Goal: Task Accomplishment & Management: Manage account settings

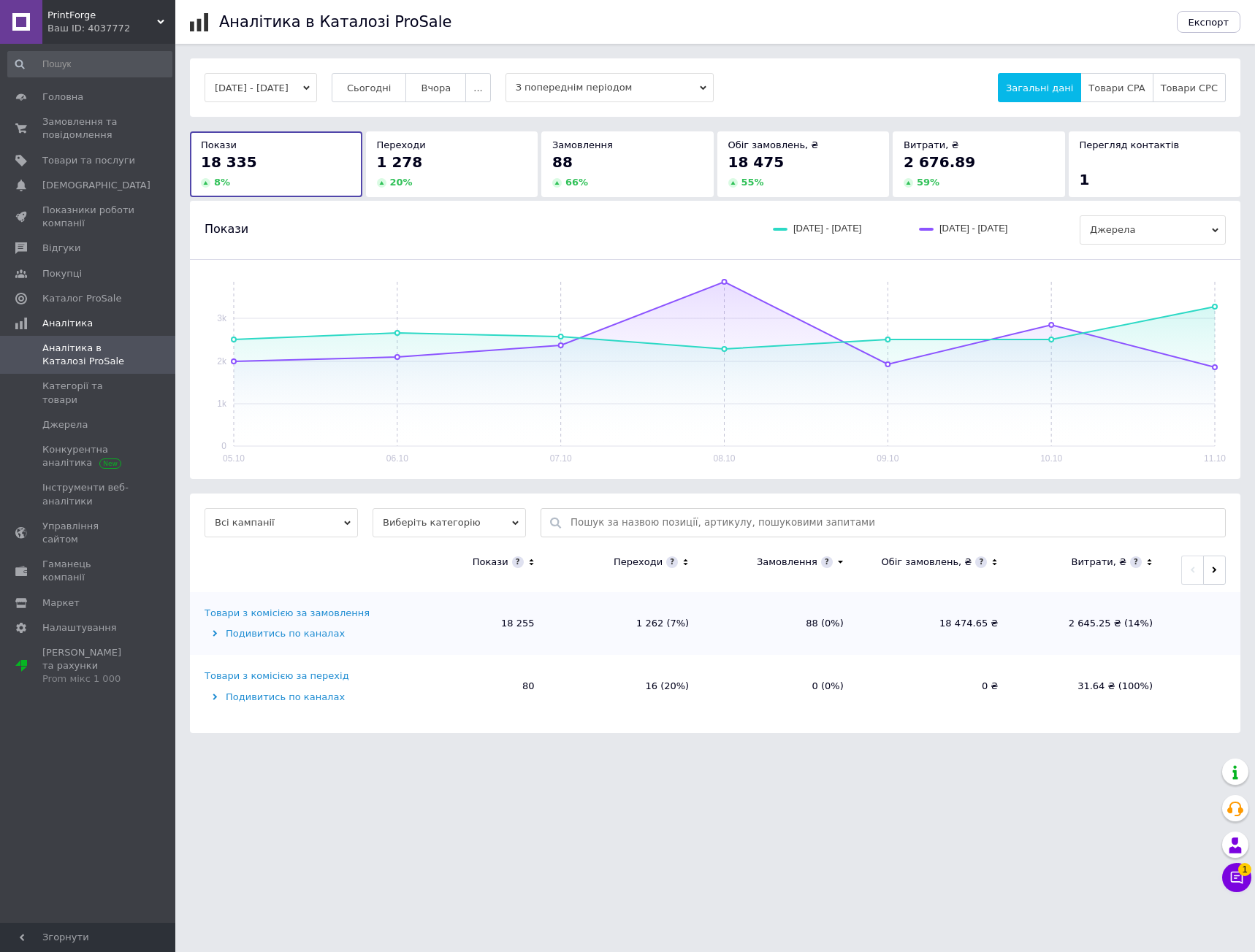
click at [487, 195] on div "Переходи 1 278 20 %" at bounding box center [452, 164] width 172 height 65
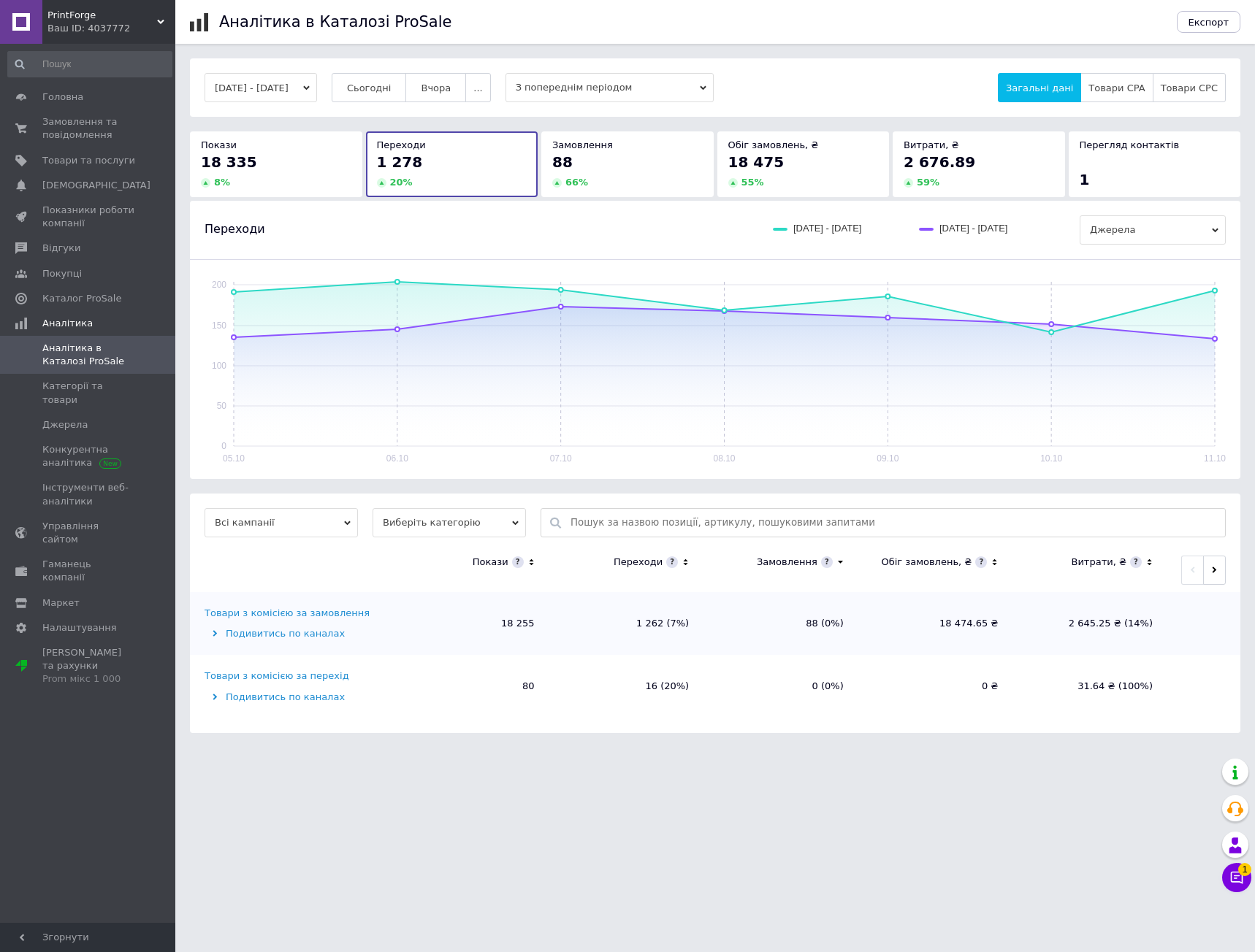
click at [683, 165] on div "88" at bounding box center [628, 162] width 151 height 20
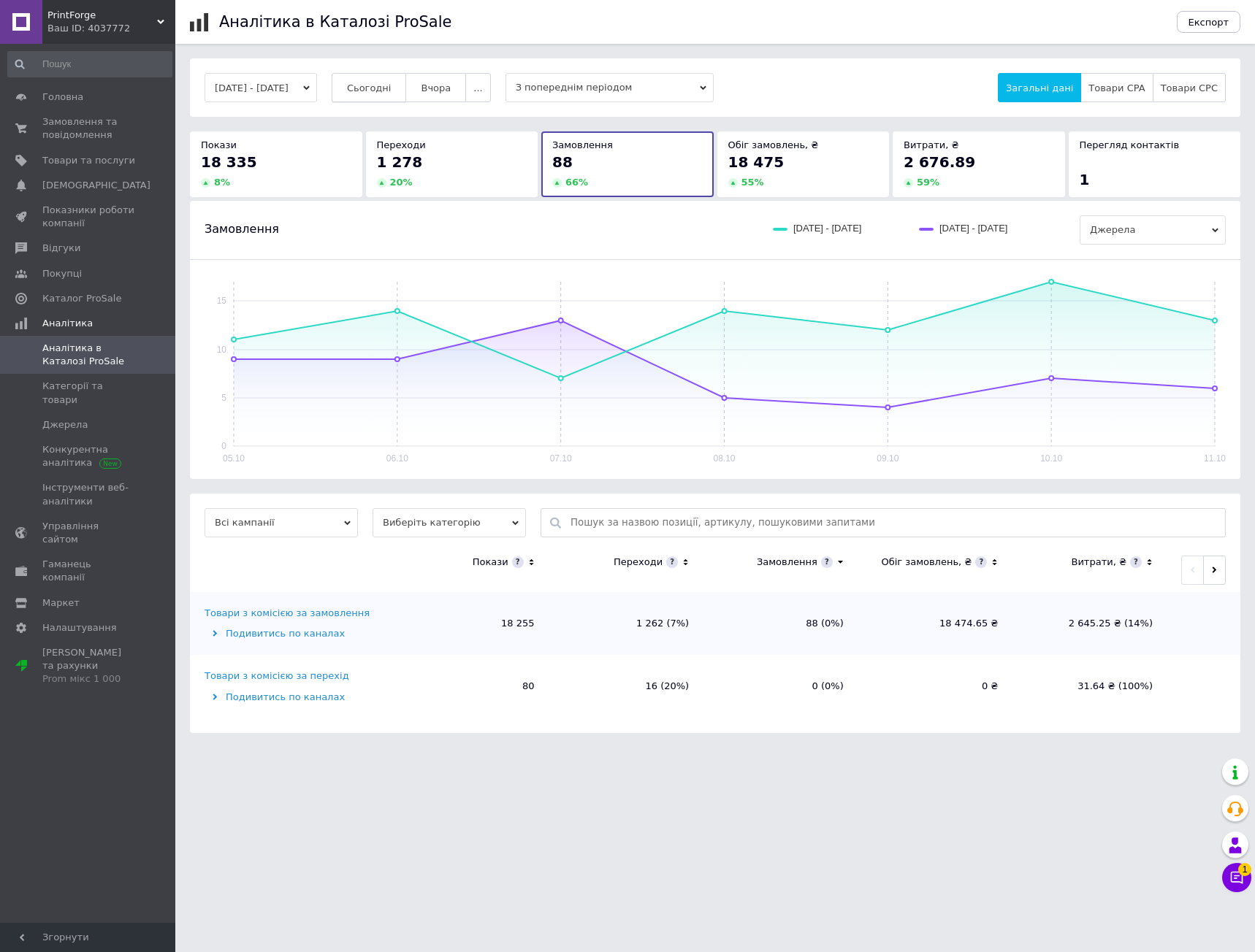
click at [381, 84] on span "Сьогодні" at bounding box center [369, 88] width 44 height 11
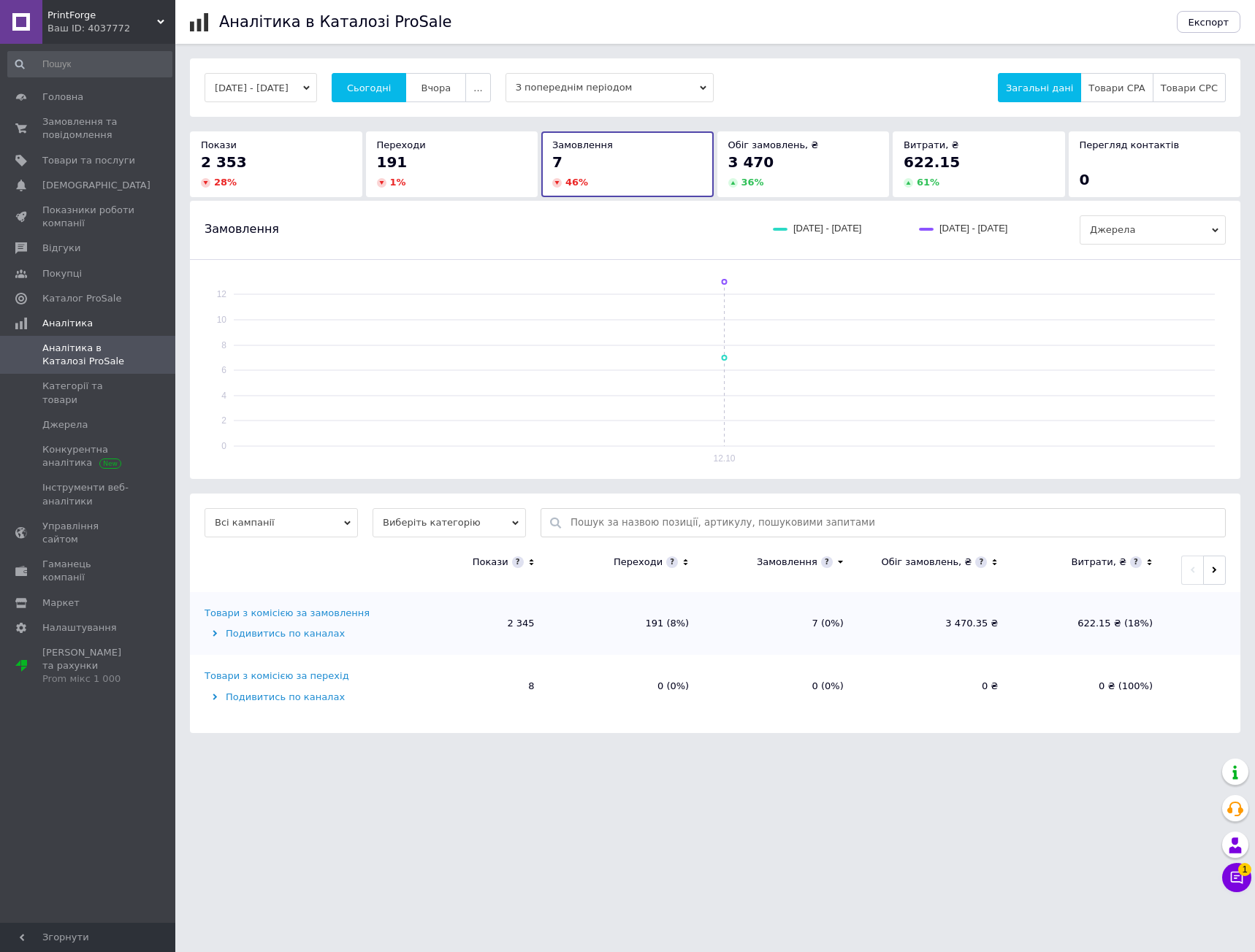
click at [871, 70] on div "12.10.2025 - 12.10.2025 Сьогодні Вчора ... З попереднім періодом Загальні дані …" at bounding box center [714, 87] width 1050 height 58
click at [725, 201] on div "Замовлення 12.10.2025 - 12.10.2025 11.10.2025 - 11.10.2025 Джерела" at bounding box center [714, 229] width 1050 height 58
click at [825, 99] on div "12.10.2025 - 12.10.2025 Сьогодні Вчора ... З попереднім періодом Загальні дані …" at bounding box center [714, 88] width 1021 height 30
click at [821, 88] on div "12.10.2025 - 12.10.2025 Сьогодні Вчора ... З попереднім періодом Загальні дані …" at bounding box center [714, 88] width 1021 height 30
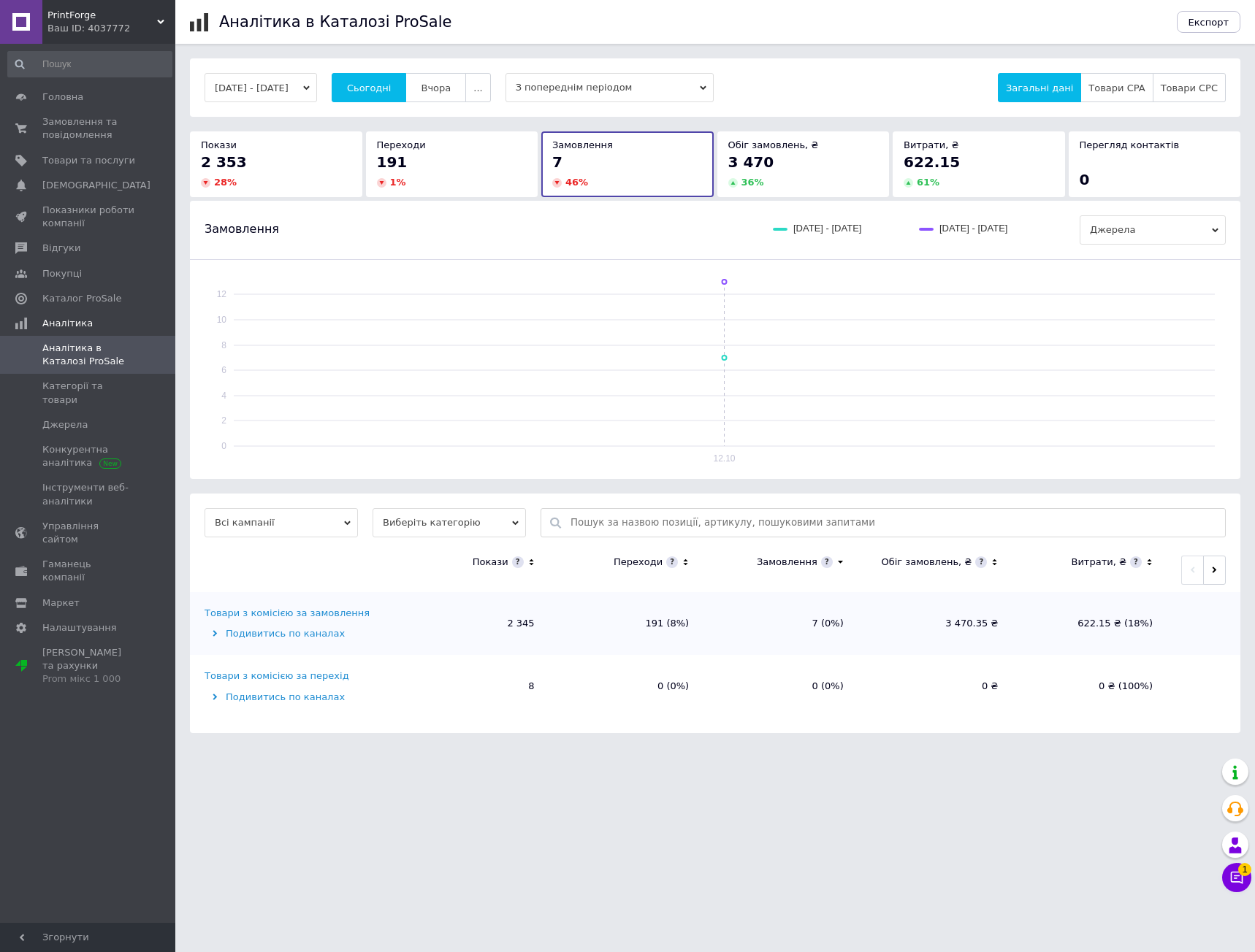
click at [853, 99] on div "12.10.2025 - 12.10.2025 Сьогодні Вчора ... З попереднім періодом Загальні дані …" at bounding box center [714, 88] width 1021 height 30
click at [880, 85] on div "12.10.2025 - 12.10.2025 Сьогодні Вчора ... З попереднім періодом Загальні дані …" at bounding box center [714, 88] width 1021 height 30
click at [639, 212] on div "Замовлення 12.10.2025 - 12.10.2025 11.10.2025 - 11.10.2025 Джерела" at bounding box center [714, 229] width 1050 height 58
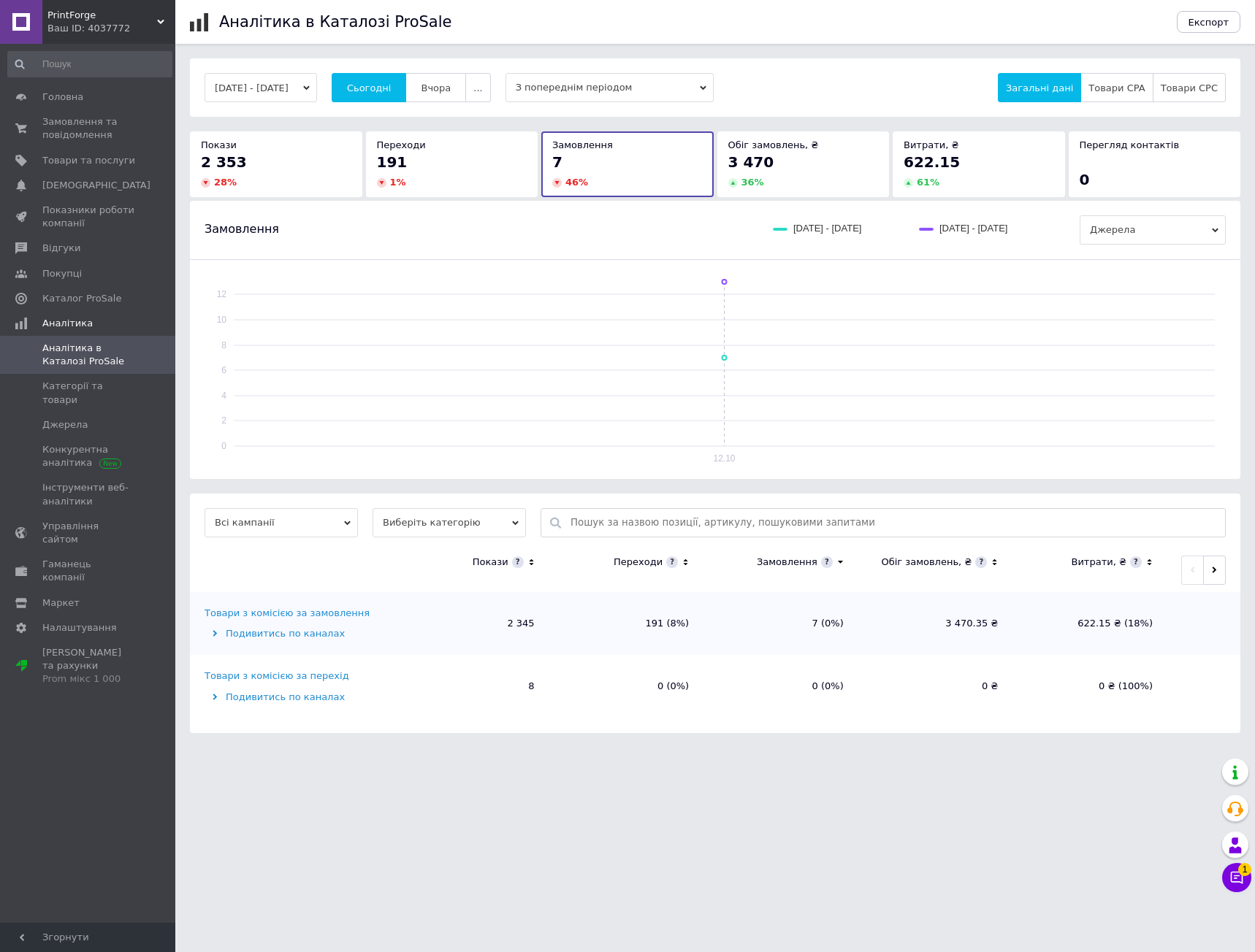
click at [639, 212] on div "Замовлення 12.10.2025 - 12.10.2025 11.10.2025 - 11.10.2025 Джерела" at bounding box center [714, 229] width 1050 height 58
click at [704, 213] on div "Замовлення 12.10.2025 - 12.10.2025 11.10.2025 - 11.10.2025 Джерела" at bounding box center [714, 229] width 1050 height 58
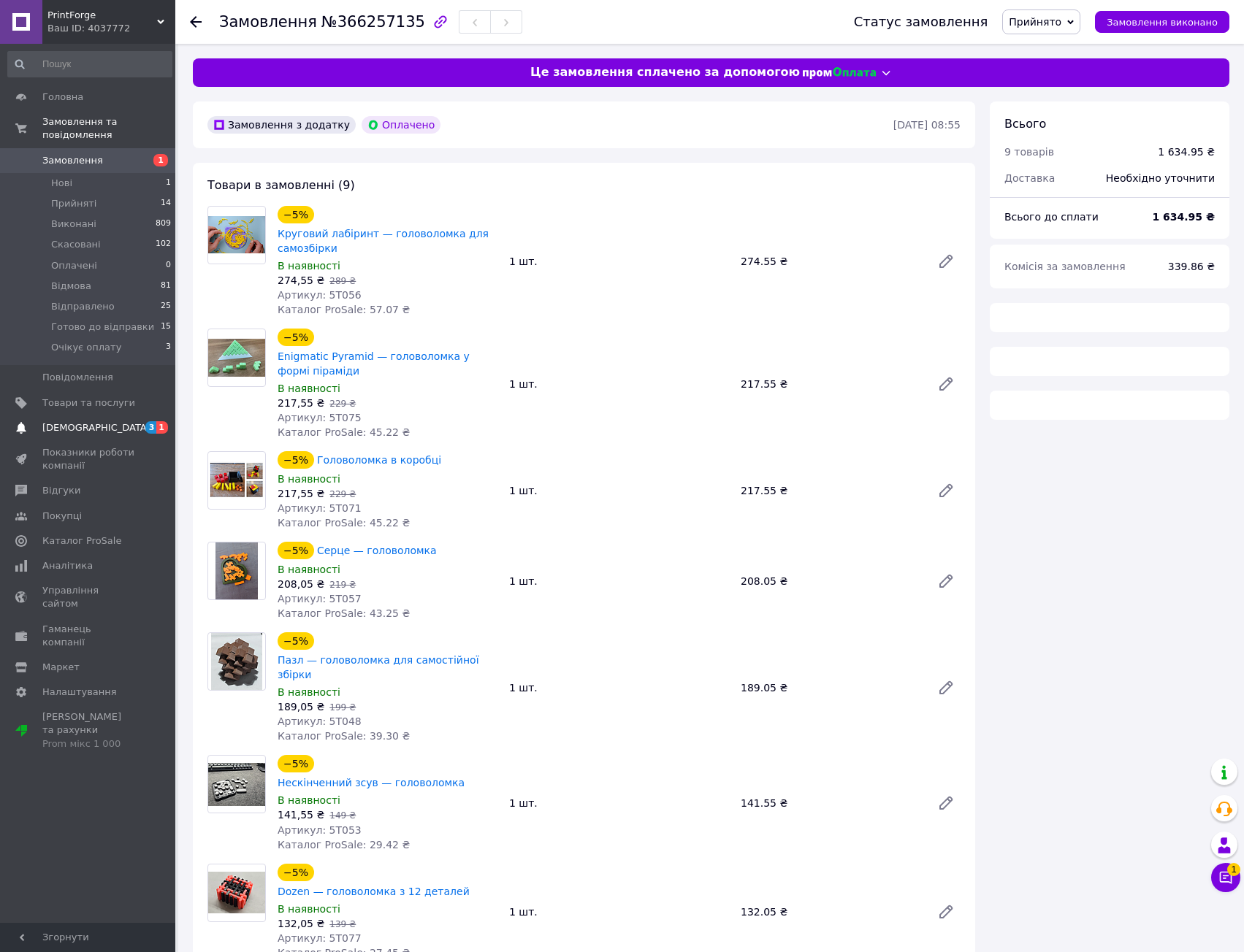
click at [114, 421] on span "[DEMOGRAPHIC_DATA]" at bounding box center [89, 427] width 93 height 13
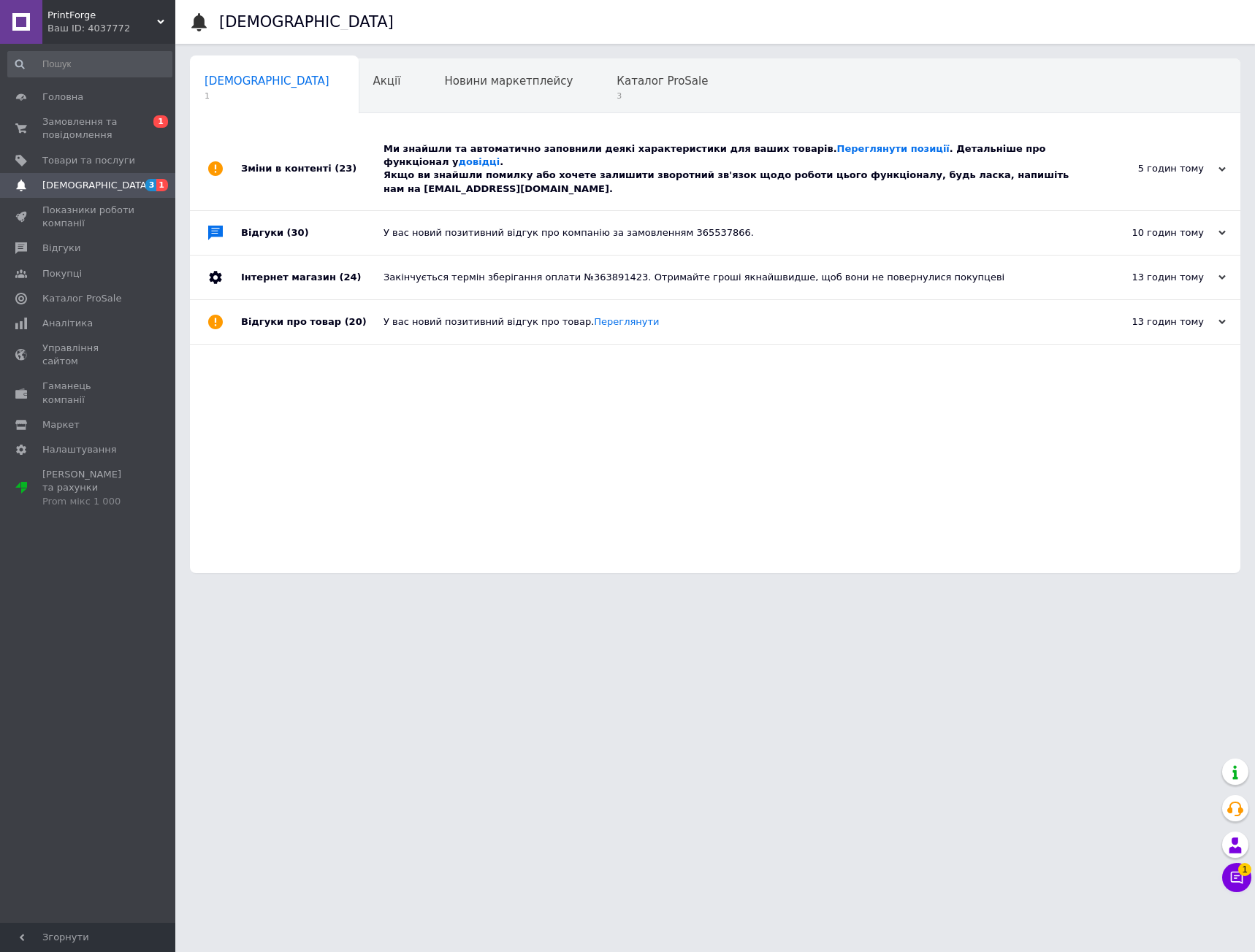
click at [450, 182] on div "Ми знайшли та автоматично заповнили деякі характеристики для ваших товарів. Пер…" at bounding box center [731, 168] width 696 height 82
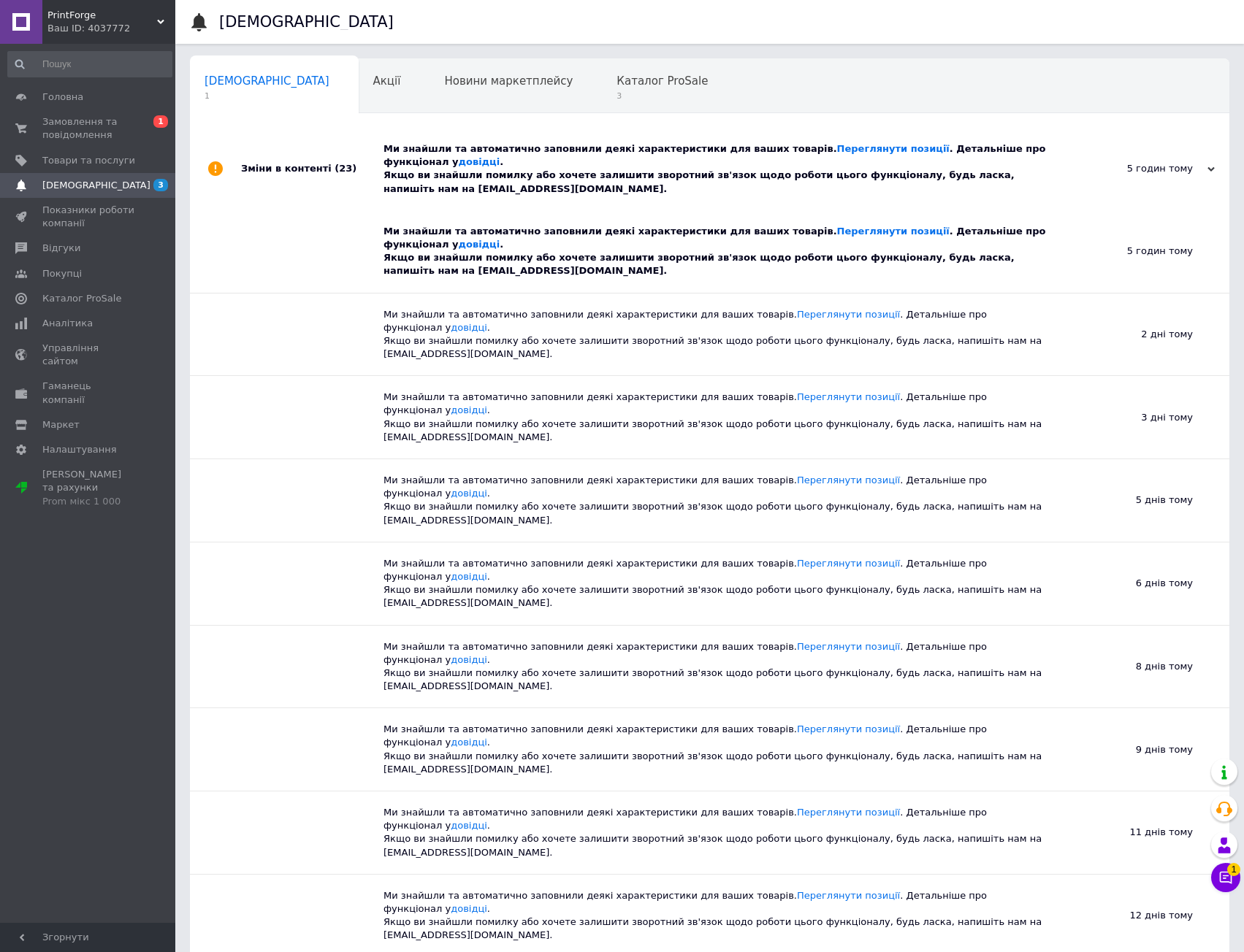
click at [446, 174] on div "Ми знайшли та автоматично заповнили деякі характеристики для ваших товарів. Пер…" at bounding box center [726, 169] width 685 height 54
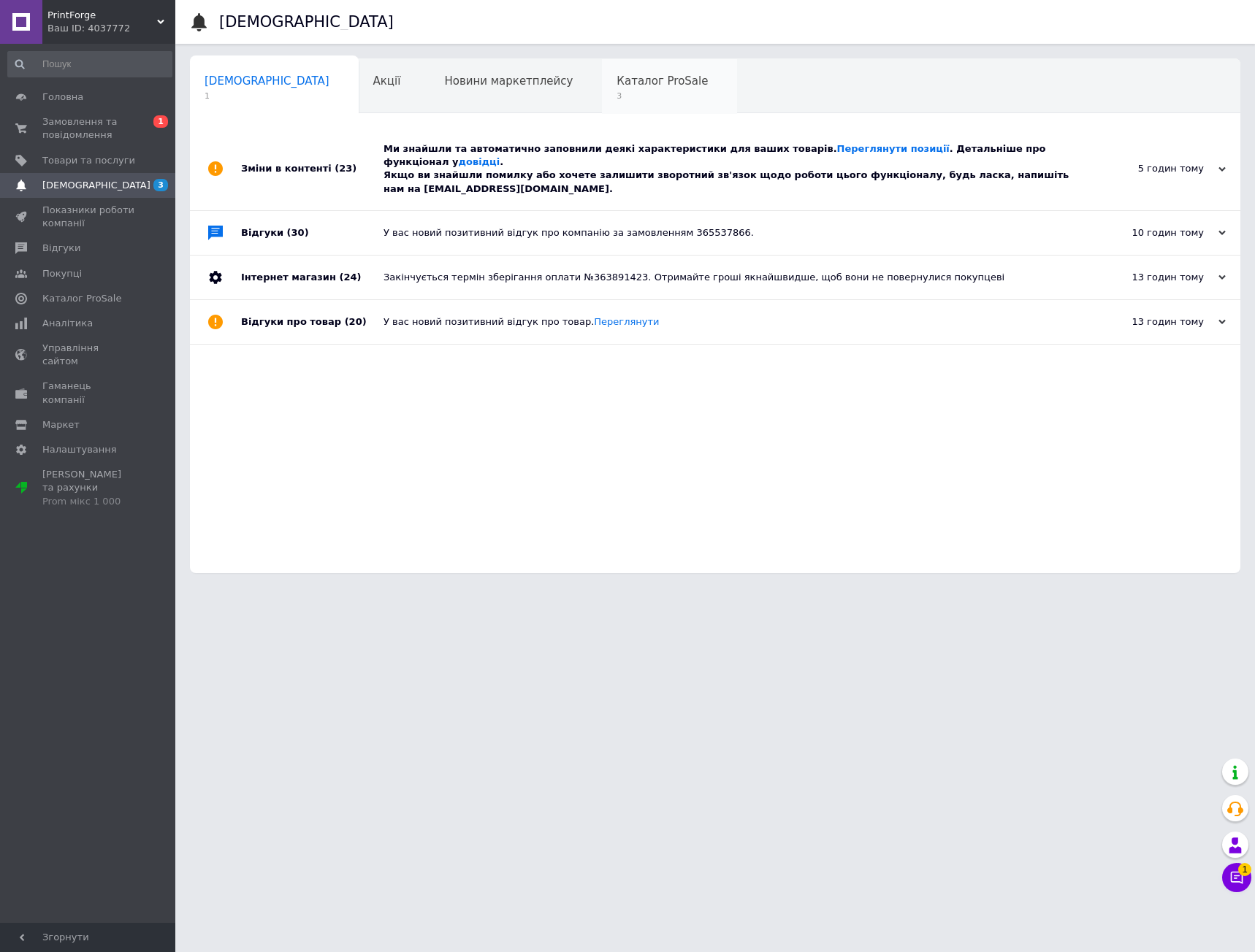
click at [616, 98] on span "3" at bounding box center [662, 96] width 92 height 11
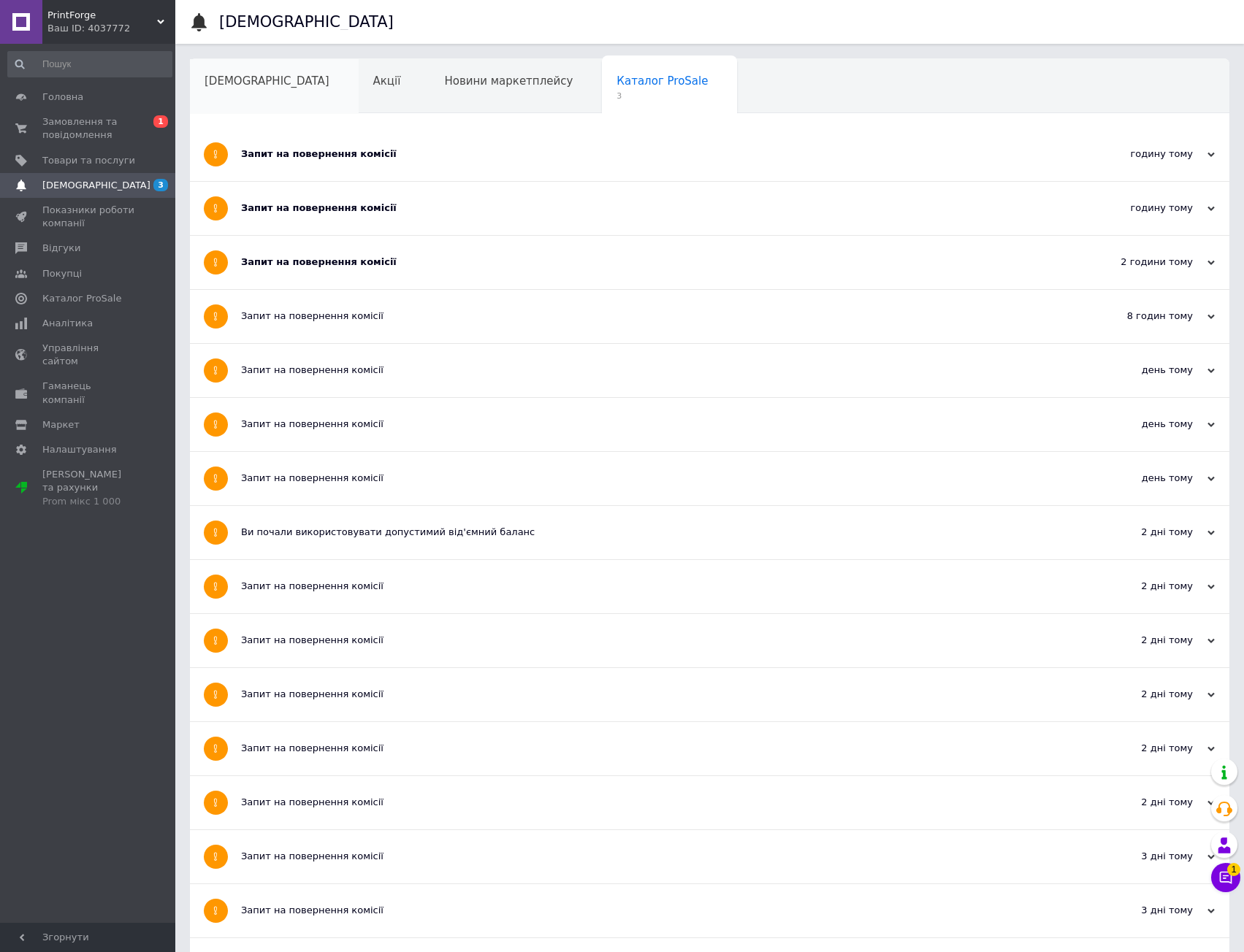
click at [240, 88] on span "[DEMOGRAPHIC_DATA]" at bounding box center [267, 80] width 125 height 13
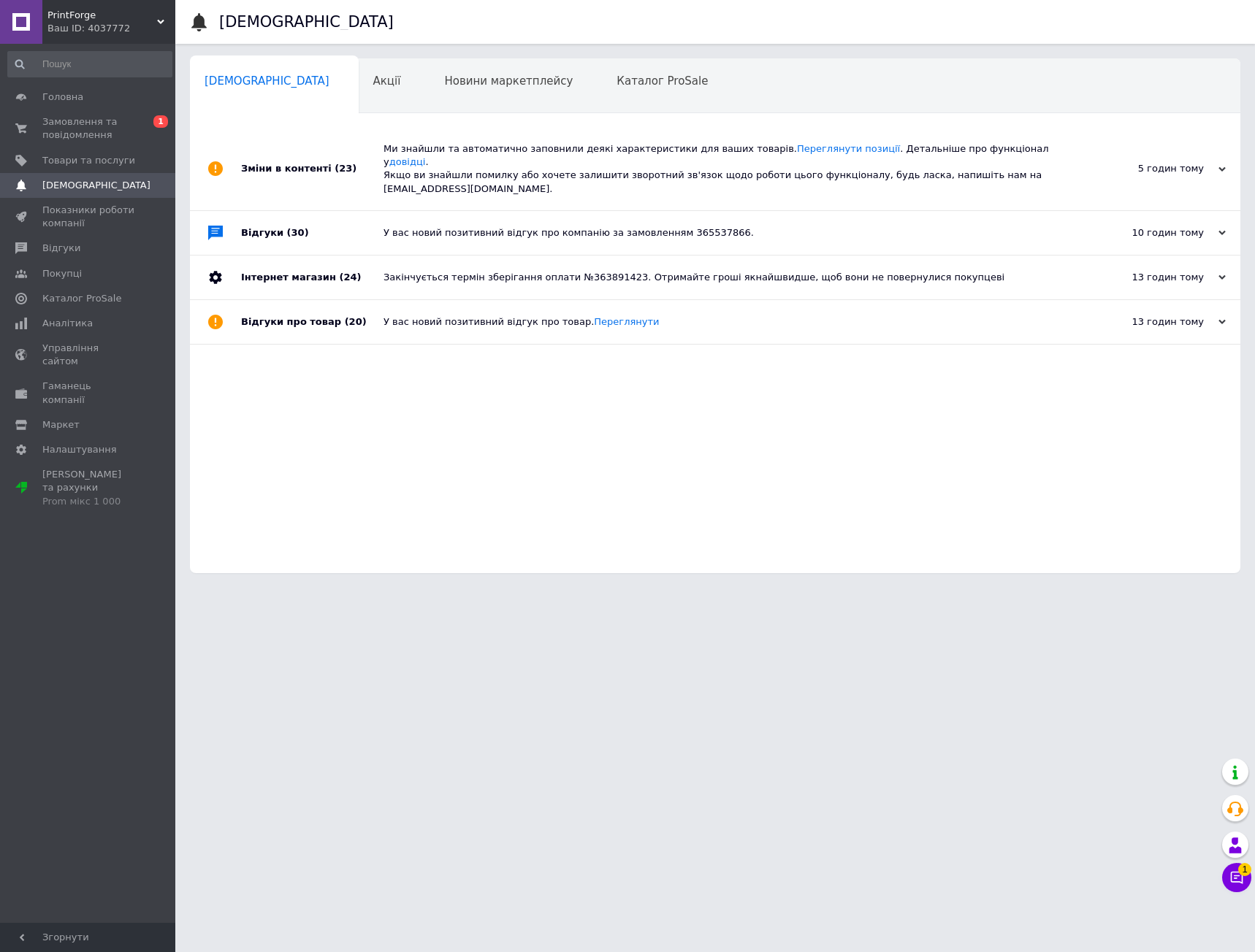
click at [490, 441] on div "Зміни в контенті (23) Ми знайшли та автоматично заповнили деякі характеристики …" at bounding box center [714, 350] width 1050 height 445
click at [481, 156] on div "Ми знайшли та автоматично заповнили деякі характеристики для ваших товарів. Пер…" at bounding box center [731, 169] width 696 height 54
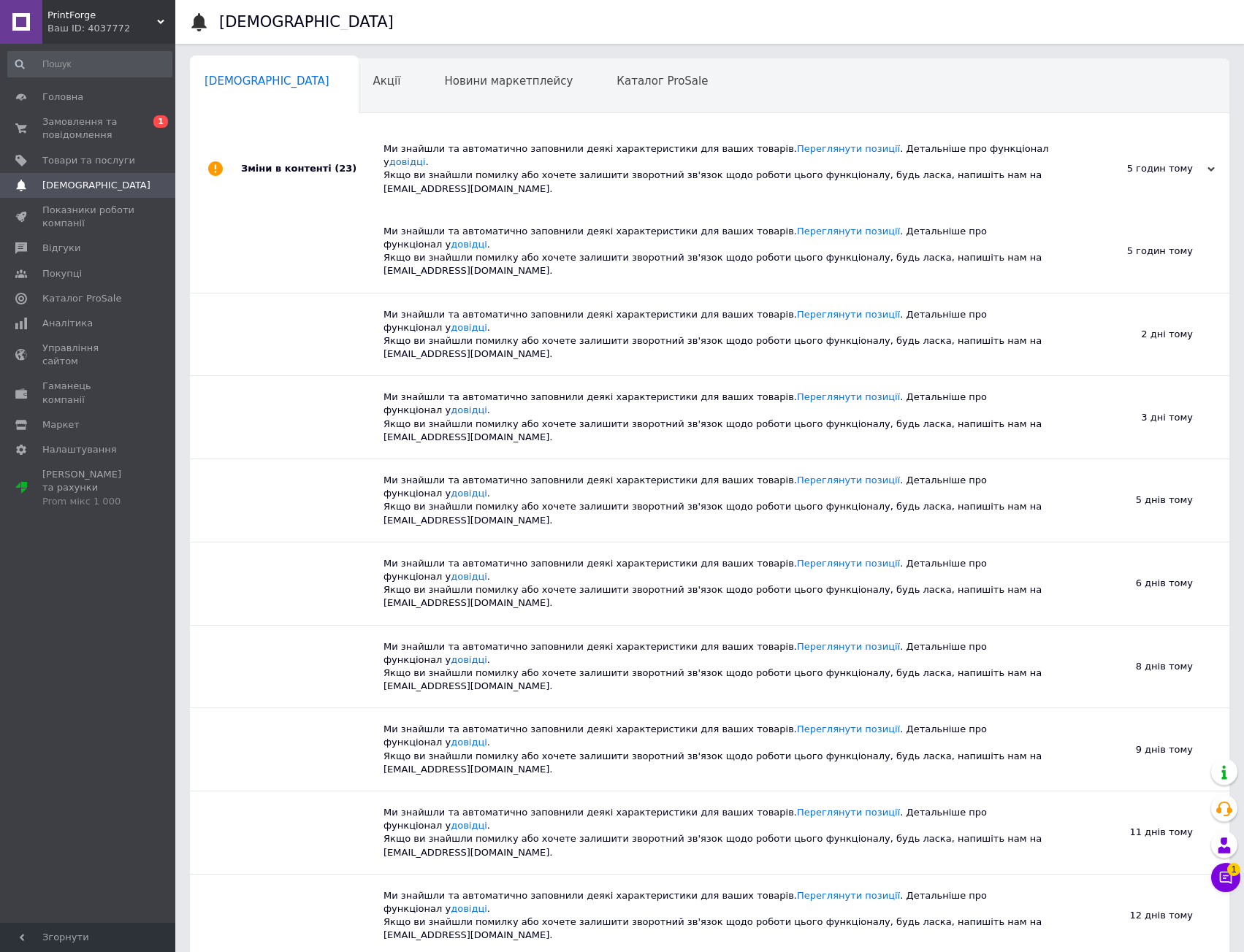
click at [481, 156] on div "Ми знайшли та автоматично заповнили деякі характеристики для ваших товарів. Пер…" at bounding box center [726, 169] width 685 height 54
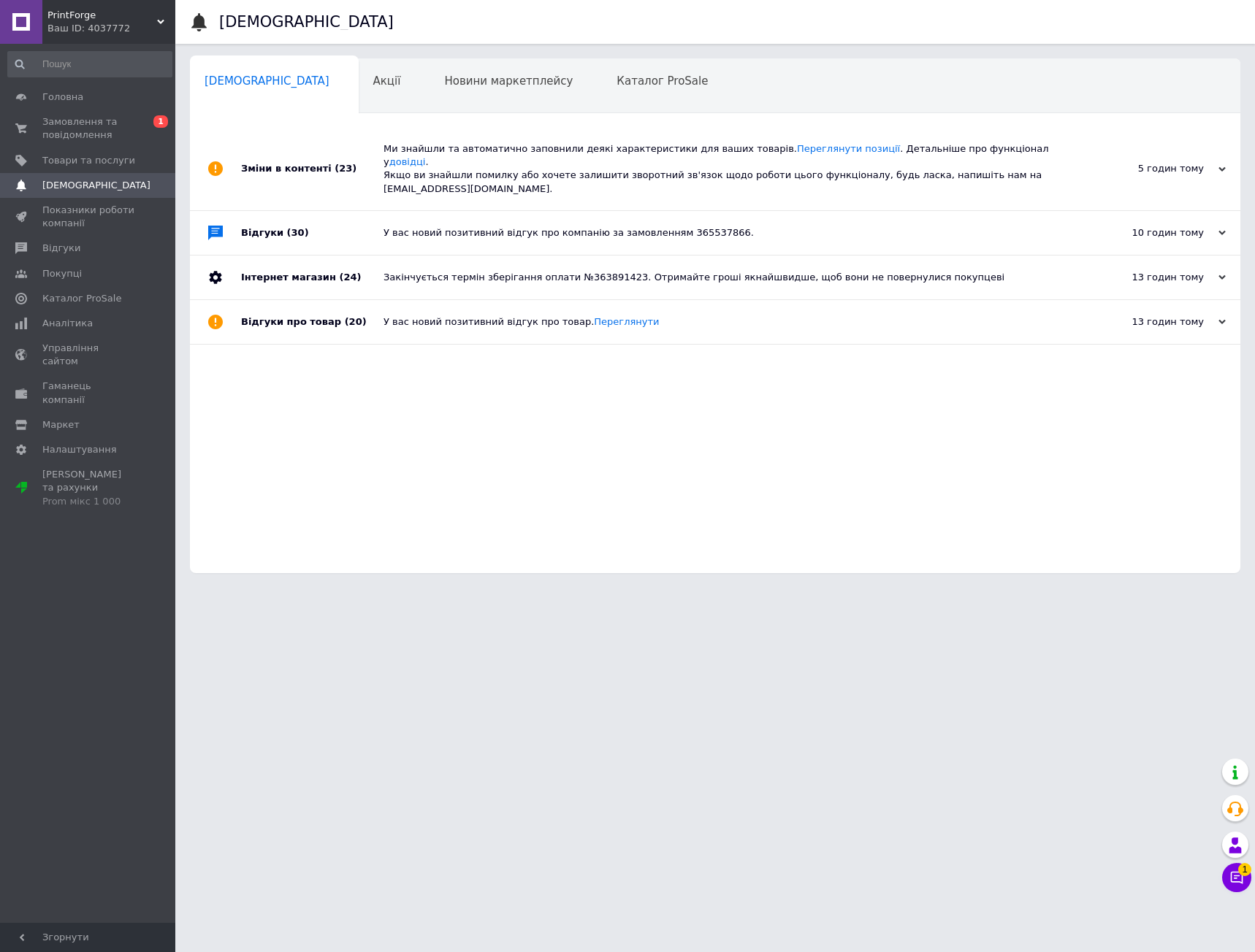
click at [321, 311] on div "Відгуки про товар (20)" at bounding box center [312, 321] width 143 height 43
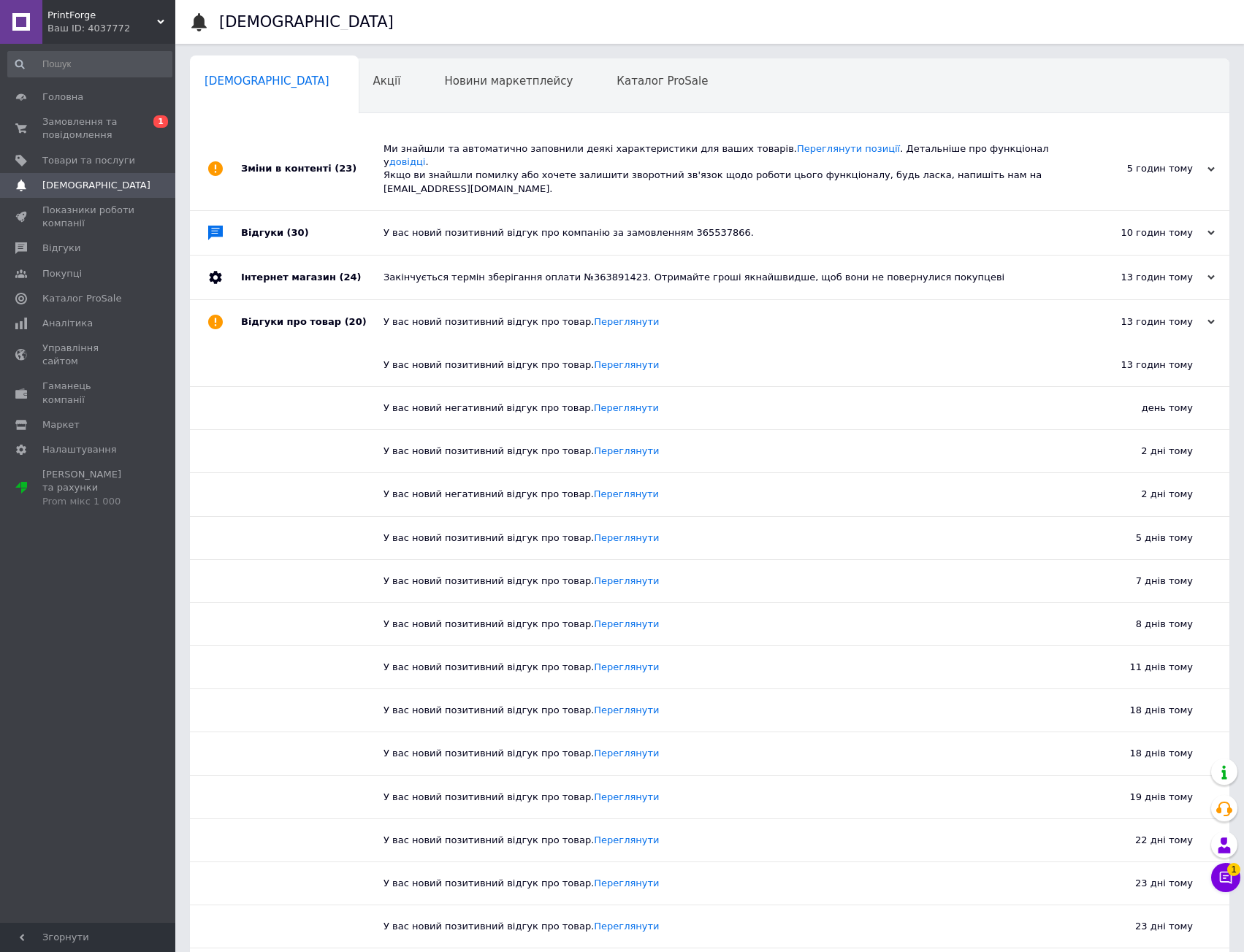
click at [351, 300] on div "Відгуки про товар (20)" at bounding box center [312, 321] width 143 height 43
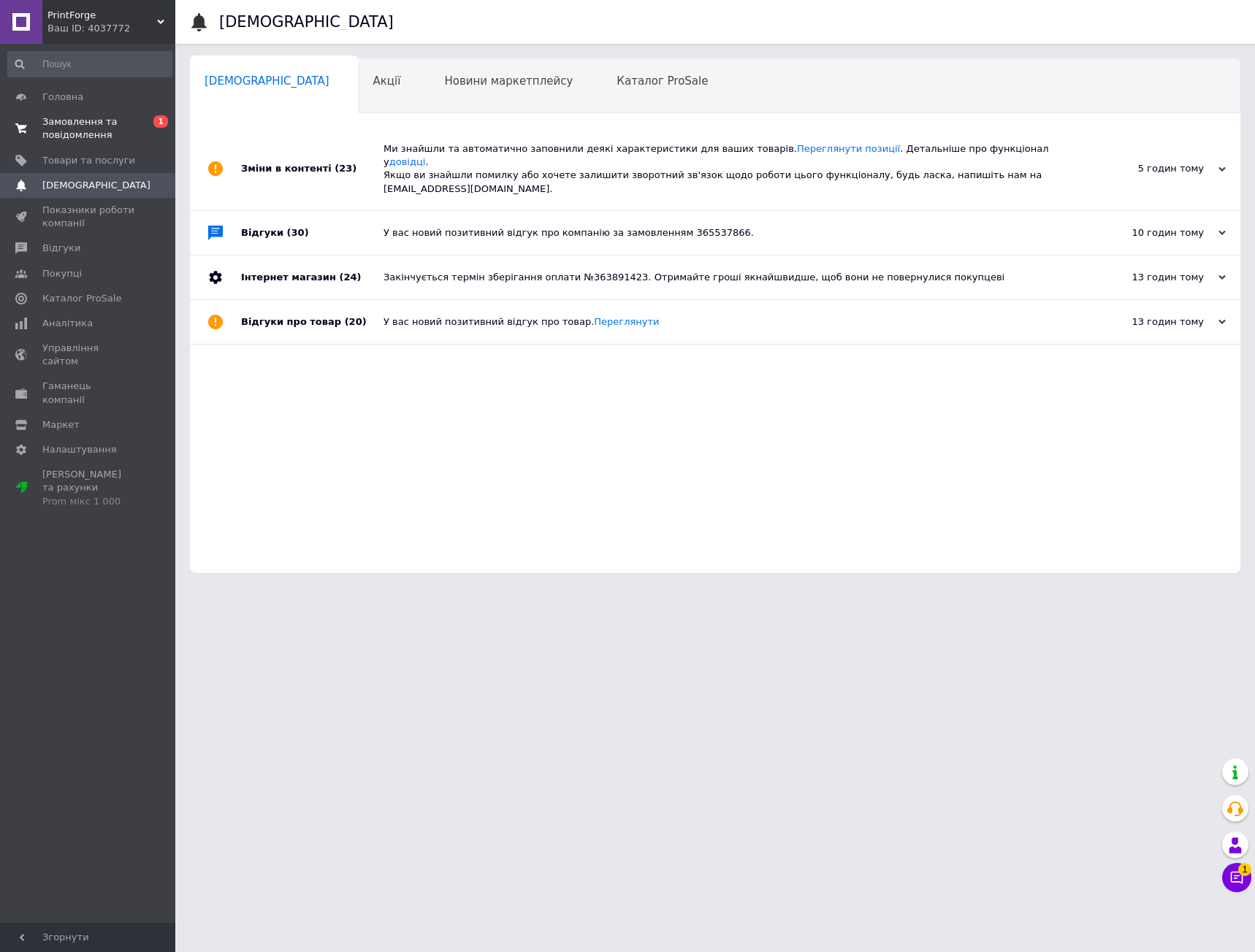
click at [112, 125] on span "Замовлення та повідомлення" at bounding box center [89, 129] width 93 height 26
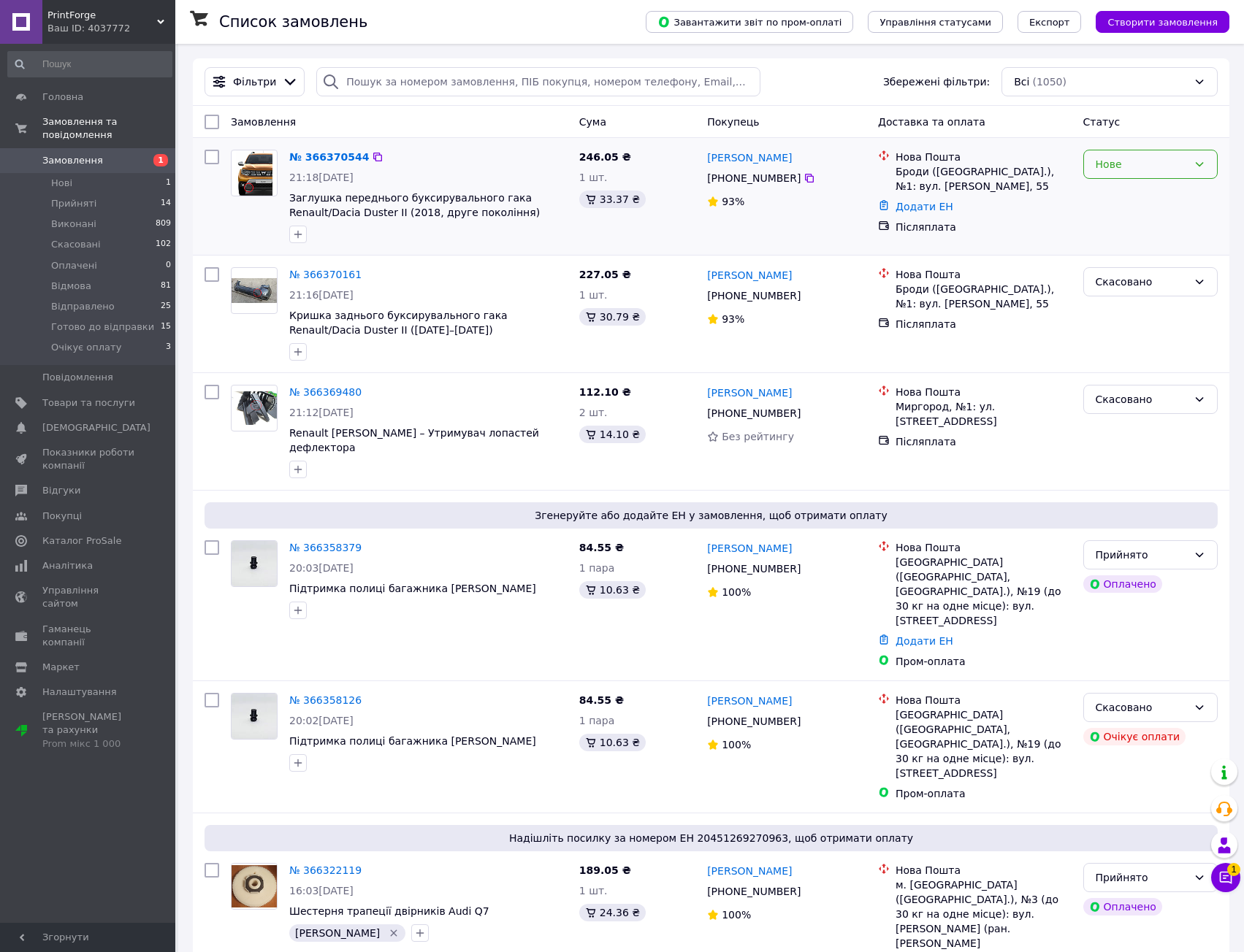
click at [1177, 162] on div "Нове" at bounding box center [1141, 164] width 92 height 16
click at [1162, 194] on li "Прийнято" at bounding box center [1151, 196] width 133 height 26
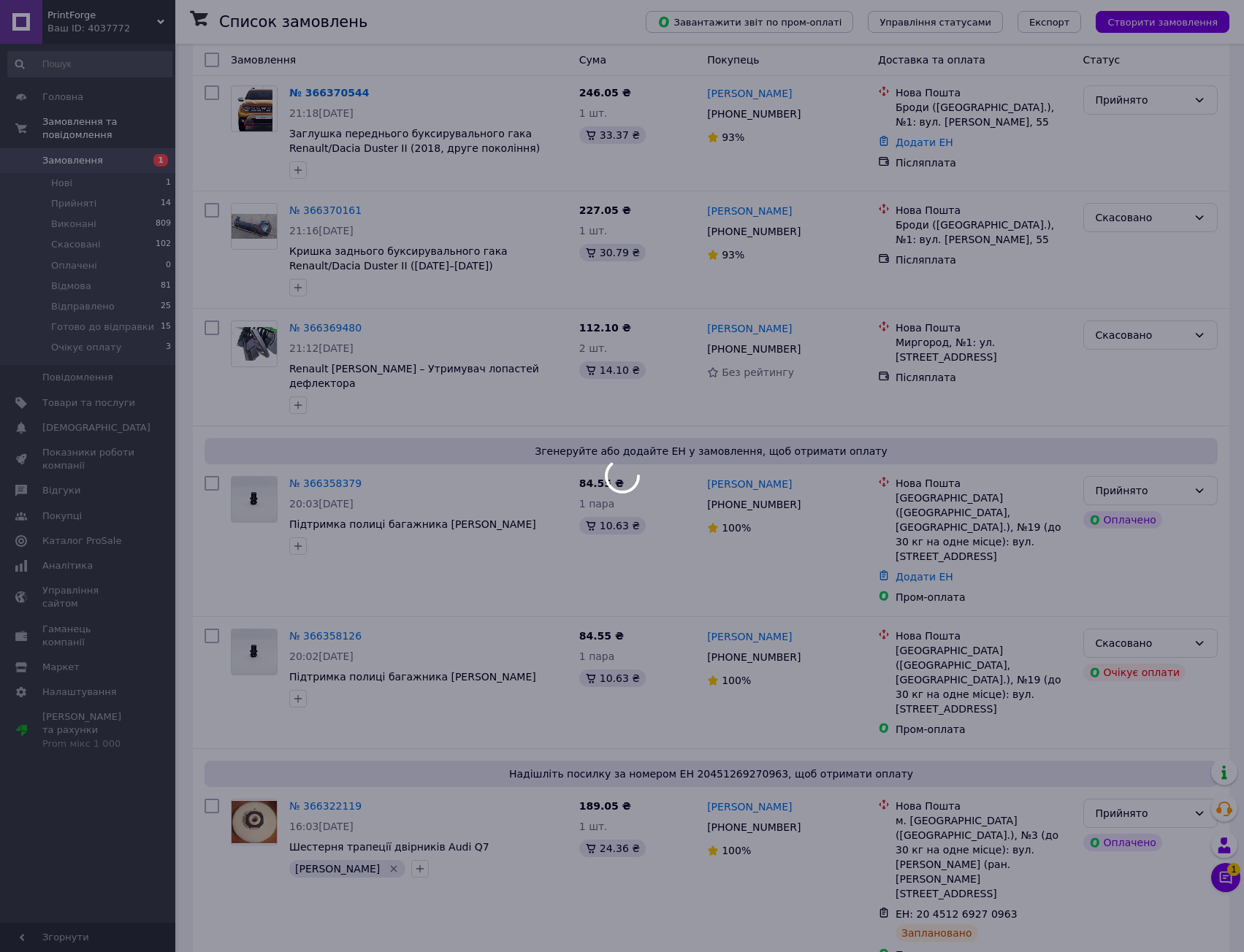
scroll to position [73, 0]
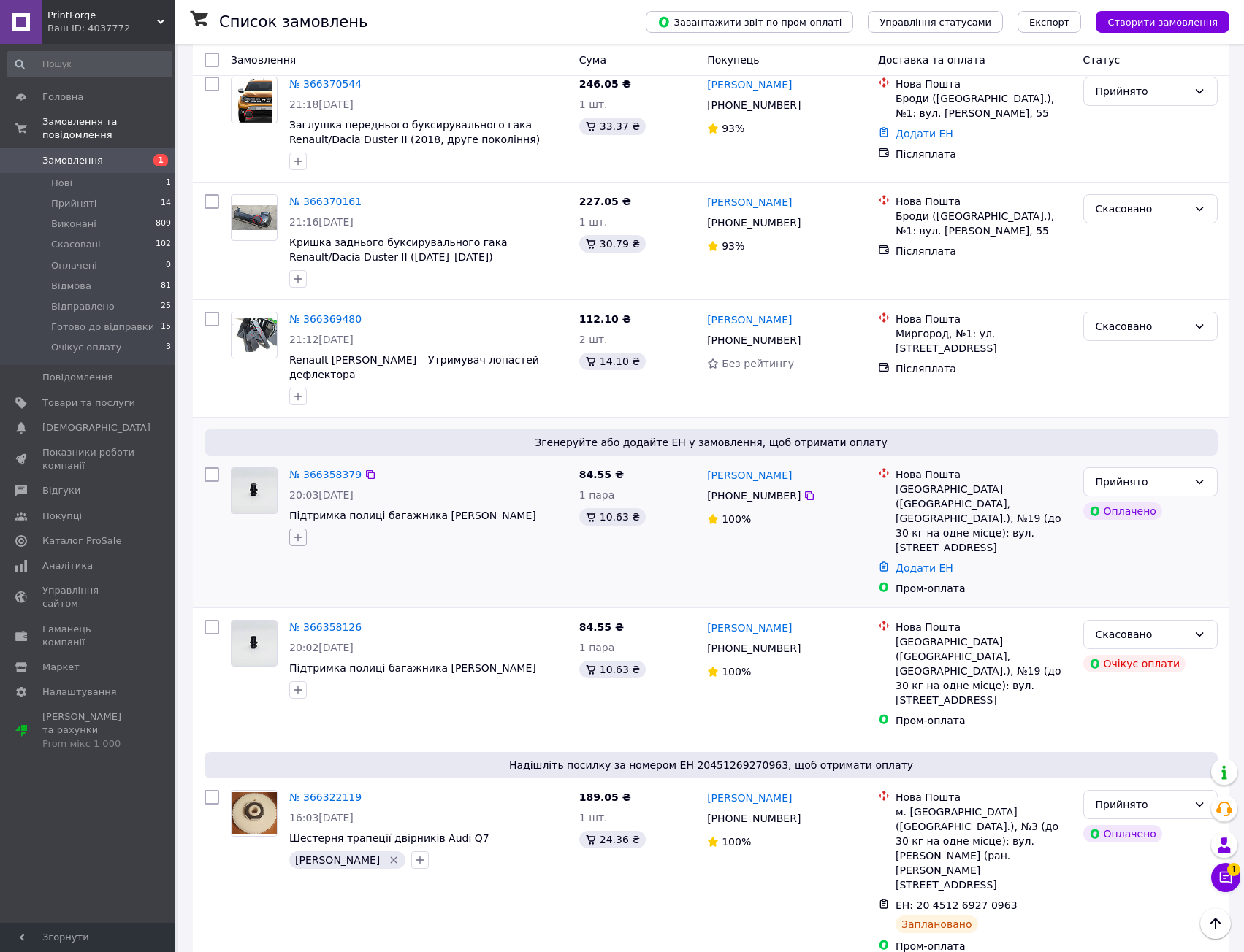
click at [292, 531] on icon "button" at bounding box center [298, 537] width 12 height 12
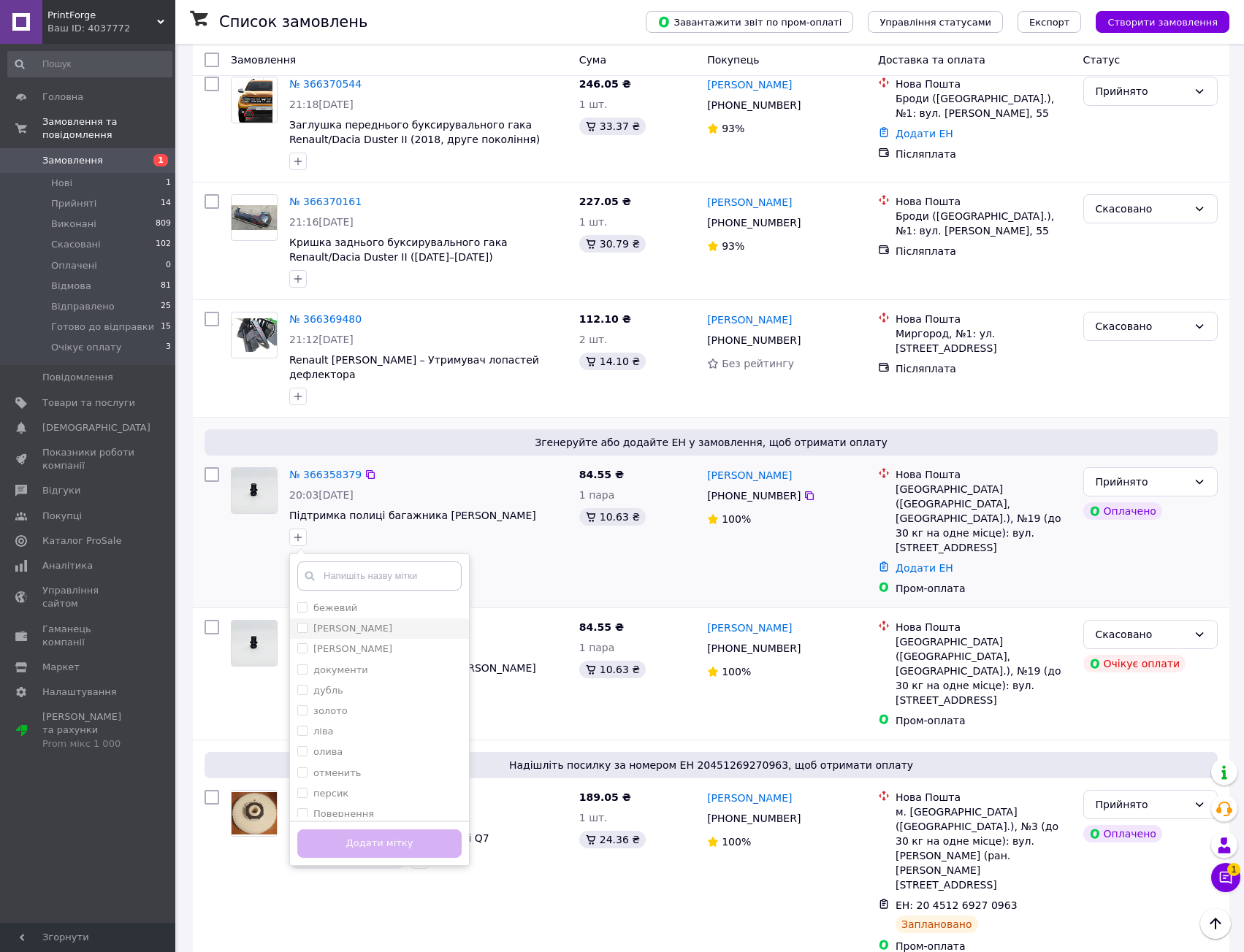
click at [348, 618] on li "Василий" at bounding box center [379, 628] width 179 height 20
checkbox input "true"
click at [412, 834] on button "Додати мітку" at bounding box center [379, 843] width 165 height 29
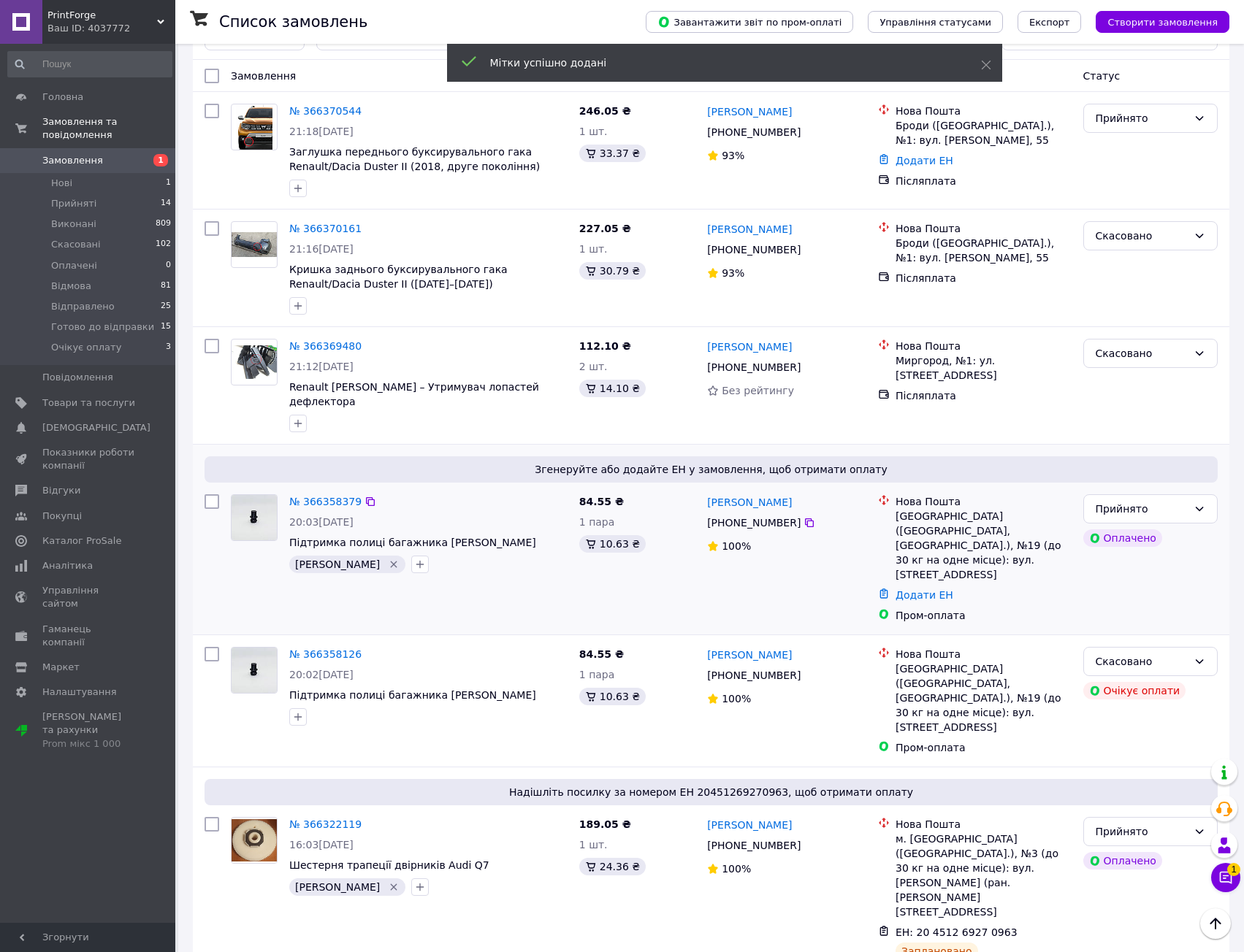
scroll to position [28, 0]
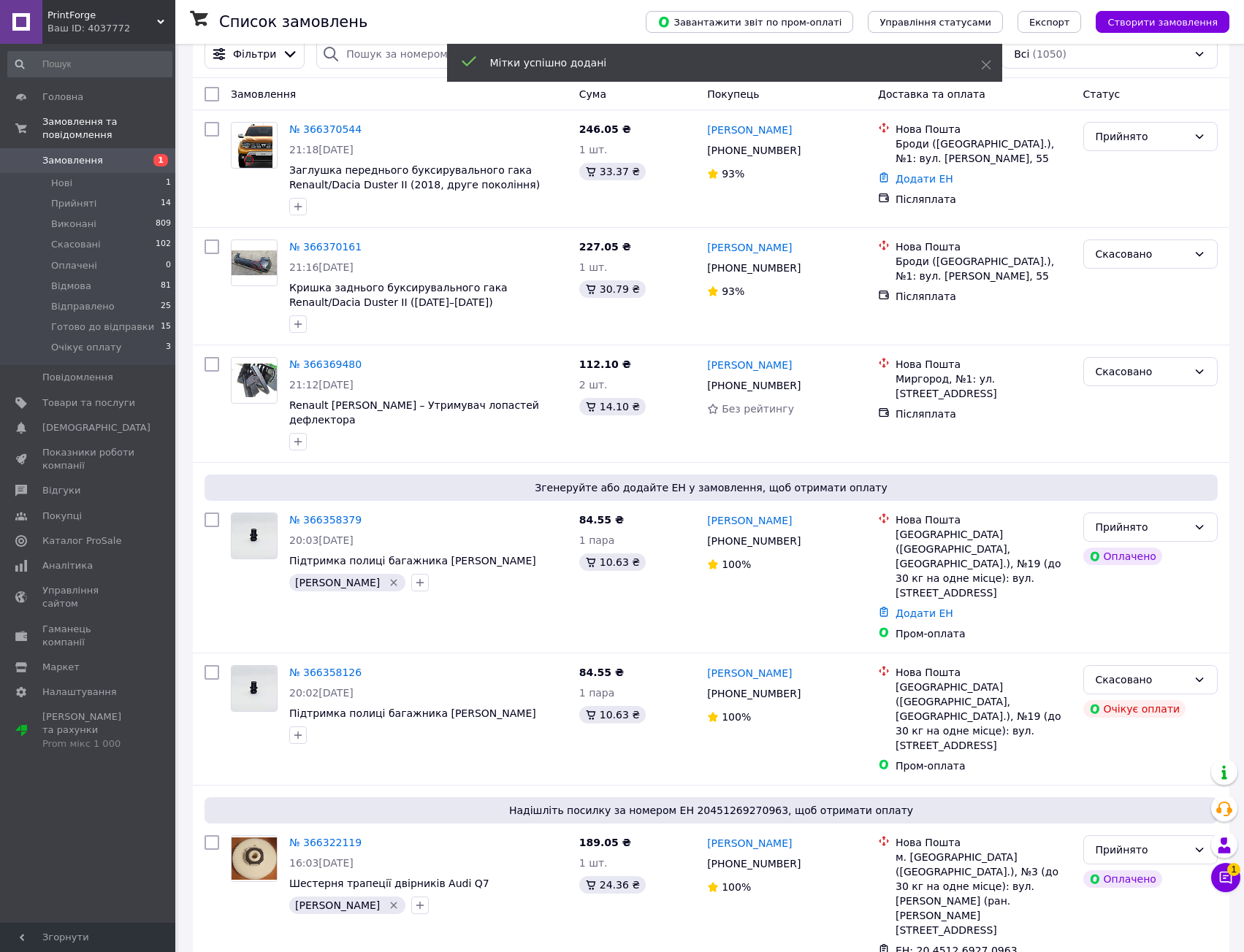
click at [530, 533] on div "20:03, 12.10.2025" at bounding box center [428, 540] width 279 height 15
click at [315, 514] on link "№ 366358379" at bounding box center [325, 520] width 72 height 12
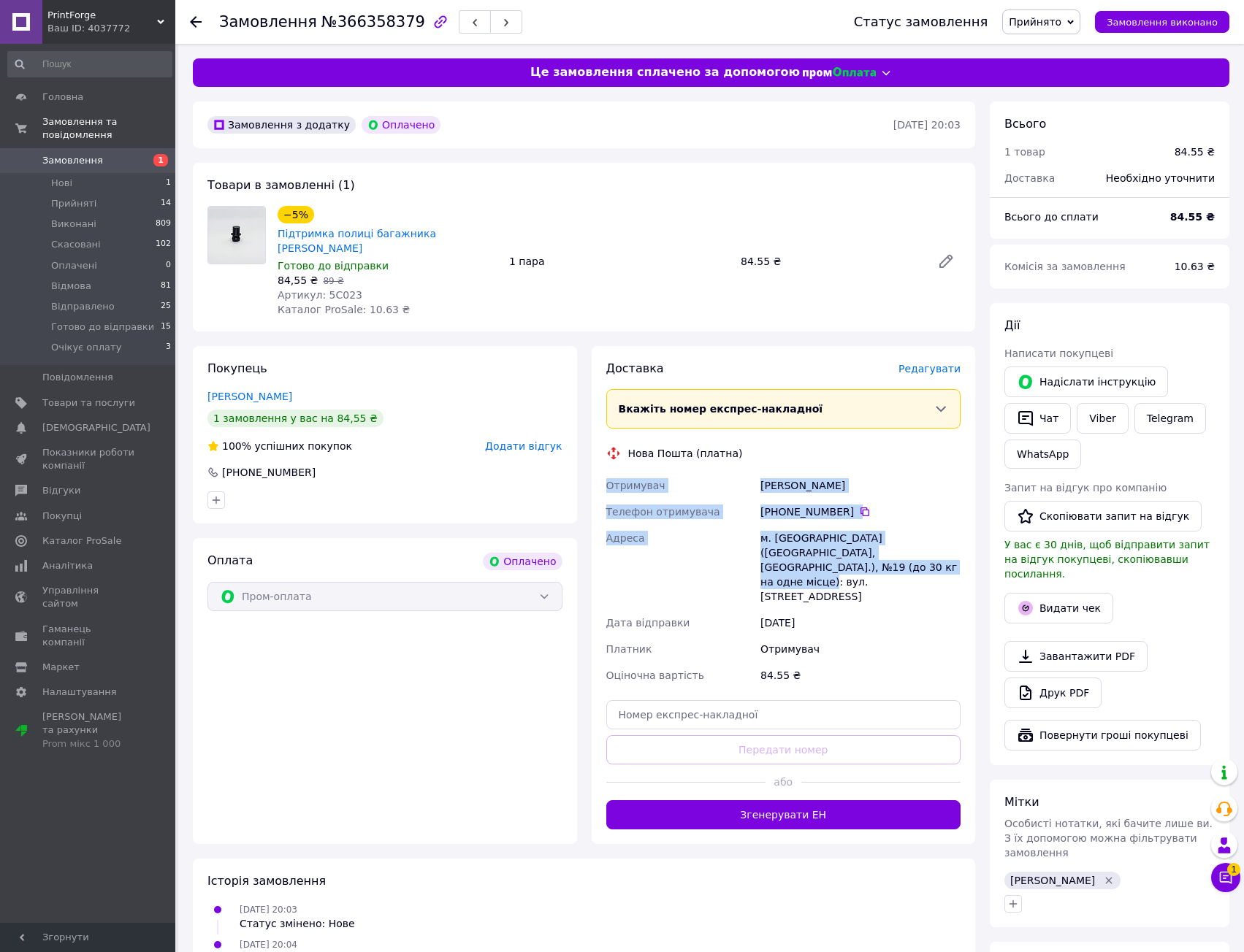
drag, startPoint x: 815, startPoint y: 431, endPoint x: 857, endPoint y: 580, distance: 154.8
click at [851, 569] on div "Доставка Редагувати Вкажіть номер експрес-накладної Обов'язково введіть номер е…" at bounding box center [783, 595] width 355 height 469
click at [864, 610] on div "[DATE]" at bounding box center [860, 623] width 206 height 26
drag, startPoint x: 909, startPoint y: 590, endPoint x: 909, endPoint y: 498, distance: 92.0
click at [905, 517] on div "Отримувач Марусенко Анастасия Телефон отримувача +380 50 286 33 10   Адреса м. …" at bounding box center [784, 581] width 361 height 216
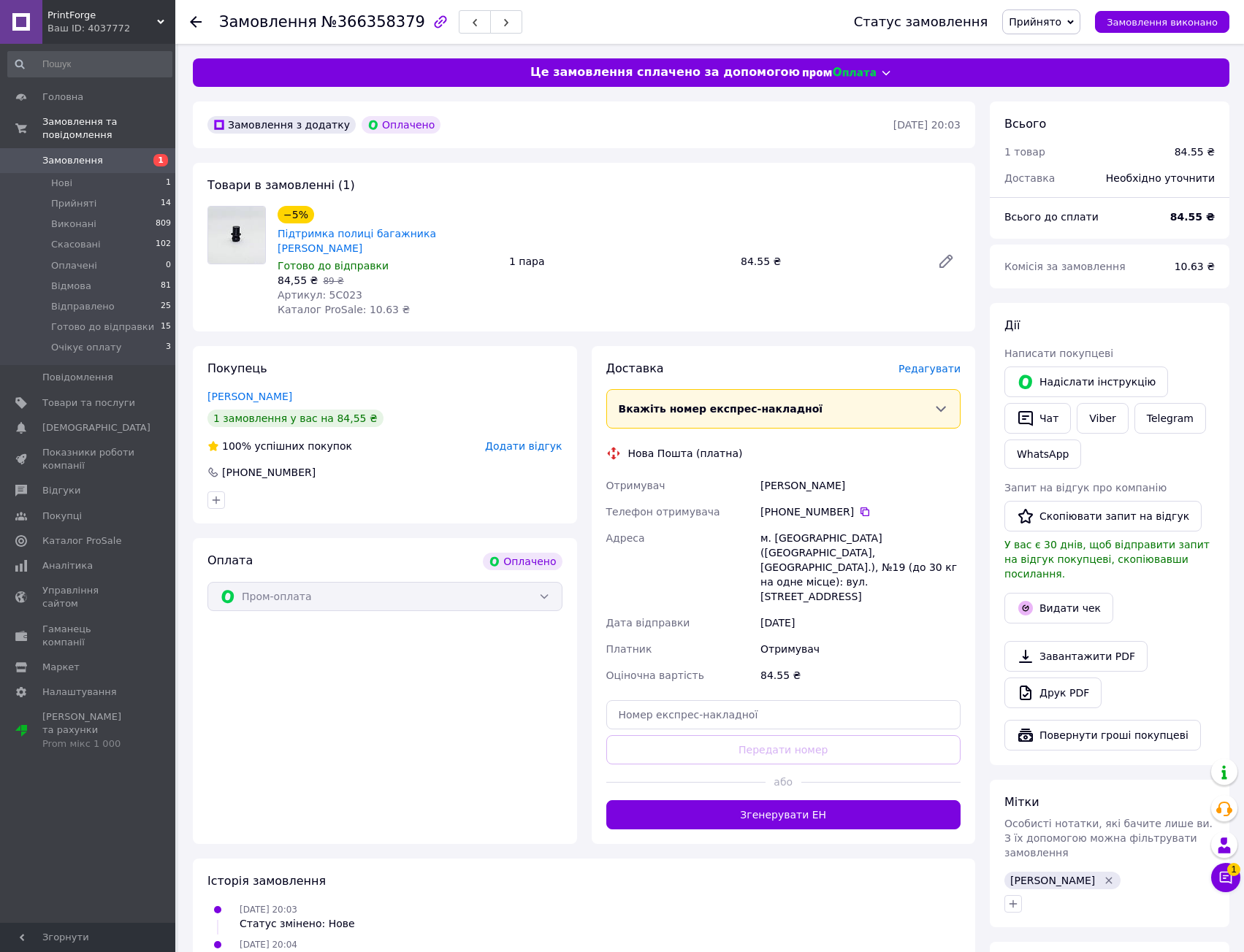
click at [909, 504] on div "+380 50 286 33 10" at bounding box center [860, 512] width 200 height 15
drag, startPoint x: 913, startPoint y: 455, endPoint x: 895, endPoint y: 591, distance: 137.2
click at [897, 587] on div "Доставка Редагувати Вкажіть номер експрес-накладної Обов'язково введіть номер е…" at bounding box center [783, 595] width 355 height 469
click at [895, 636] on div "Отримувач" at bounding box center [860, 649] width 206 height 26
drag, startPoint x: 893, startPoint y: 582, endPoint x: 908, endPoint y: 479, distance: 104.1
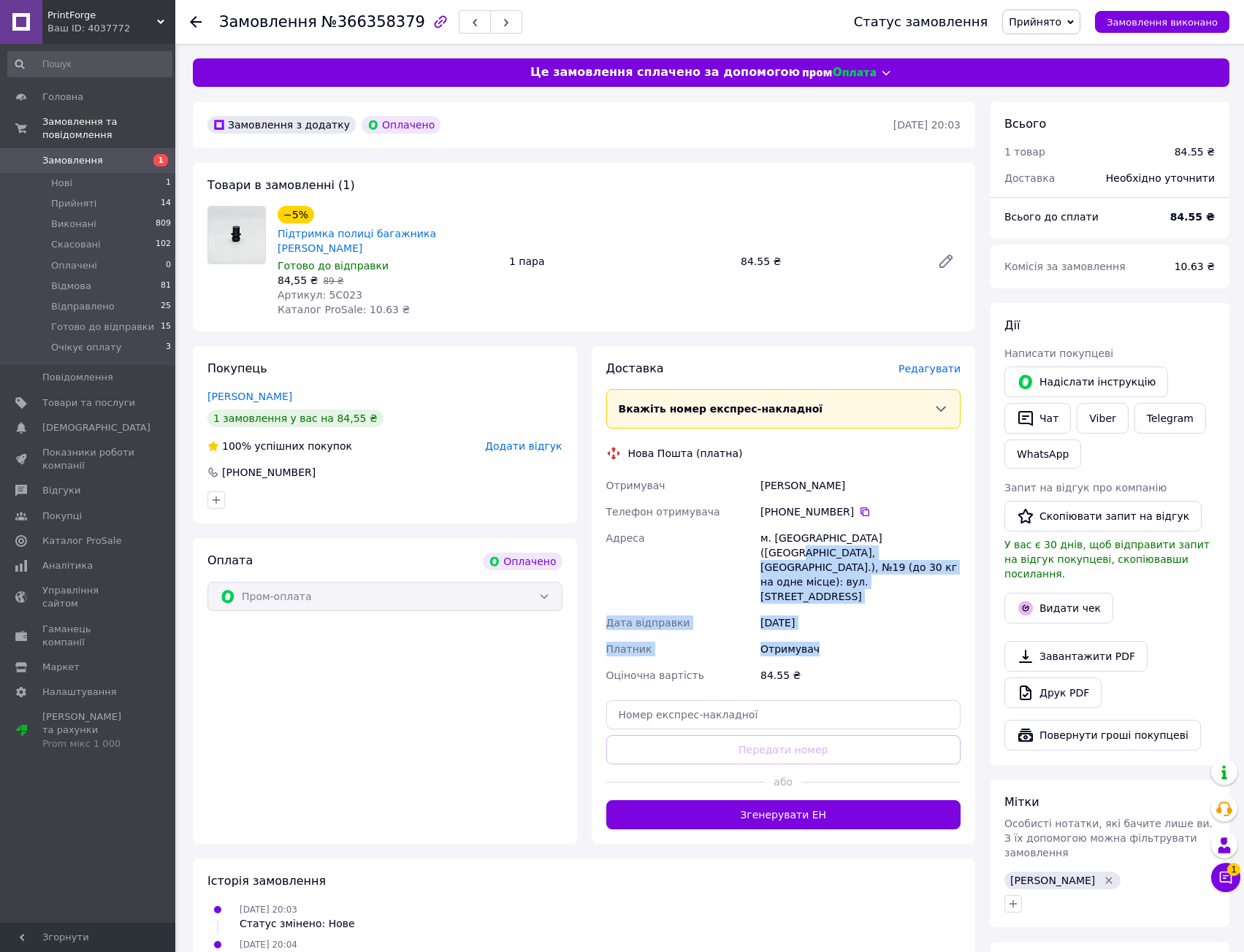
click at [904, 495] on div "Отримувач Марусенко Анастасия Телефон отримувача +380 50 286 33 10   Адреса м. …" at bounding box center [784, 581] width 361 height 216
click at [908, 479] on div "Марусенко Анастасия" at bounding box center [860, 486] width 206 height 26
drag, startPoint x: 913, startPoint y: 505, endPoint x: 902, endPoint y: 578, distance: 73.8
click at [902, 578] on div "Отримувач Марусенко Анастасия Телефон отримувача +380 50 286 33 10   Адреса м. …" at bounding box center [784, 581] width 361 height 216
click at [902, 610] on div "[DATE]" at bounding box center [860, 623] width 206 height 26
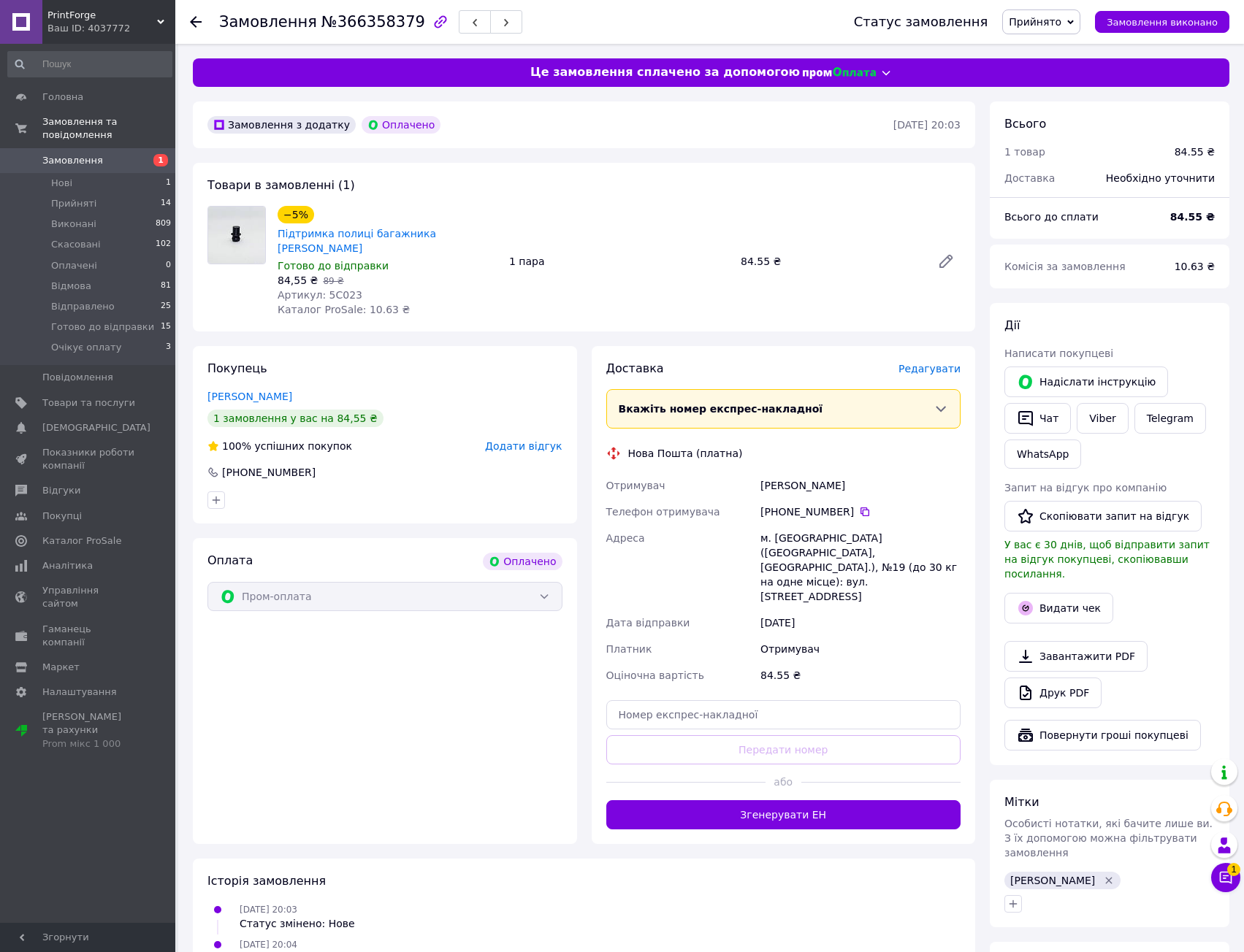
drag, startPoint x: 901, startPoint y: 587, endPoint x: 902, endPoint y: 458, distance: 129.0
click at [902, 473] on div "Отримувач Марусенко Анастасия Телефон отримувача +380 50 286 33 10   Адреса м. …" at bounding box center [784, 581] width 361 height 216
click at [902, 473] on div "Марусенко Анастасия" at bounding box center [860, 486] width 206 height 26
drag, startPoint x: 902, startPoint y: 473, endPoint x: 885, endPoint y: 594, distance: 122.2
click at [885, 594] on div "Отримувач Марусенко Анастасия Телефон отримувача +380 50 286 33 10   Адреса м. …" at bounding box center [784, 581] width 361 height 216
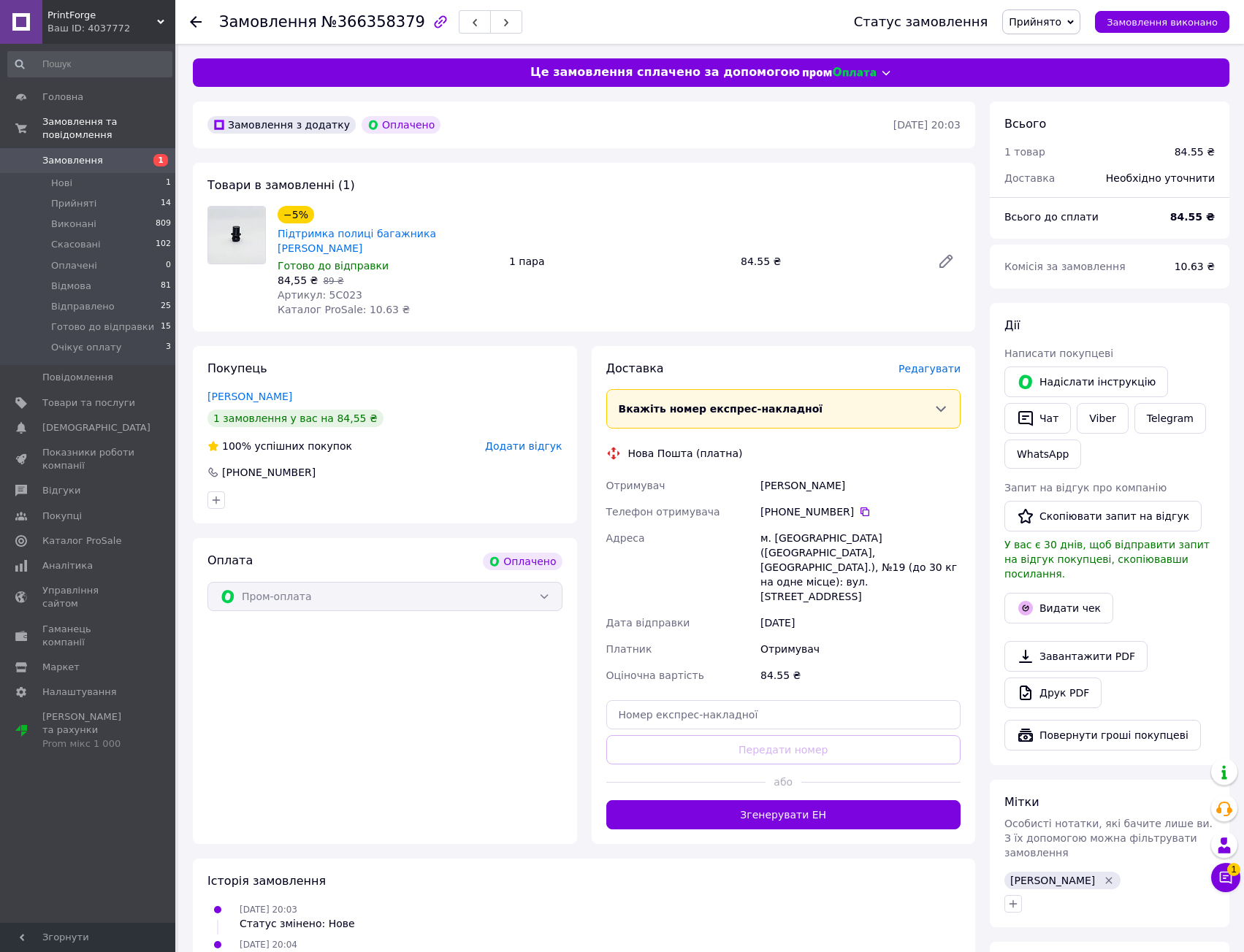
click at [885, 636] on div "Отримувач" at bounding box center [860, 649] width 206 height 26
drag, startPoint x: 715, startPoint y: 494, endPoint x: 910, endPoint y: 597, distance: 220.5
click at [879, 594] on div "Отримувач Марусенко Анастасия Телефон отримувача +380 50 286 33 10   Адреса м. …" at bounding box center [784, 581] width 361 height 216
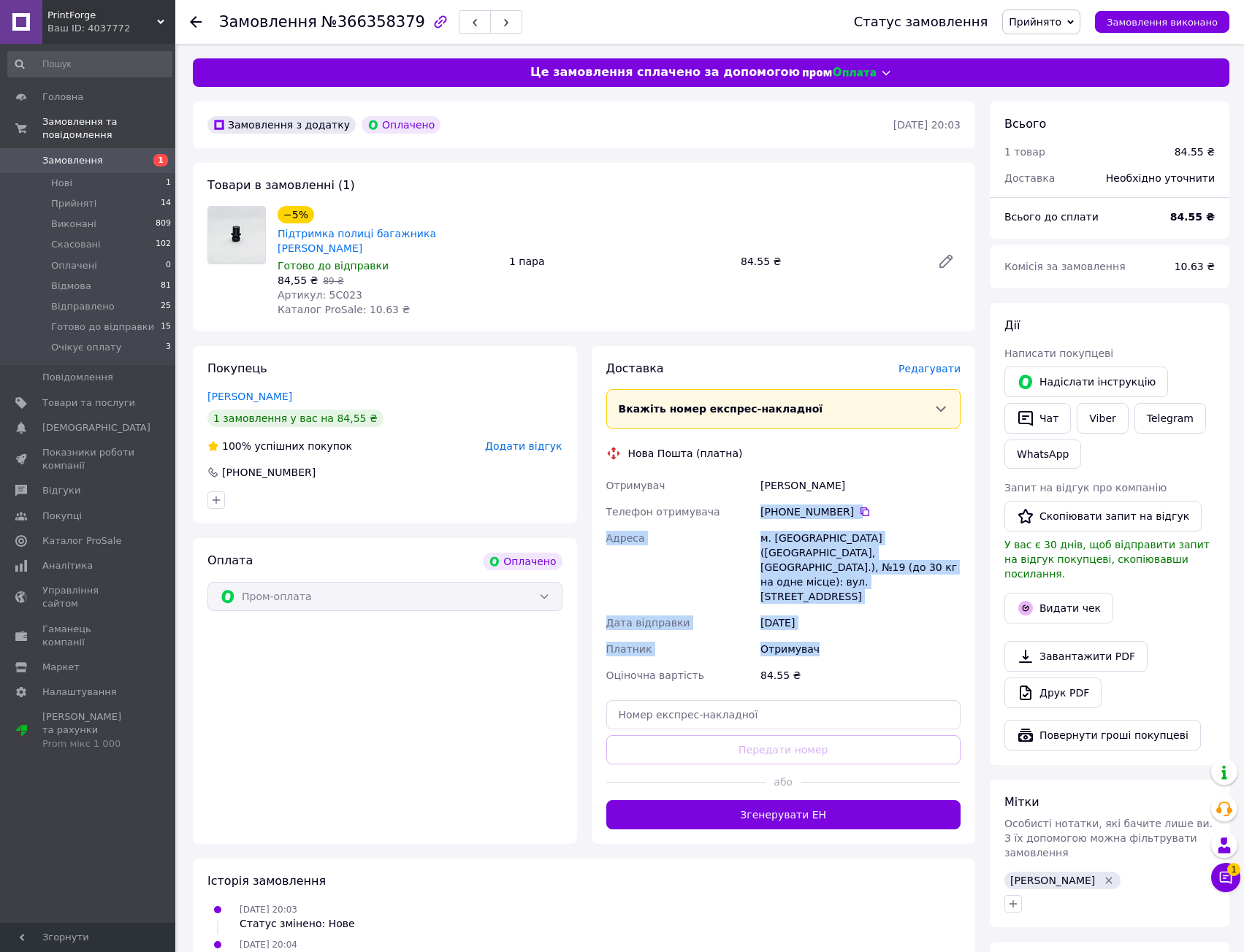
click at [910, 636] on div "Отримувач" at bounding box center [860, 649] width 206 height 26
drag, startPoint x: 725, startPoint y: 525, endPoint x: 704, endPoint y: 476, distance: 53.3
click at [704, 482] on div "Отримувач Марусенко Анастасия Телефон отримувача +380 50 286 33 10   Адреса м. …" at bounding box center [784, 581] width 361 height 216
click at [704, 476] on div "Отримувач" at bounding box center [680, 486] width 155 height 26
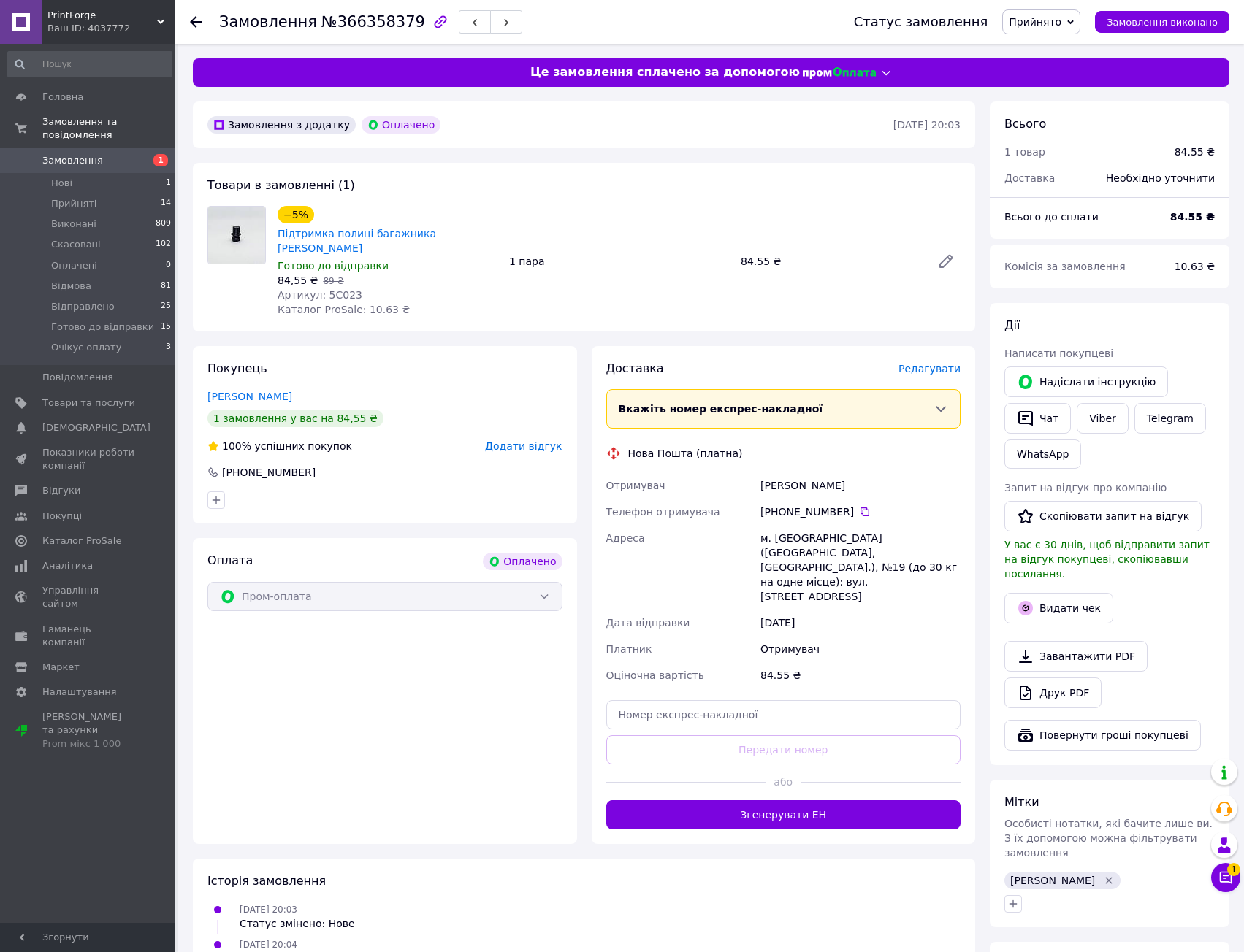
click at [933, 363] on span "Редагувати" at bounding box center [929, 368] width 62 height 12
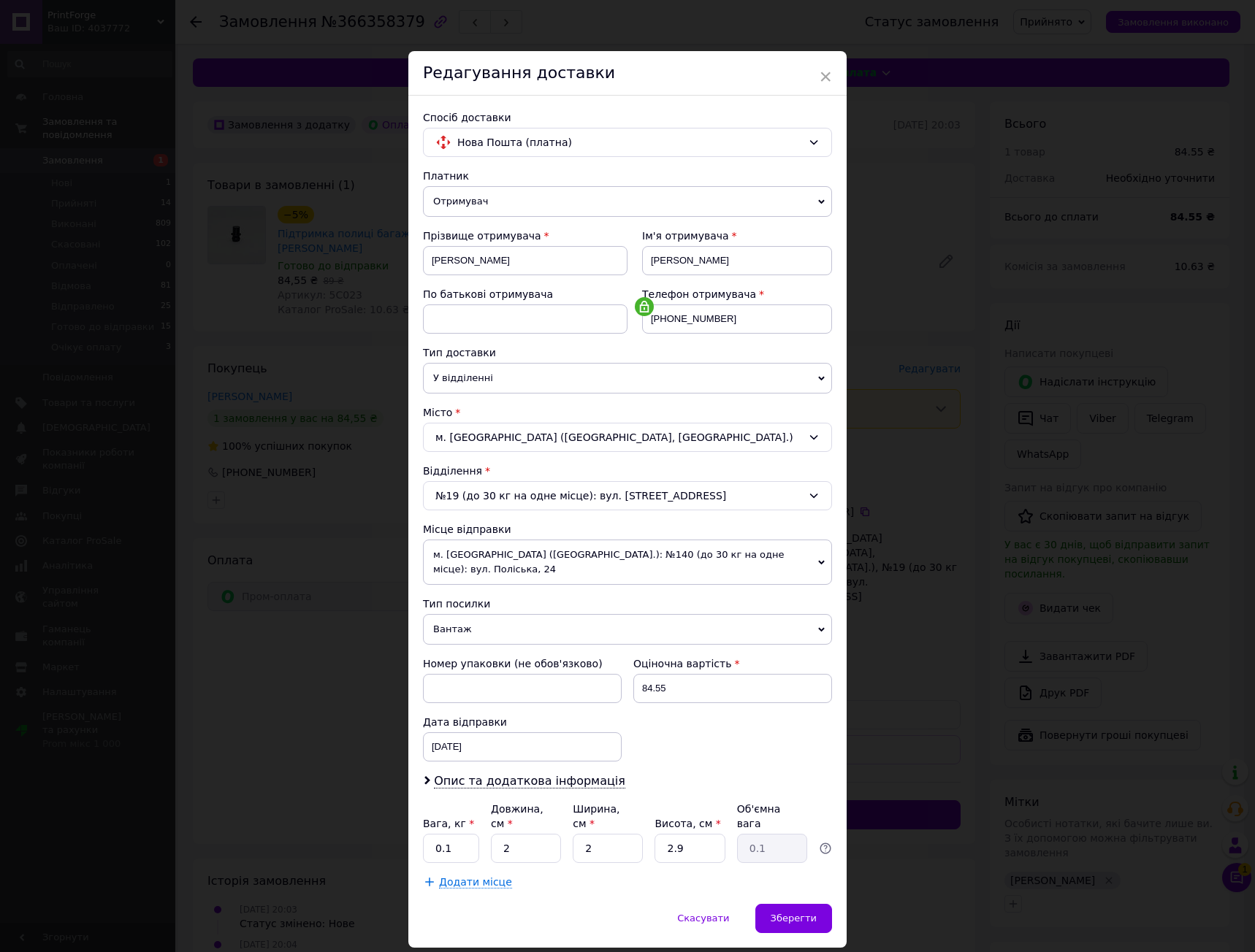
click at [742, 708] on div "Номер упаковки (не обов'язково) Оціночна вартість 84.55 Дата відправки 12.10.20…" at bounding box center [628, 709] width 421 height 117
click at [720, 558] on span "м. [GEOGRAPHIC_DATA] ([GEOGRAPHIC_DATA].): №140 (до 30 кг на одне місце): вул. …" at bounding box center [628, 562] width 409 height 45
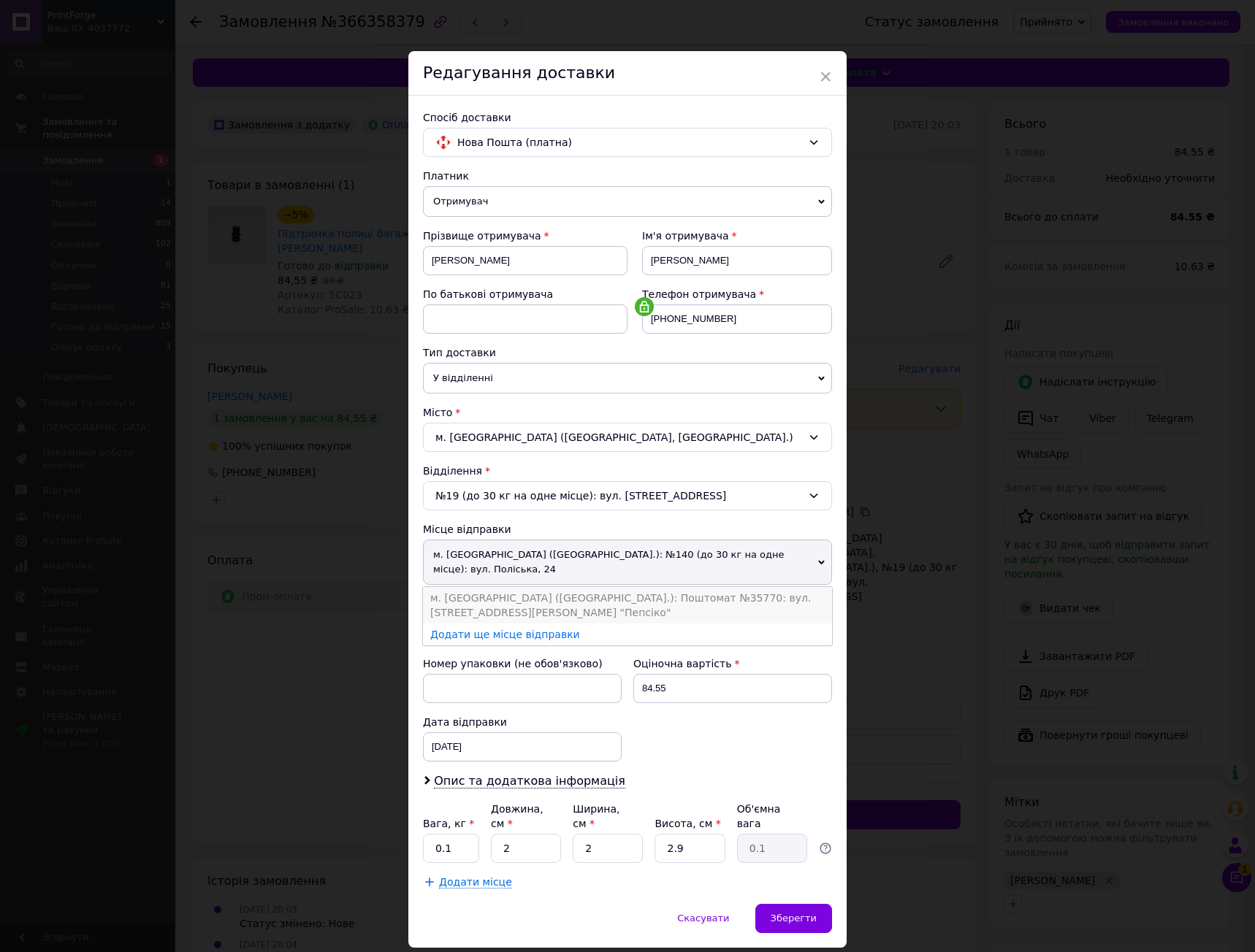
click at [709, 594] on li "м. [GEOGRAPHIC_DATA] ([GEOGRAPHIC_DATA].): Поштомат №35770: вул. [STREET_ADDRES…" at bounding box center [628, 604] width 409 height 36
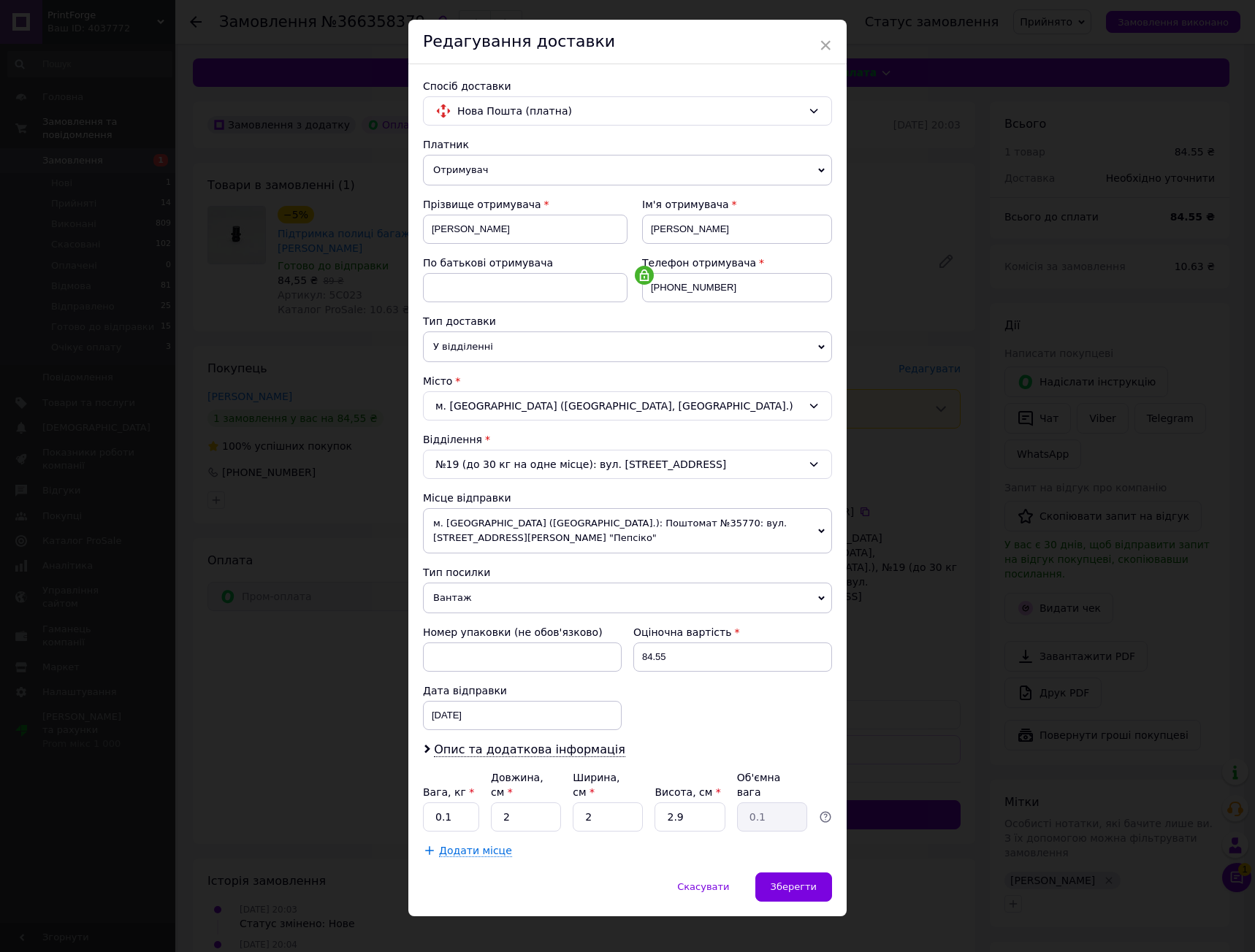
scroll to position [32, 0]
click at [612, 582] on span "Вантаж" at bounding box center [628, 597] width 409 height 31
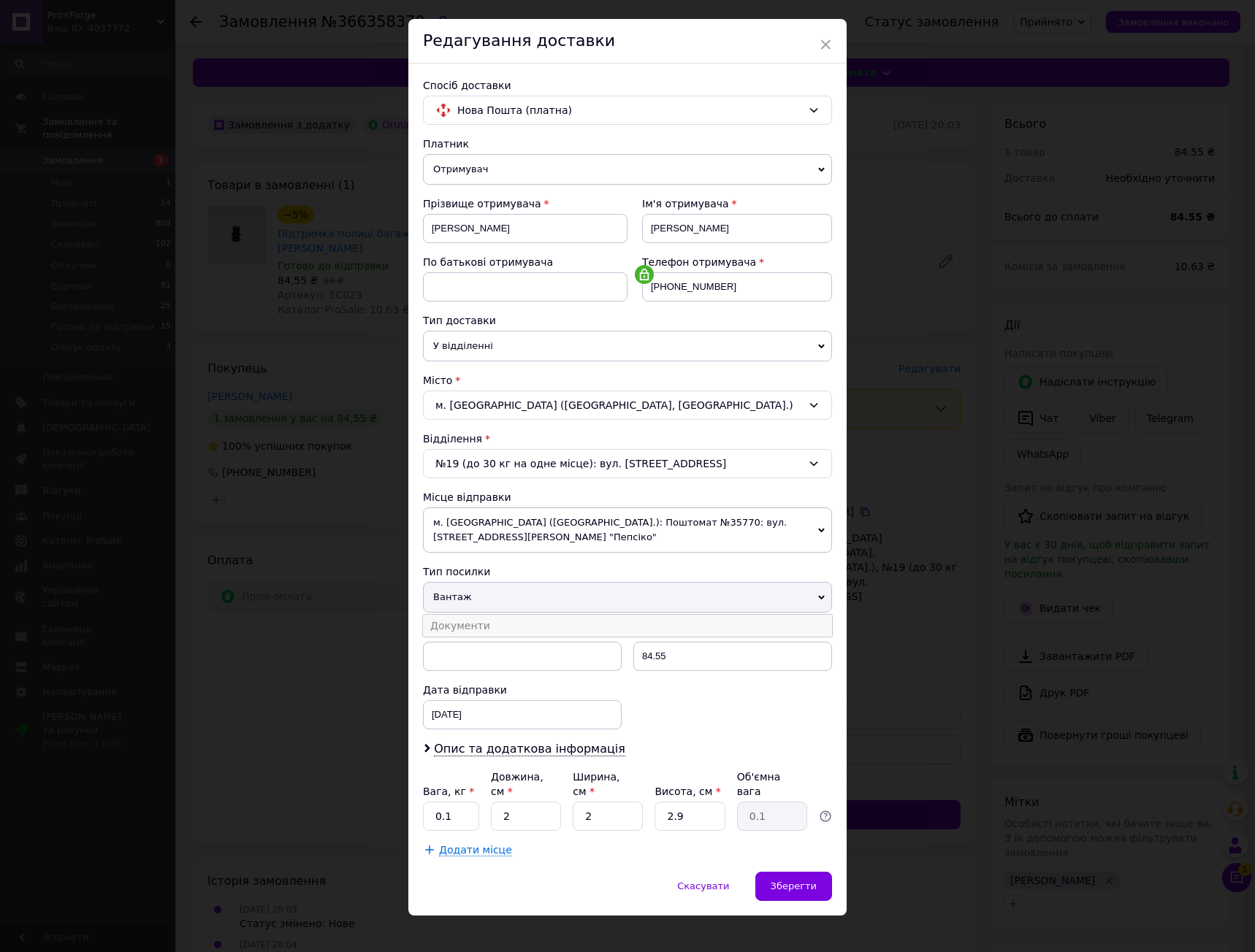
click at [598, 628] on li "Документи" at bounding box center [628, 625] width 409 height 22
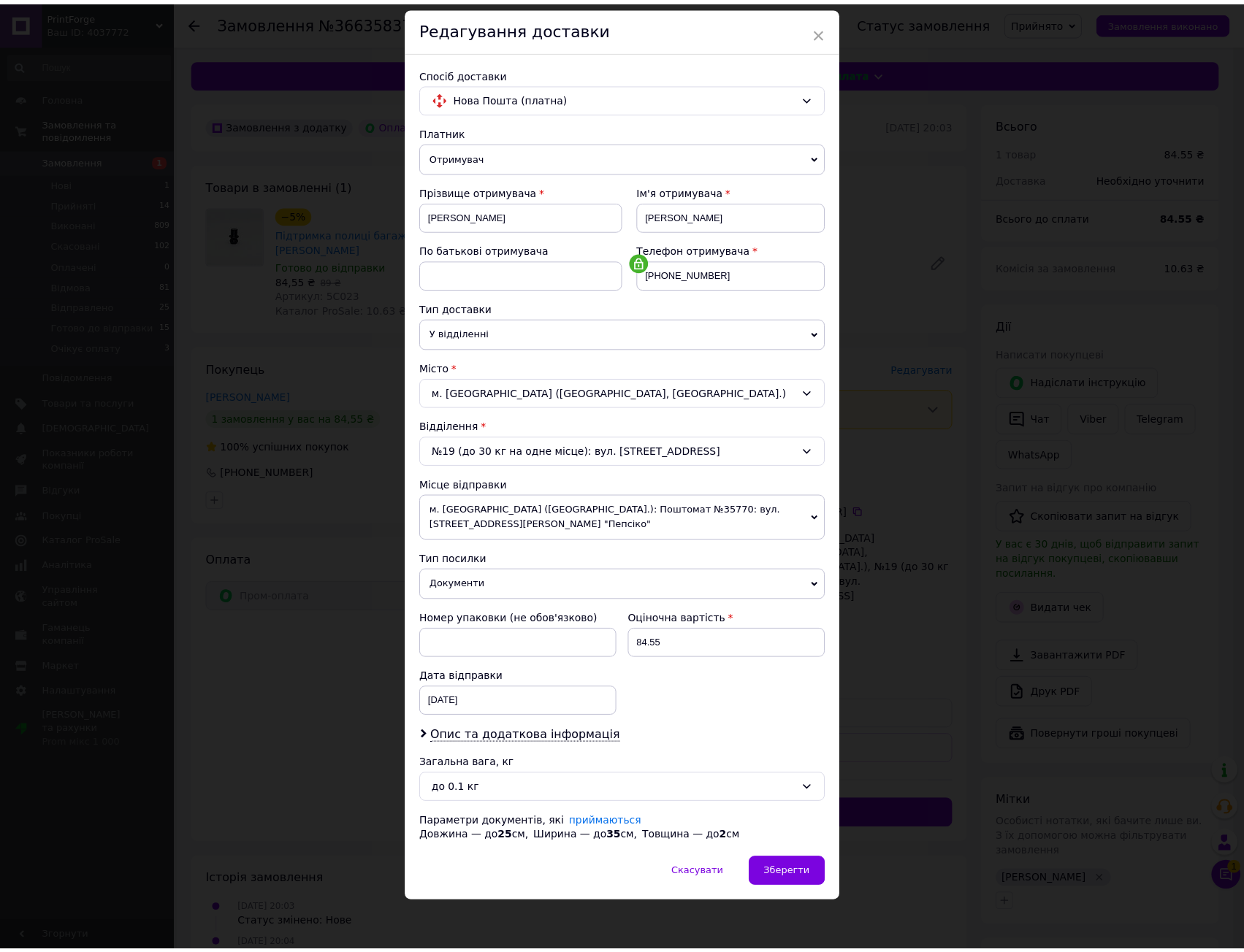
scroll to position [47, 0]
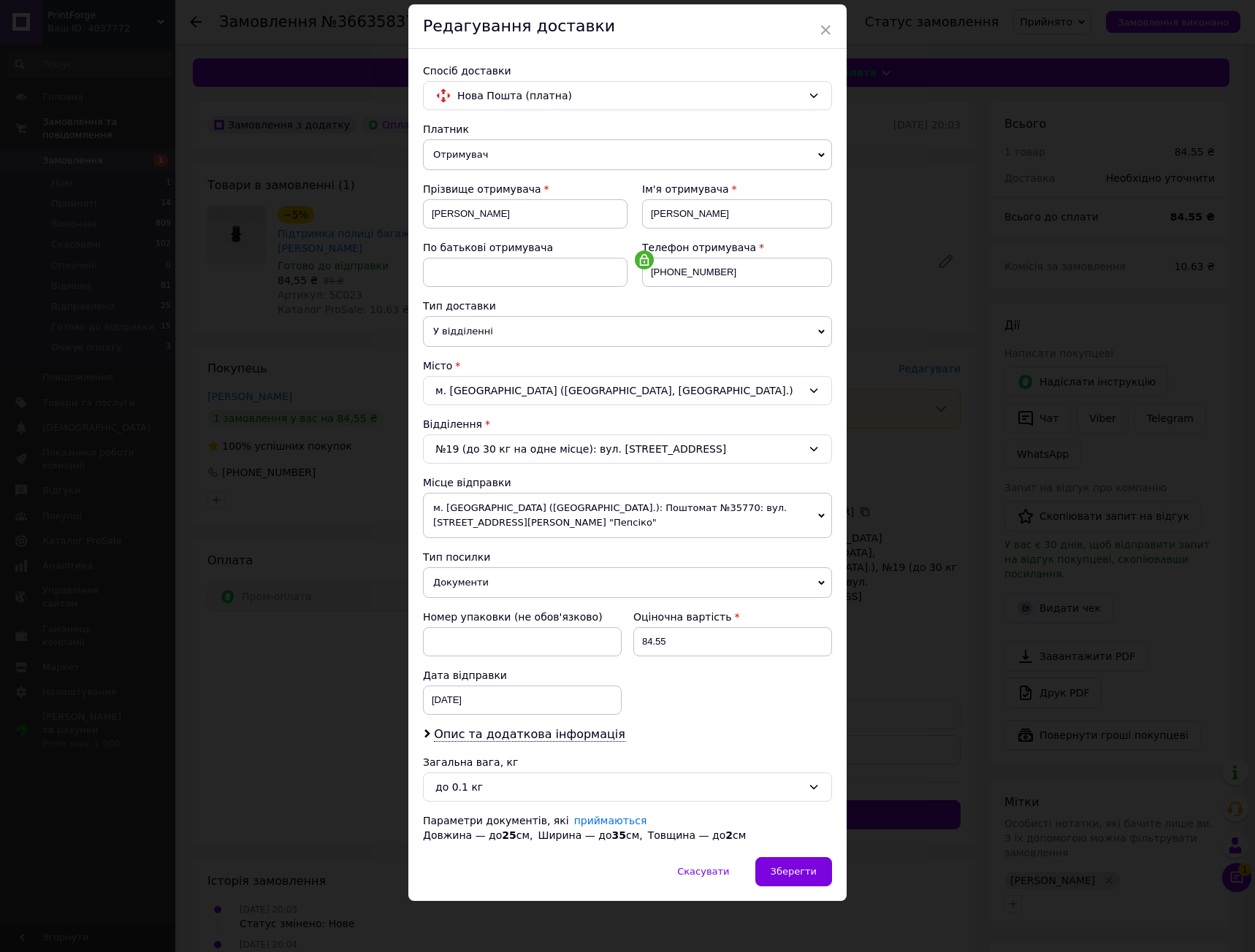
click at [656, 715] on div "Номер упаковки (не обов'язково) Оціночна вартість 84.55 Дата відправки 12.10.20…" at bounding box center [628, 662] width 421 height 117
click at [656, 719] on div "Номер упаковки (не обов'язково) Оціночна вартість 84.55 Дата відправки 12.10.20…" at bounding box center [628, 662] width 421 height 117
click at [524, 736] on span "Опис та додаткова інформація" at bounding box center [529, 735] width 192 height 15
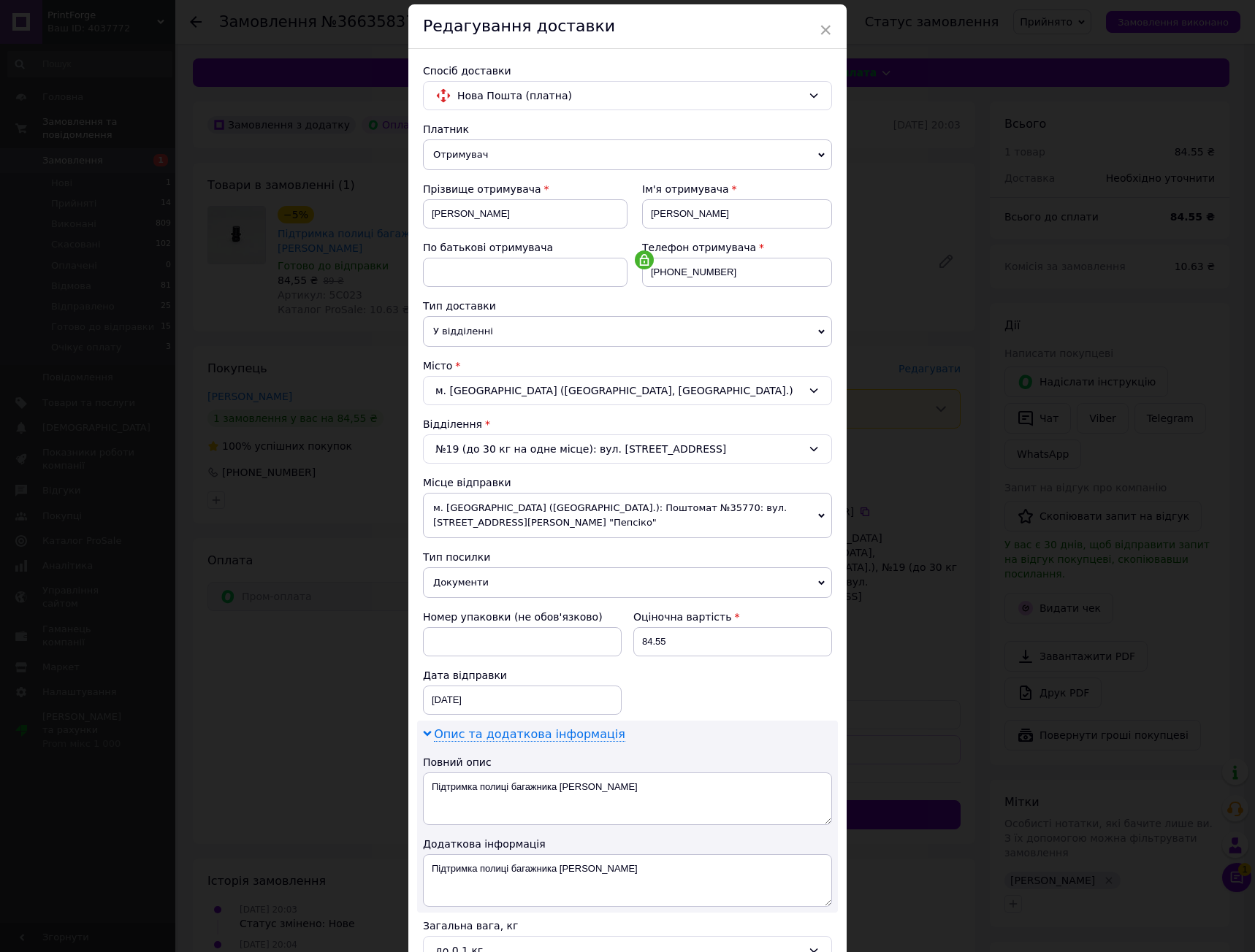
click at [541, 731] on span "Опис та додаткова інформація" at bounding box center [529, 735] width 192 height 15
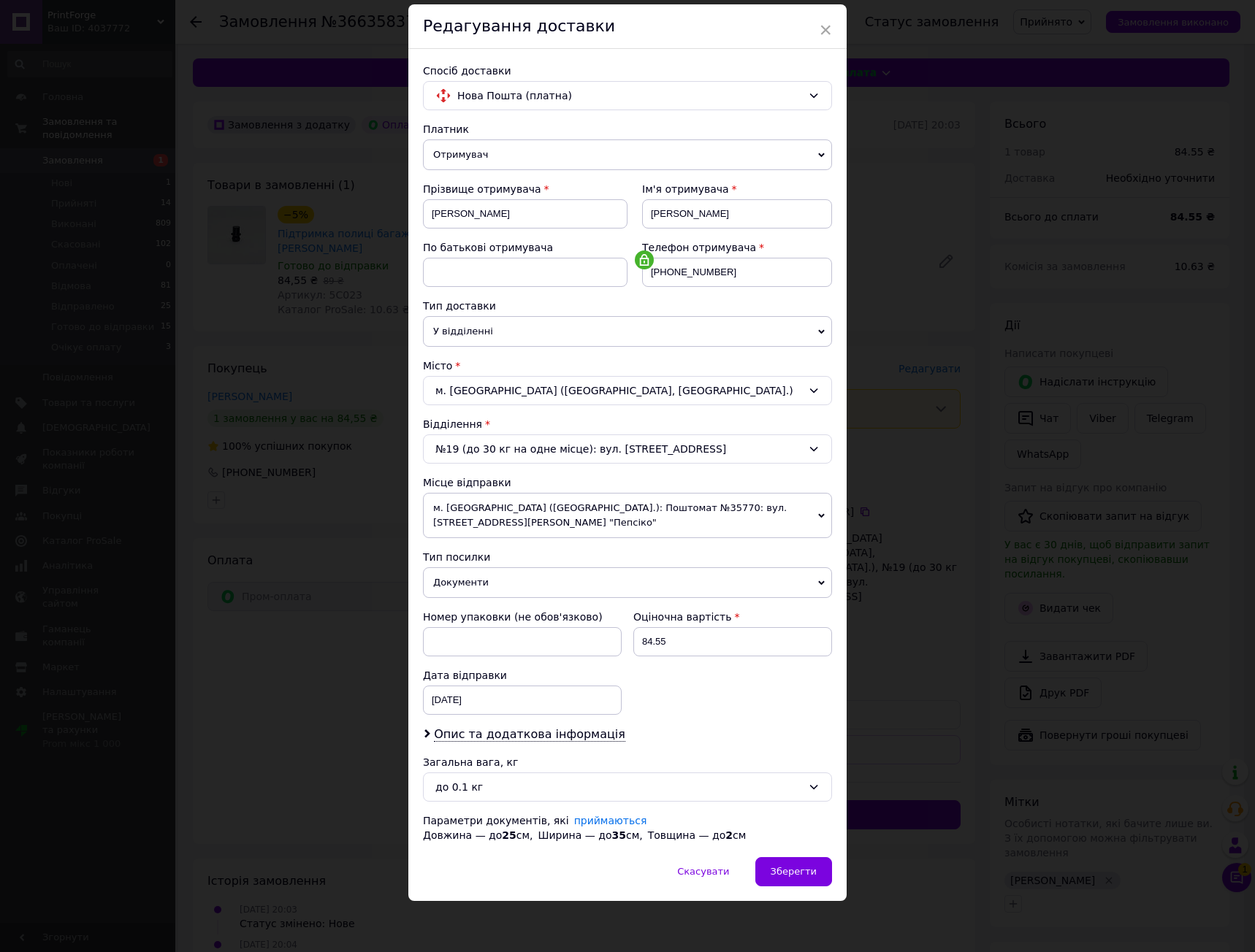
click at [688, 704] on div "Номер упаковки (не обов'язково) Оціночна вартість 84.55 Дата відправки 12.10.20…" at bounding box center [628, 662] width 421 height 117
click at [614, 862] on div "Скасувати   Зберегти" at bounding box center [627, 878] width 438 height 43
click at [810, 864] on div "Зберегти" at bounding box center [793, 872] width 77 height 30
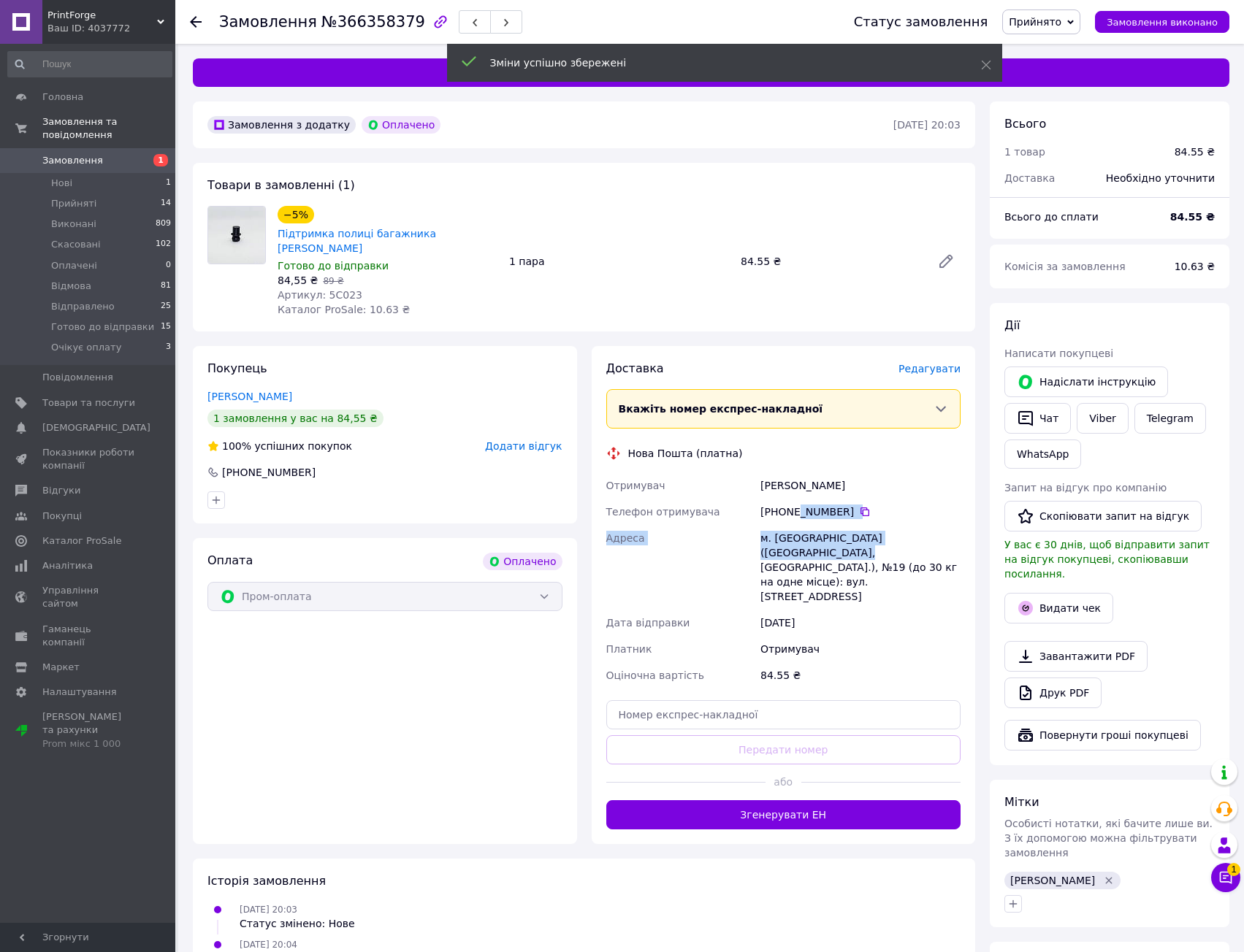
drag, startPoint x: 791, startPoint y: 485, endPoint x: 851, endPoint y: 600, distance: 129.7
click at [827, 580] on div "Отримувач Марусенко Анастасия Телефон отримувача +380 50 286 33 10   Адреса м. …" at bounding box center [784, 581] width 361 height 216
click at [851, 636] on div "Отримувач" at bounding box center [860, 649] width 206 height 26
click at [833, 800] on button "Згенерувати ЕН" at bounding box center [783, 815] width 355 height 30
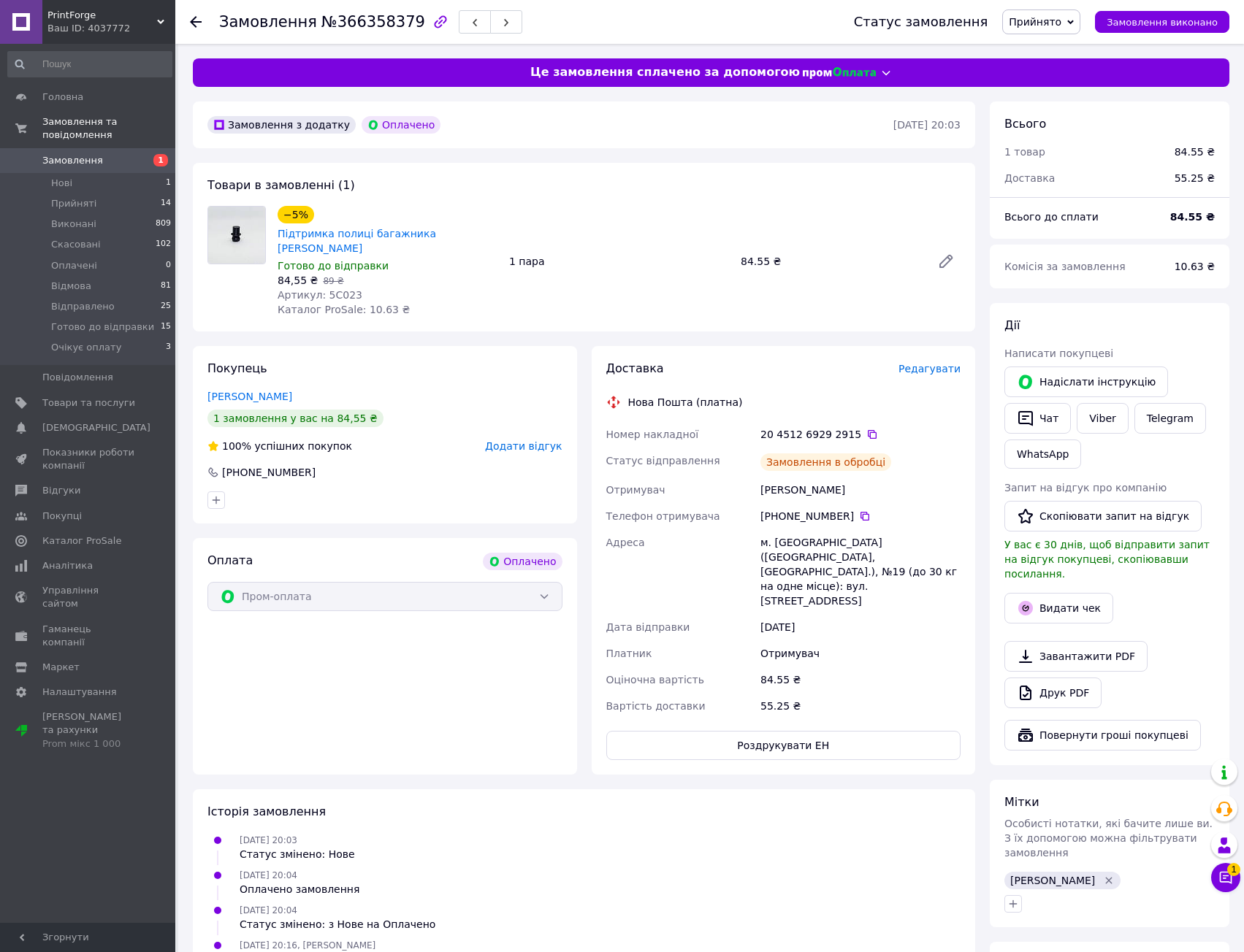
drag, startPoint x: 903, startPoint y: 599, endPoint x: 900, endPoint y: 618, distance: 19.2
click at [902, 603] on div "Номер накладної 20 4512 6929 2915   Статус відправлення Замовлення в обробці От…" at bounding box center [784, 570] width 361 height 298
click at [900, 640] on div "Отримувач" at bounding box center [860, 653] width 206 height 26
click at [866, 428] on icon at bounding box center [872, 434] width 12 height 12
drag, startPoint x: 1035, startPoint y: 18, endPoint x: 1044, endPoint y: 21, distance: 9.5
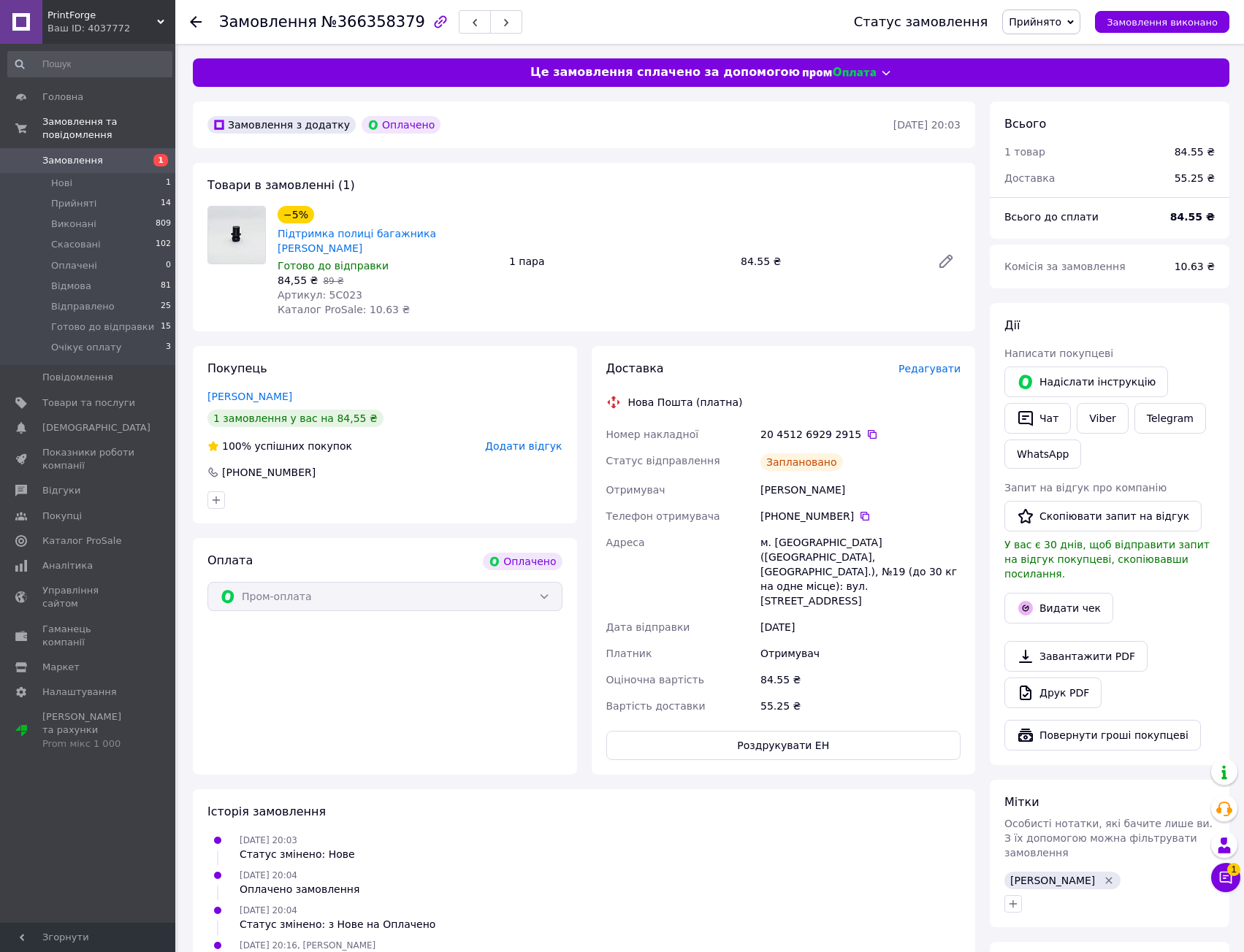
click at [1035, 18] on span "Прийнято" at bounding box center [1035, 21] width 53 height 12
click at [1069, 161] on li "Готово до відправки" at bounding box center [1061, 161] width 118 height 22
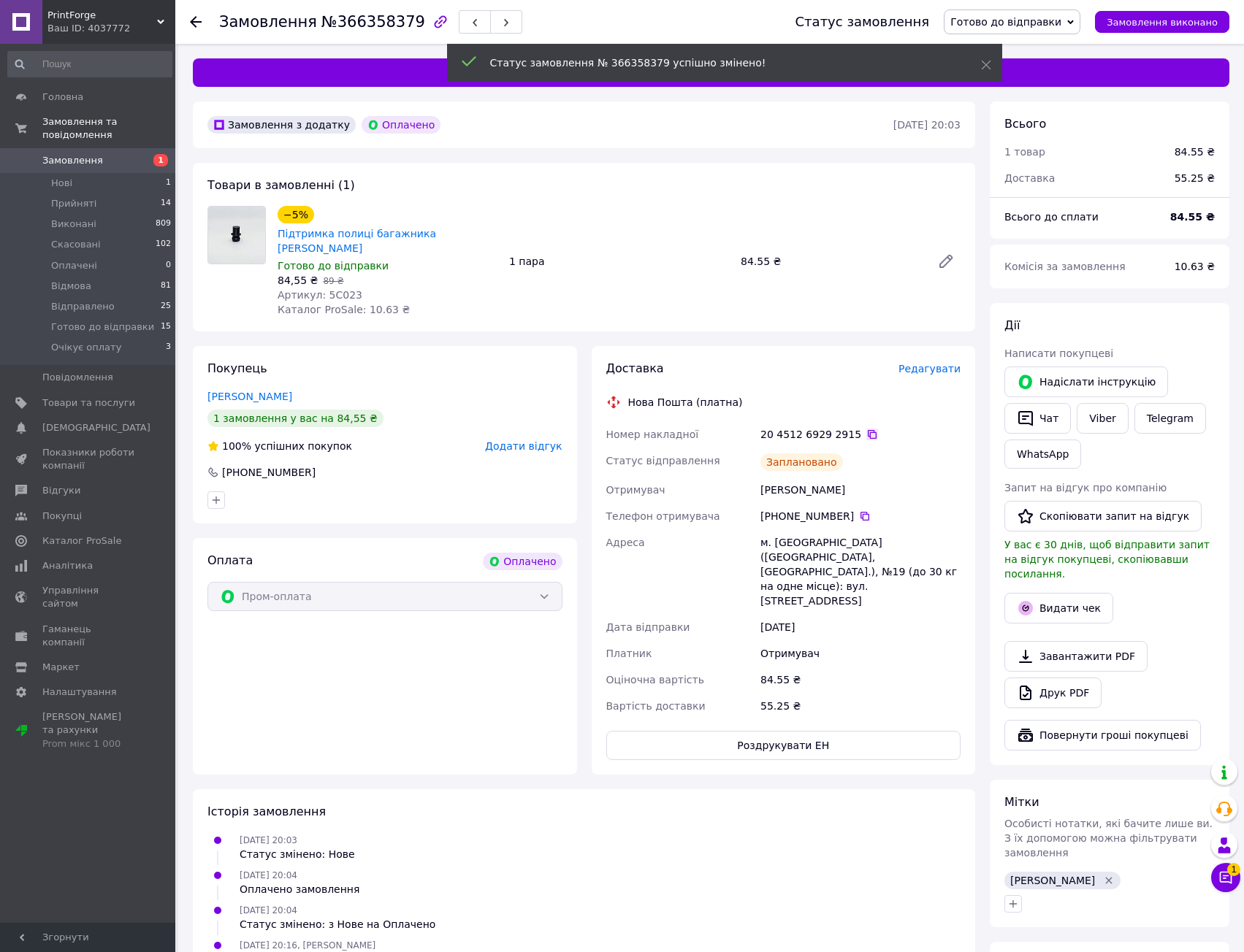
click at [866, 428] on icon at bounding box center [872, 434] width 12 height 12
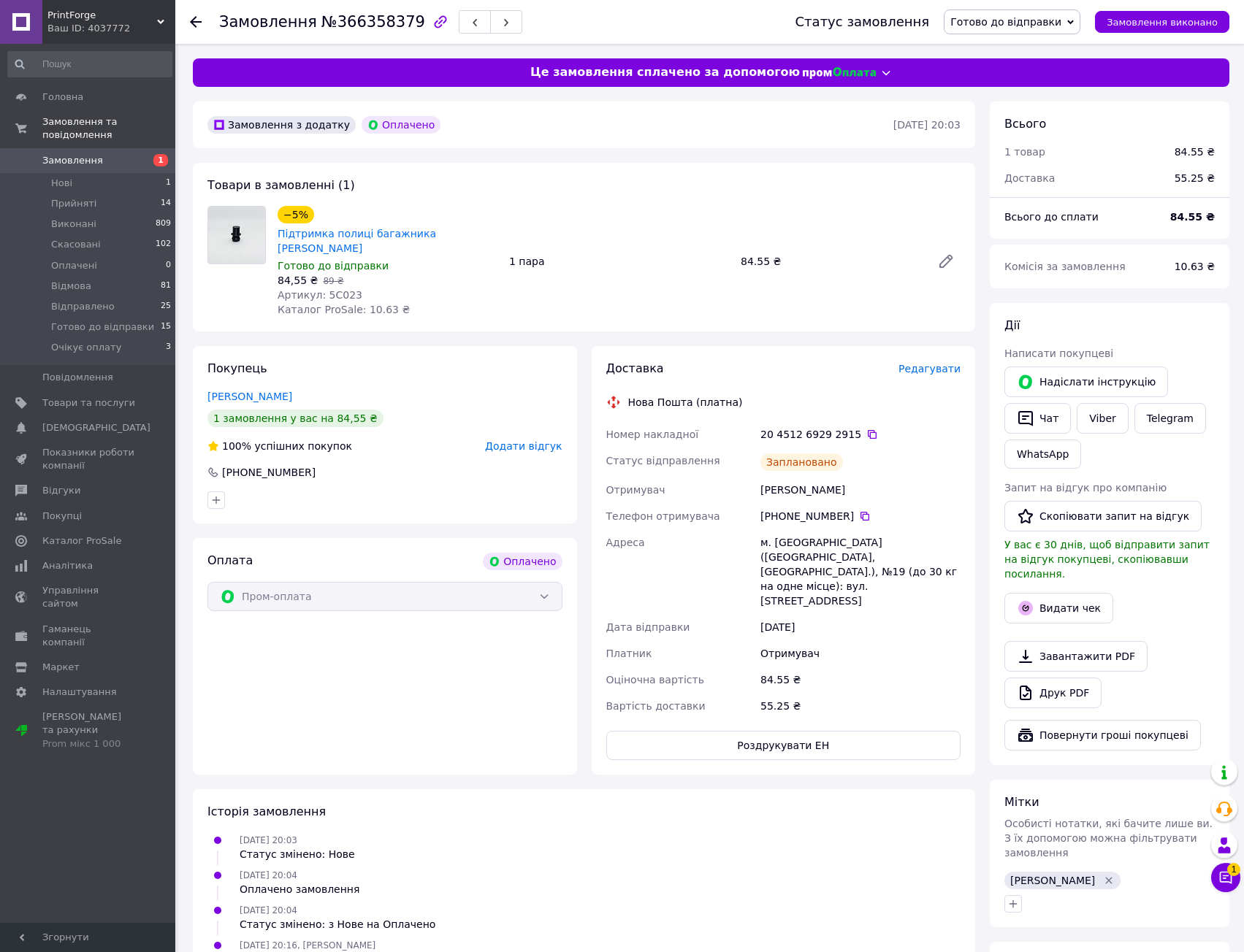
click at [753, 421] on div "Номер накладної" at bounding box center [680, 434] width 155 height 26
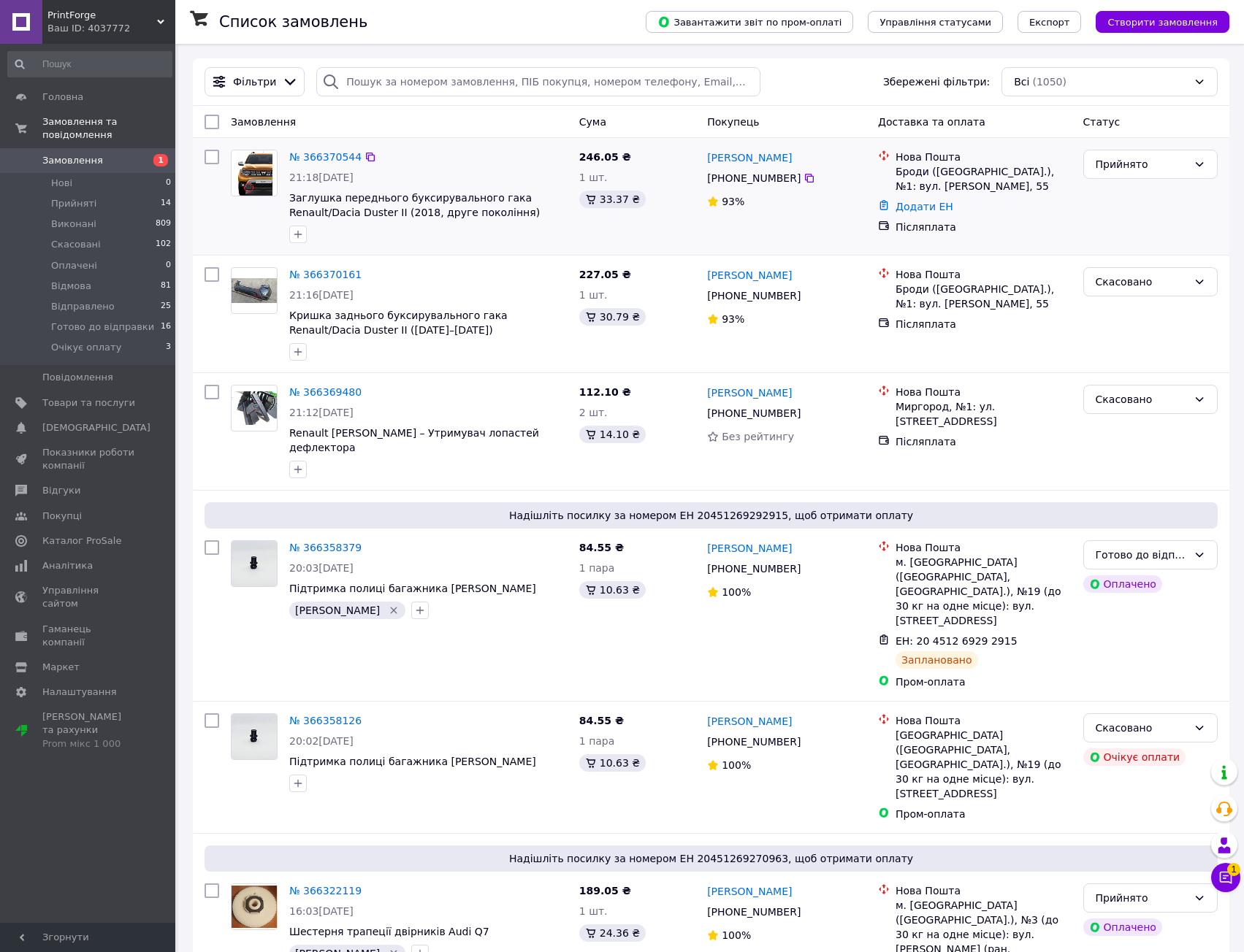
click at [510, 253] on div "№ 366370544 21:18, 12.10.2025 Заглушка переднього буксирувального гака Renault/…" at bounding box center [711, 196] width 1037 height 117
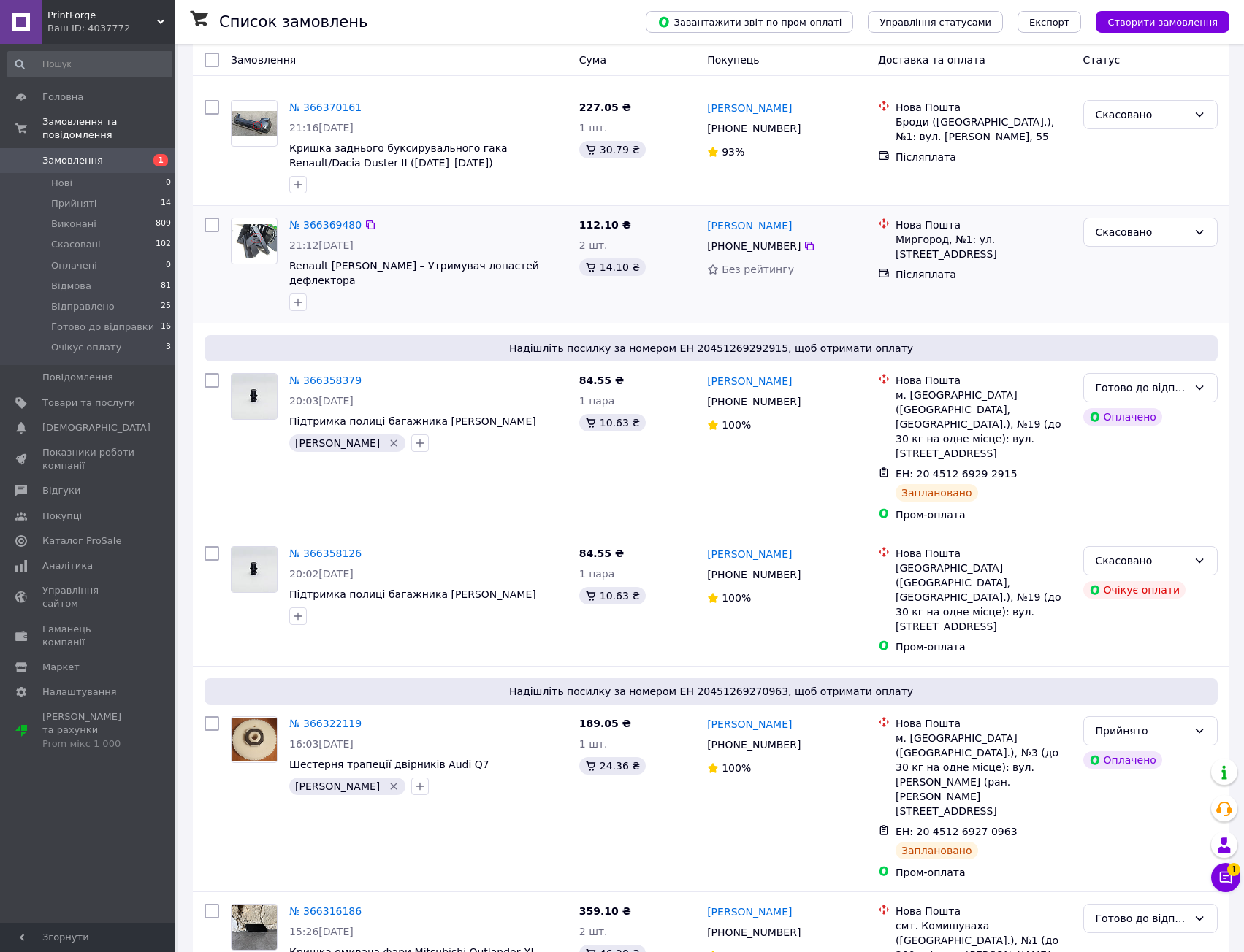
scroll to position [365, 0]
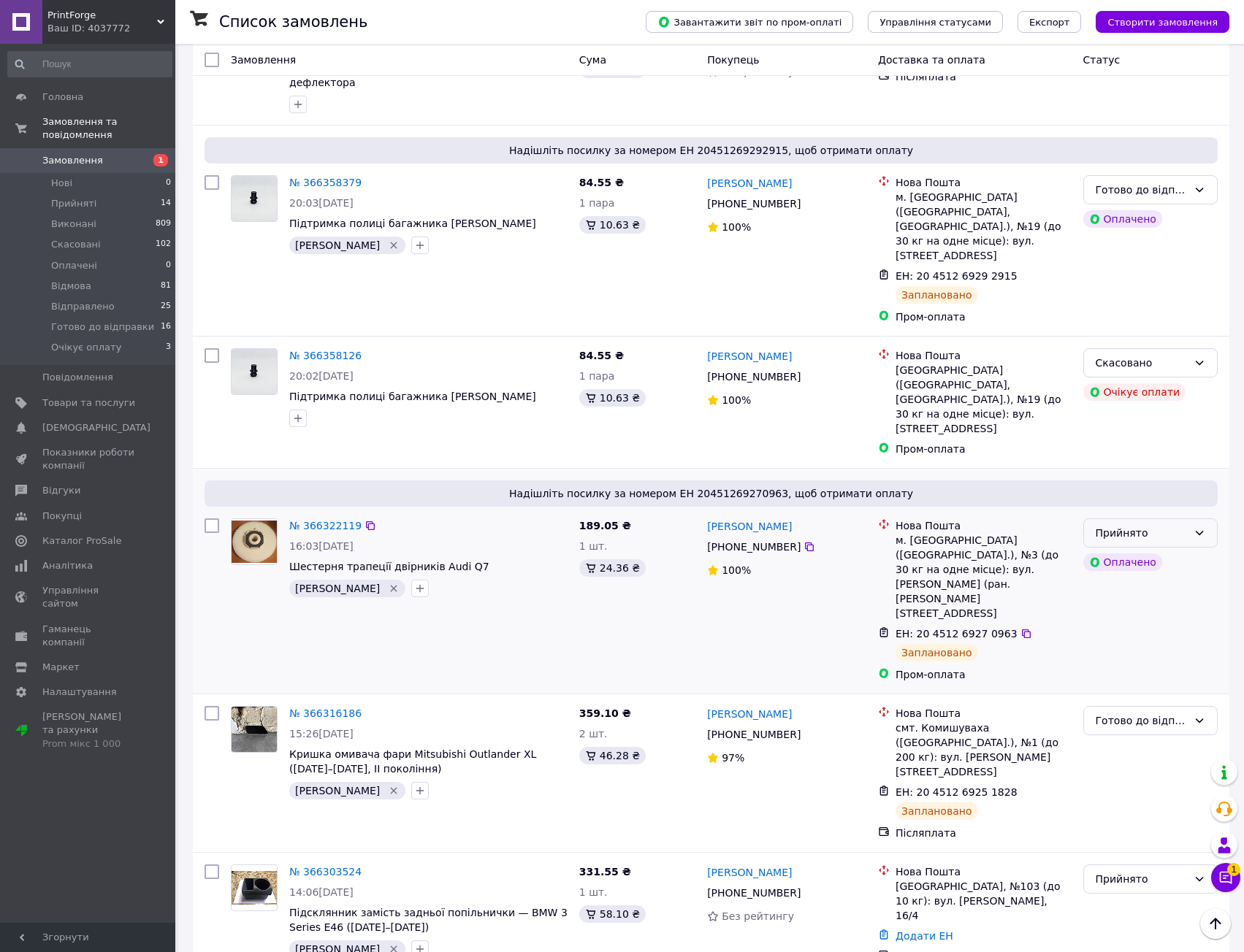
click at [1161, 525] on div "Прийнято" at bounding box center [1141, 532] width 92 height 16
click at [1162, 572] on li "Готово до відправки" at bounding box center [1151, 573] width 133 height 41
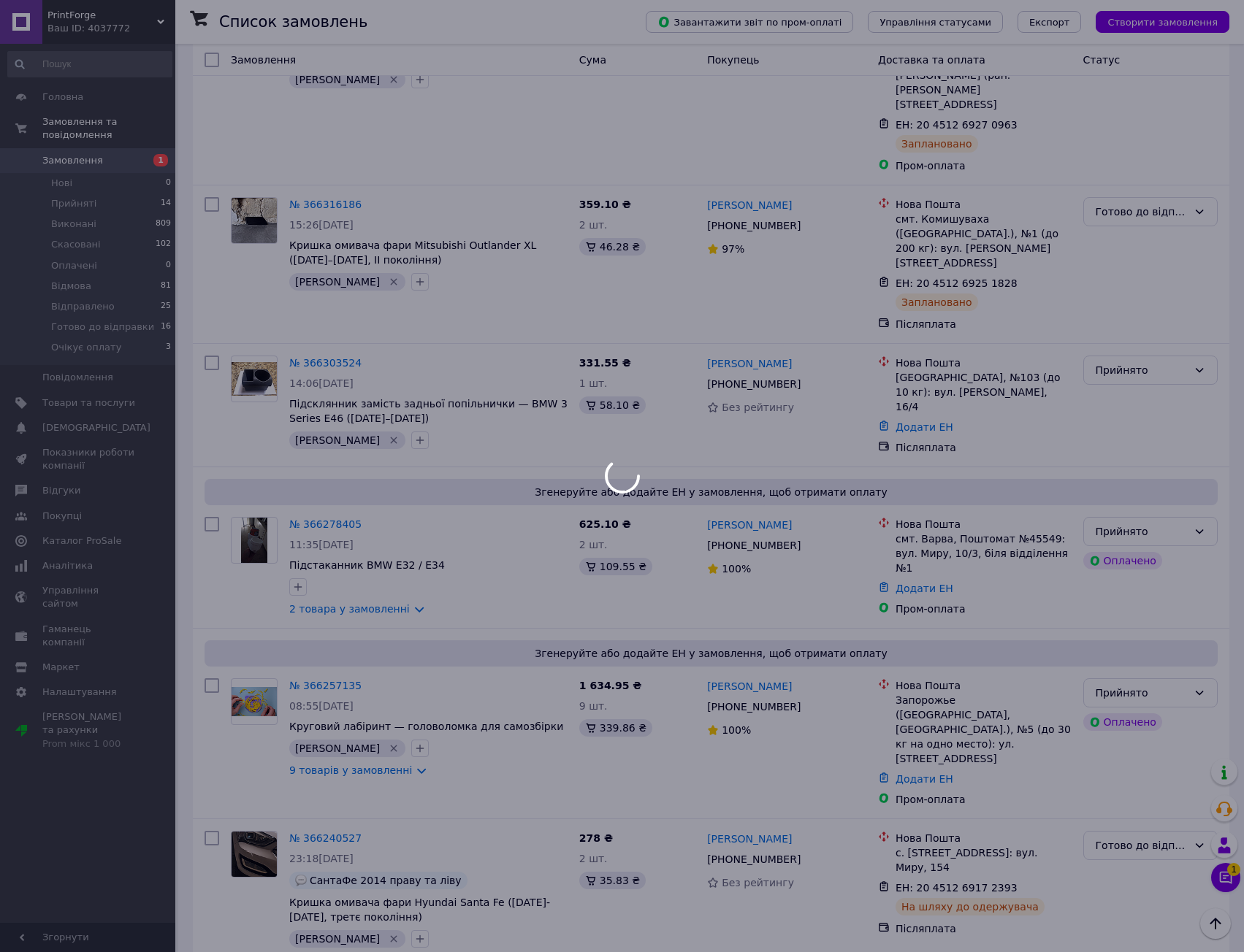
scroll to position [876, 0]
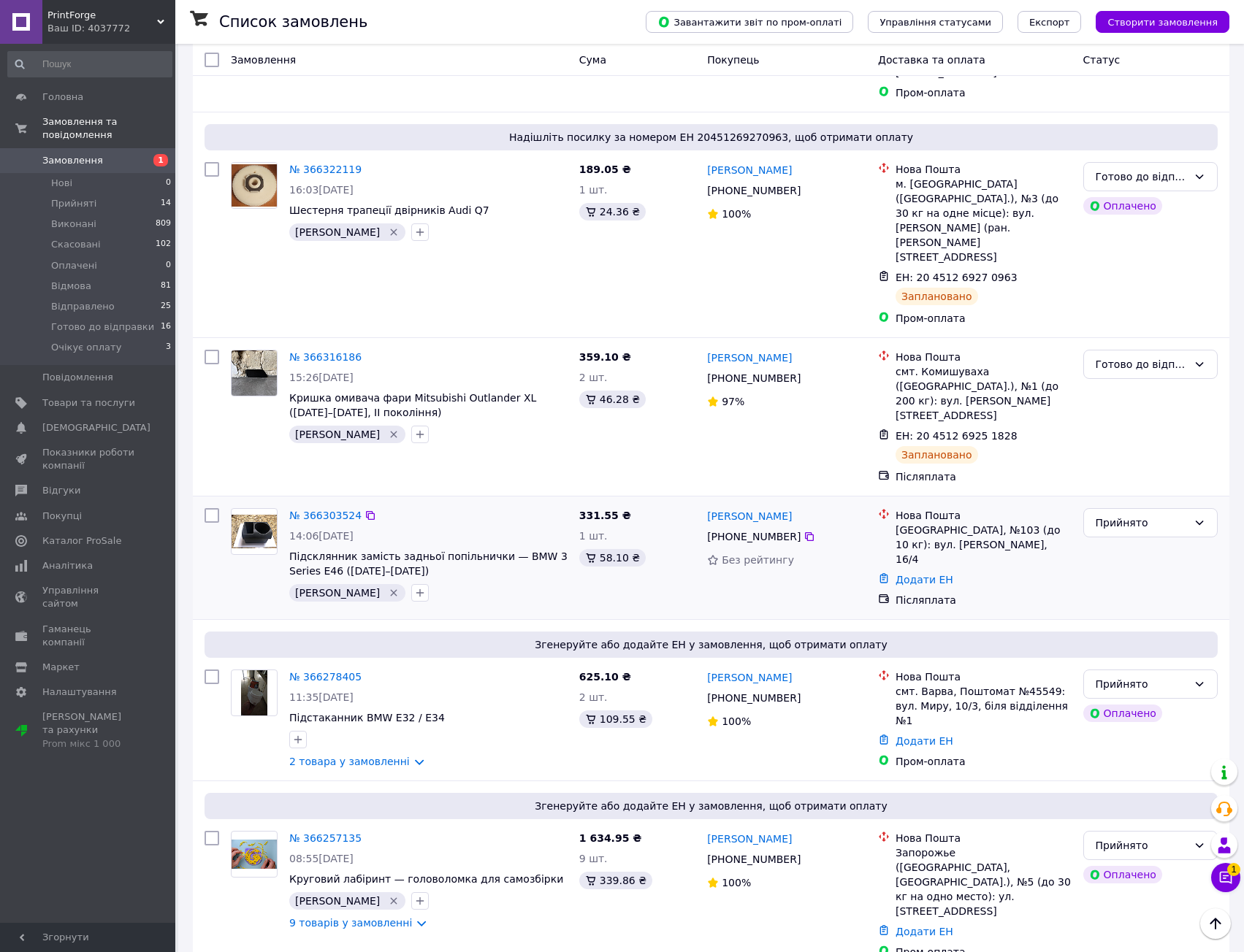
drag, startPoint x: 521, startPoint y: 578, endPoint x: 510, endPoint y: 487, distance: 91.7
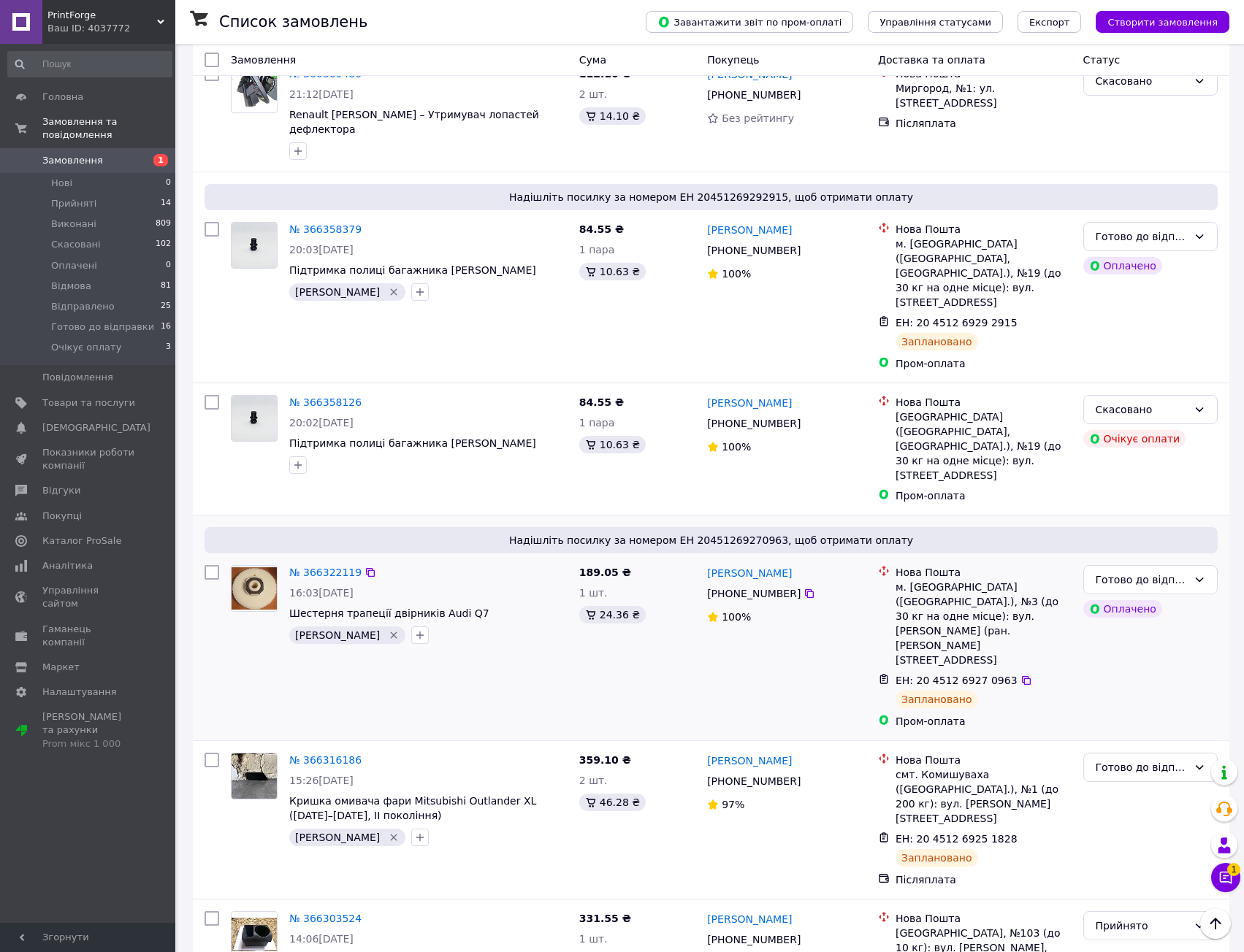
drag, startPoint x: 525, startPoint y: 564, endPoint x: 526, endPoint y: 529, distance: 35.0
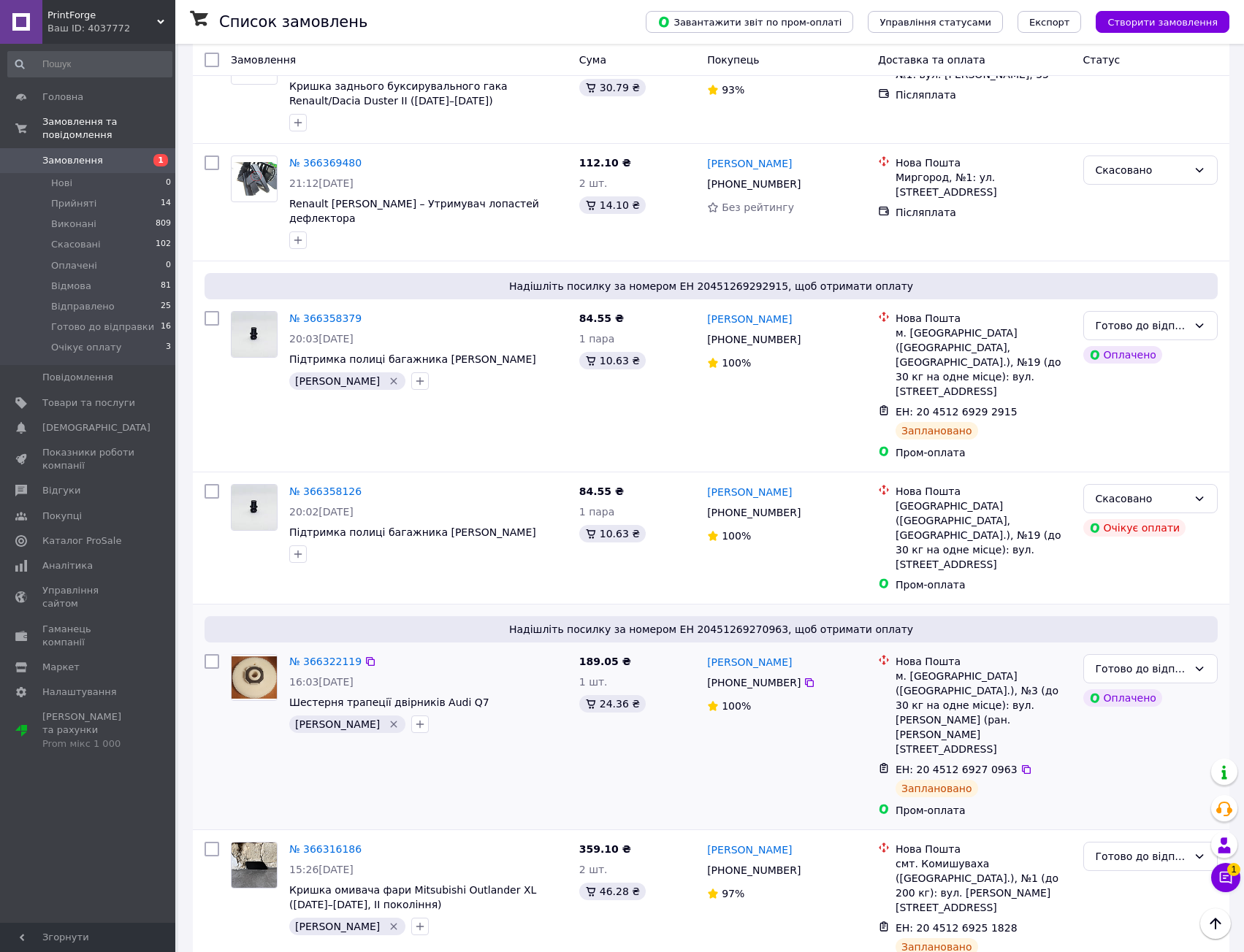
drag, startPoint x: 506, startPoint y: 641, endPoint x: 512, endPoint y: 609, distance: 32.6
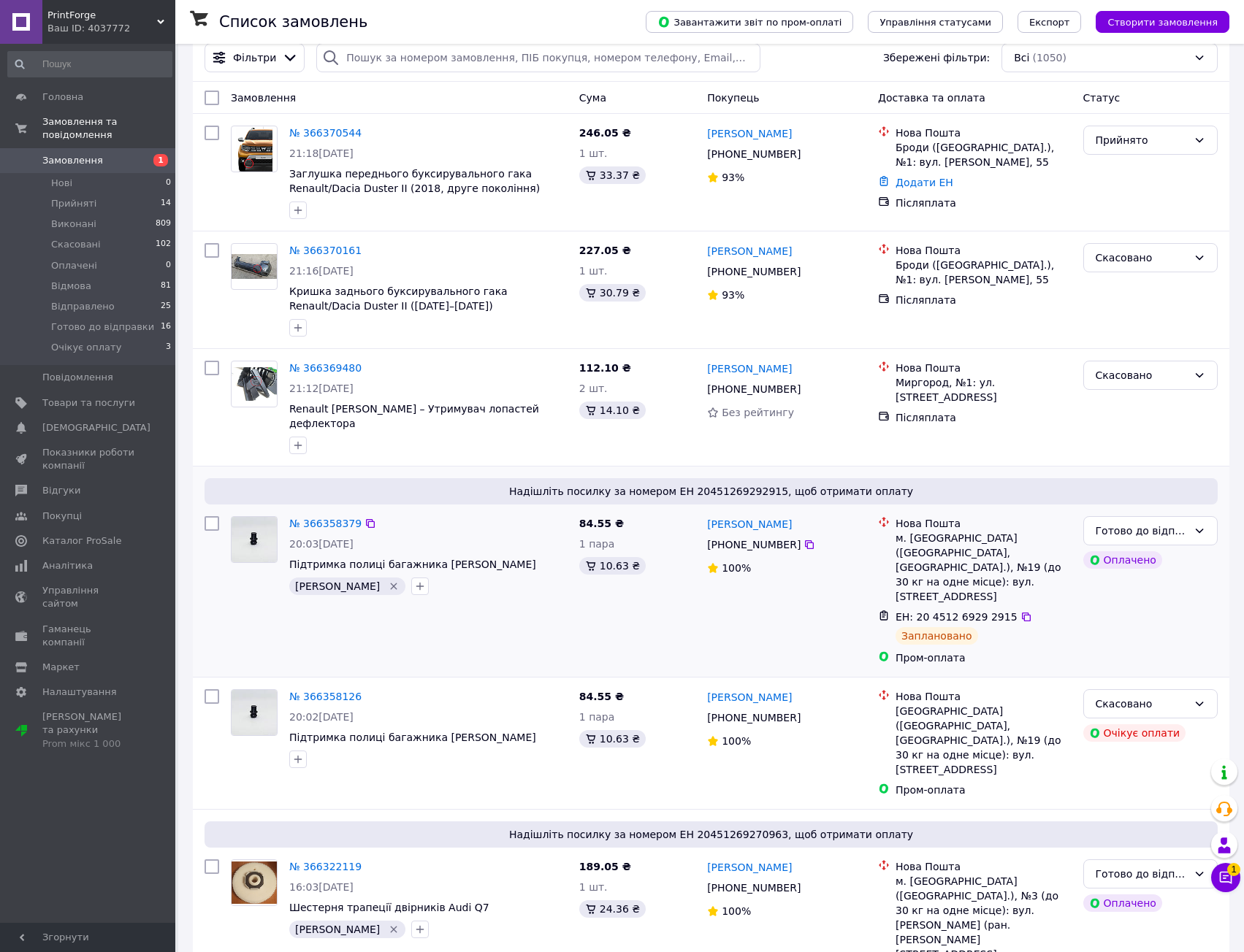
drag, startPoint x: 529, startPoint y: 517, endPoint x: 530, endPoint y: 551, distance: 34.0
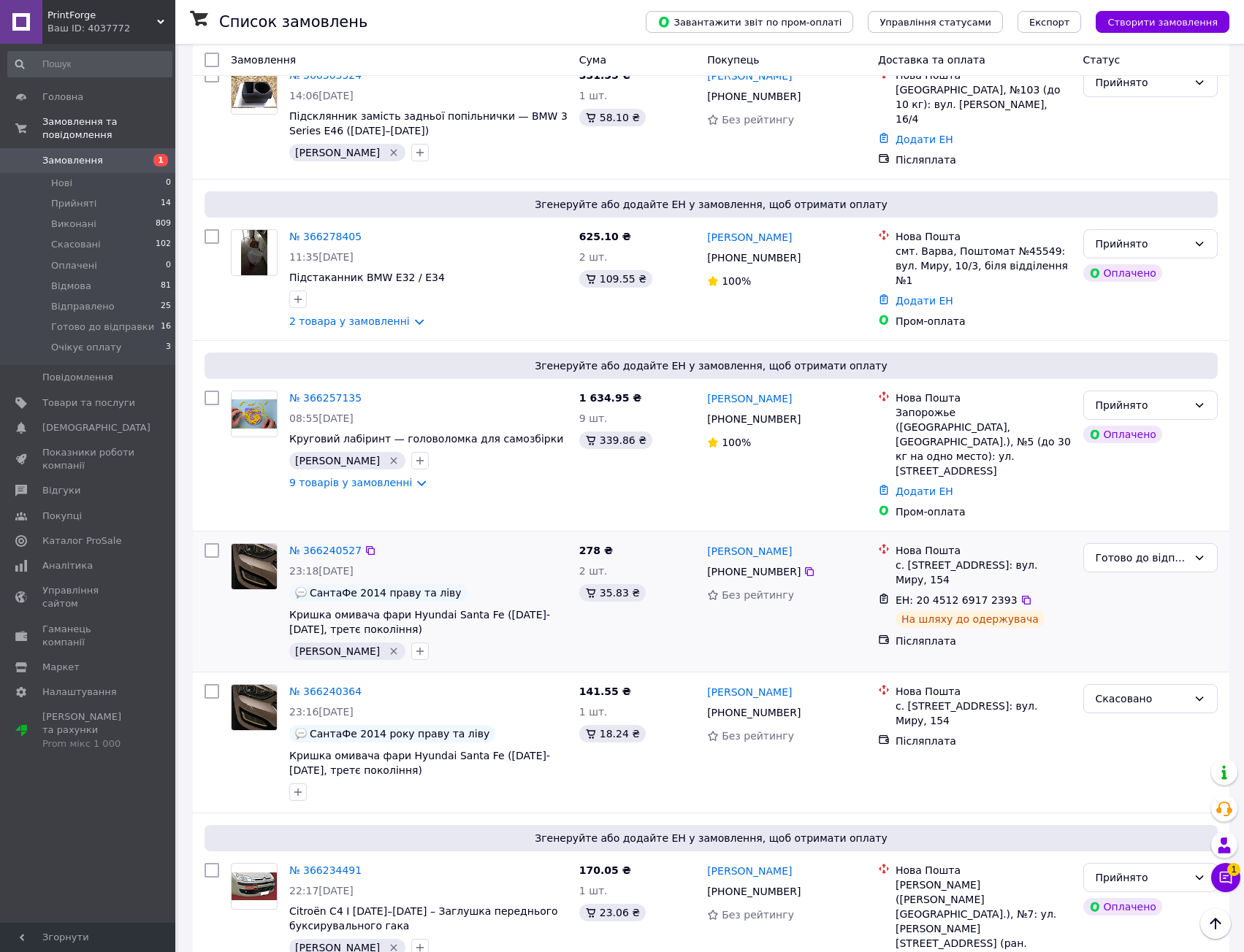
scroll to position [1173, 0]
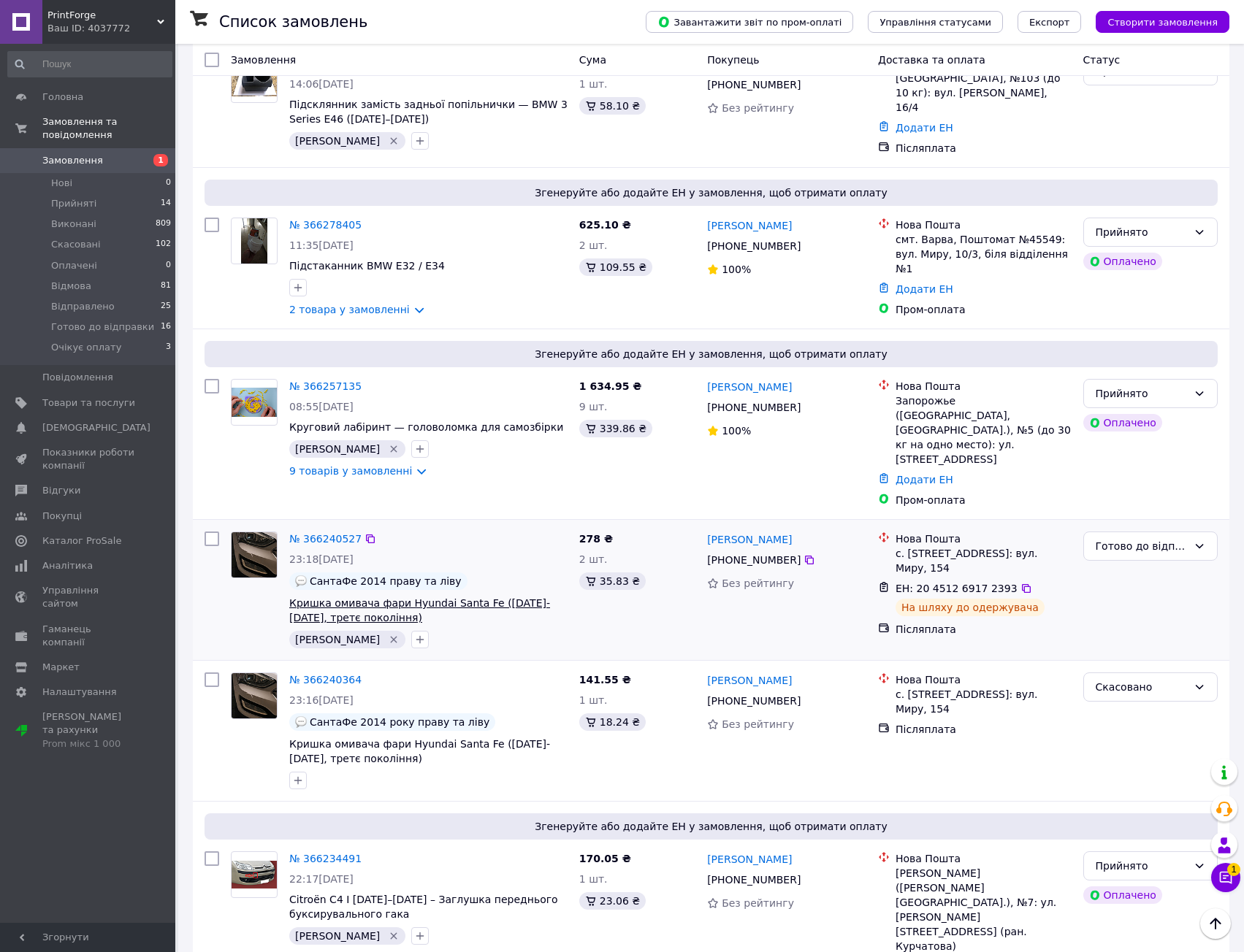
drag, startPoint x: 546, startPoint y: 500, endPoint x: 543, endPoint y: 418, distance: 82.1
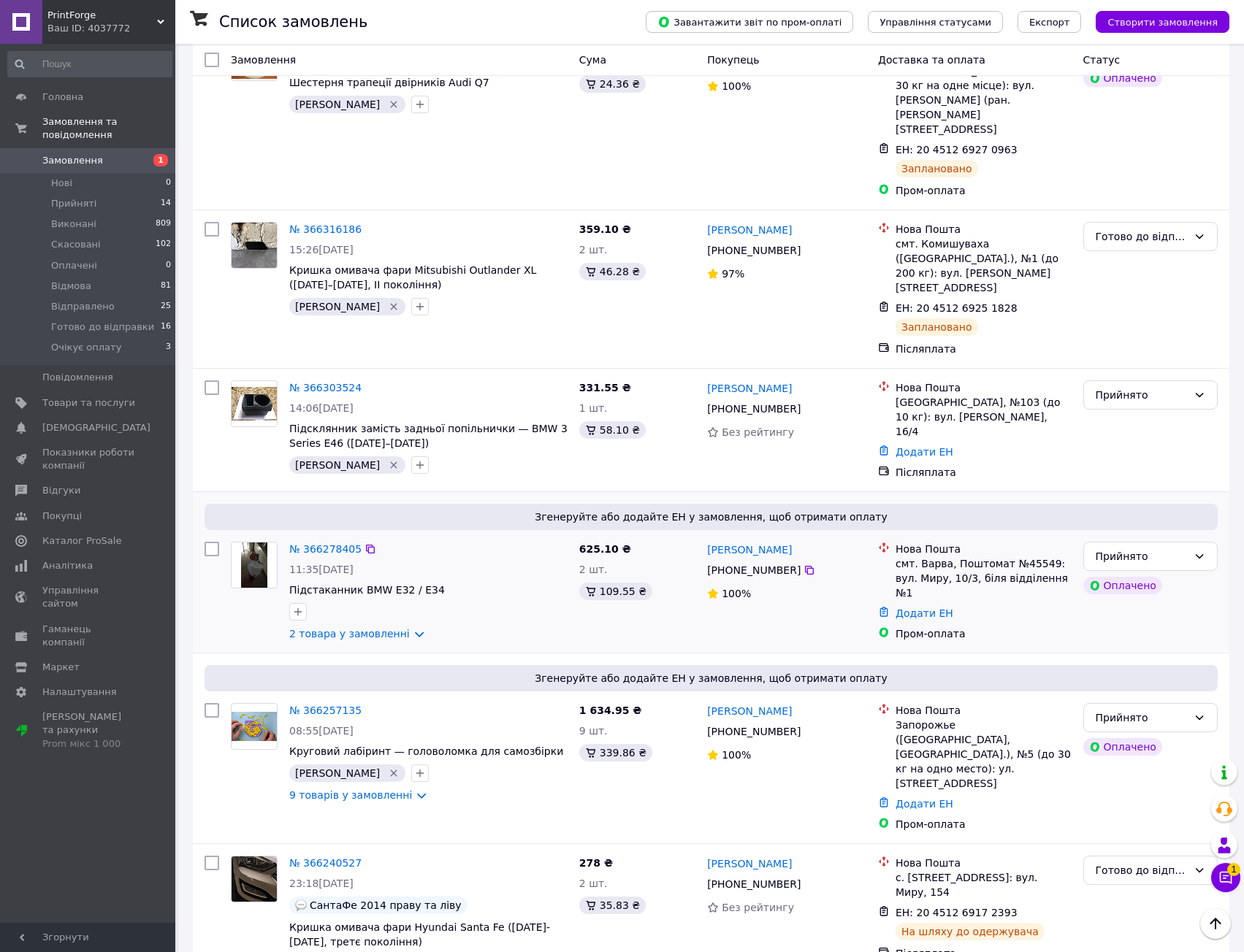
scroll to position [859, 0]
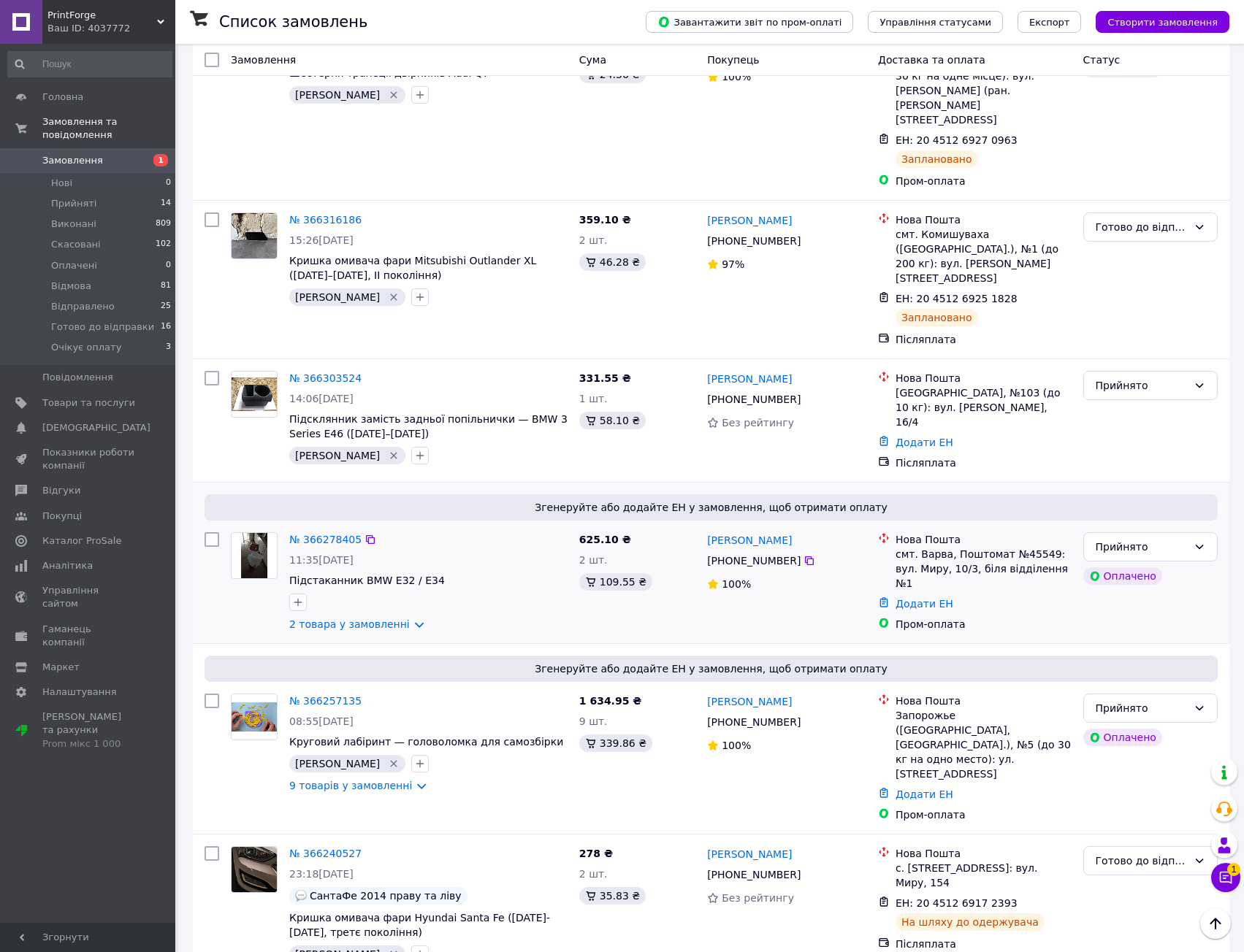
click at [504, 526] on div "№ 366278405 11:35, 12.10.2025 Підстаканник BMW E32 / E34 2 товара у замовленні" at bounding box center [428, 582] width 290 height 111
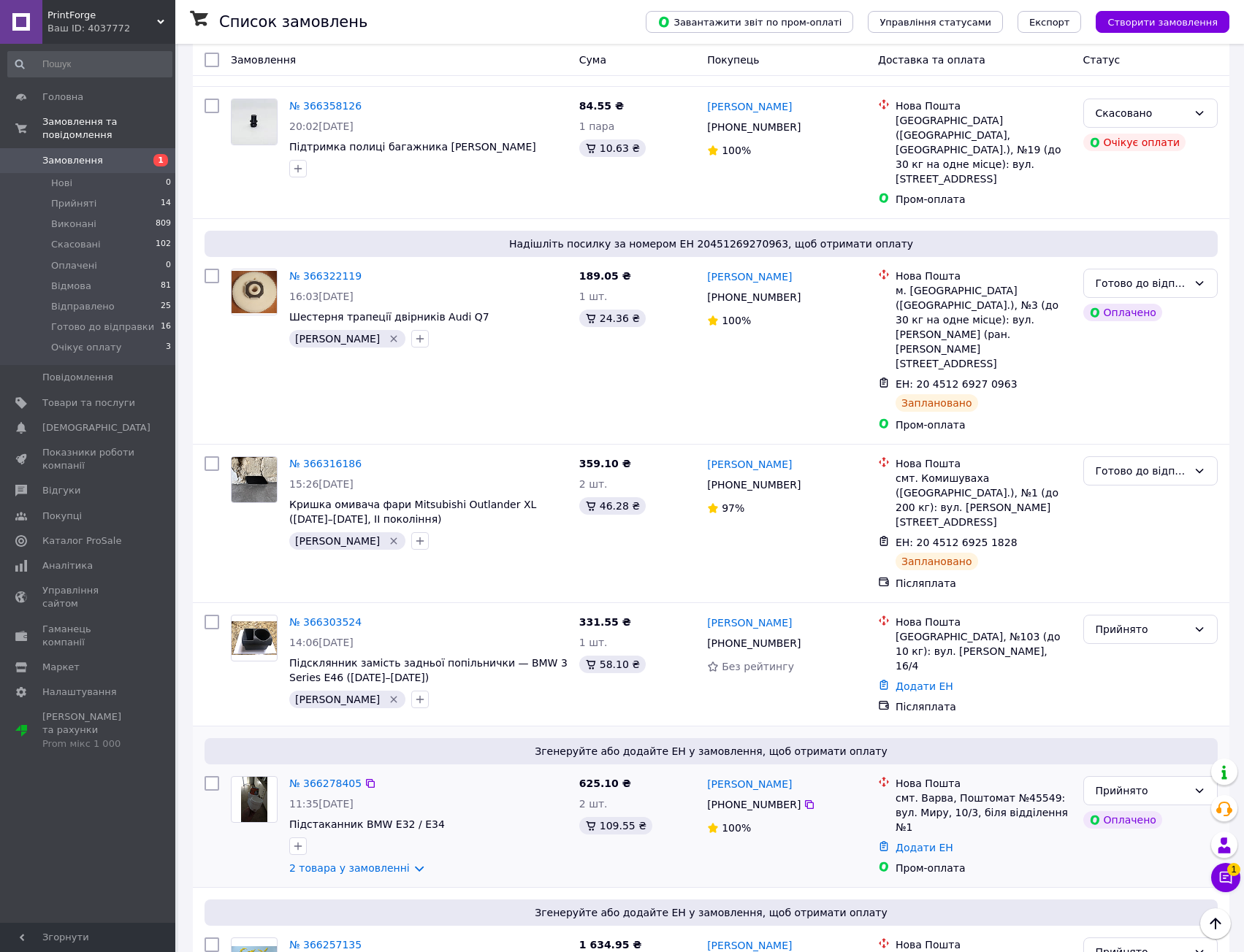
scroll to position [599, 0]
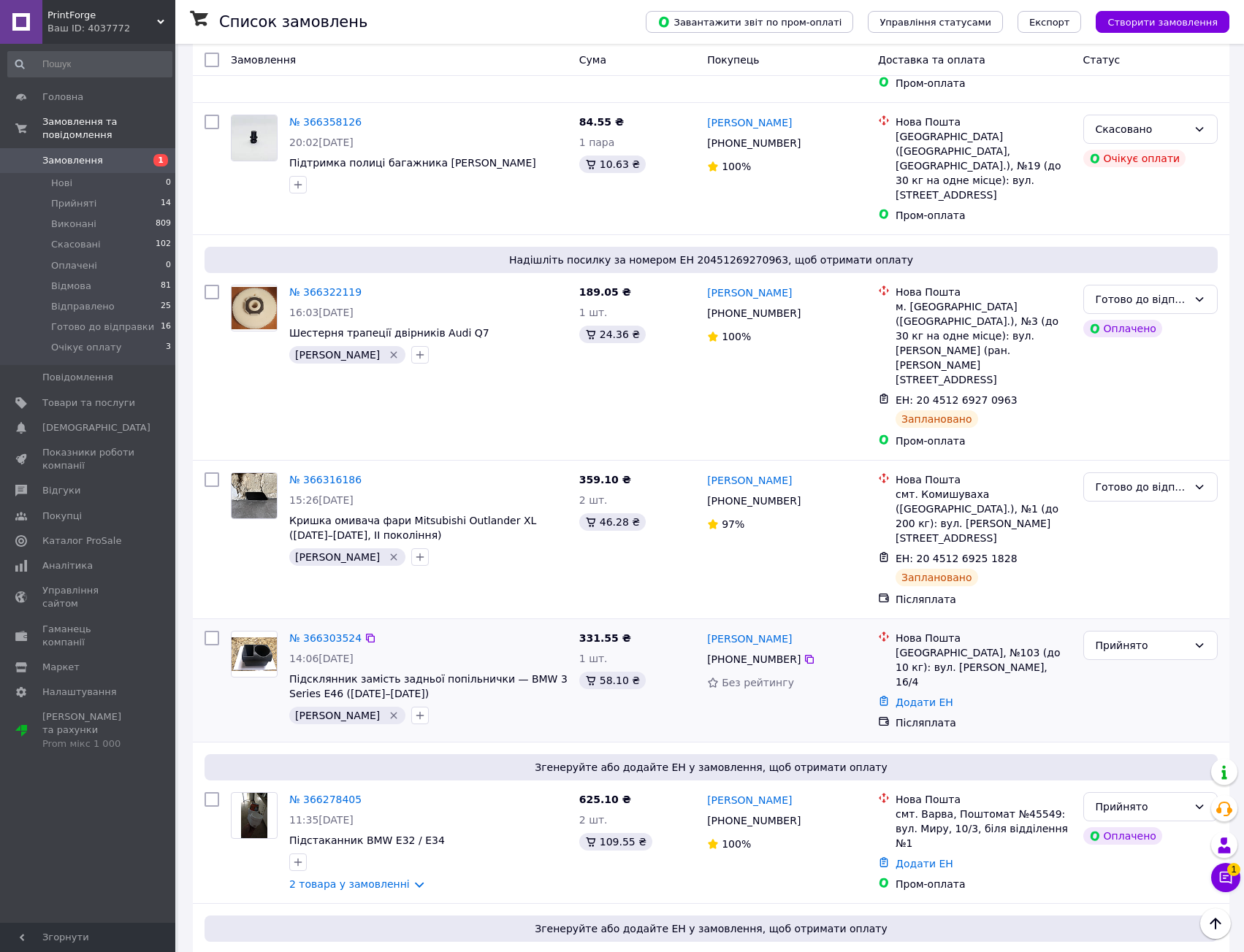
click at [507, 629] on div "№ 366303524" at bounding box center [429, 637] width 281 height 18
click at [406, 878] on link "2 товара у замовленні" at bounding box center [349, 884] width 120 height 12
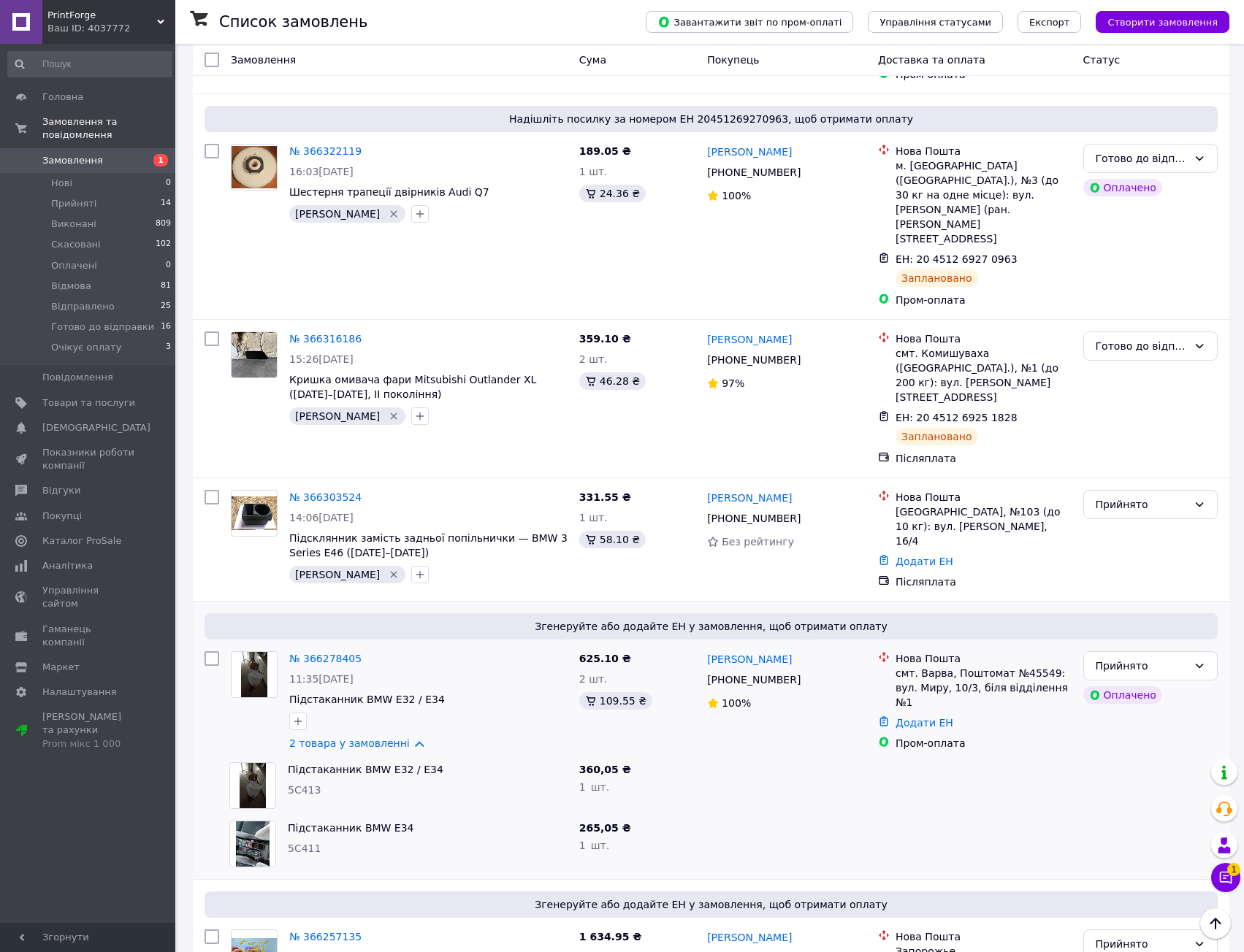
scroll to position [745, 0]
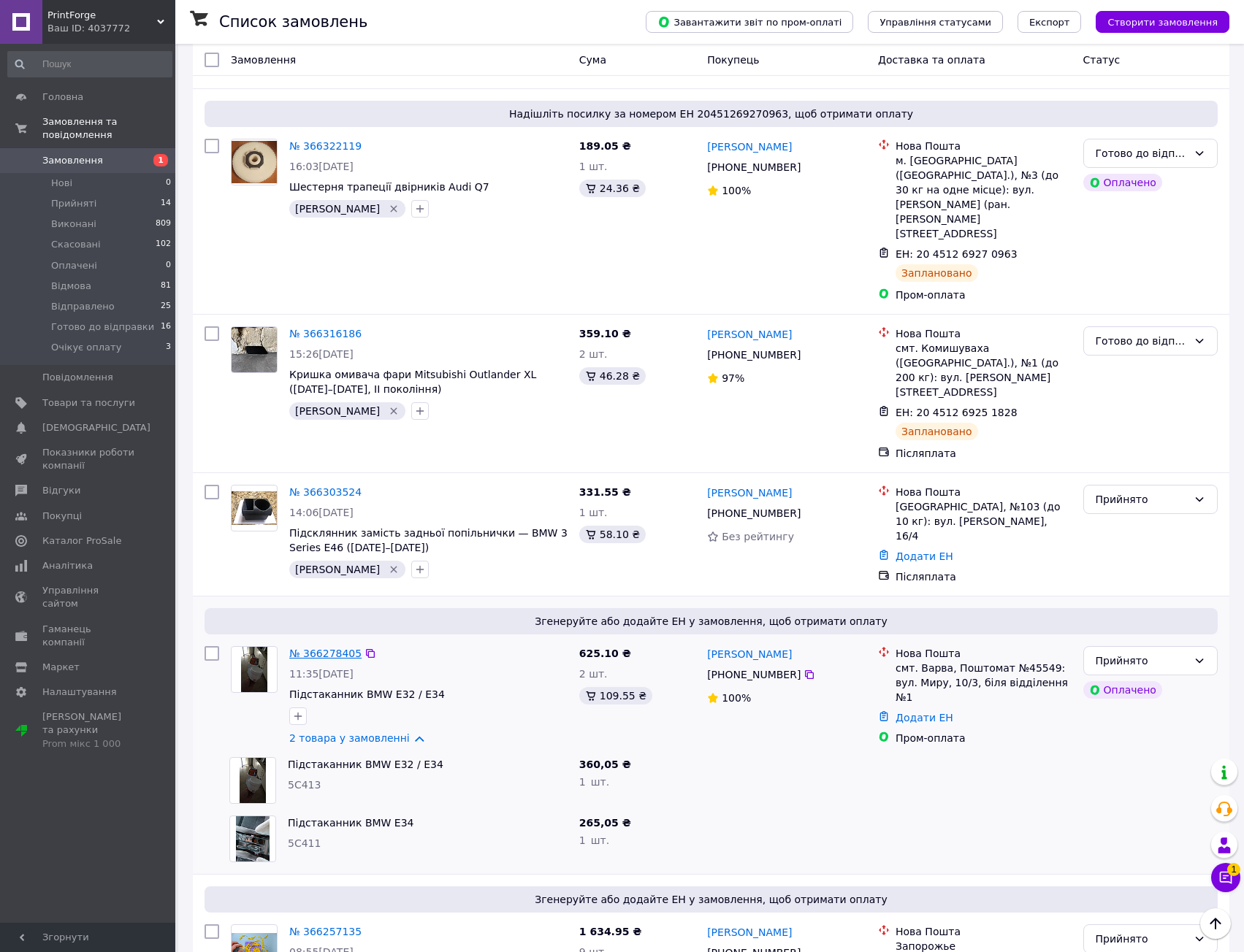
click at [335, 648] on link "№ 366278405" at bounding box center [325, 653] width 72 height 12
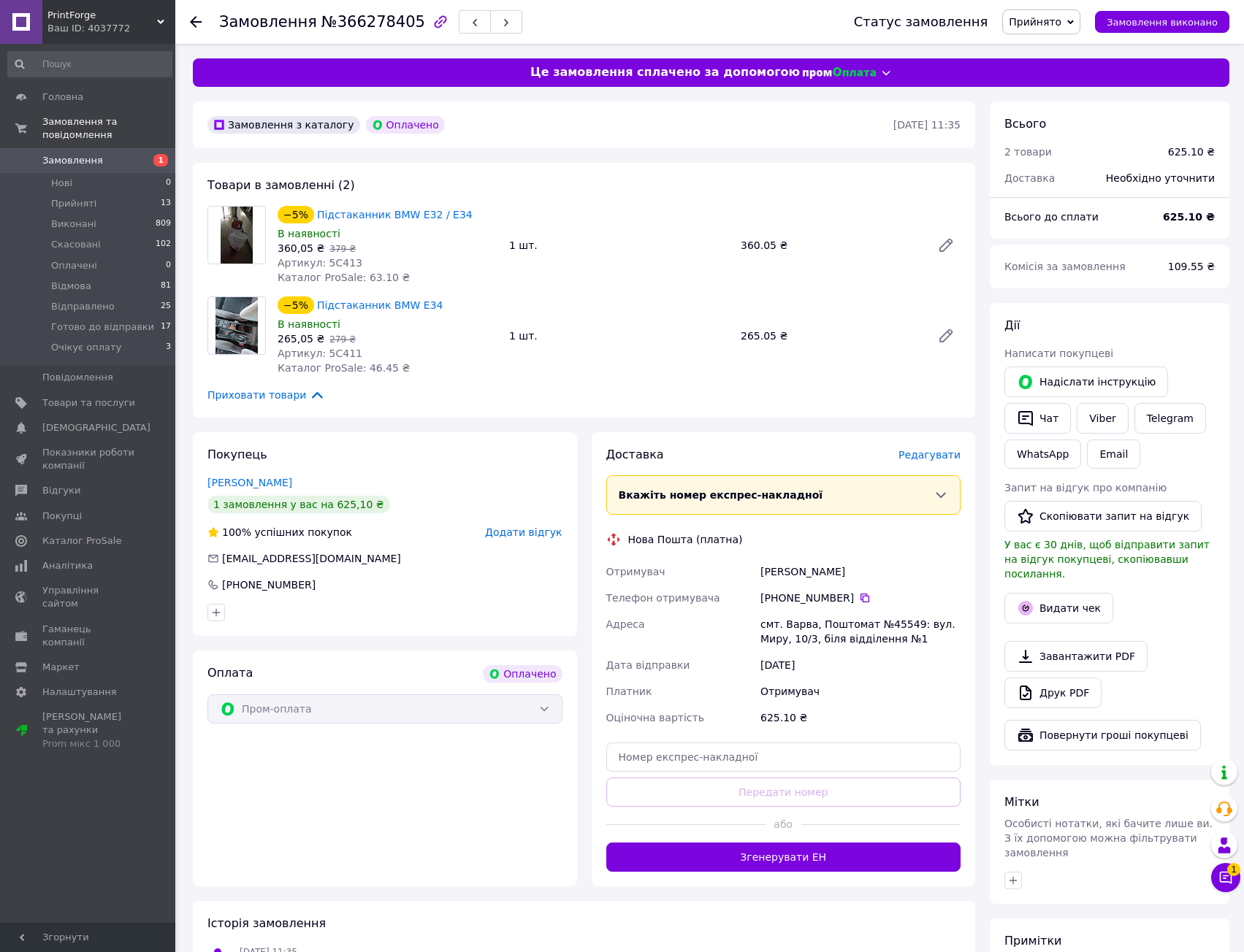
click at [461, 458] on div "Покупець Рубан Руслан 1 замовлення у вас на 625,10 ₴ 100% успішних покупок Дода…" at bounding box center [384, 534] width 384 height 204
click at [438, 497] on div "1 замовлення у вас на 625,10 ₴" at bounding box center [384, 504] width 355 height 18
click at [445, 462] on div "Покупець Рубан Руслан 1 замовлення у вас на 625,10 ₴ 100% успішних покупок Дода…" at bounding box center [384, 534] width 384 height 204
click at [583, 527] on div "Покупець Рубан Руслан 1 замовлення у вас на 625,10 ₴ 100% успішних покупок Дода…" at bounding box center [384, 659] width 399 height 454
click at [549, 466] on div "Покупець Рубан Руслан 1 замовлення у вас на 625,10 ₴ 100% успішних покупок Дода…" at bounding box center [384, 534] width 384 height 204
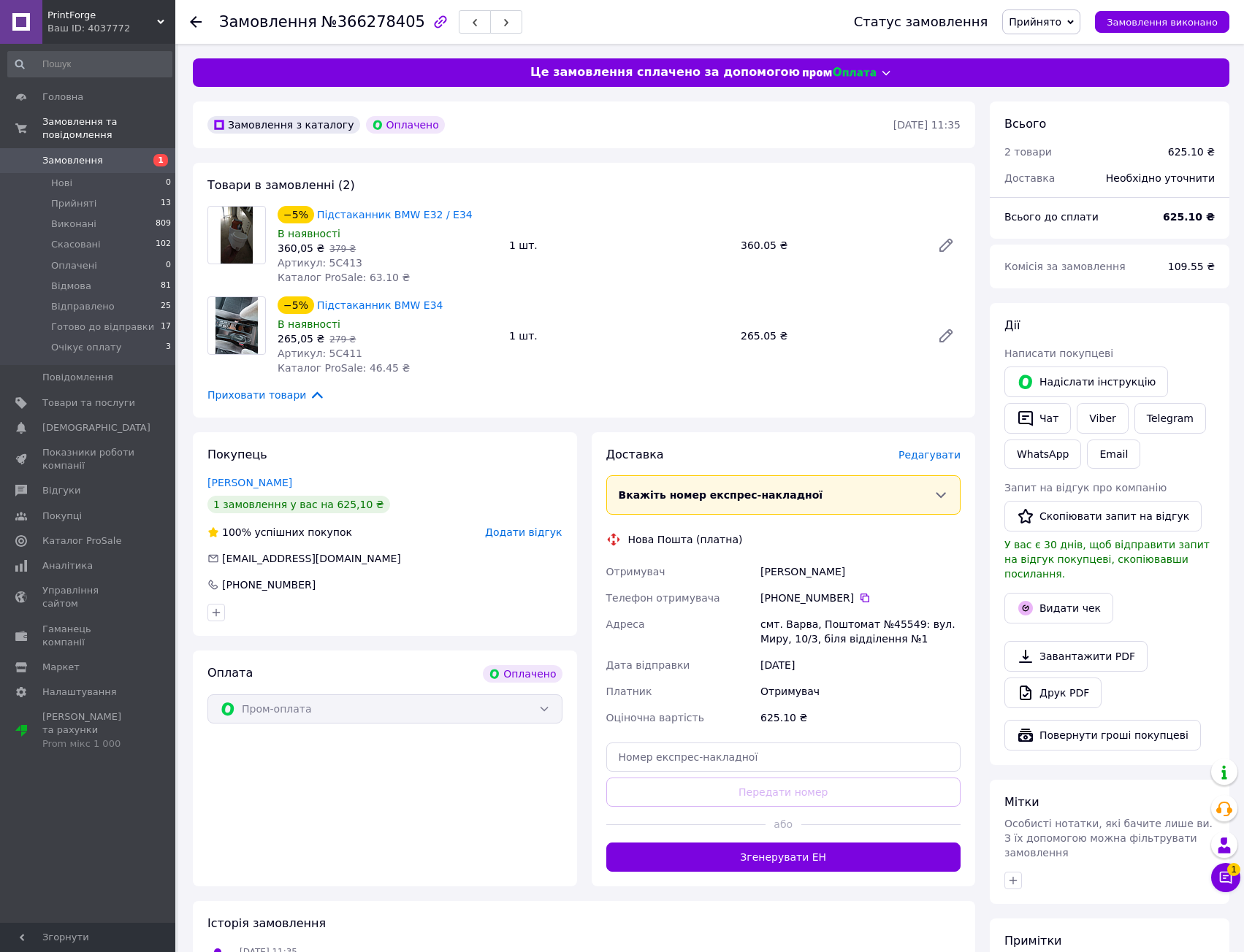
click at [337, 259] on span "Артикул: 5C413" at bounding box center [320, 263] width 85 height 12
copy span "5C413"
click at [591, 417] on div "Товари в замовленні (2) −5% Підстаканник BMW E32 / E34 В наявності 360,05 ₴   3…" at bounding box center [583, 290] width 782 height 254
click at [337, 263] on span "Артикул: 5C413" at bounding box center [320, 263] width 85 height 12
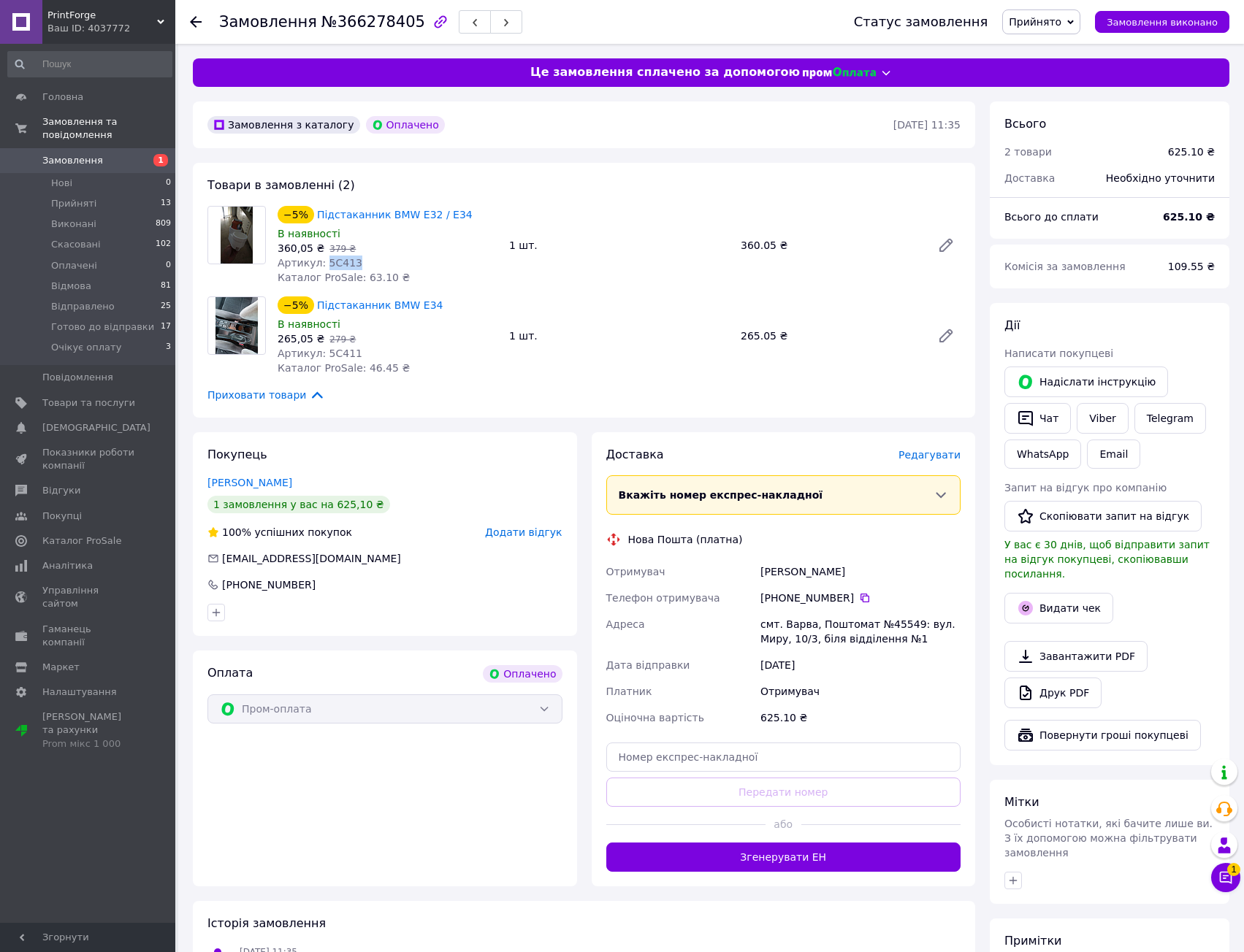
click at [337, 263] on span "Артикул: 5C413" at bounding box center [320, 263] width 85 height 12
click at [367, 264] on div "Артикул: 5C413" at bounding box center [388, 263] width 220 height 15
click at [317, 357] on span "Артикул: 5C411" at bounding box center [320, 353] width 85 height 12
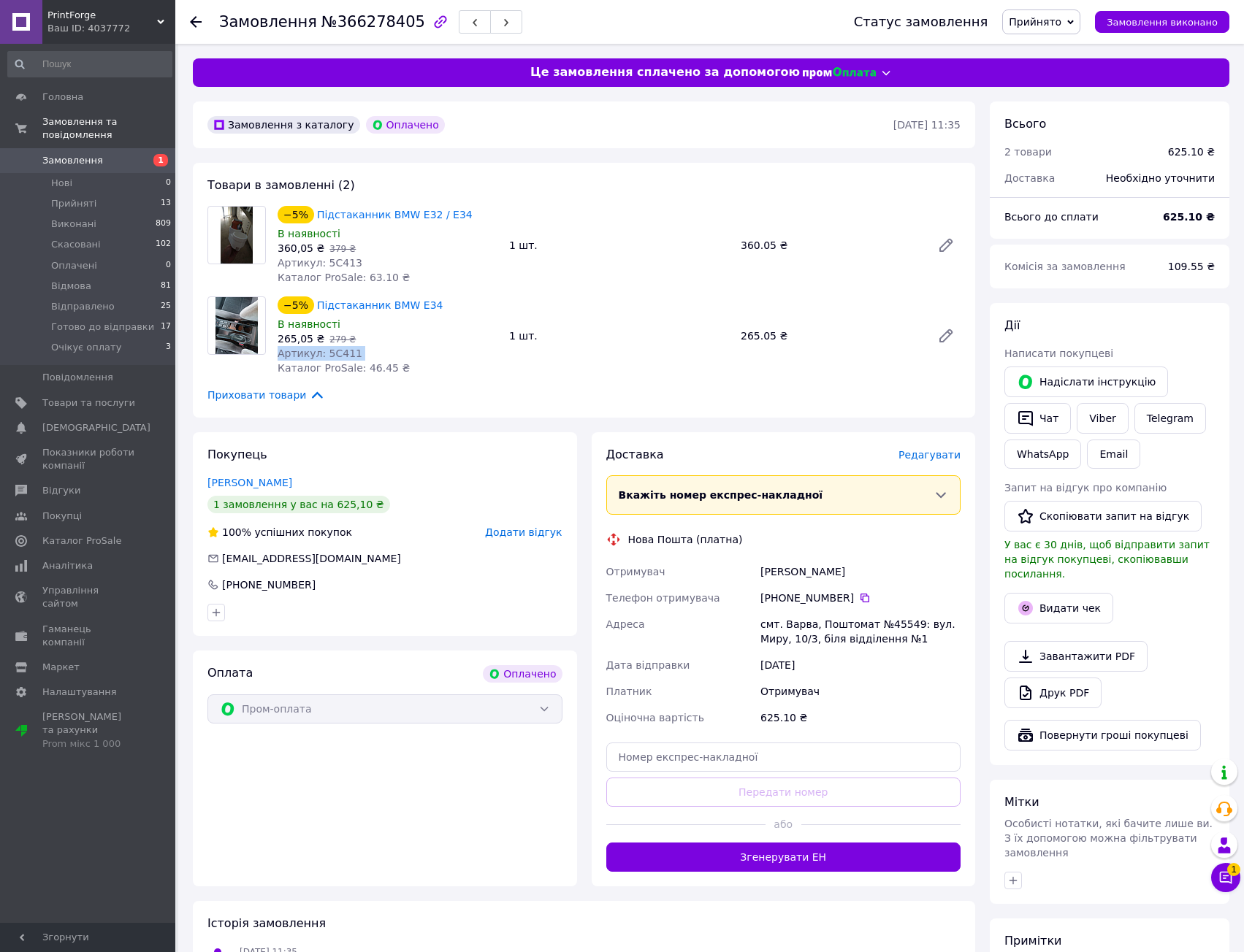
drag, startPoint x: 317, startPoint y: 357, endPoint x: 380, endPoint y: 369, distance: 64.1
click at [321, 357] on span "Артикул: 5C411" at bounding box center [320, 353] width 85 height 12
click at [380, 369] on span "Каталог ProSale: 46.45 ₴" at bounding box center [343, 367] width 132 height 12
click at [346, 376] on div "−5% Підстаканник BMW E34 В наявності 265,05 ₴   279 ₴ Артикул: 5C411 Каталог Pr…" at bounding box center [388, 336] width 231 height 85
click at [347, 368] on span "Каталог ProSale: 46.45 ₴" at bounding box center [343, 367] width 132 height 12
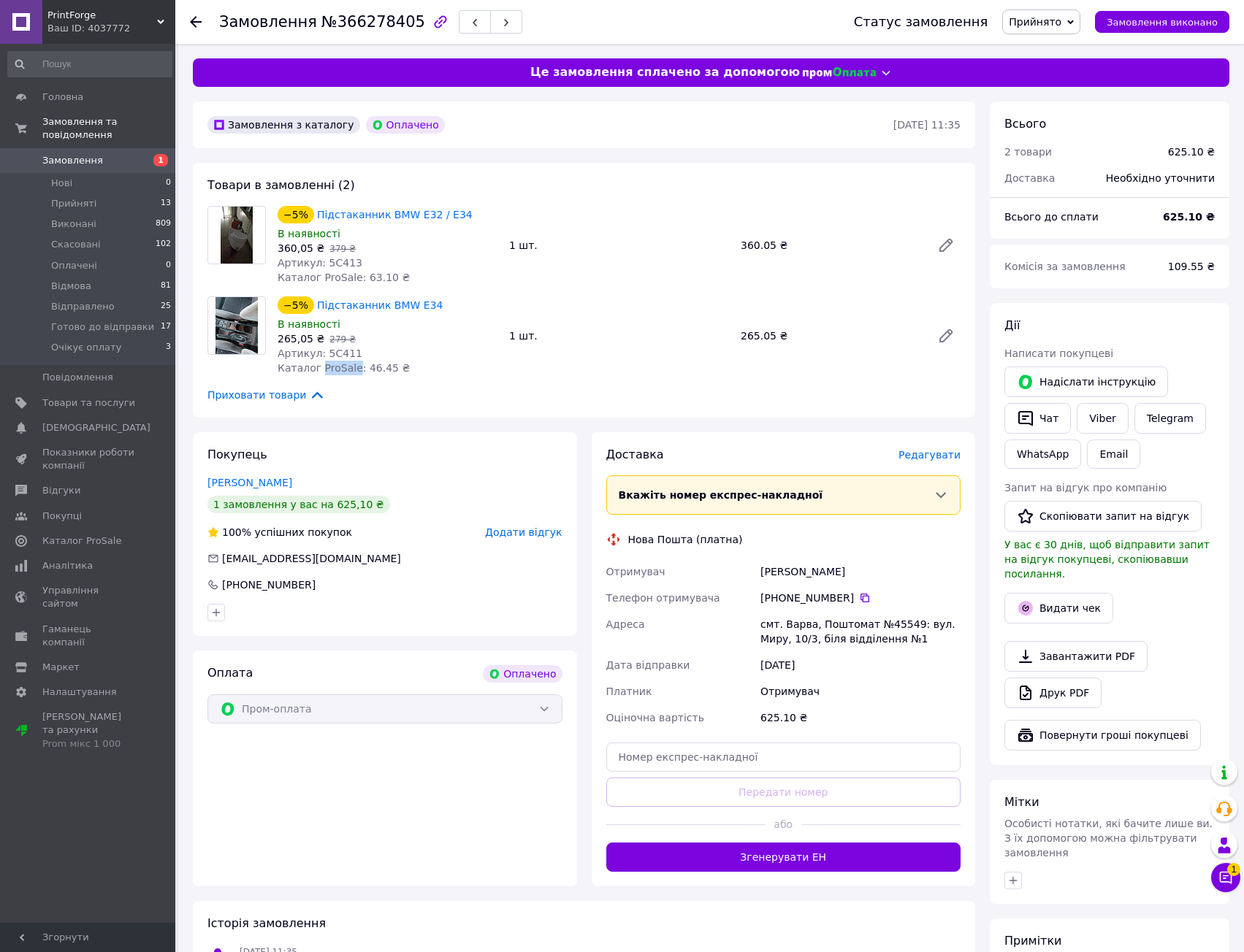
click at [347, 368] on span "Каталог ProSale: 46.45 ₴" at bounding box center [343, 367] width 132 height 12
click at [380, 368] on span "Каталог ProSale: 46.45 ₴" at bounding box center [343, 367] width 132 height 12
click at [529, 261] on div "−5% Підстаканник BMW E32 / E34 В наявності 360,05 ₴   379 ₴ Артикул: 5C413 Ката…" at bounding box center [619, 245] width 694 height 85
drag, startPoint x: 495, startPoint y: 381, endPoint x: 491, endPoint y: 375, distance: 7.2
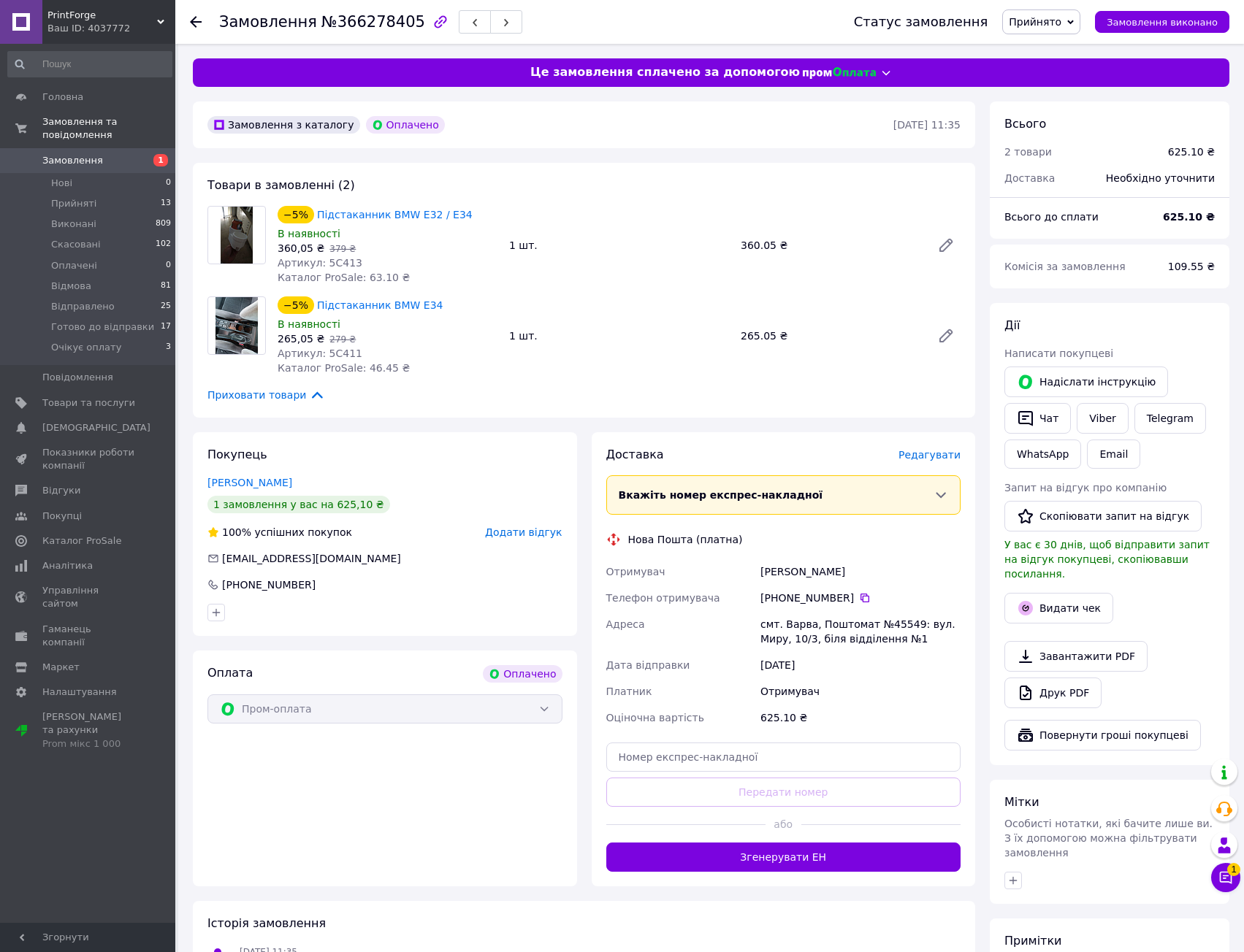
click at [494, 381] on div "Товари в замовленні (2) −5% Підстаканник BMW E32 / E34 В наявності 360,05 ₴   3…" at bounding box center [583, 290] width 782 height 254
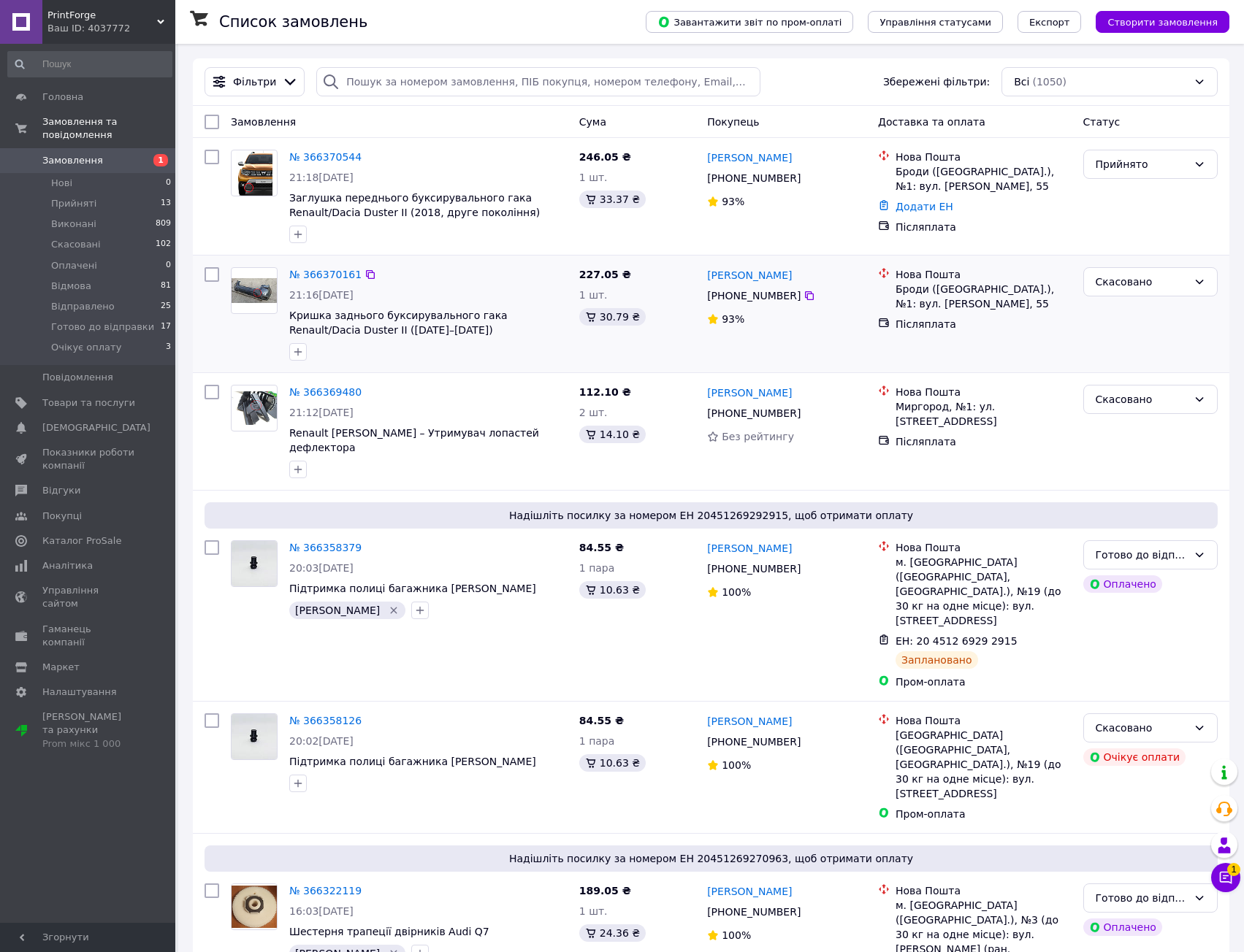
drag, startPoint x: 450, startPoint y: 374, endPoint x: 455, endPoint y: 342, distance: 32.4
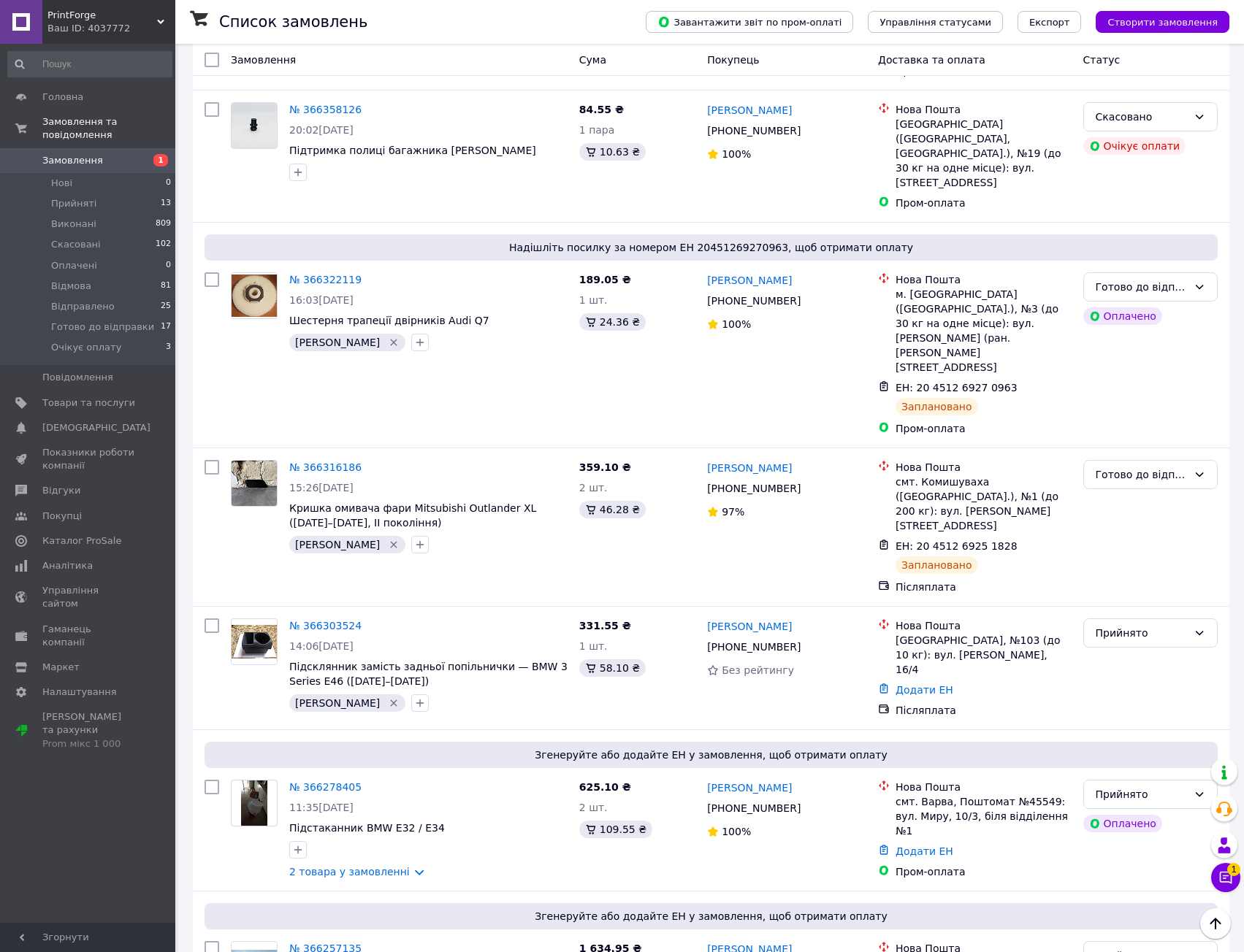
scroll to position [810, 0]
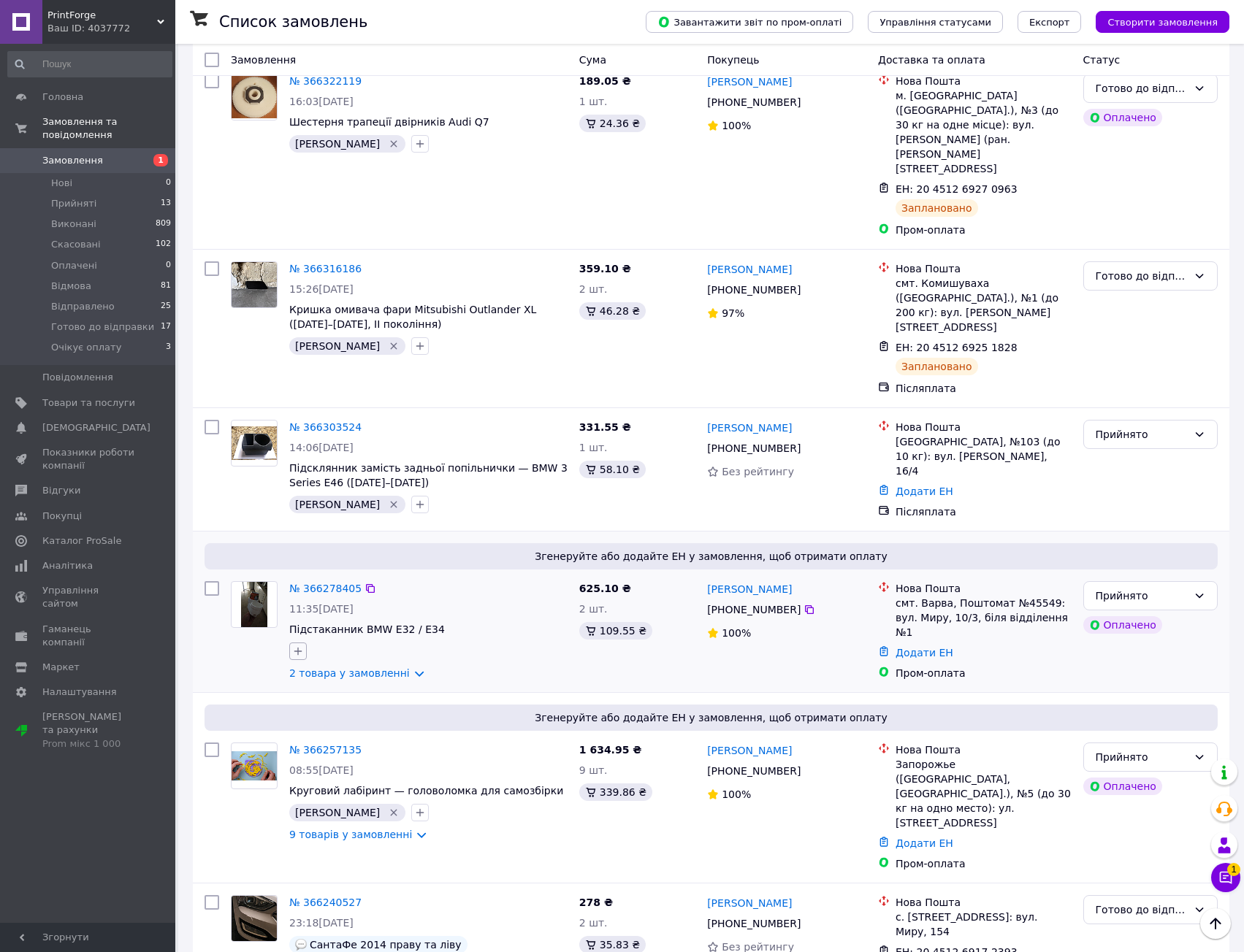
drag, startPoint x: 294, startPoint y: 500, endPoint x: 303, endPoint y: 505, distance: 10.3
click at [294, 648] on icon "button" at bounding box center [298, 651] width 8 height 8
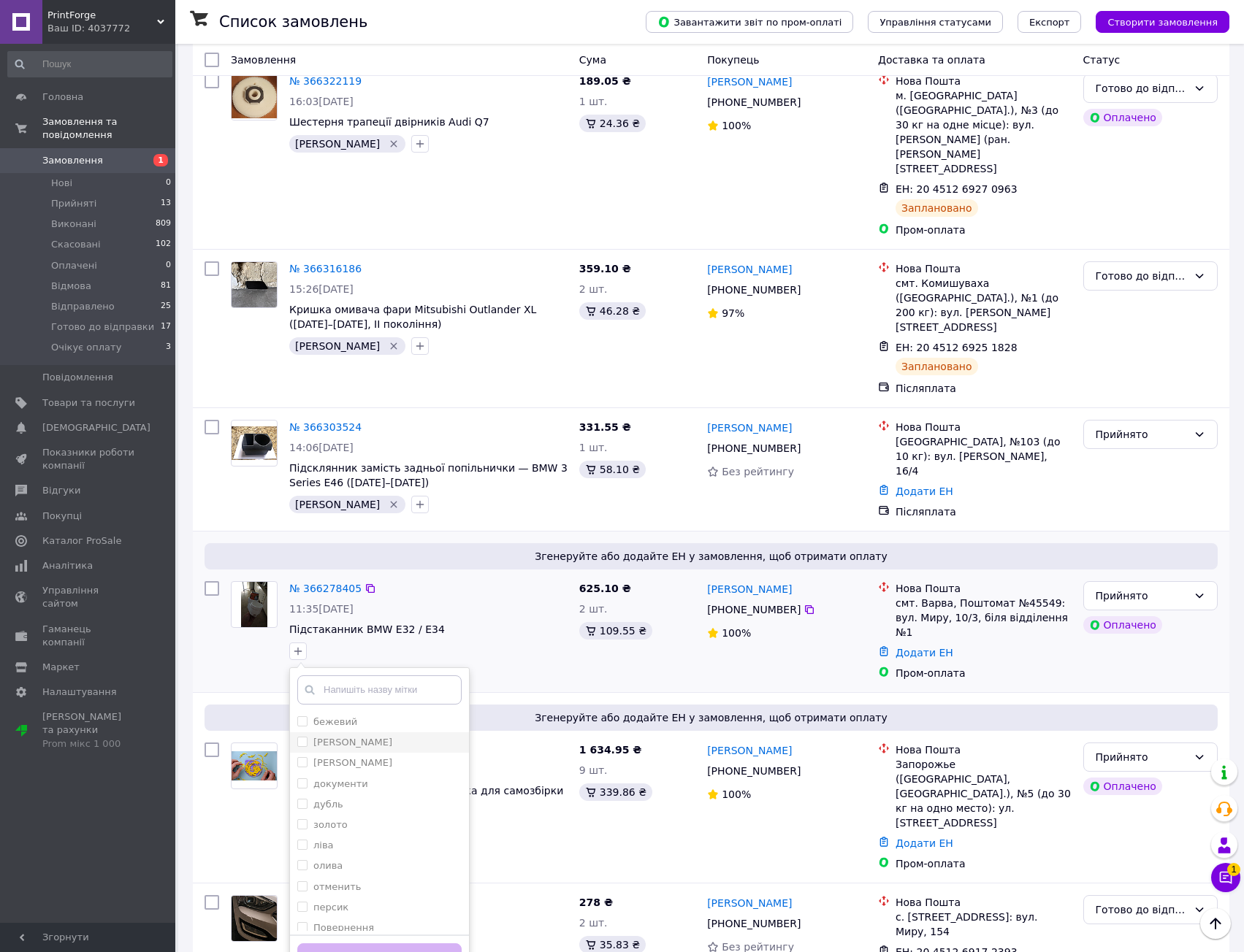
click at [356, 736] on div "Василий" at bounding box center [379, 742] width 165 height 13
checkbox input "true"
click at [421, 944] on button "Додати мітку" at bounding box center [379, 958] width 165 height 29
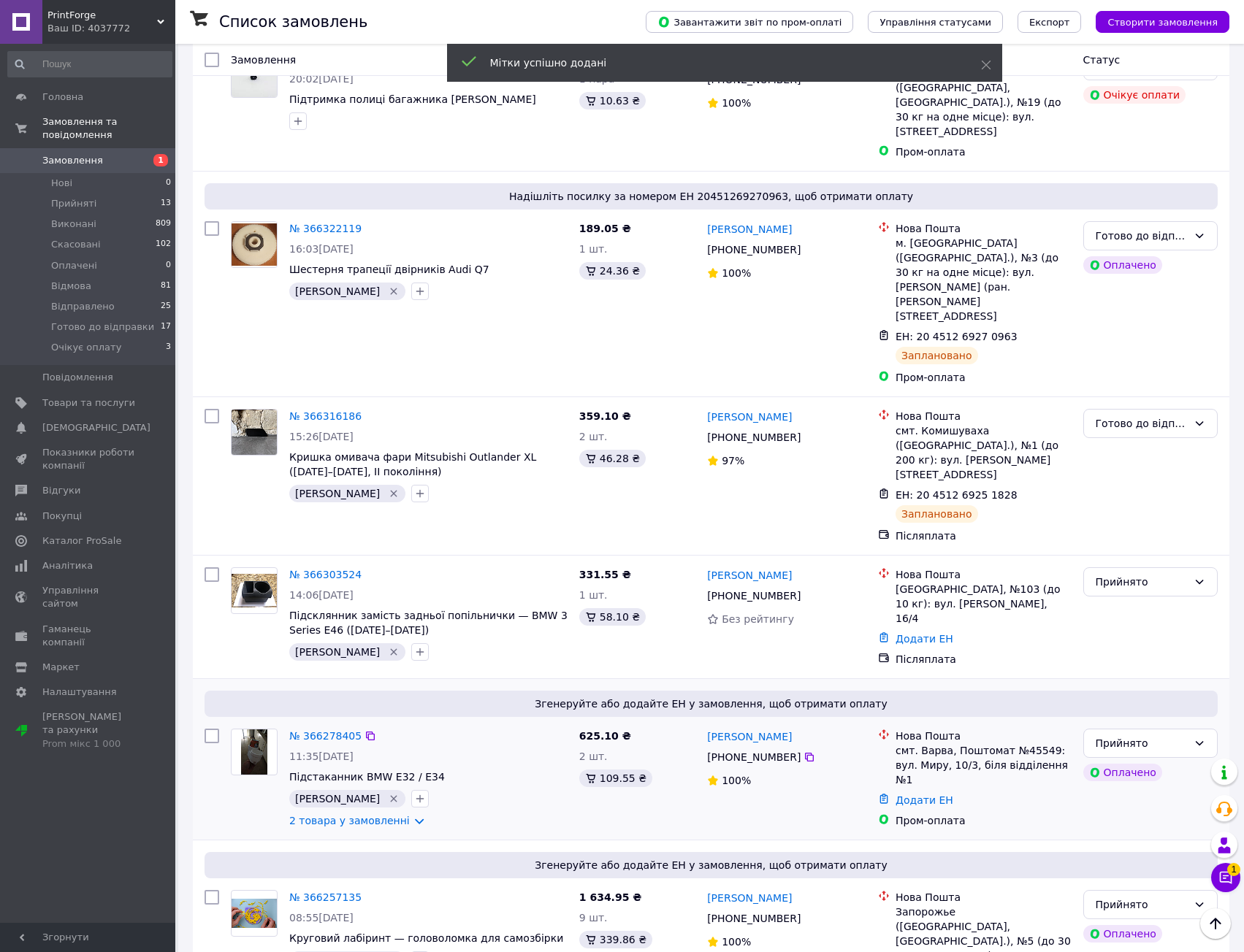
scroll to position [656, 0]
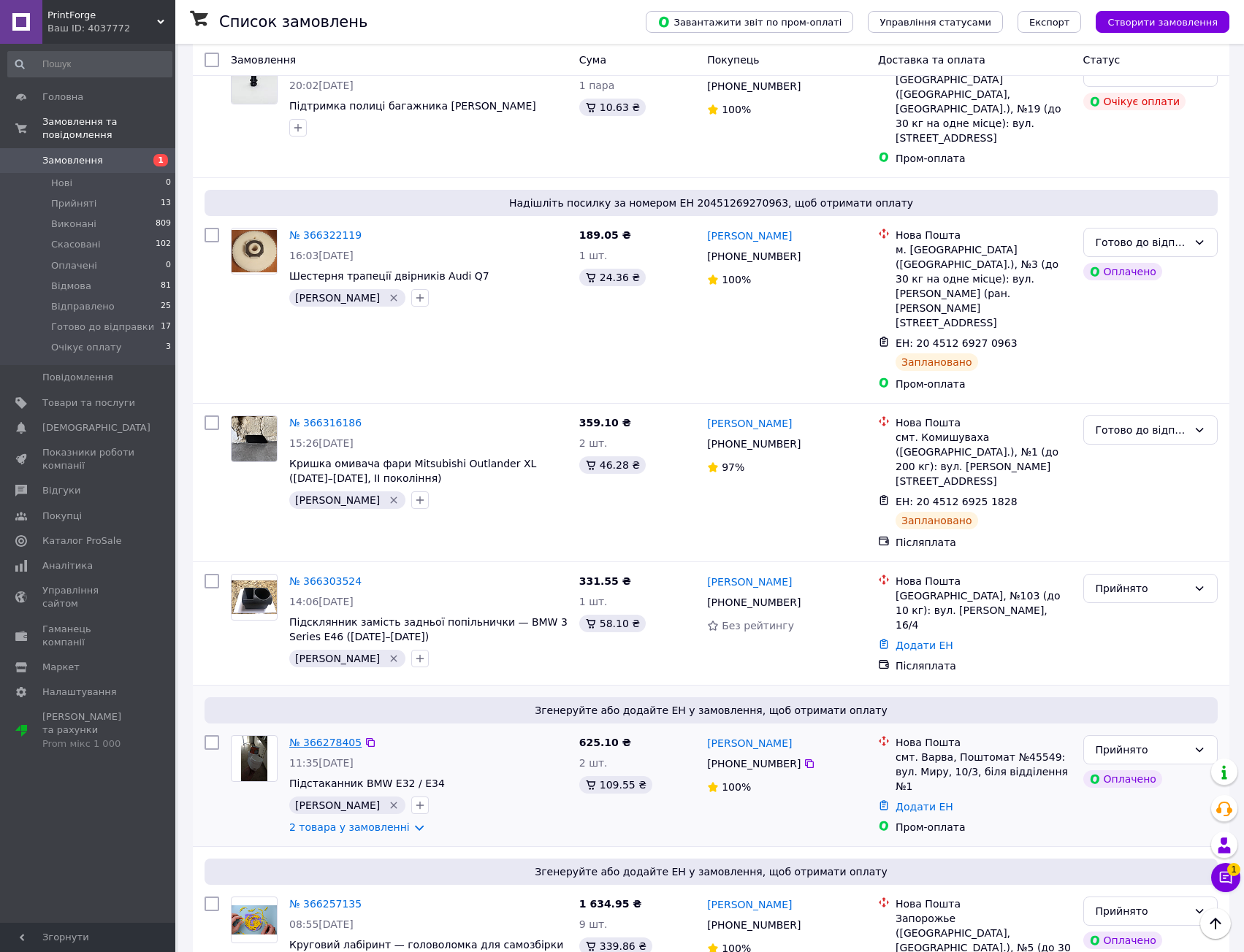
click at [330, 736] on link "№ 366278405" at bounding box center [325, 742] width 72 height 12
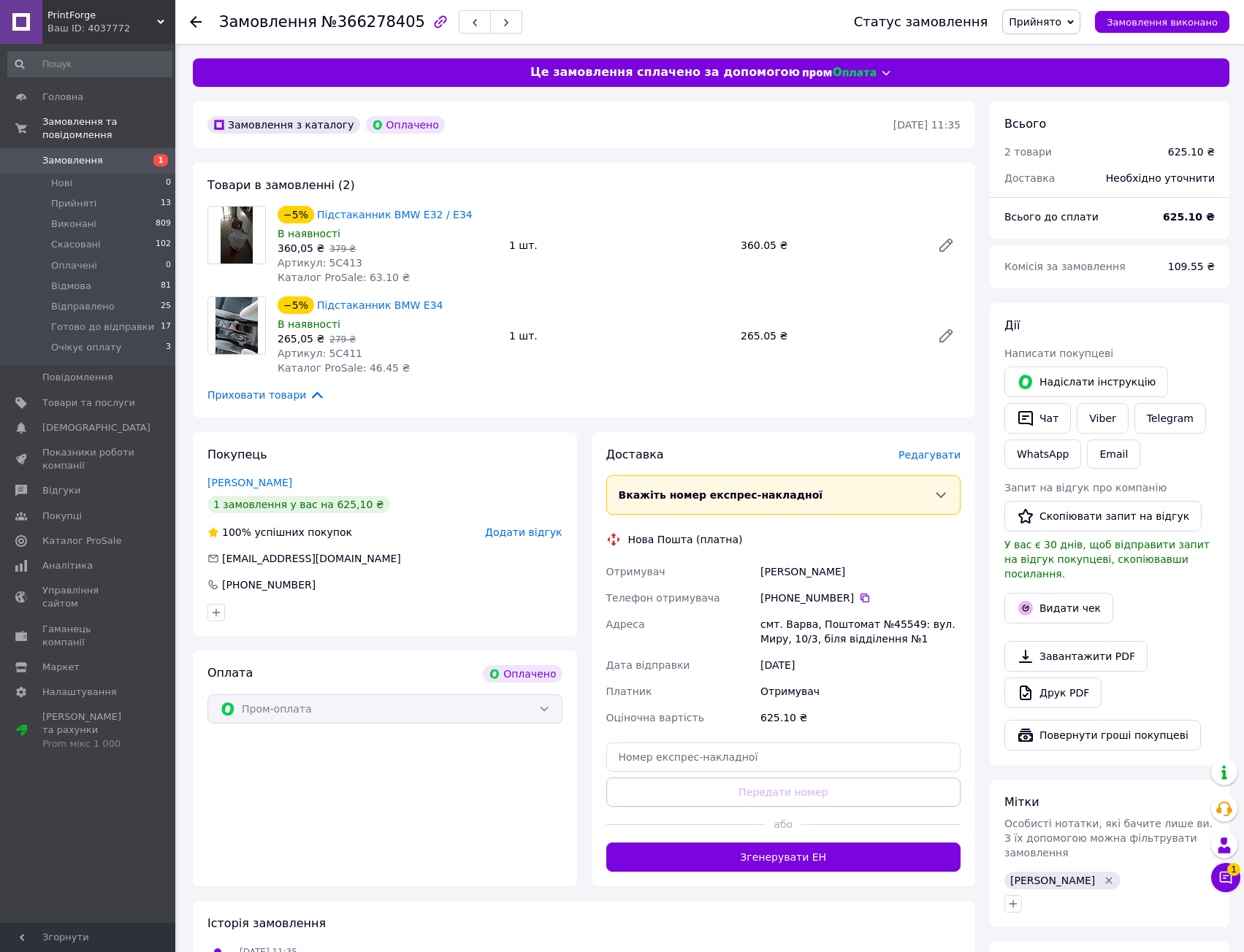
click at [334, 351] on span "Артикул: 5C411" at bounding box center [320, 353] width 85 height 12
copy span "5C411"
click at [476, 382] on div "Товари в замовленні (2) −5% Підстаканник BMW E32 / E34 В наявності 360,05 ₴   3…" at bounding box center [583, 290] width 782 height 254
click at [483, 361] on div "−5% Підстаканник BMW E34 В наявності 265,05 ₴   279 ₴ Артикул: 5C411 Каталог Pr…" at bounding box center [388, 336] width 231 height 85
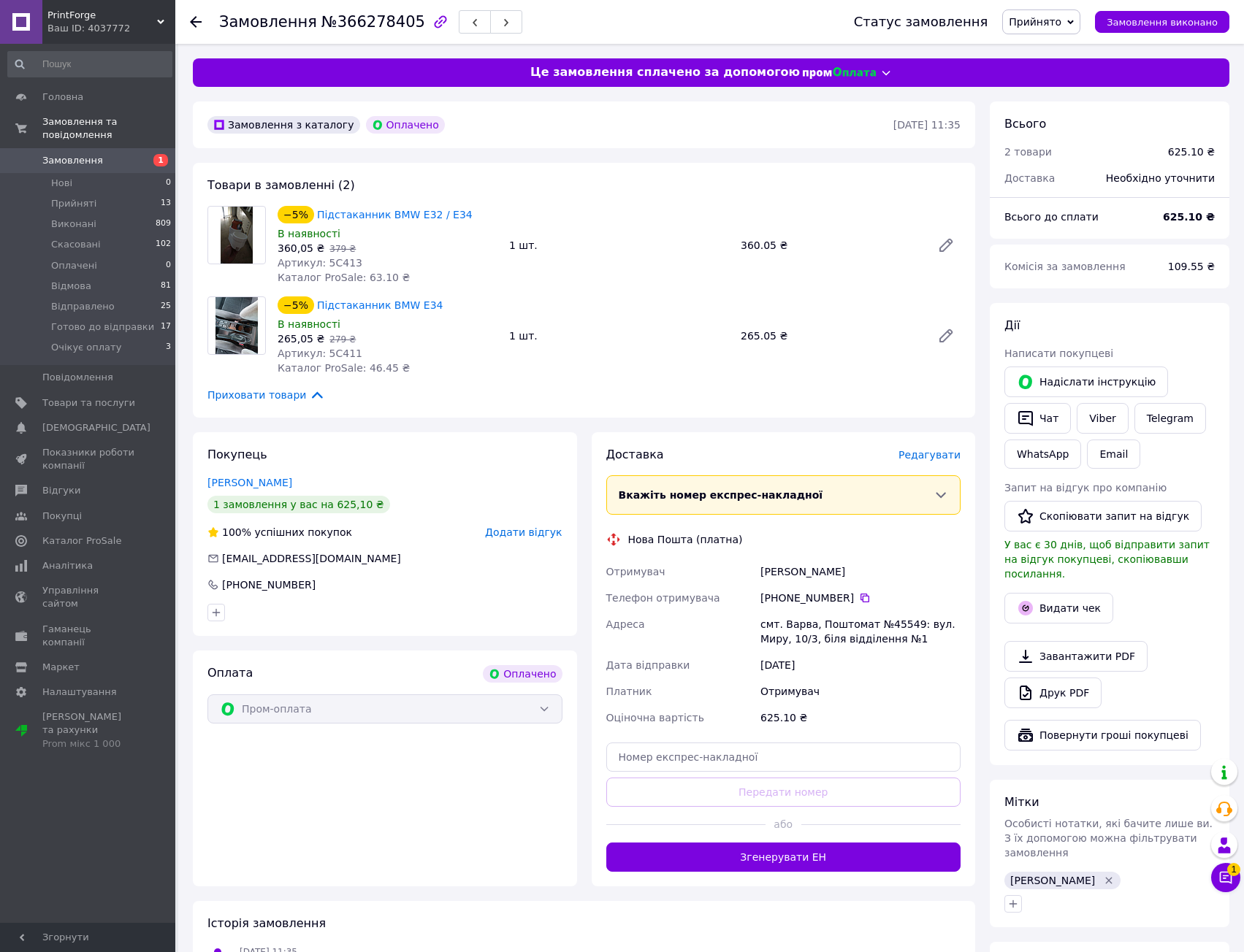
drag, startPoint x: 476, startPoint y: 342, endPoint x: 471, endPoint y: 379, distance: 37.3
click at [471, 379] on div "Товари в замовленні (2) −5% Підстаканник BMW E32 / E34 В наявності 360,05 ₴   3…" at bounding box center [583, 290] width 782 height 254
click at [470, 379] on div "Товари в замовленні (2) −5% Підстаканник BMW E32 / E34 В наявності 360,05 ₴   3…" at bounding box center [583, 290] width 782 height 254
click at [479, 401] on div "Приховати товари" at bounding box center [584, 394] width 753 height 16
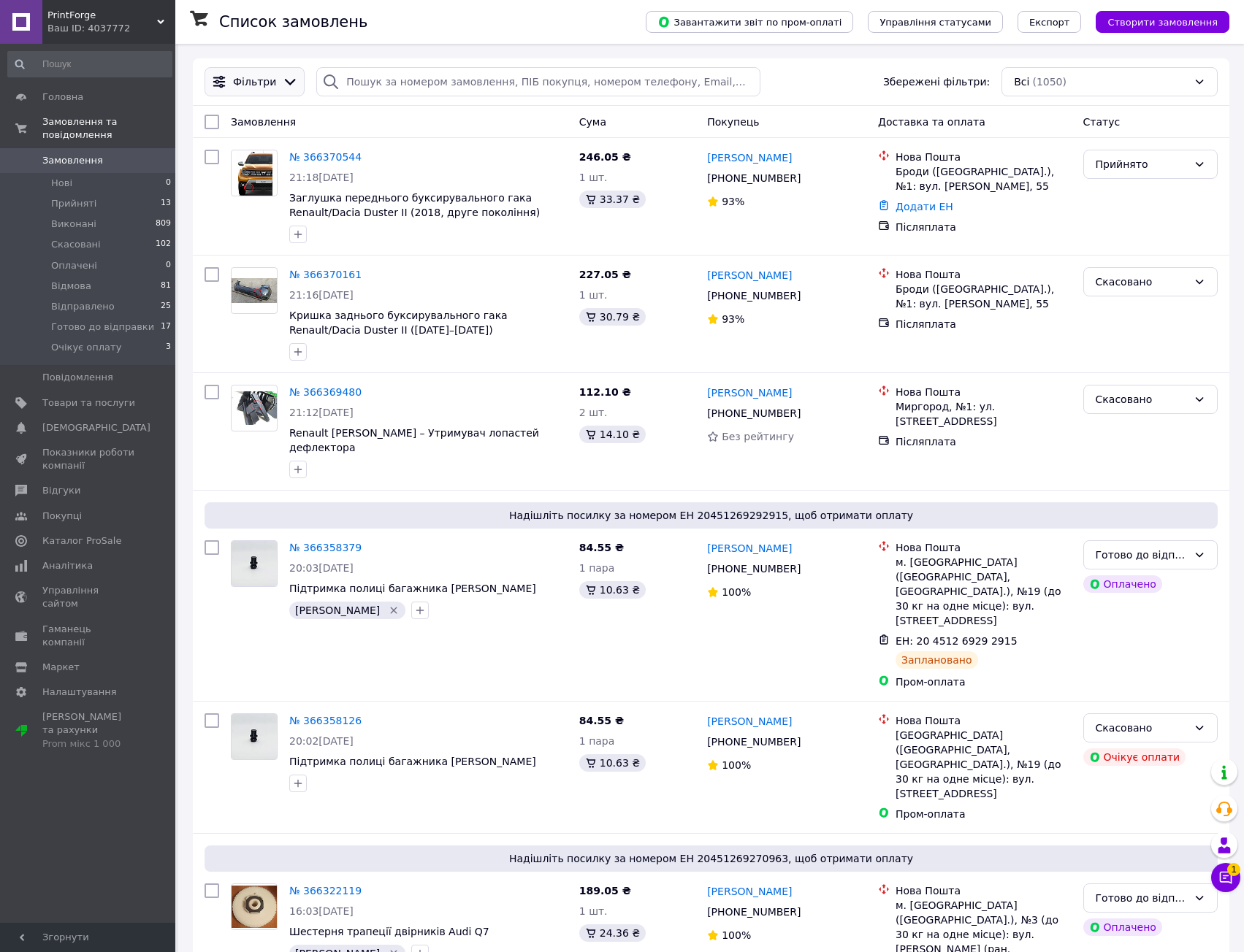
click at [282, 93] on div "Фільтри" at bounding box center [255, 82] width 100 height 30
click at [276, 72] on div "Фільтри" at bounding box center [255, 82] width 100 height 30
click at [286, 88] on icon at bounding box center [290, 81] width 16 height 16
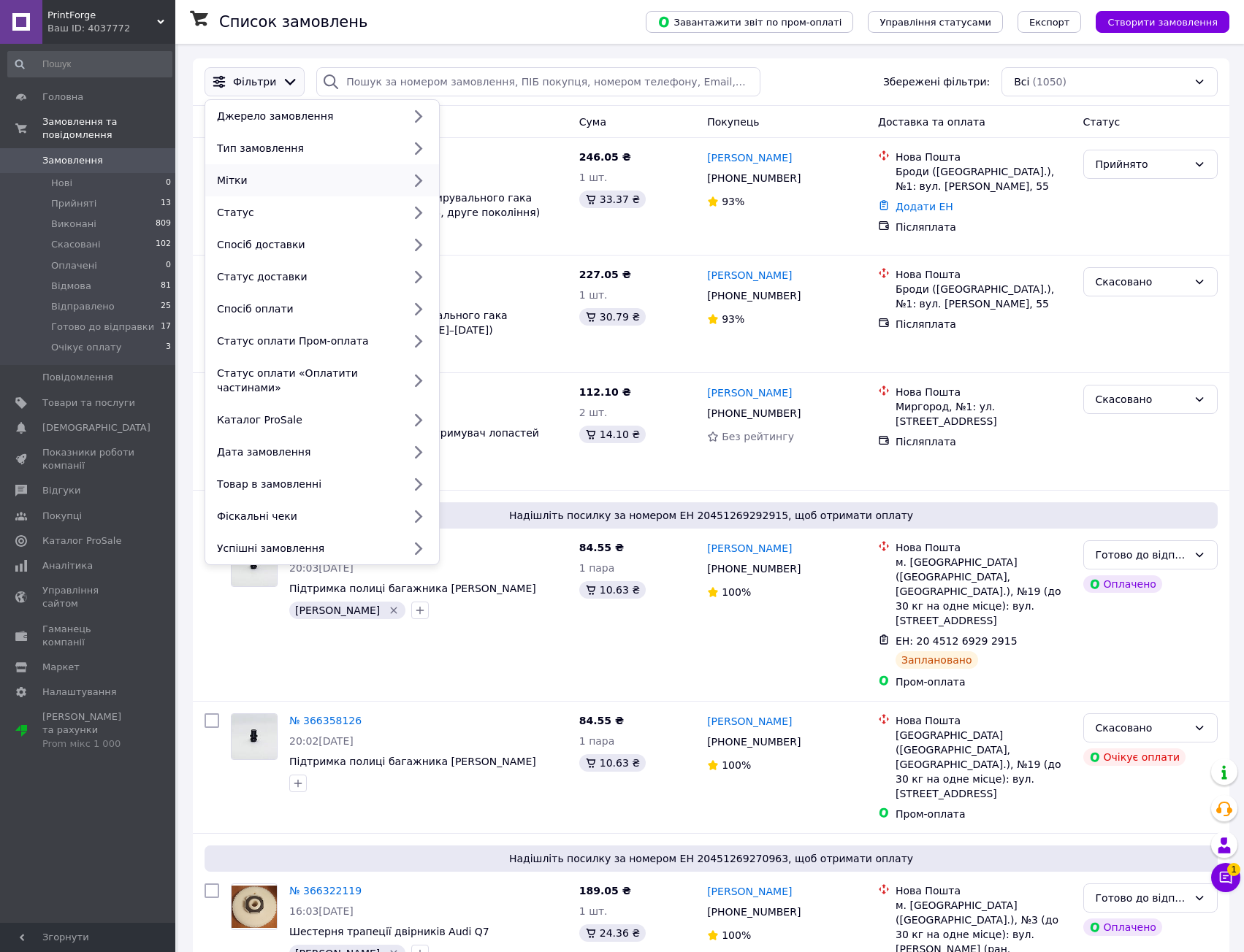
click at [317, 174] on div "Мітки" at bounding box center [306, 180] width 192 height 15
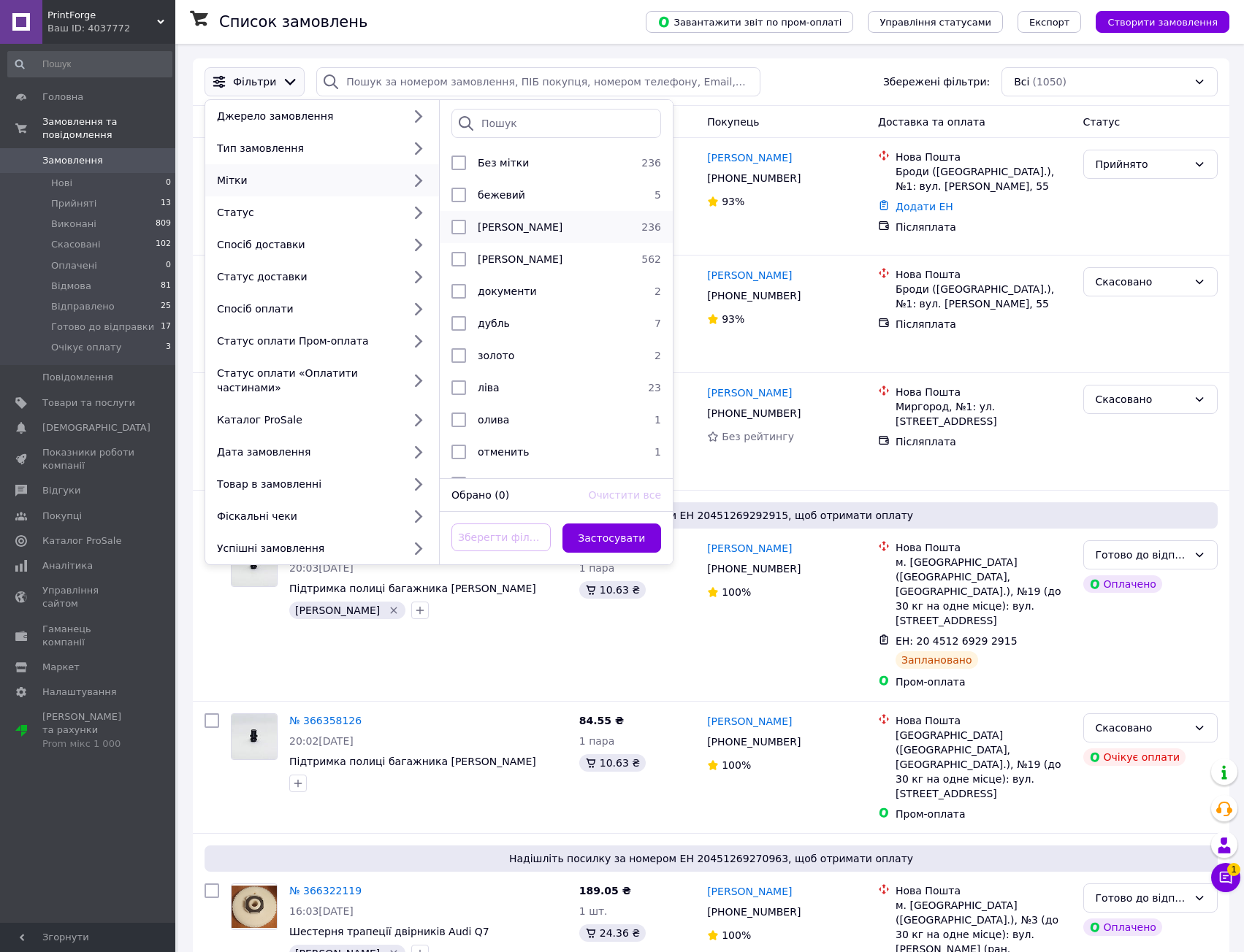
click at [537, 230] on div "Василий" at bounding box center [554, 228] width 164 height 15
checkbox input "true"
click at [635, 524] on button "Застосувати" at bounding box center [612, 538] width 99 height 30
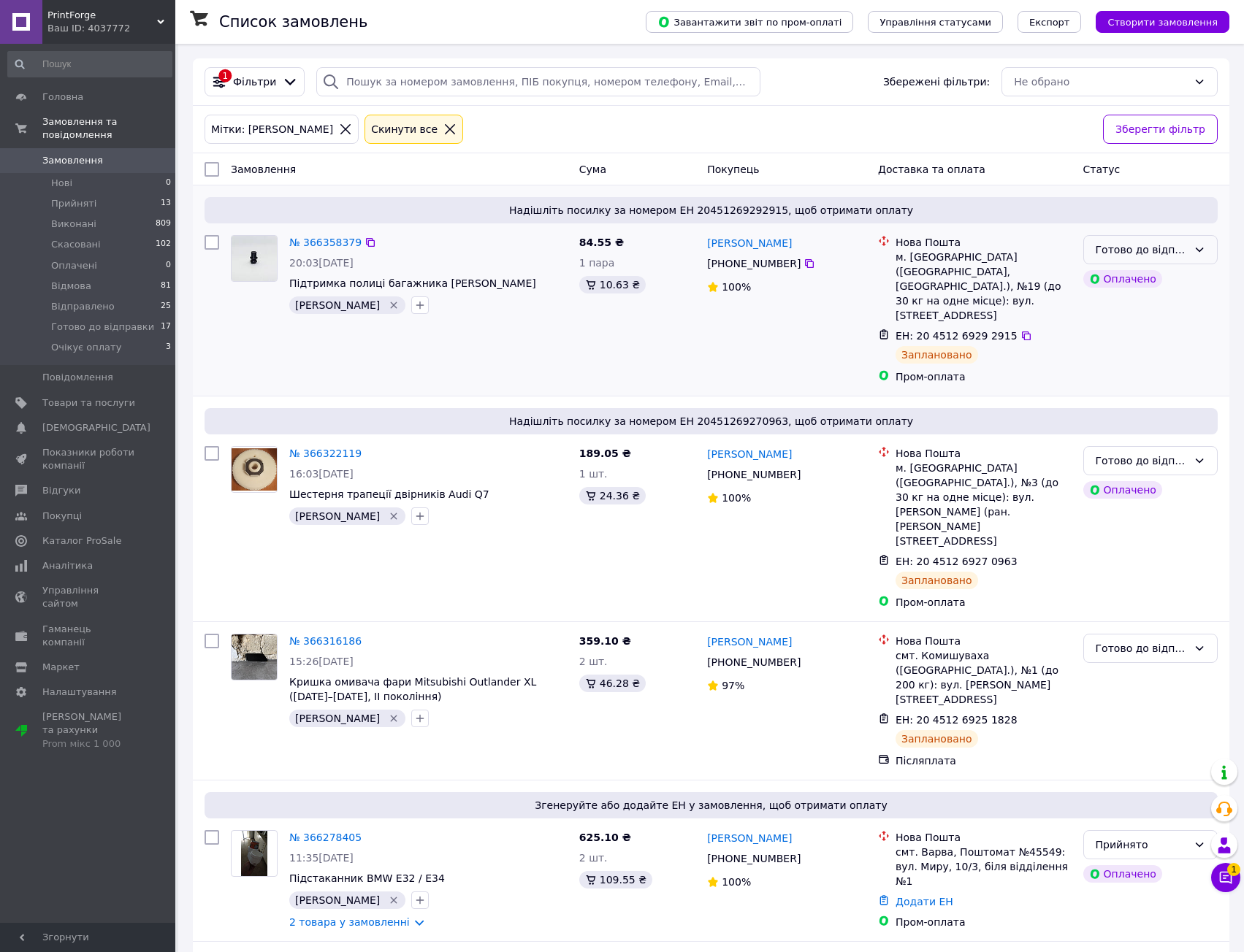
click at [1178, 252] on div "Готово до відправки" at bounding box center [1141, 249] width 92 height 16
click at [1148, 357] on li "Відправлено" at bounding box center [1151, 354] width 133 height 26
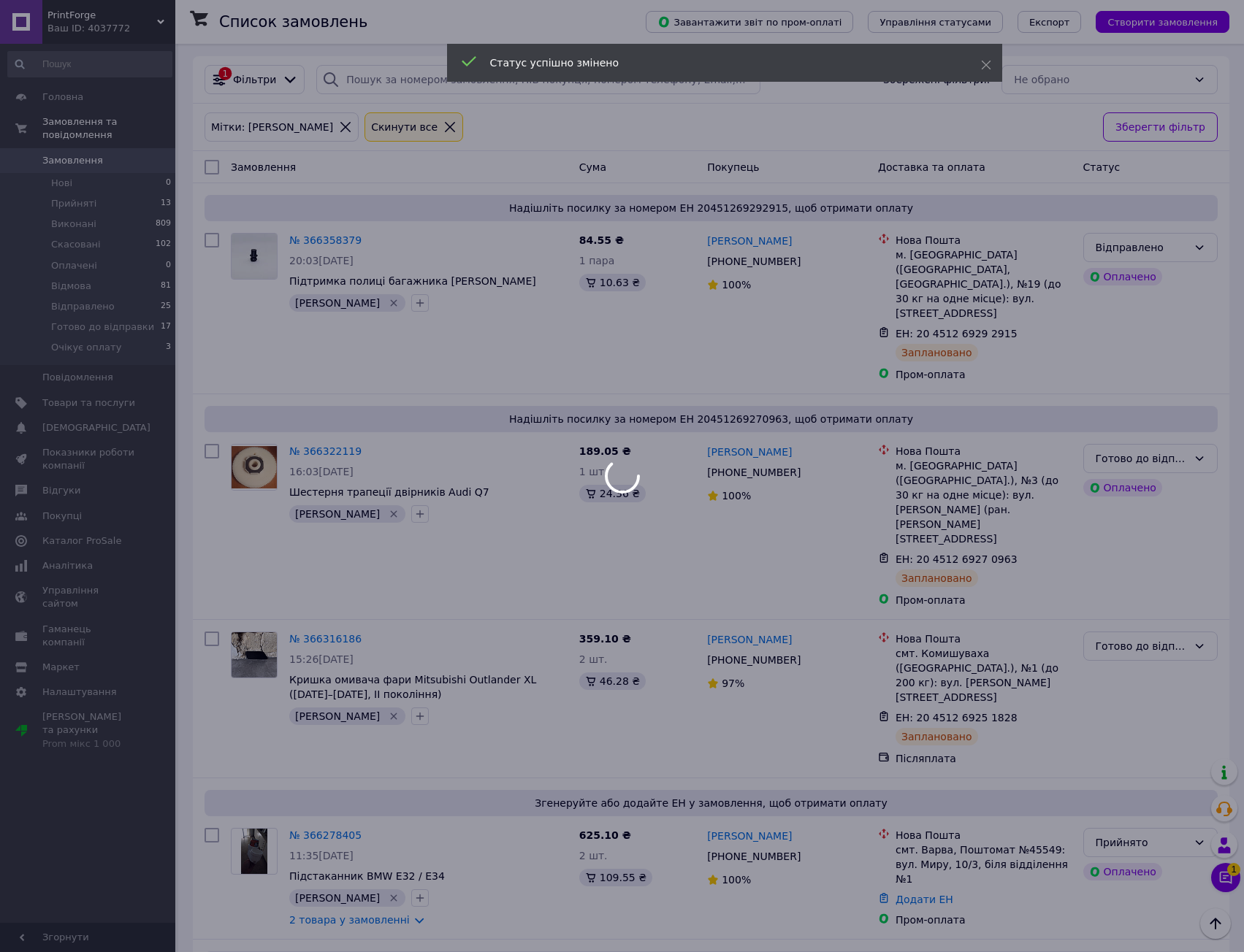
scroll to position [0, 0]
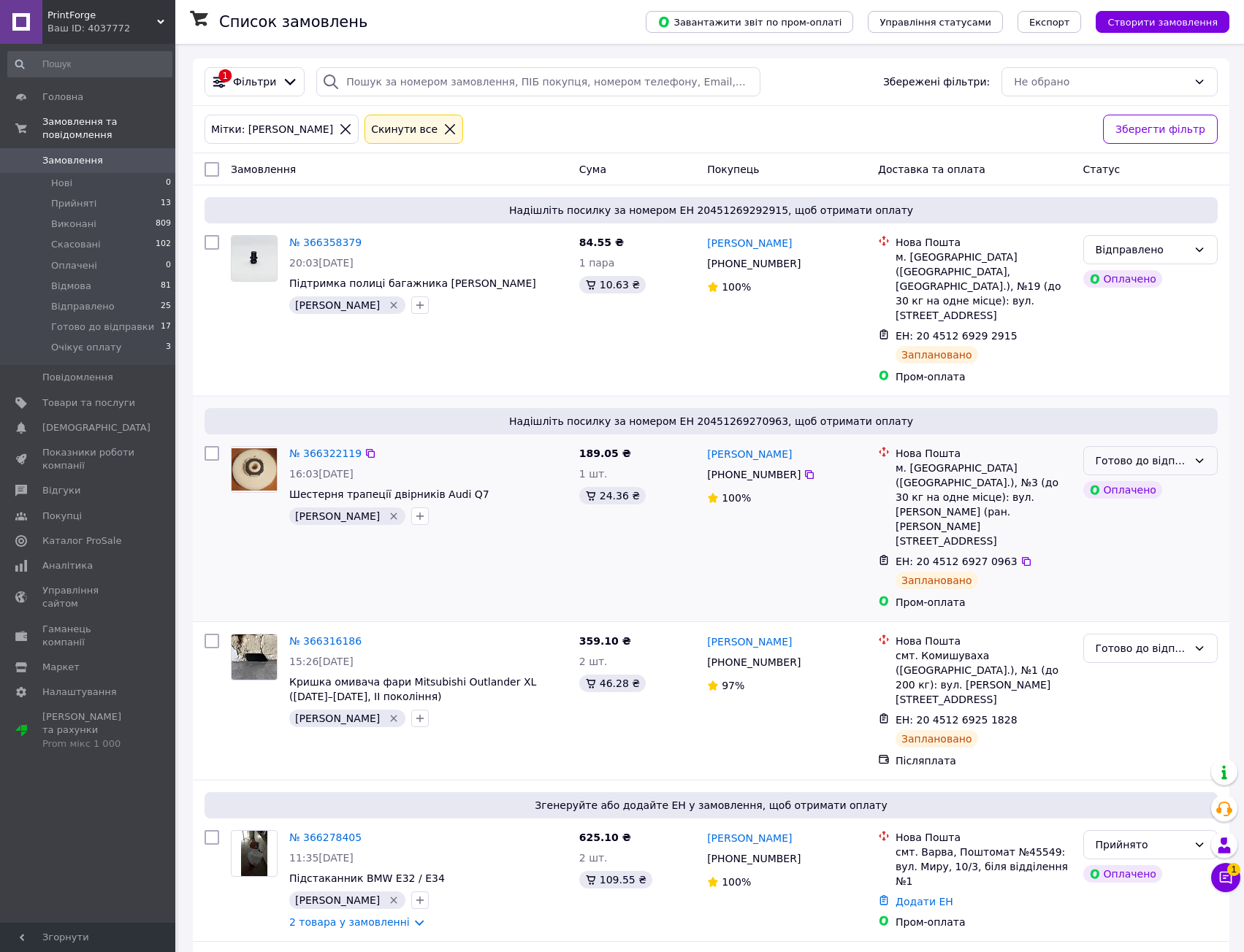
click at [1188, 446] on div "Готово до відправки" at bounding box center [1150, 461] width 134 height 30
click at [1155, 538] on li "Відправлено" at bounding box center [1151, 537] width 133 height 26
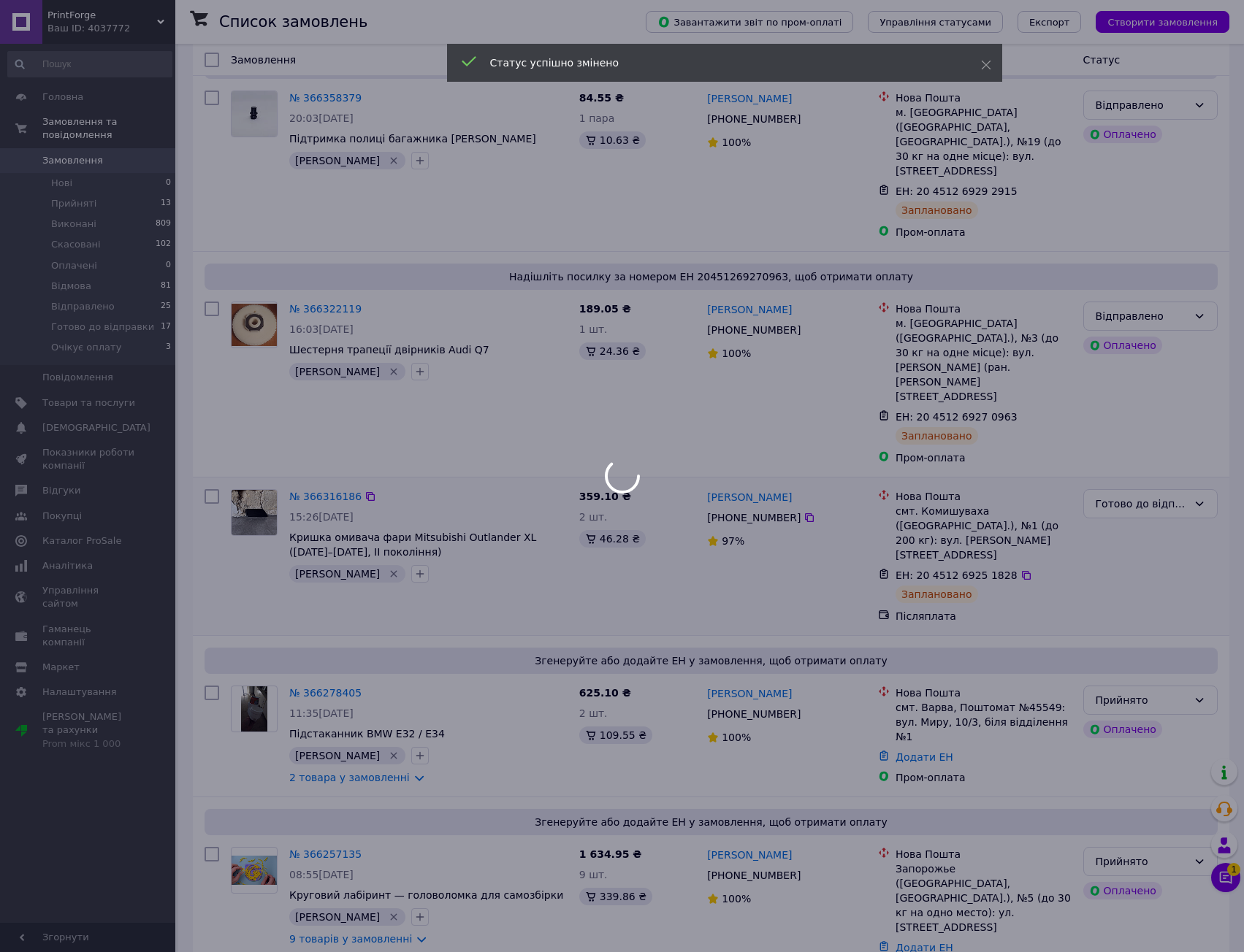
scroll to position [146, 0]
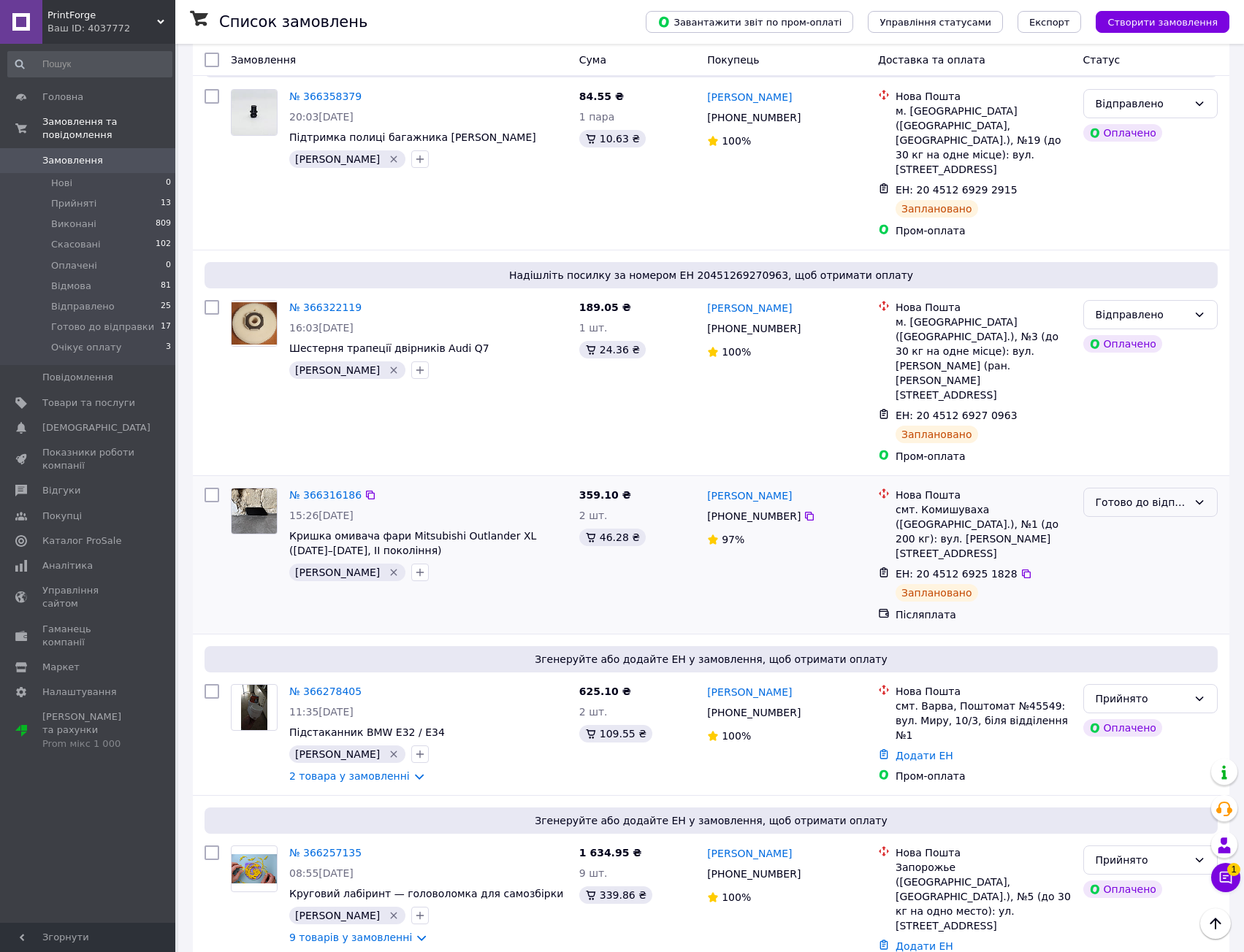
click at [1140, 494] on div "Готово до відправки" at bounding box center [1141, 501] width 92 height 16
click at [1147, 535] on li "Відправлено" at bounding box center [1151, 534] width 133 height 26
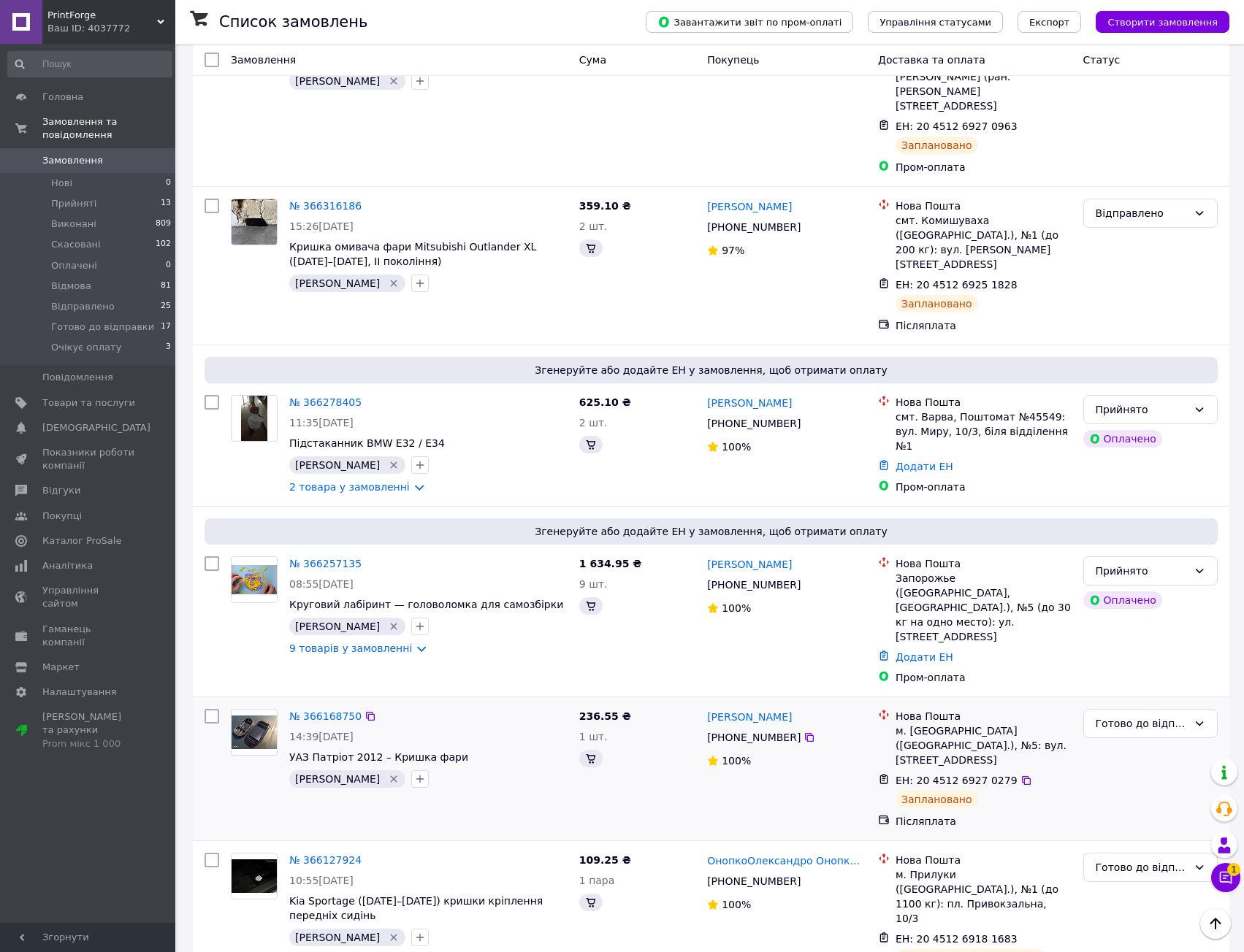
scroll to position [511, 0]
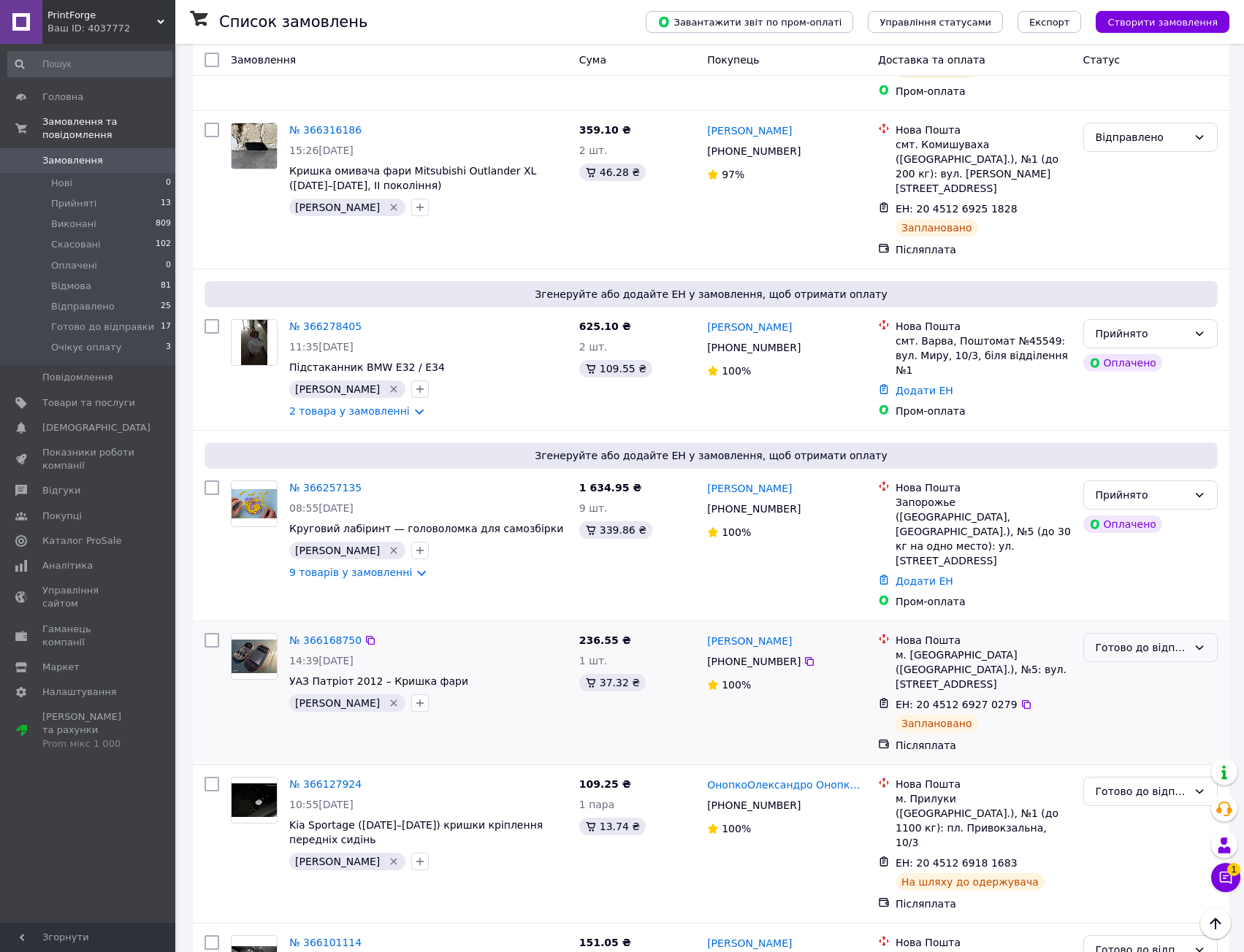
click at [1185, 639] on div "Готово до відправки" at bounding box center [1141, 647] width 92 height 16
click at [1151, 623] on li "Відправлено" at bounding box center [1151, 622] width 133 height 26
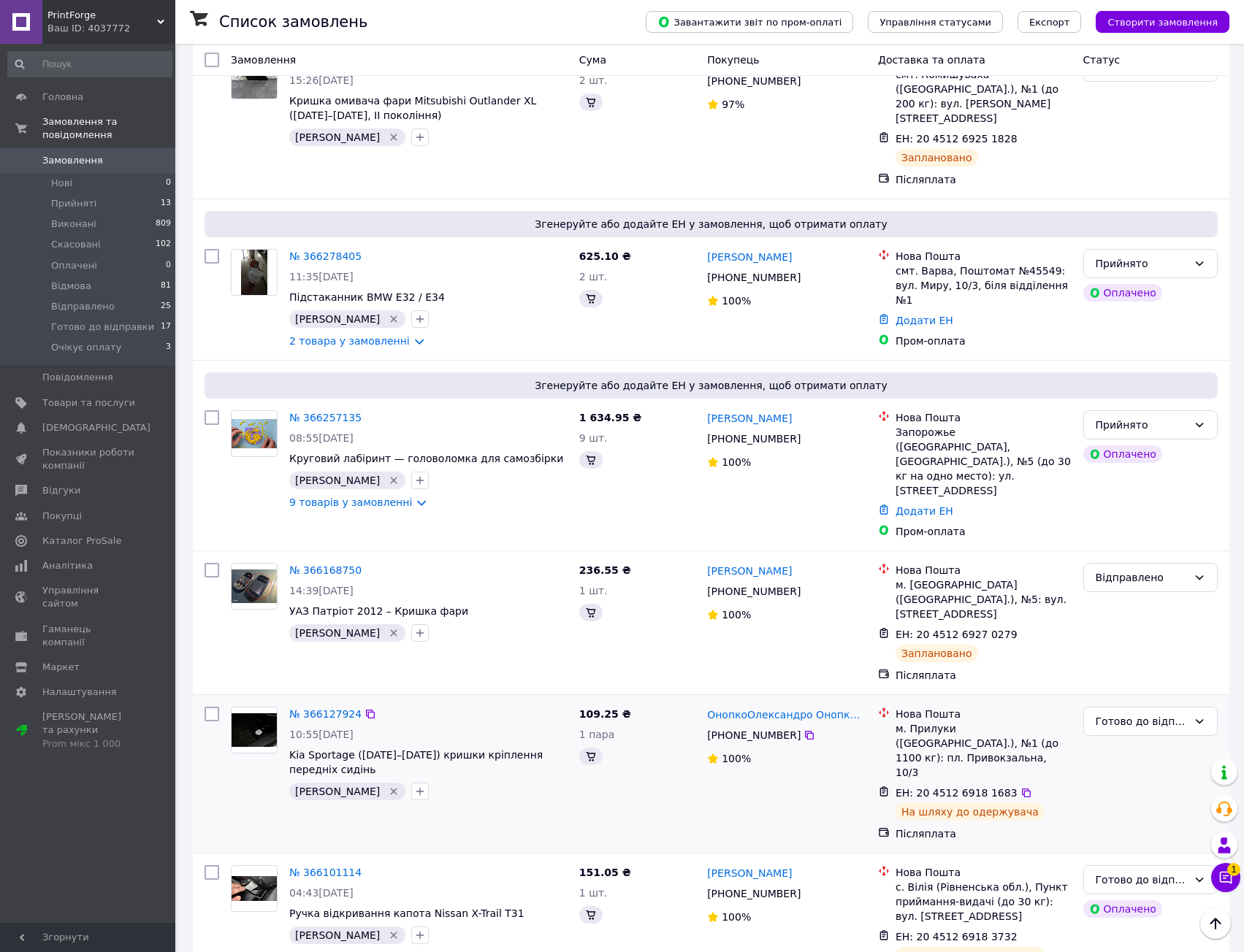
scroll to position [657, 0]
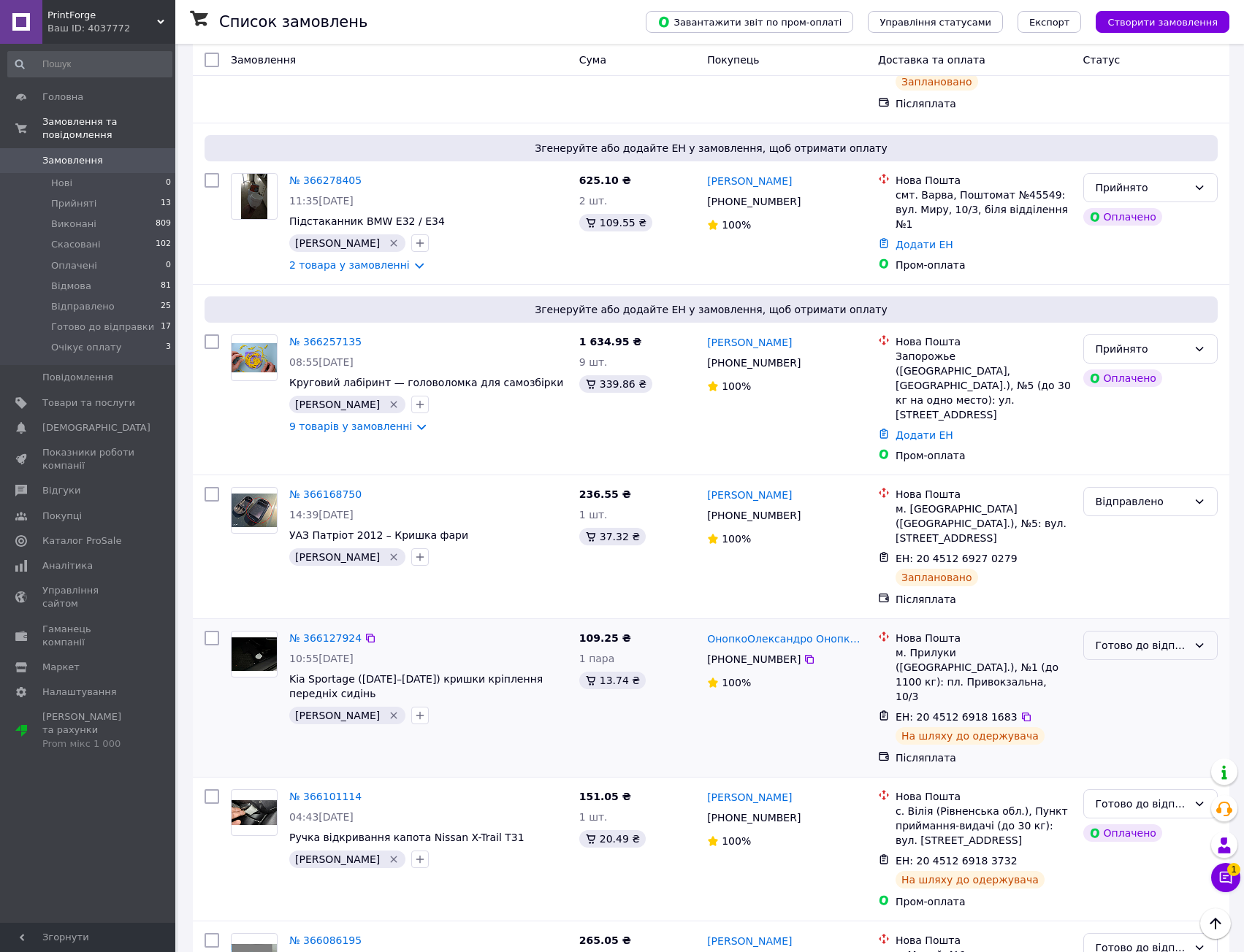
click at [1151, 637] on div "Готово до відправки" at bounding box center [1141, 645] width 92 height 16
click at [1153, 610] on li "Відправлено" at bounding box center [1151, 605] width 133 height 26
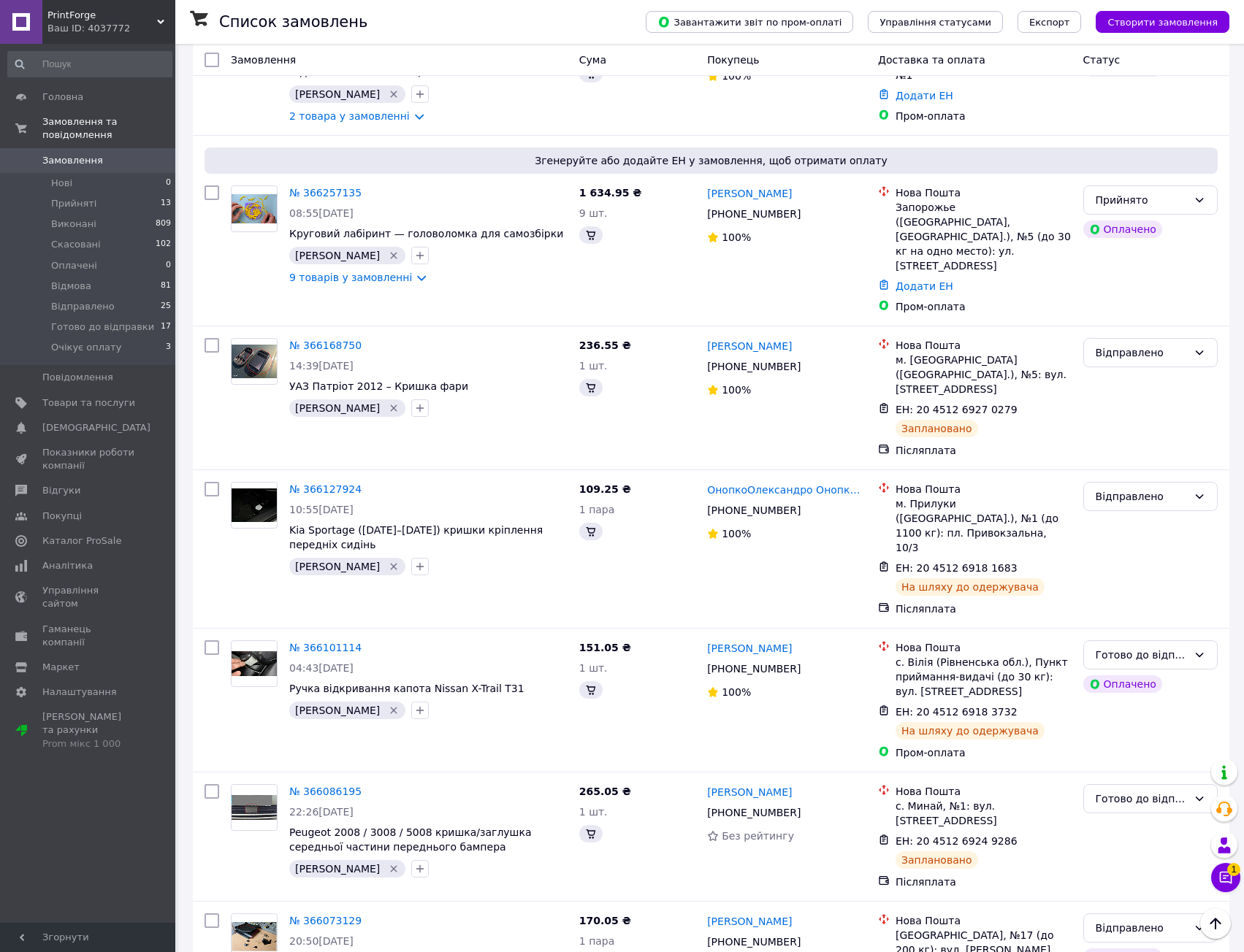
scroll to position [730, 0]
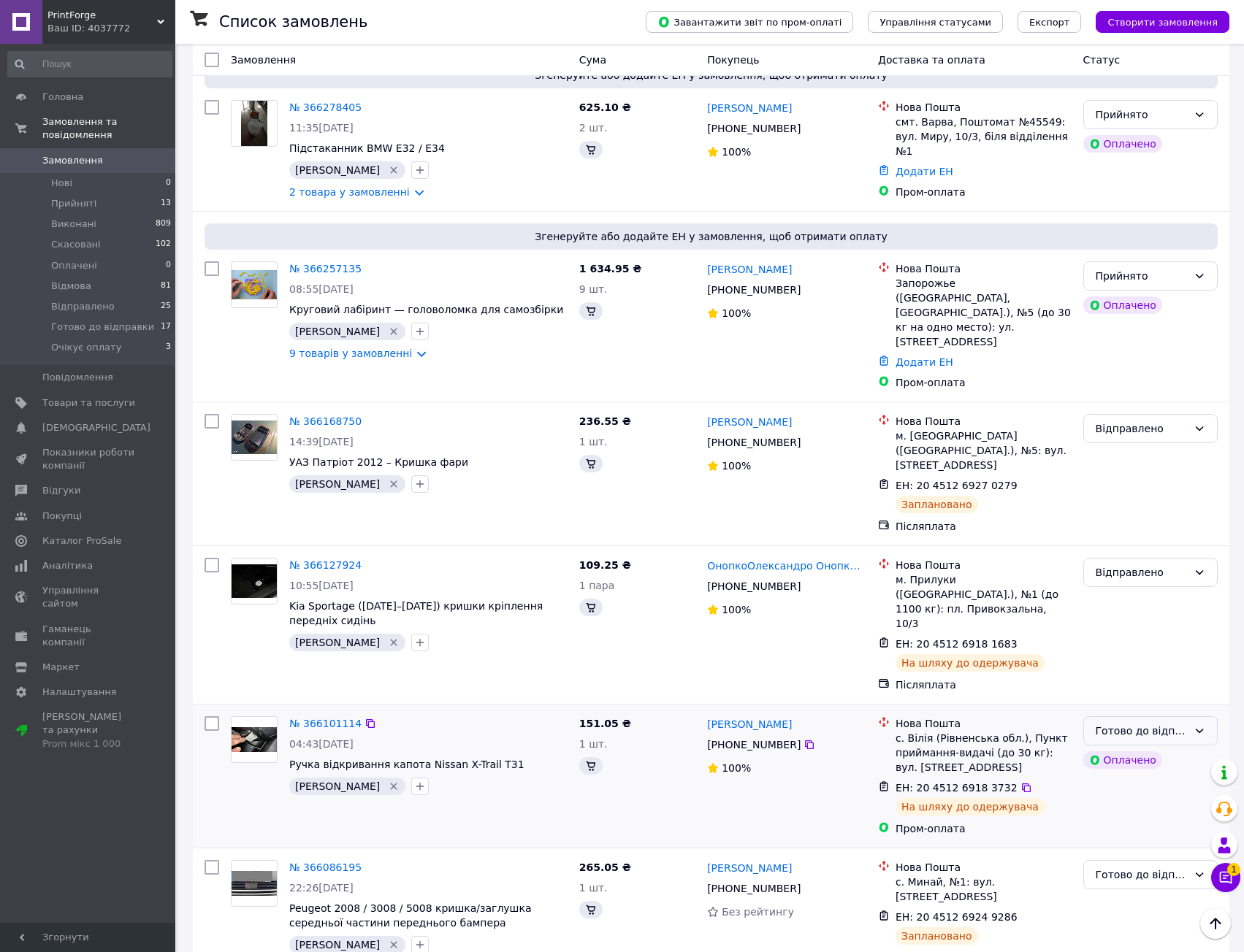
click at [1178, 723] on div "Готово до відправки" at bounding box center [1141, 730] width 92 height 16
click at [1169, 652] on li "Відправлено" at bounding box center [1151, 661] width 133 height 26
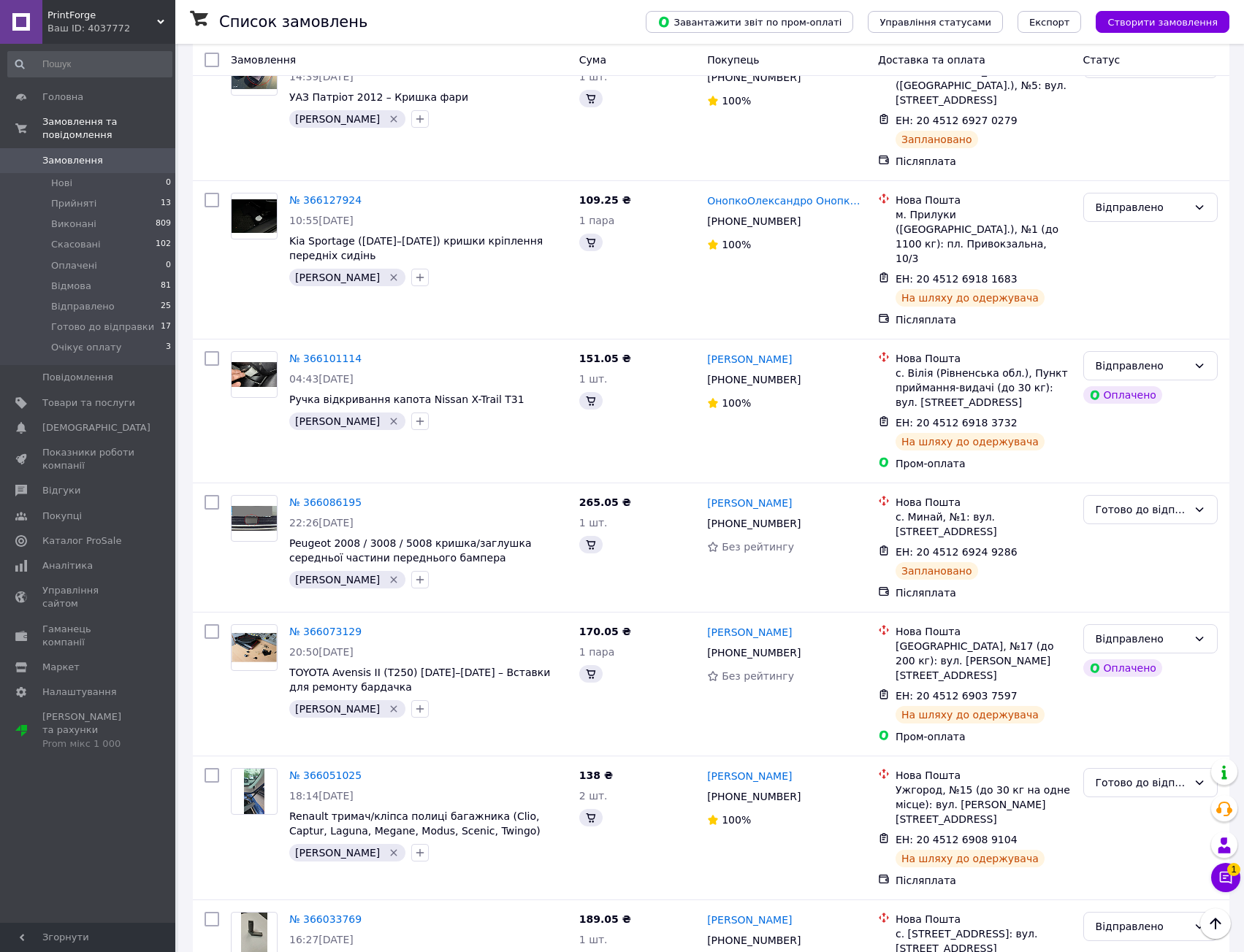
scroll to position [1095, 0]
click at [1151, 774] on div "Готово до відправки" at bounding box center [1141, 782] width 92 height 16
click at [1155, 701] on li "Відправлено" at bounding box center [1151, 699] width 133 height 26
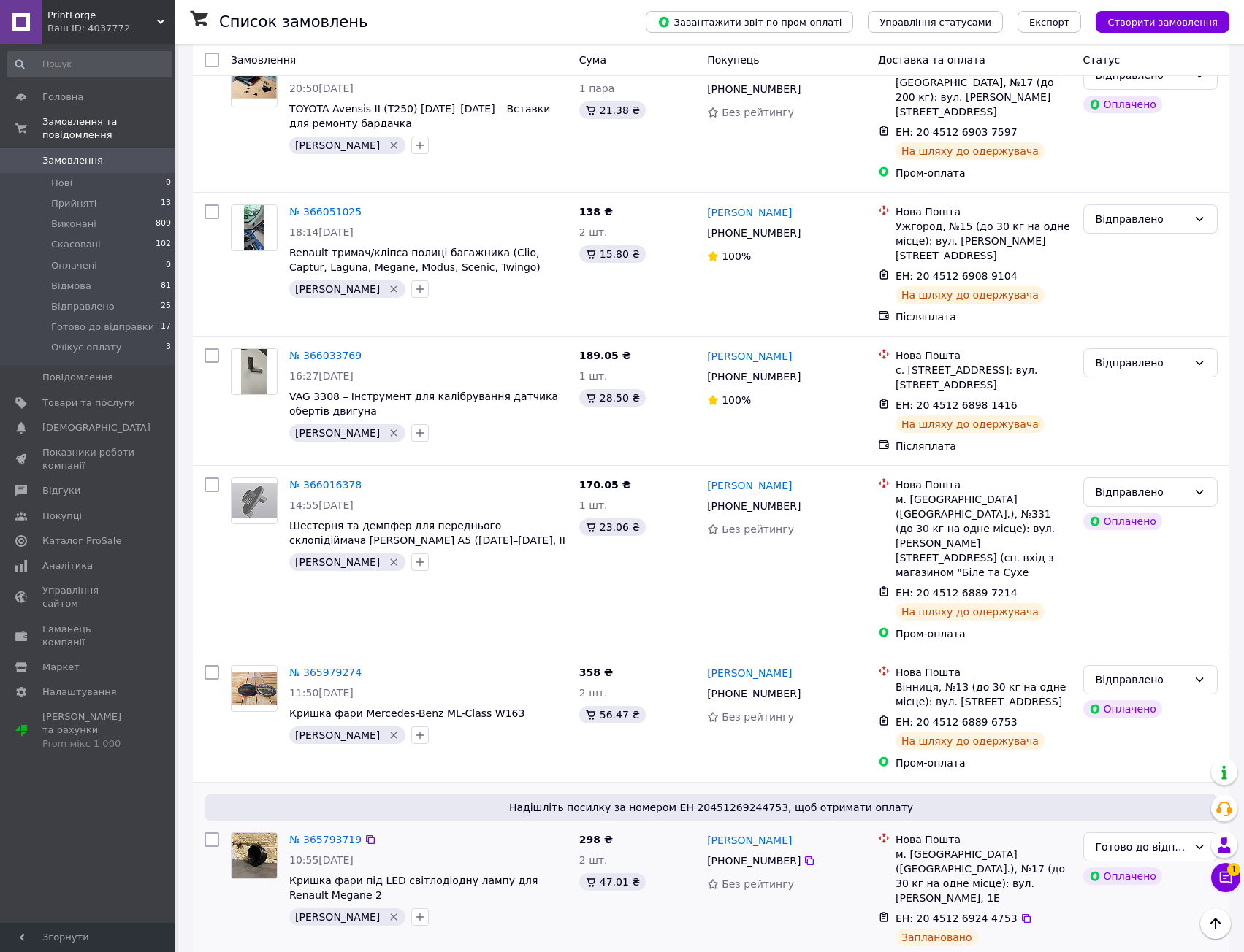
scroll to position [1679, 0]
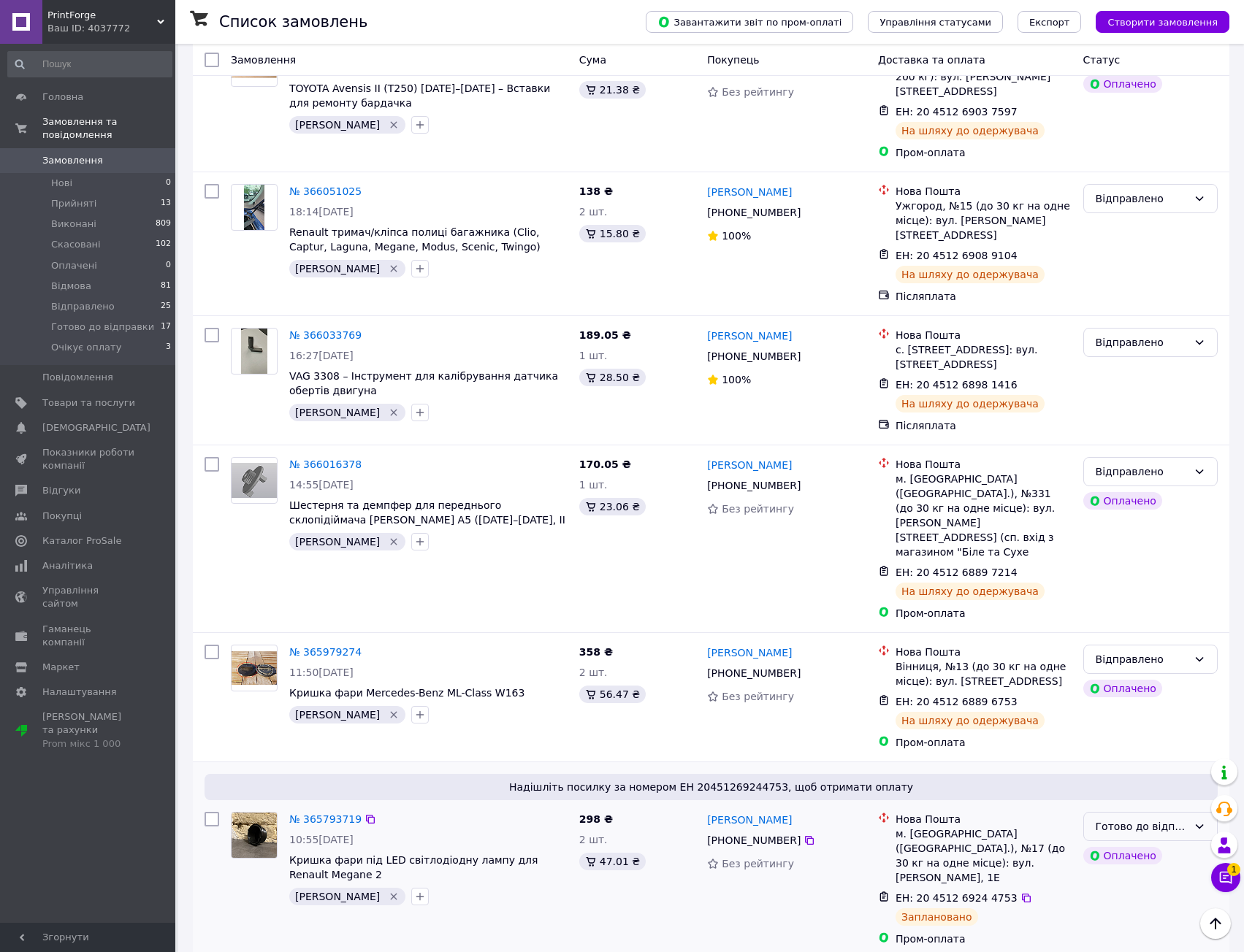
click at [1178, 819] on div "Готово до відправки" at bounding box center [1141, 826] width 92 height 16
click at [1151, 672] on li "Відправлено" at bounding box center [1151, 673] width 133 height 26
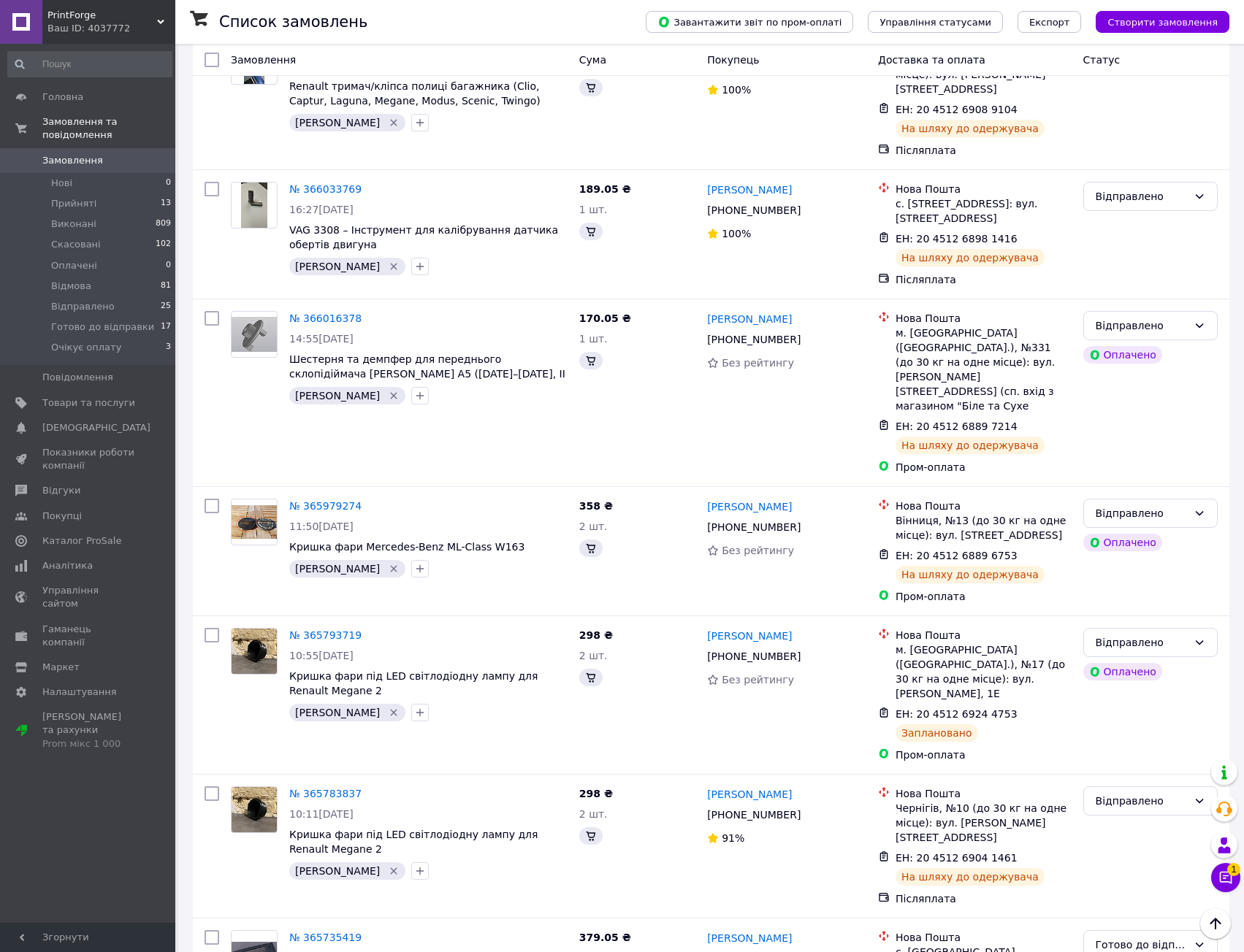
scroll to position [1825, 0]
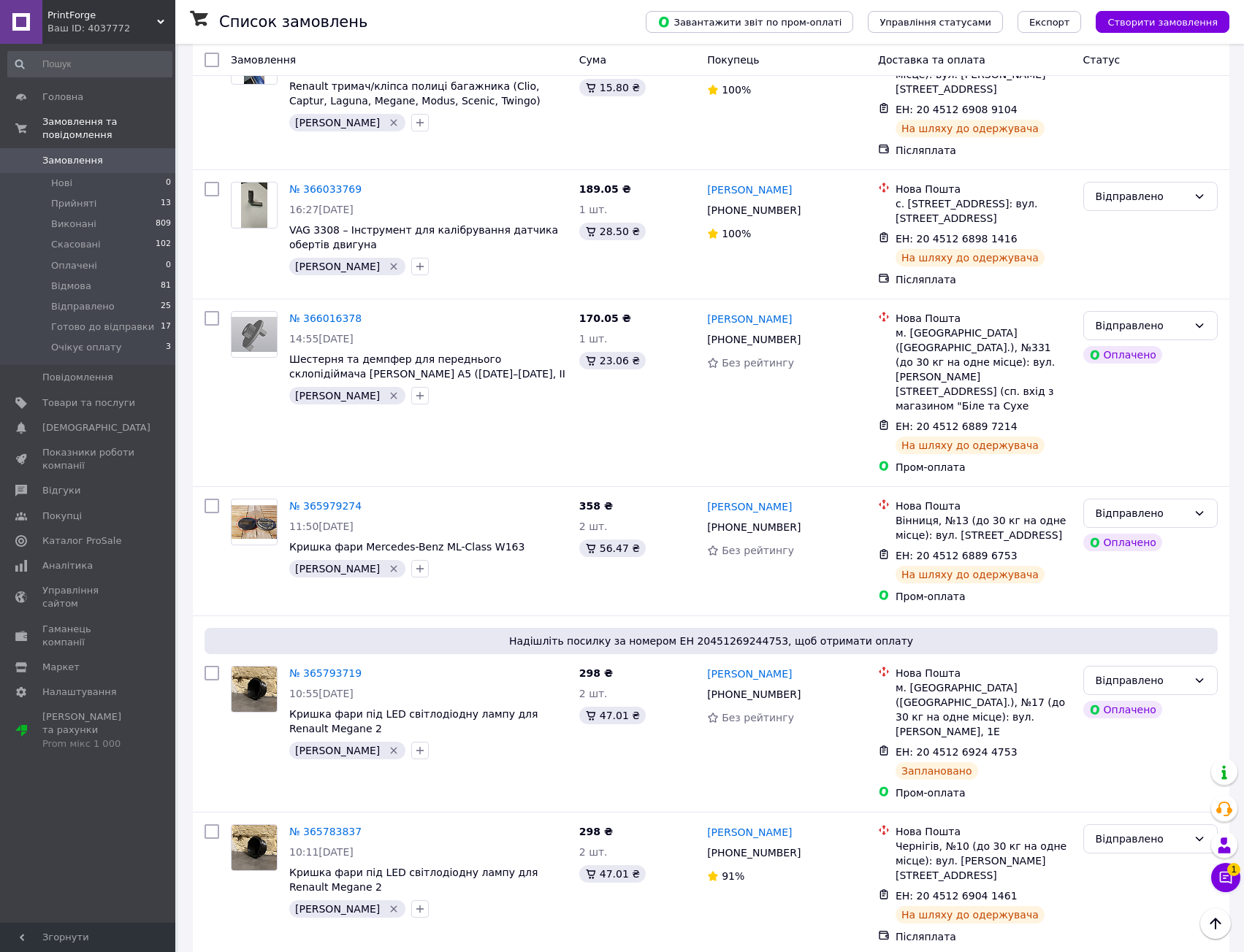
click at [1148, 800] on li "Відправлено" at bounding box center [1151, 799] width 133 height 26
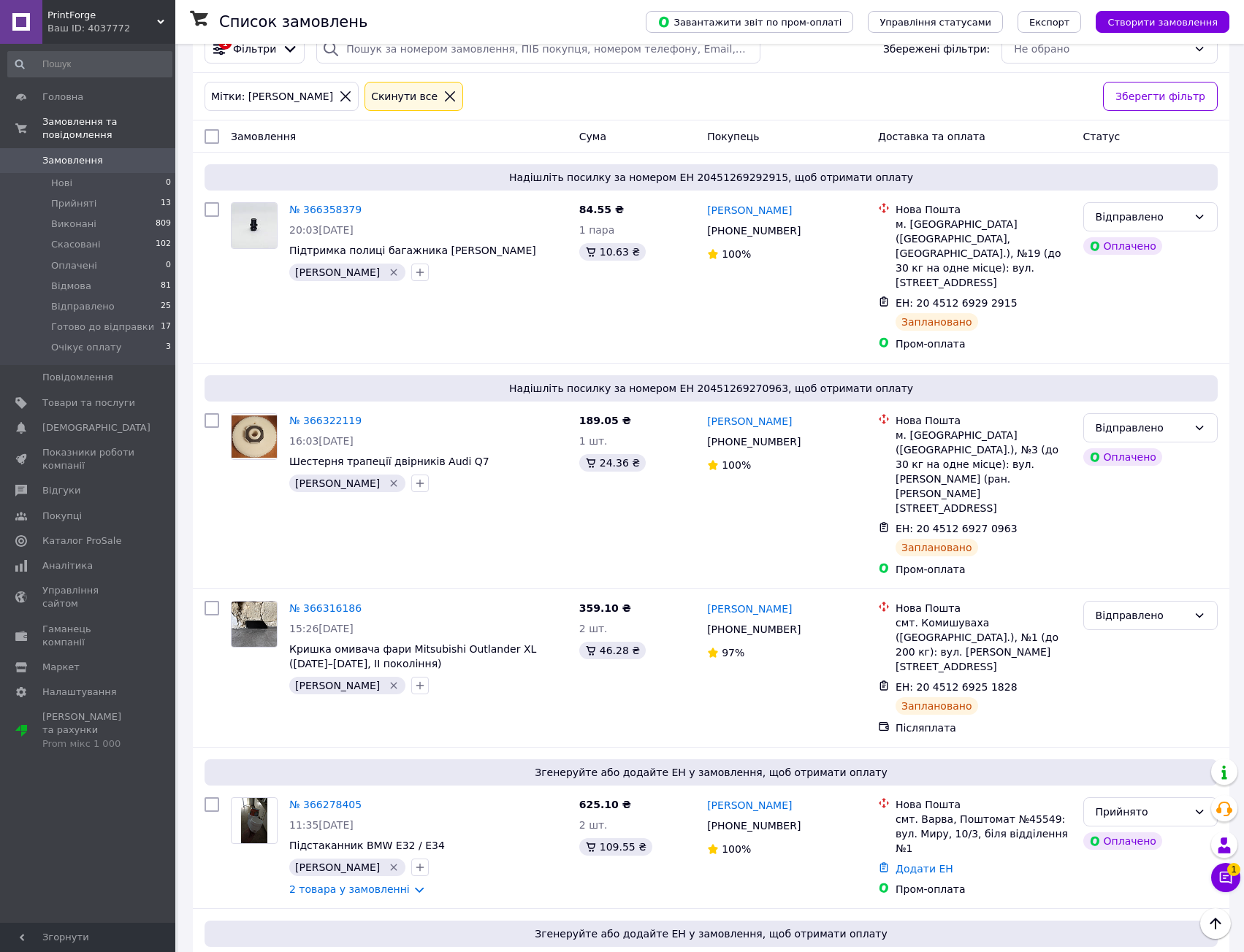
scroll to position [0, 0]
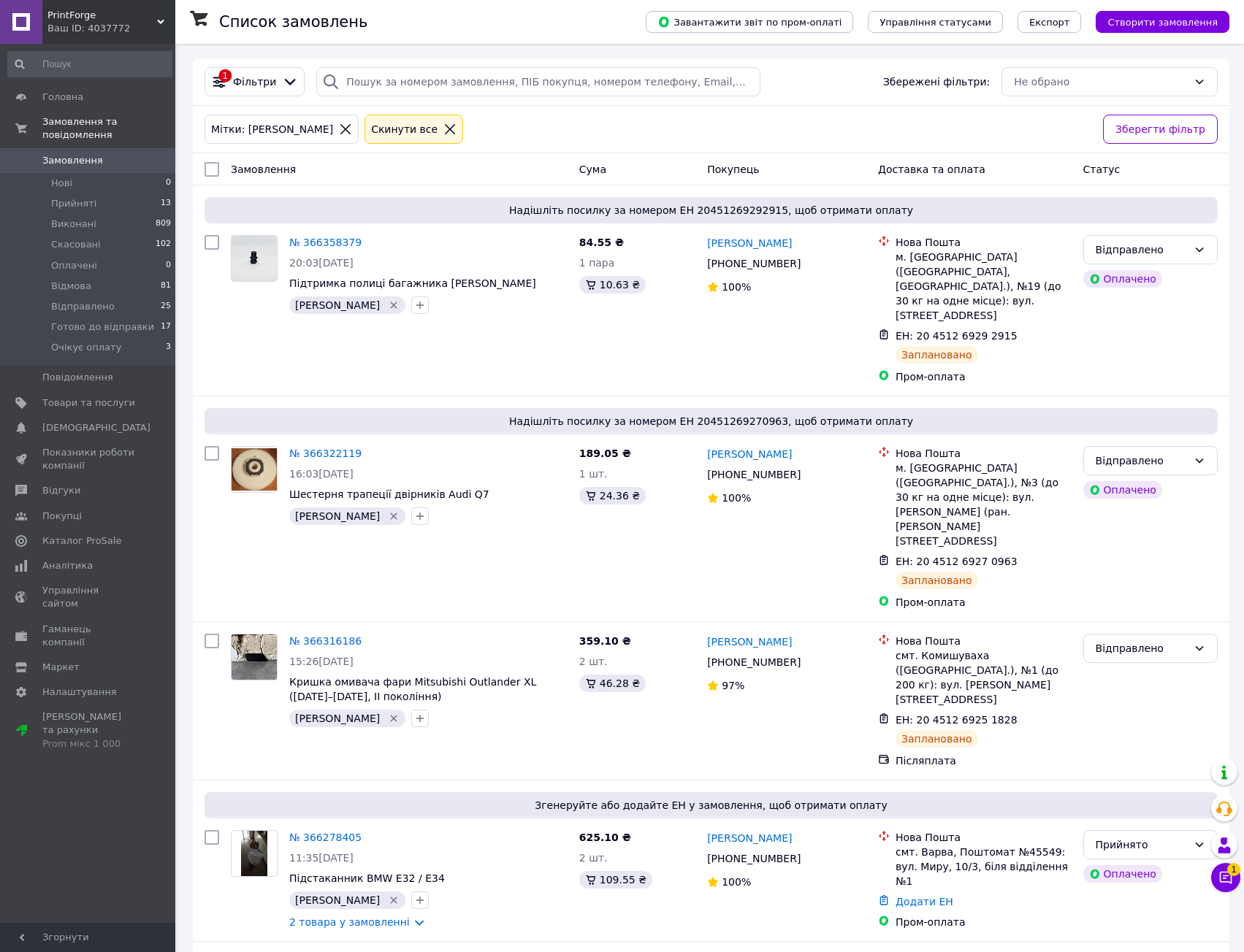
click at [484, 165] on div "Замовлення" at bounding box center [399, 169] width 348 height 26
click at [445, 132] on icon at bounding box center [450, 129] width 10 height 10
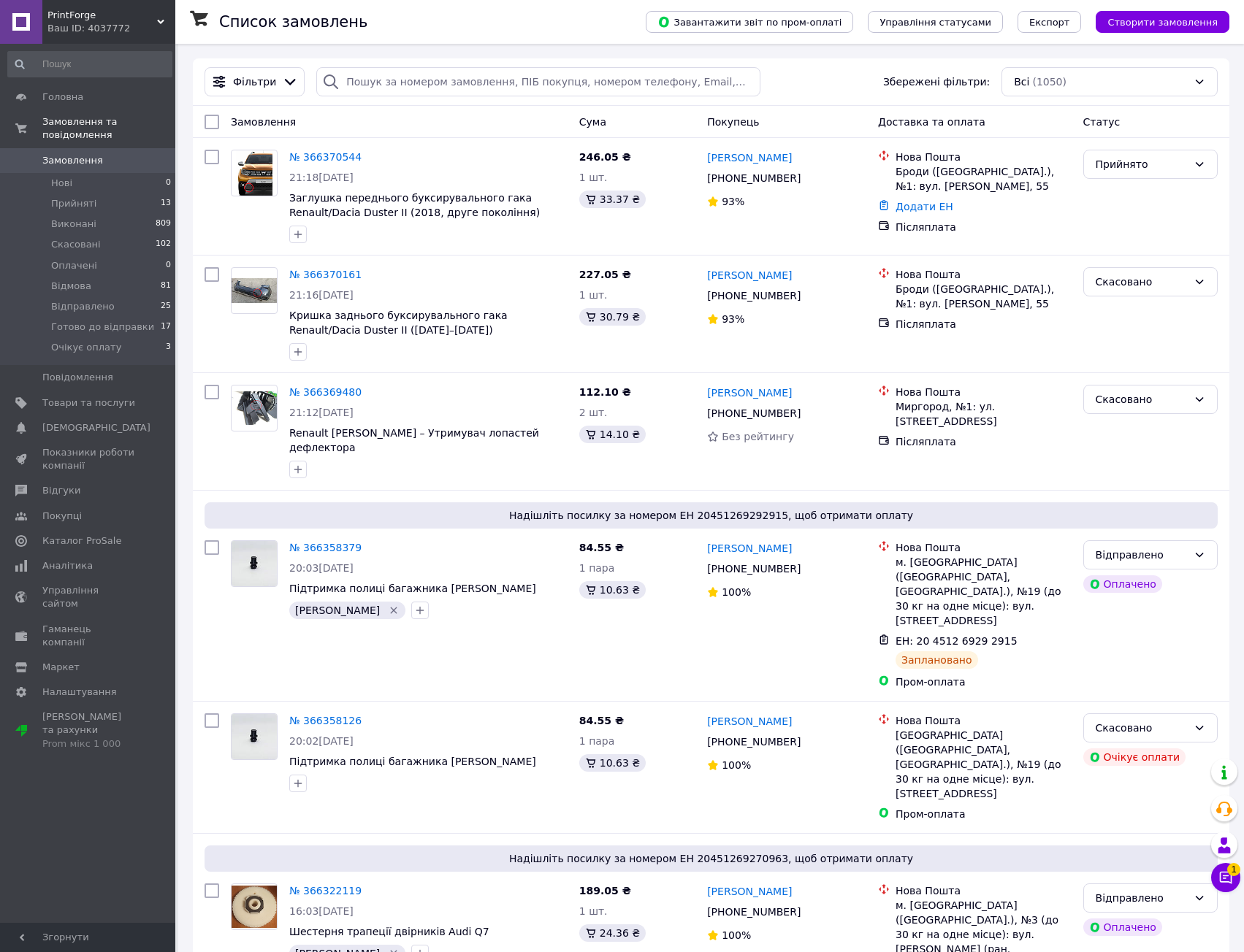
click at [406, 113] on div "Замовлення" at bounding box center [399, 122] width 348 height 26
click at [126, 193] on li "Прийняті 13" at bounding box center [90, 204] width 180 height 20
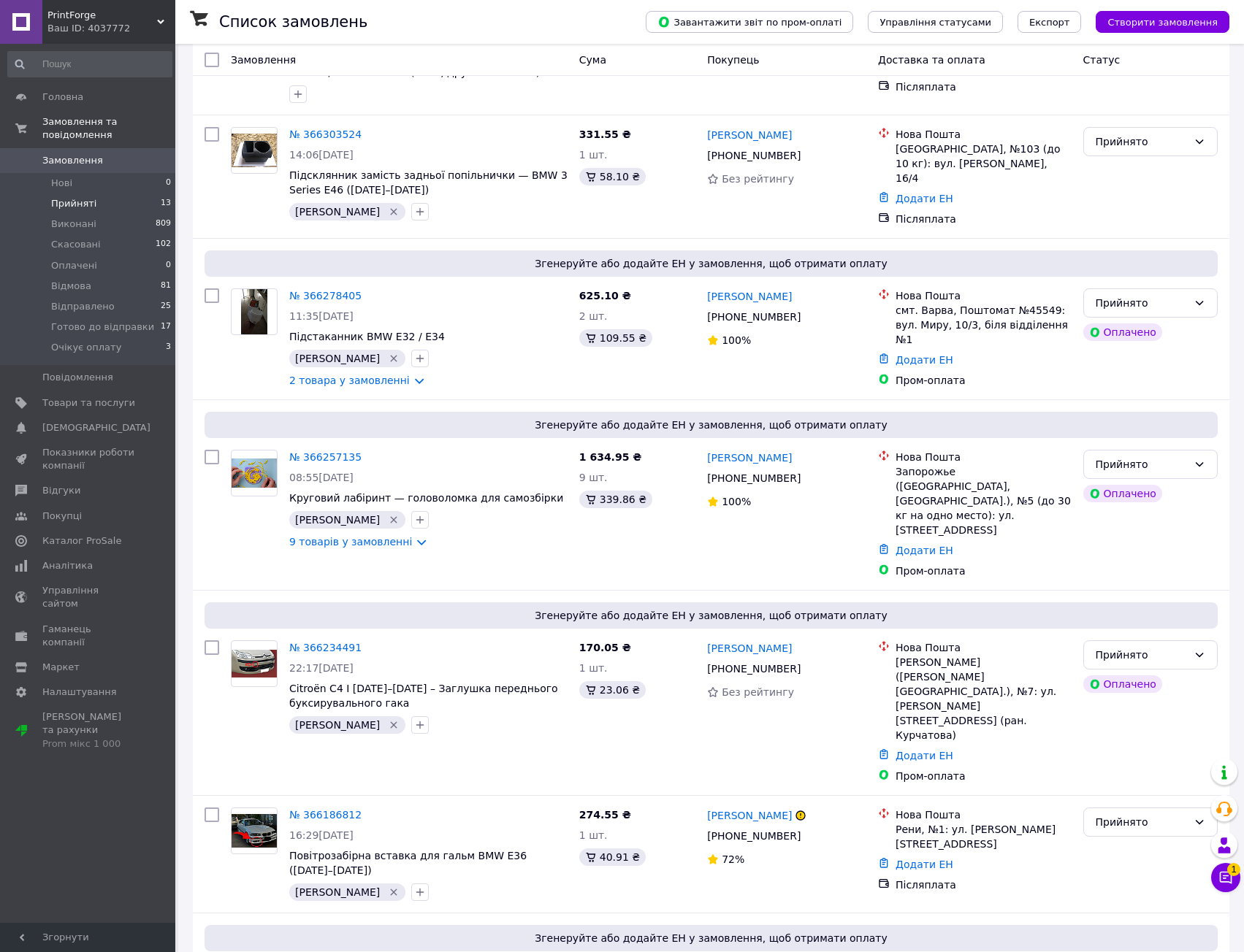
scroll to position [998, 0]
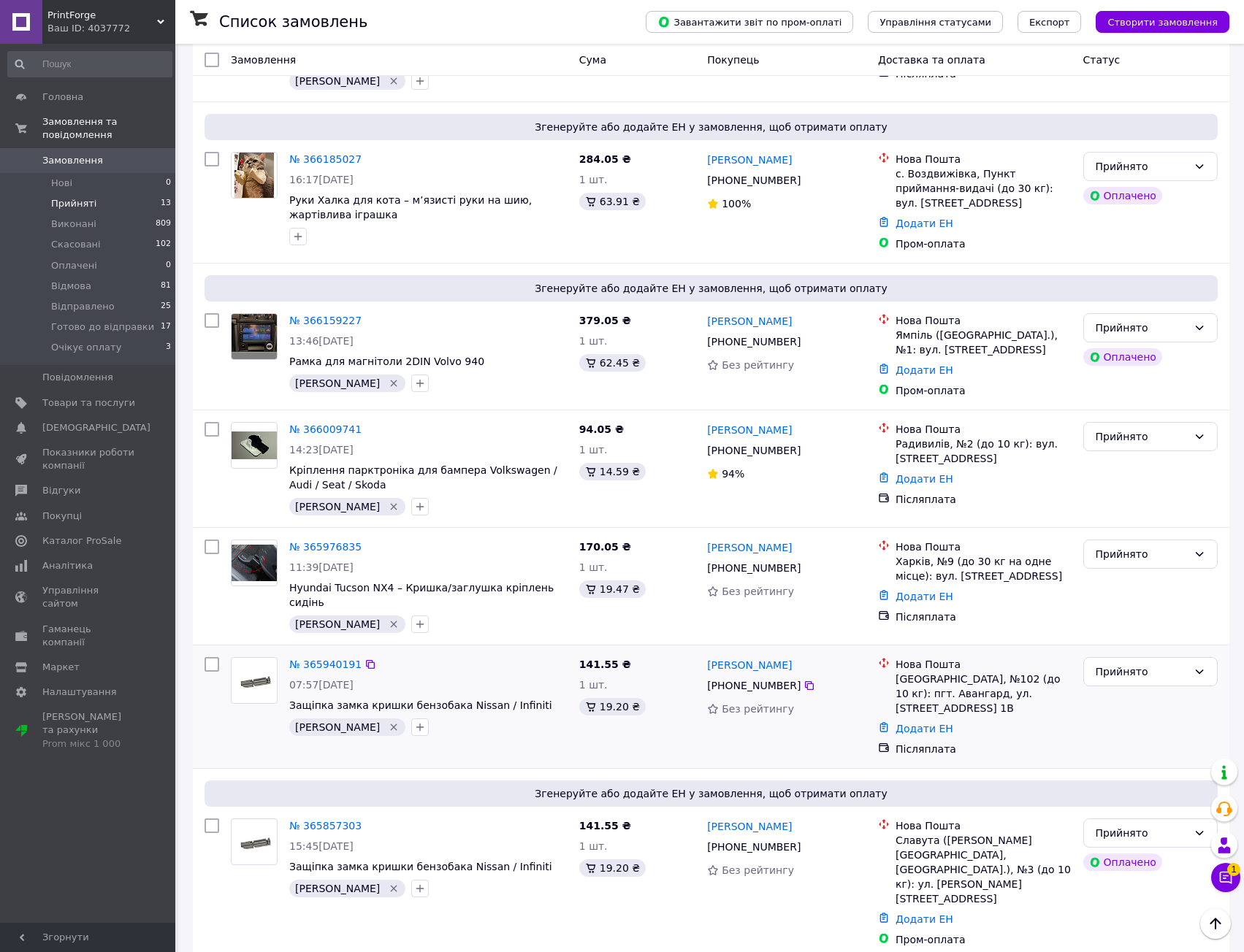
drag, startPoint x: 510, startPoint y: 676, endPoint x: 512, endPoint y: 654, distance: 22.1
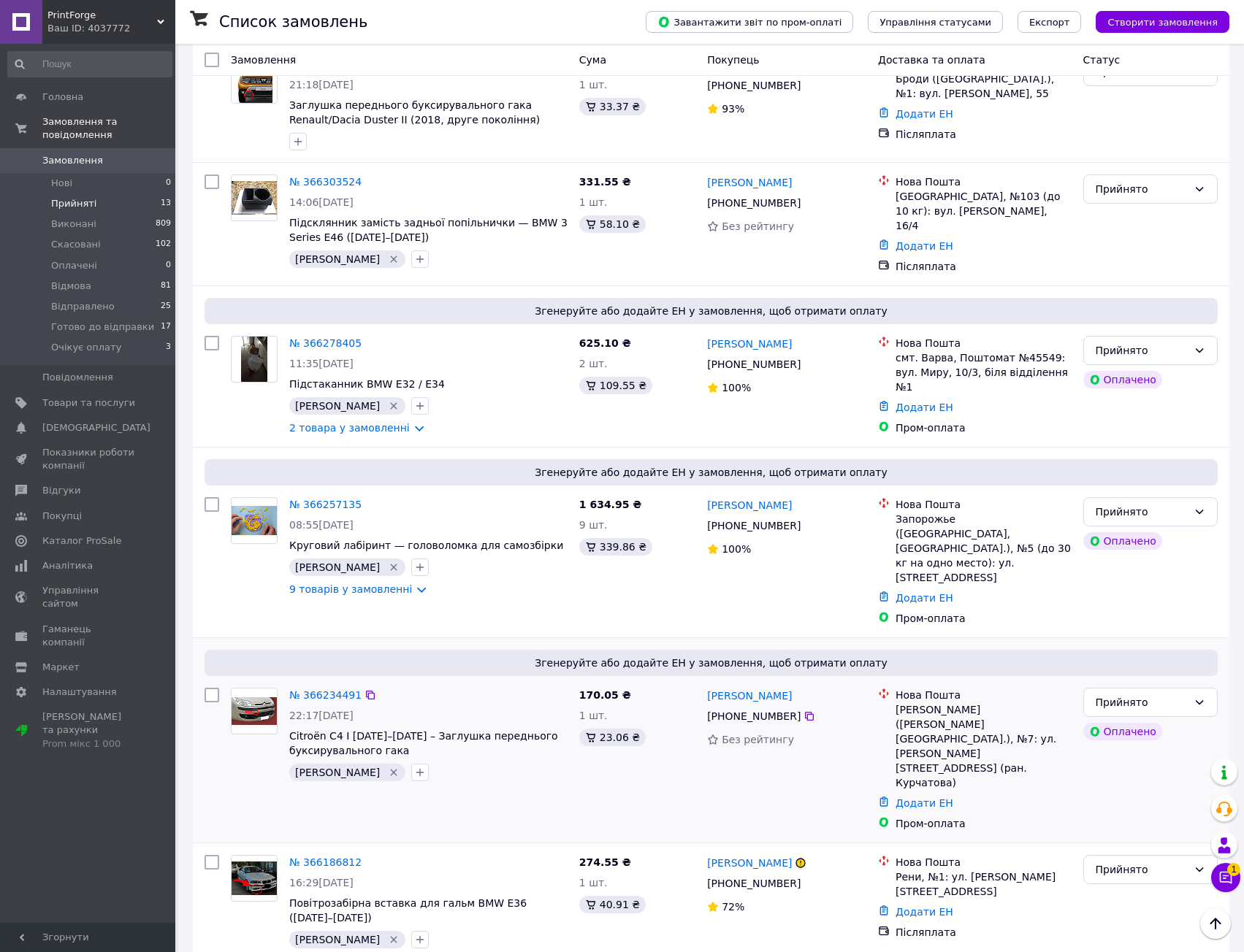
scroll to position [84, 0]
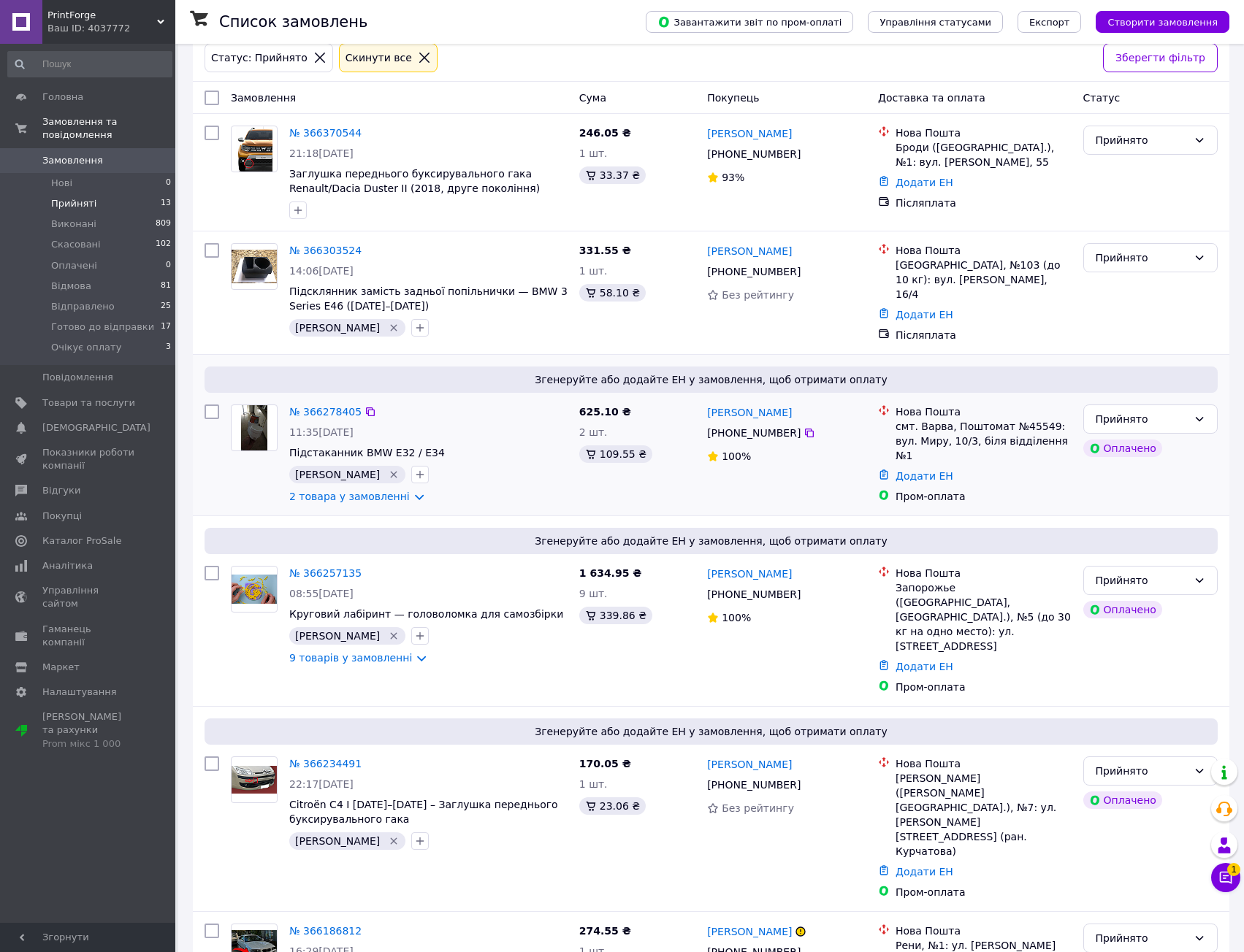
drag, startPoint x: 517, startPoint y: 415, endPoint x: 523, endPoint y: 465, distance: 50.4
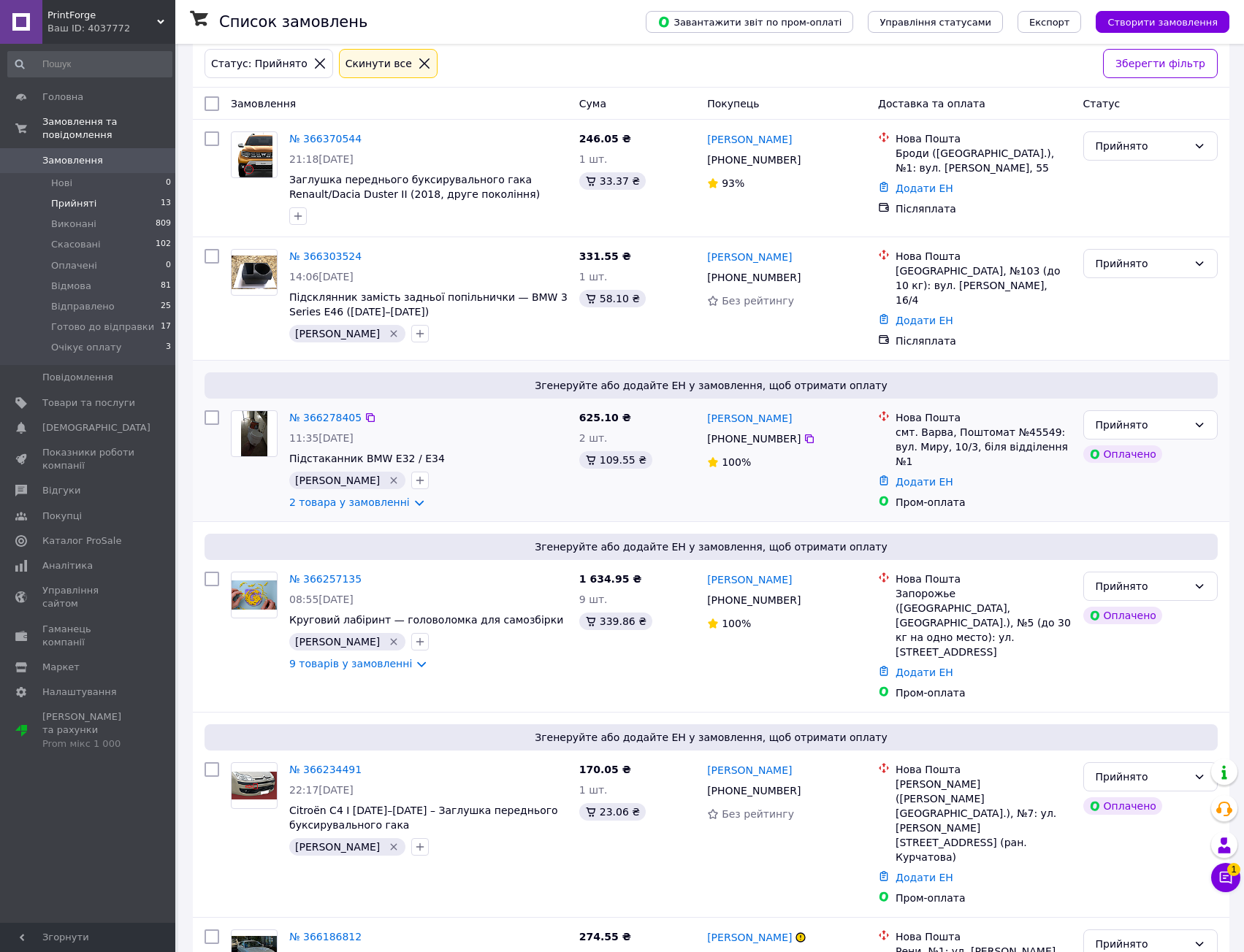
drag, startPoint x: 510, startPoint y: 428, endPoint x: 516, endPoint y: 463, distance: 35.5
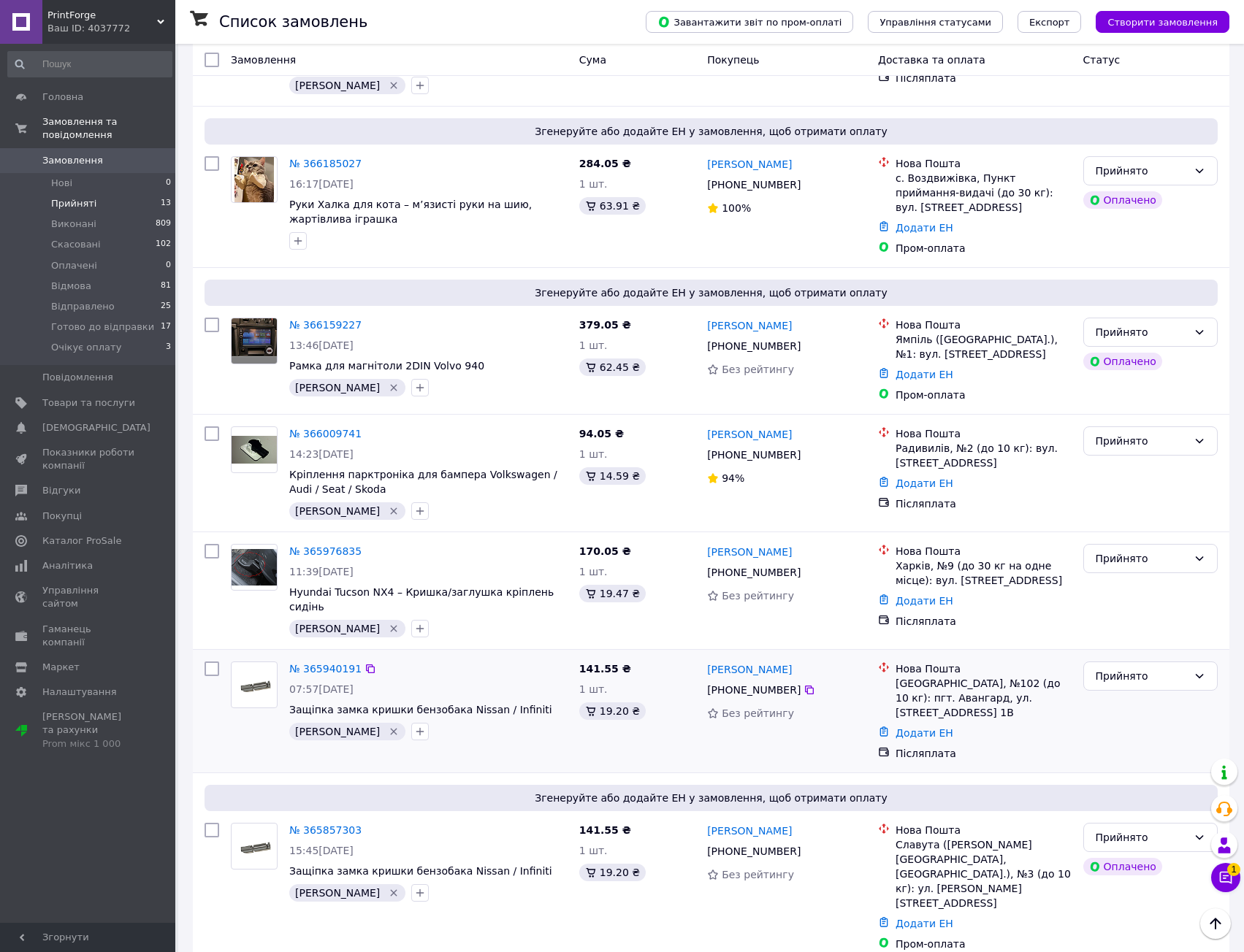
scroll to position [992, 0]
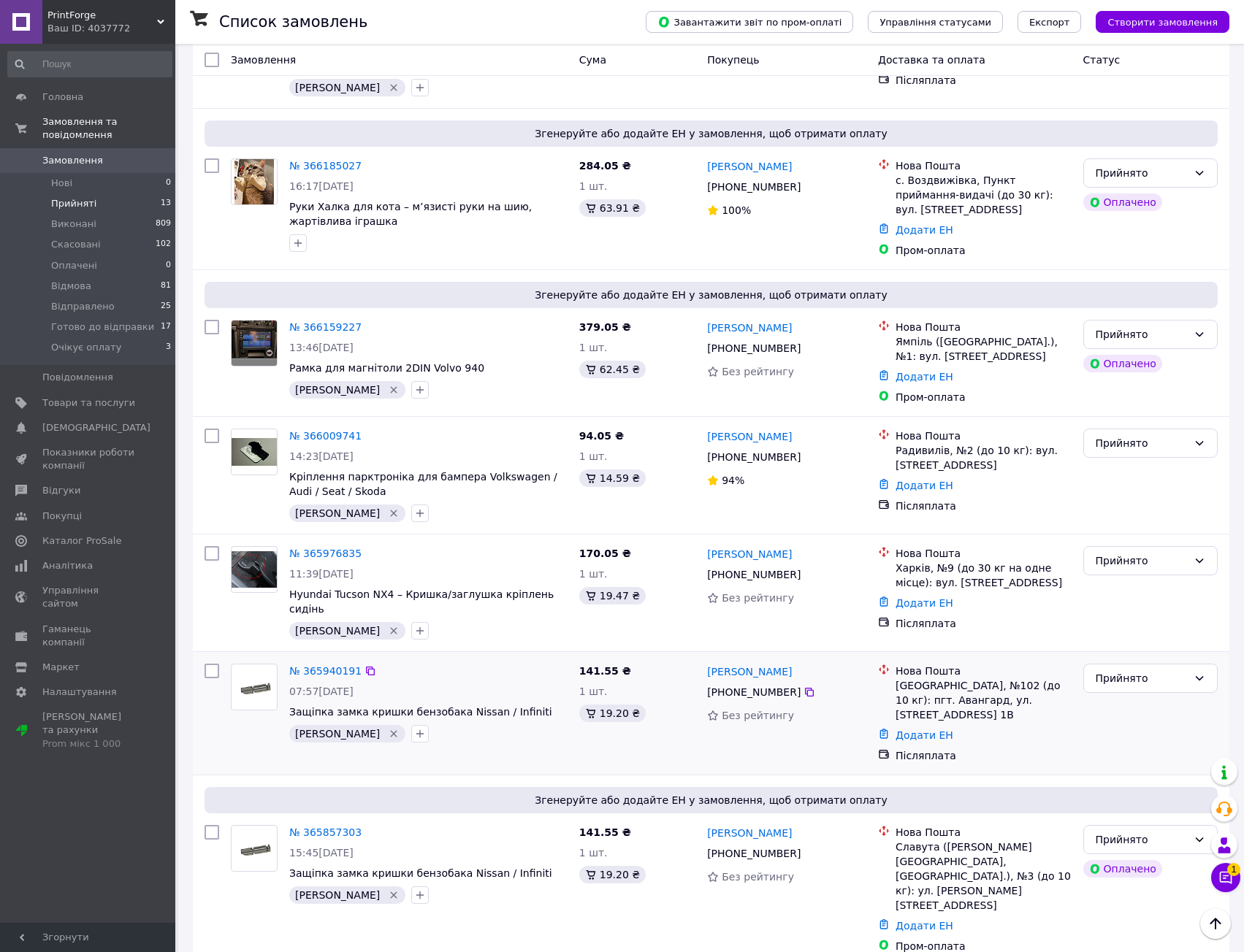
click at [439, 662] on div "№ 365940191" at bounding box center [429, 671] width 281 height 18
click at [435, 823] on div "№ 365857303" at bounding box center [429, 832] width 281 height 18
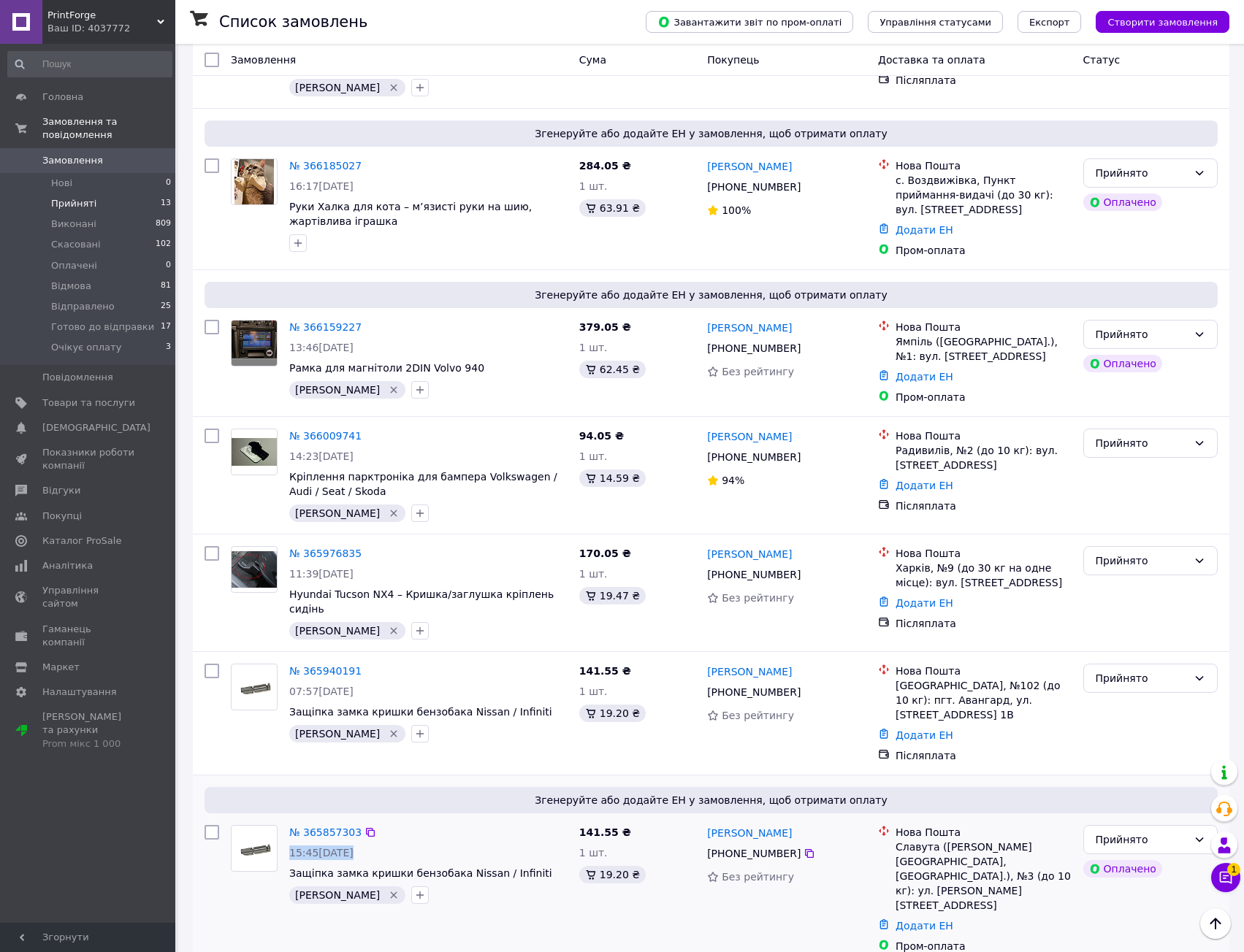
click at [445, 846] on div "15:45, 09.10.2025" at bounding box center [428, 853] width 279 height 15
click at [453, 684] on div "07:57, 10.10.2025" at bounding box center [428, 691] width 279 height 15
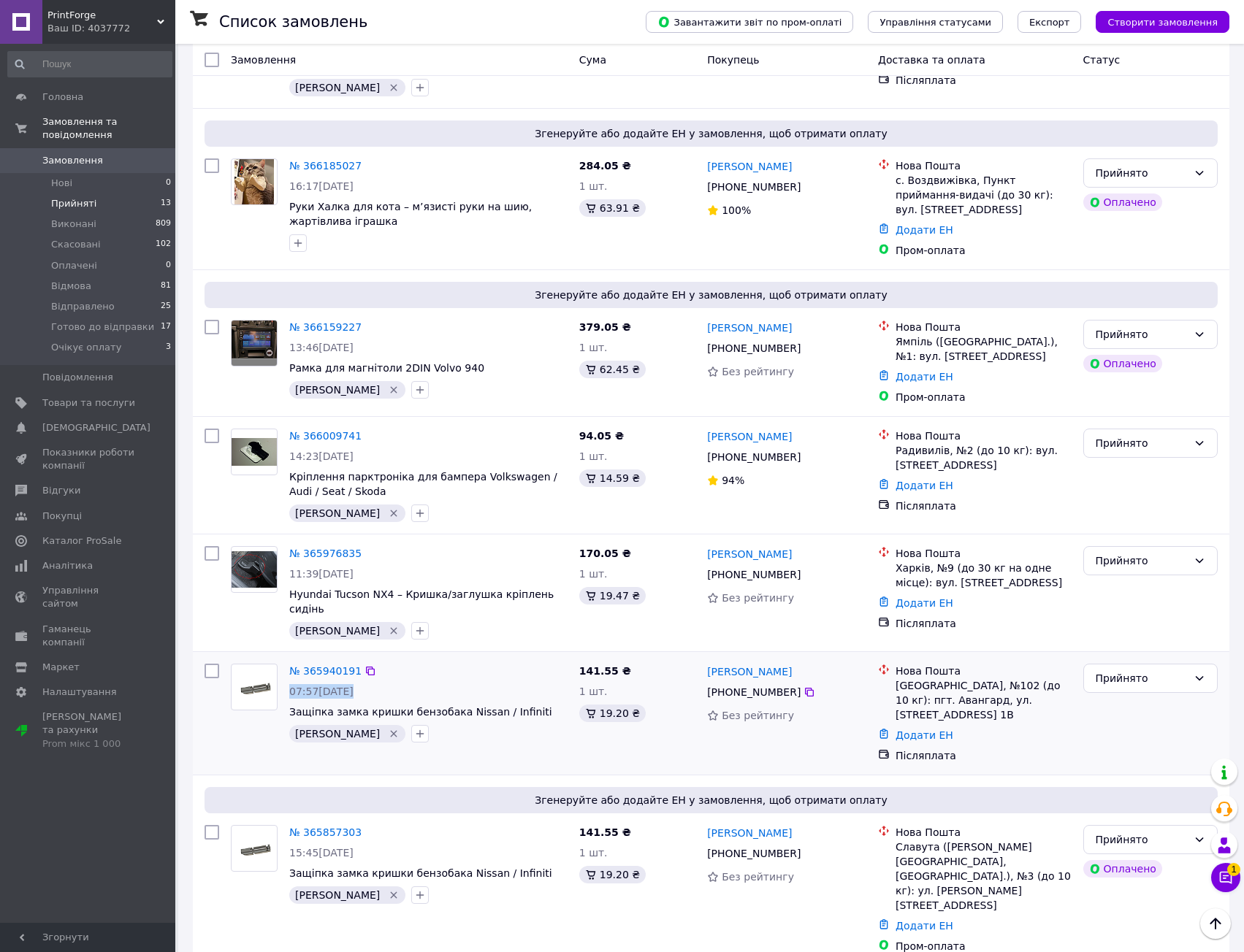
click at [479, 658] on div "№ 365940191 07:57, 10.10.2025 Защіпка замка кришки бензобака Nissan / Infiniti …" at bounding box center [428, 703] width 290 height 91
click at [466, 819] on div "№ 365857303 15:45, 09.10.2025 Защіпка замка кришки бензобака Nissan / Infiniti …" at bounding box center [428, 864] width 290 height 91
click at [483, 823] on div "№ 365857303" at bounding box center [429, 832] width 281 height 18
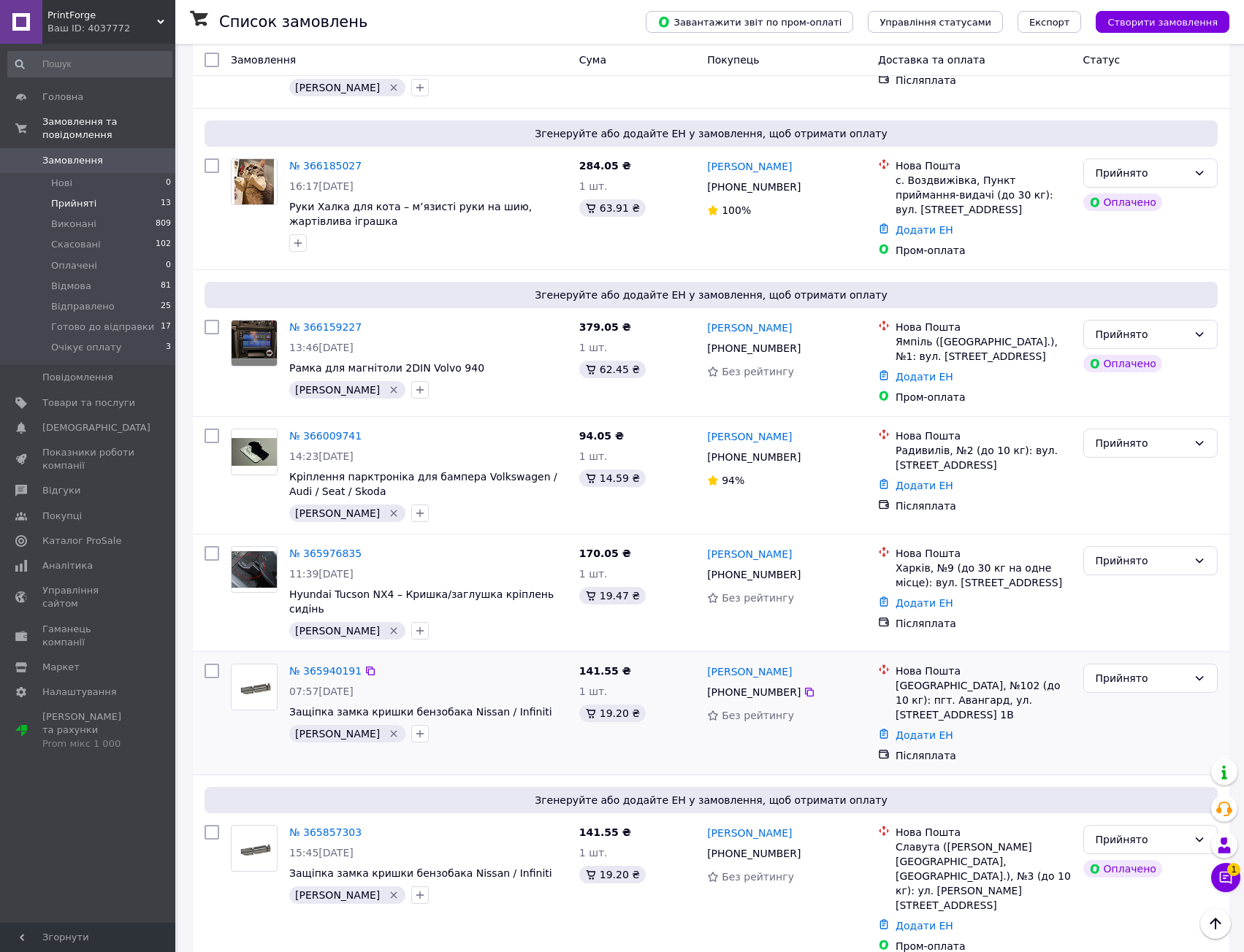
click at [484, 662] on div "№ 365940191" at bounding box center [429, 671] width 281 height 18
click at [511, 662] on div "№ 365940191" at bounding box center [429, 671] width 281 height 18
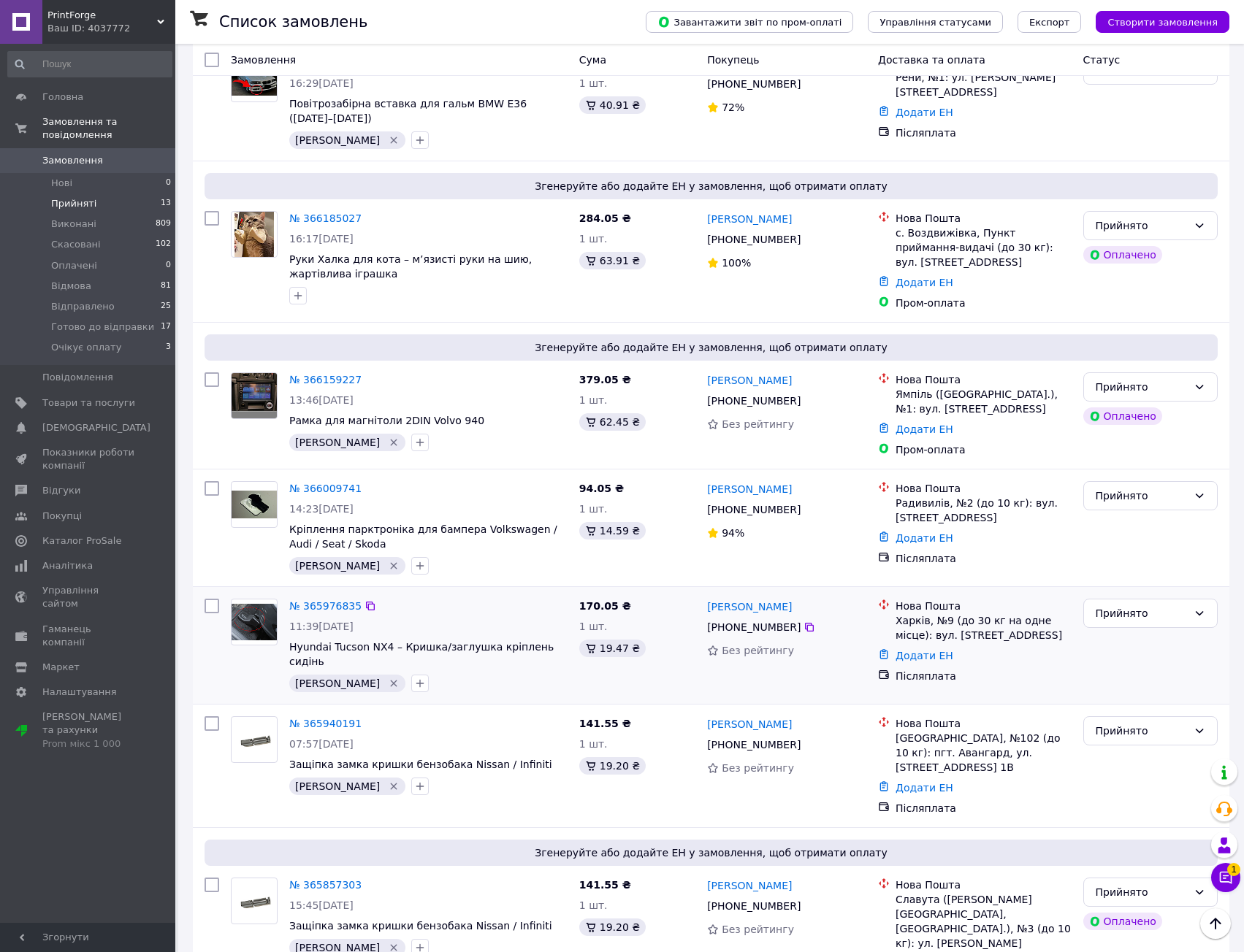
drag, startPoint x: 490, startPoint y: 620, endPoint x: 485, endPoint y: 577, distance: 43.3
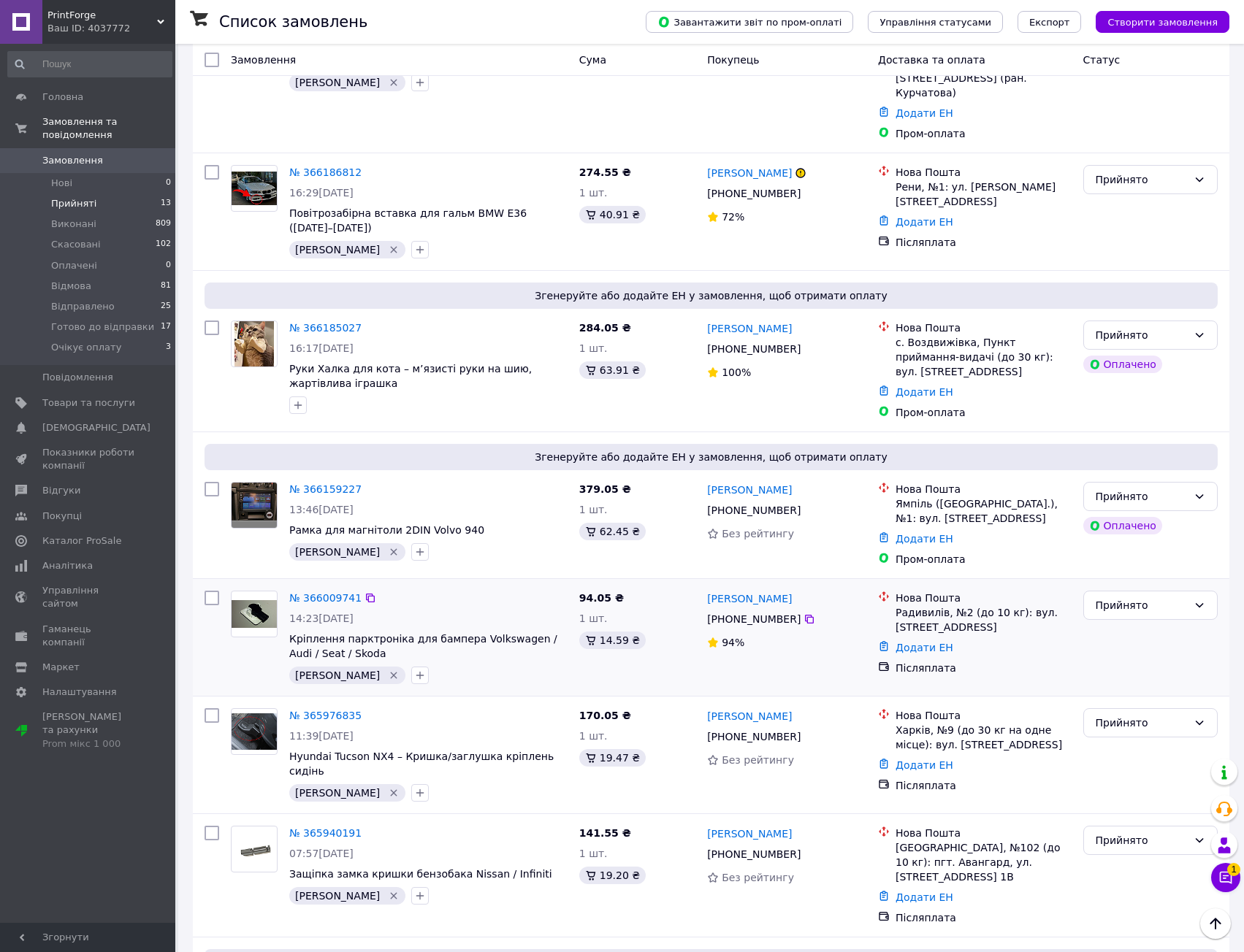
drag, startPoint x: 480, startPoint y: 524, endPoint x: 487, endPoint y: 493, distance: 31.8
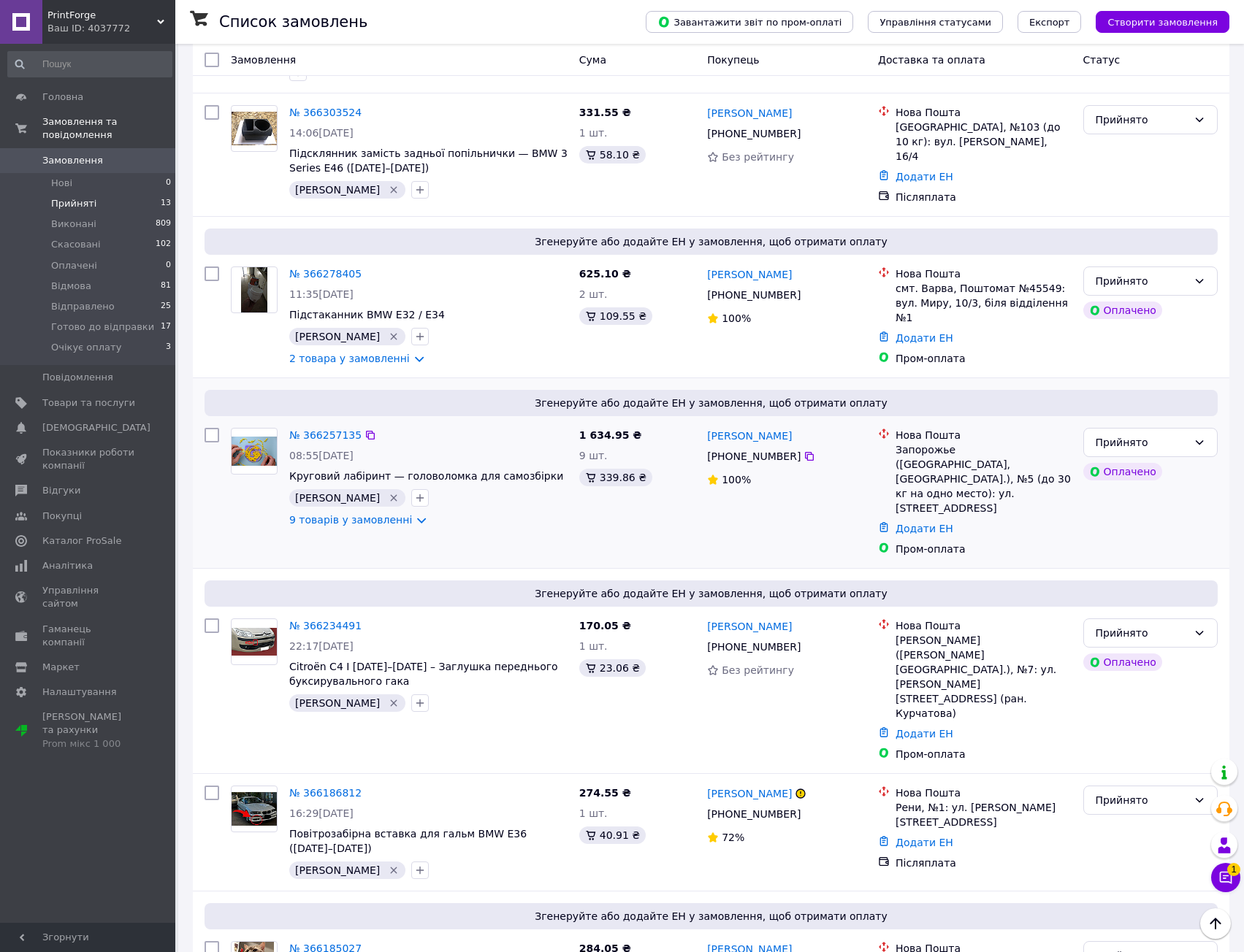
scroll to position [0, 0]
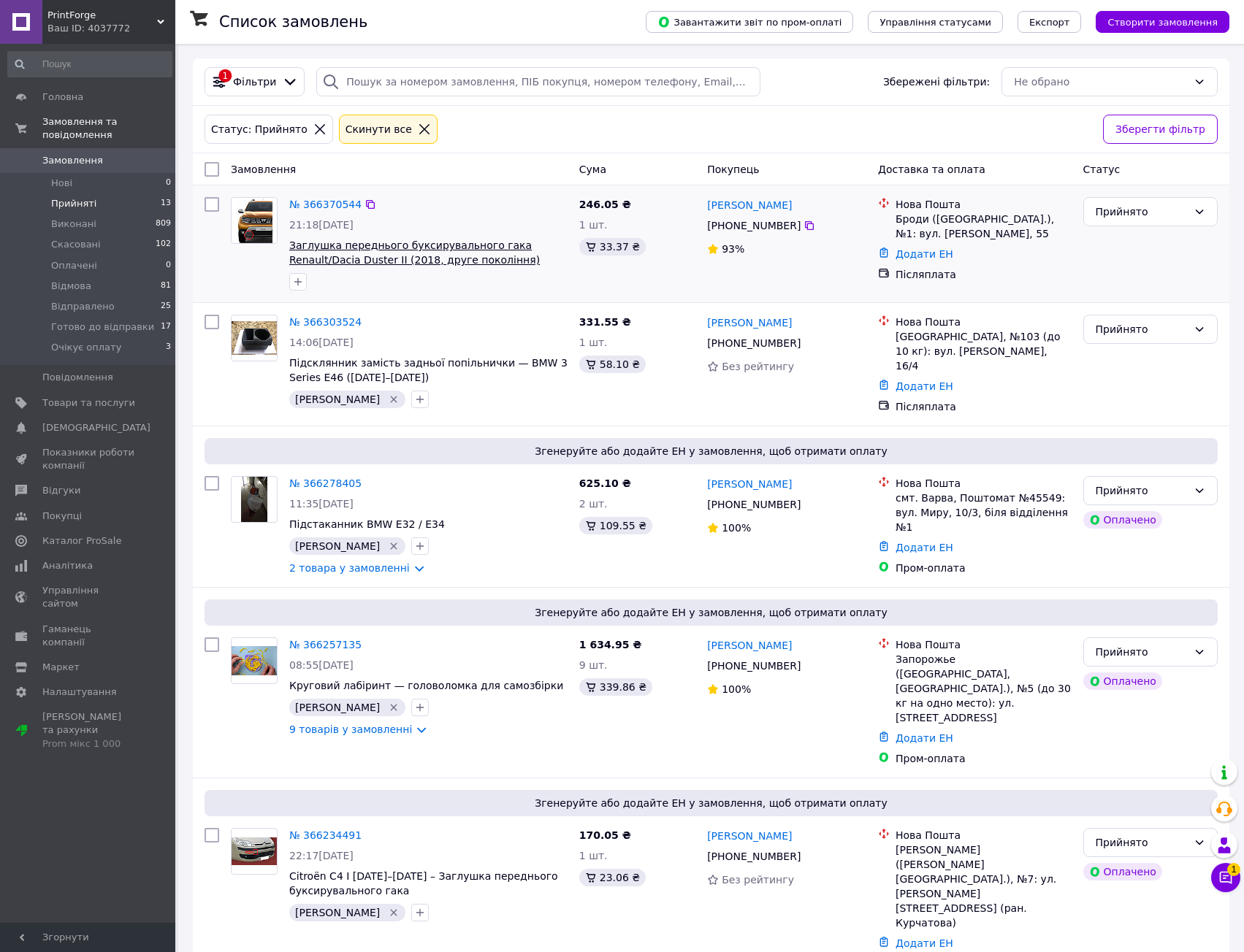
drag, startPoint x: 517, startPoint y: 216, endPoint x: 514, endPoint y: 243, distance: 27.2
click at [446, 199] on div "№ 366370544" at bounding box center [429, 204] width 281 height 18
drag, startPoint x: 531, startPoint y: 523, endPoint x: 531, endPoint y: 453, distance: 70.0
drag, startPoint x: 528, startPoint y: 334, endPoint x: 541, endPoint y: 366, distance: 34.5
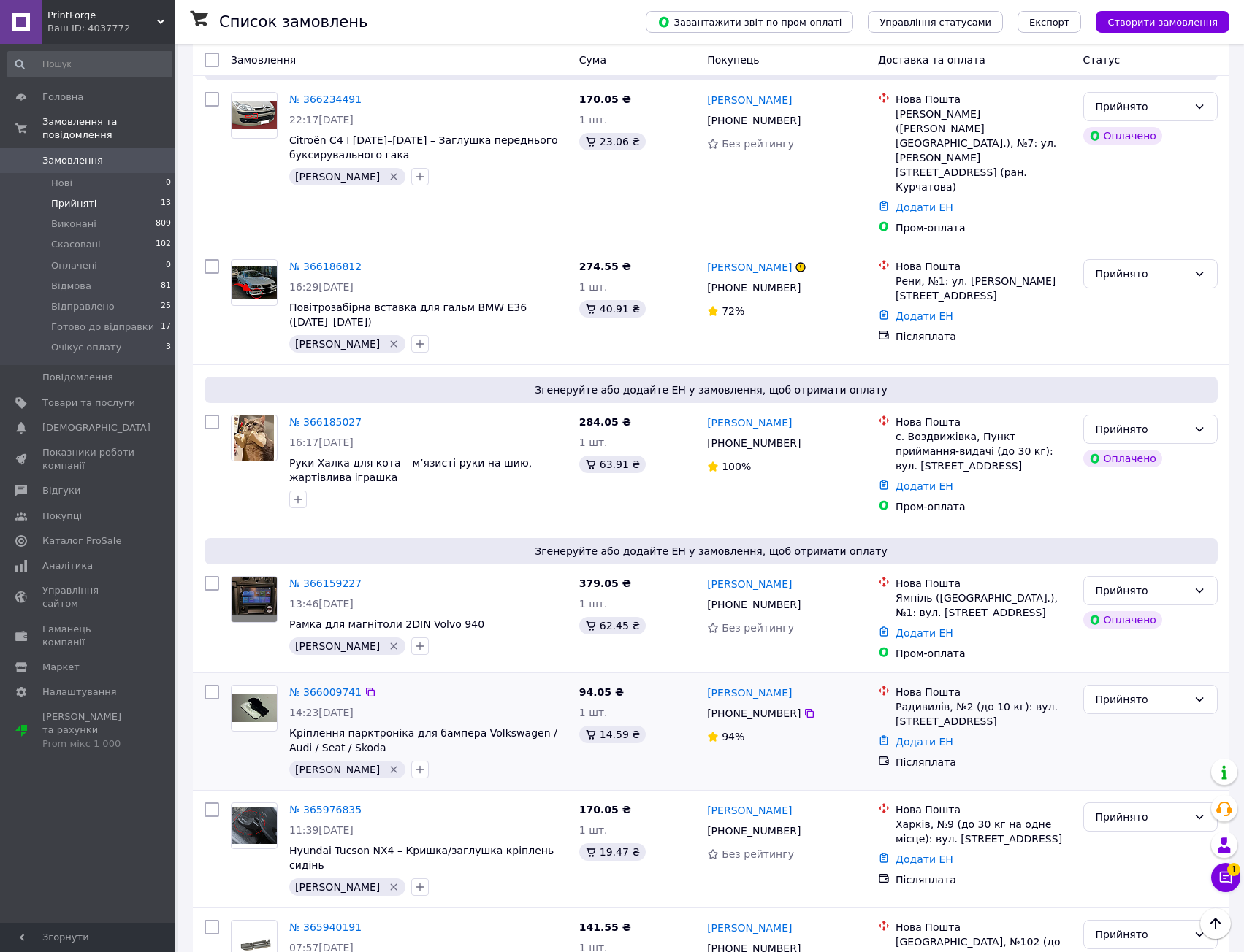
drag, startPoint x: 508, startPoint y: 721, endPoint x: 504, endPoint y: 641, distance: 80.1
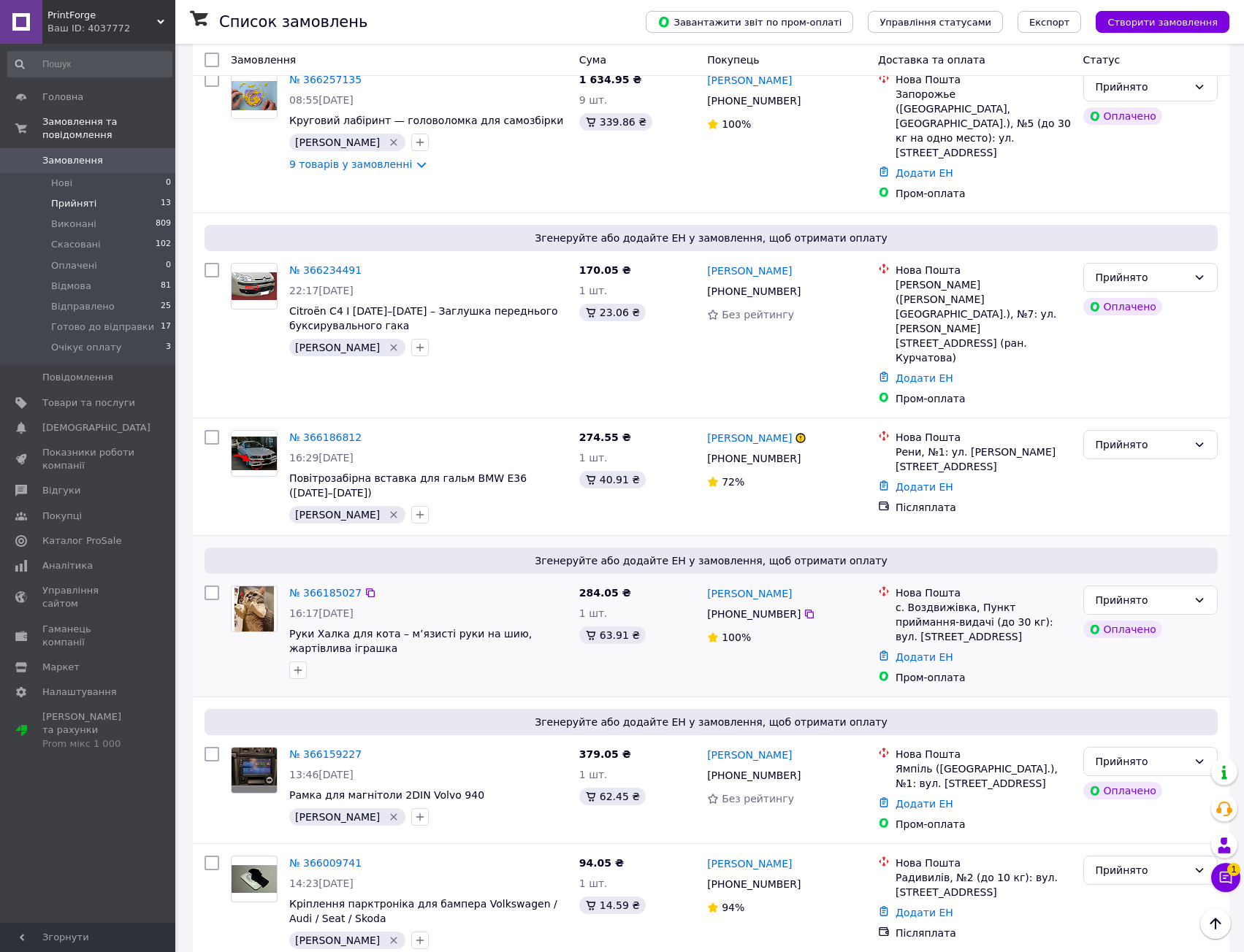
drag, startPoint x: 505, startPoint y: 608, endPoint x: 504, endPoint y: 587, distance: 21.0
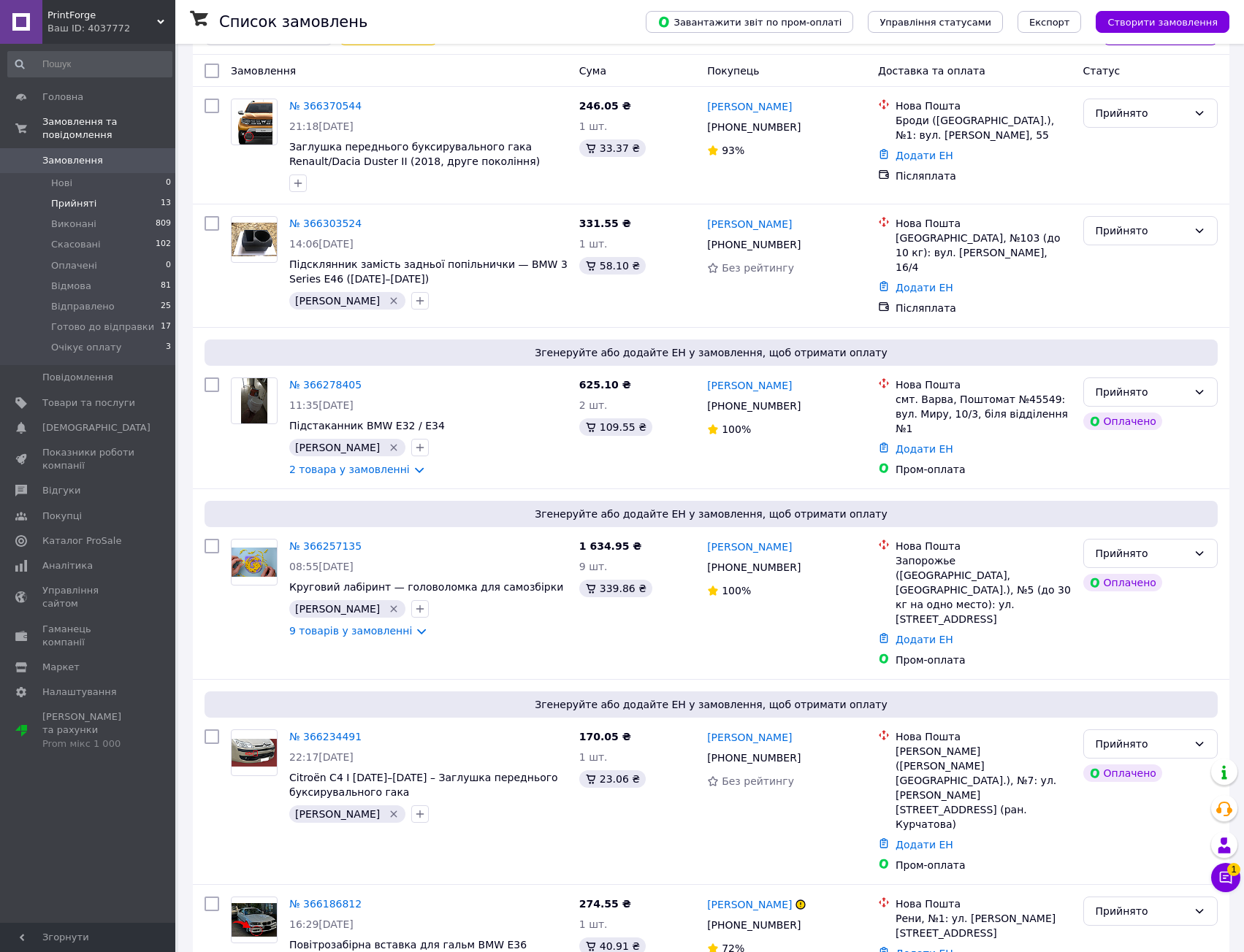
scroll to position [998, 0]
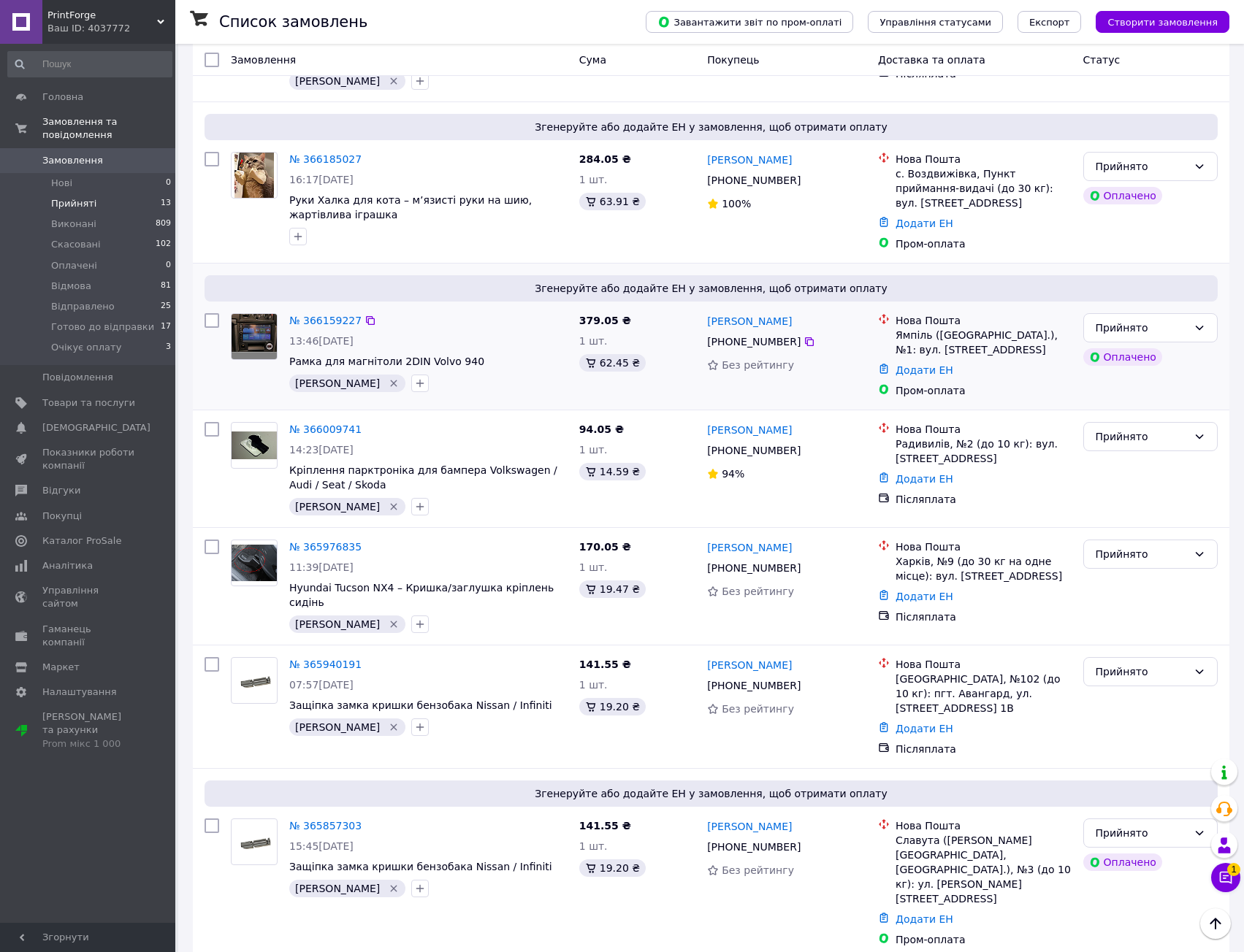
drag, startPoint x: 518, startPoint y: 316, endPoint x: 521, endPoint y: 303, distance: 13.3
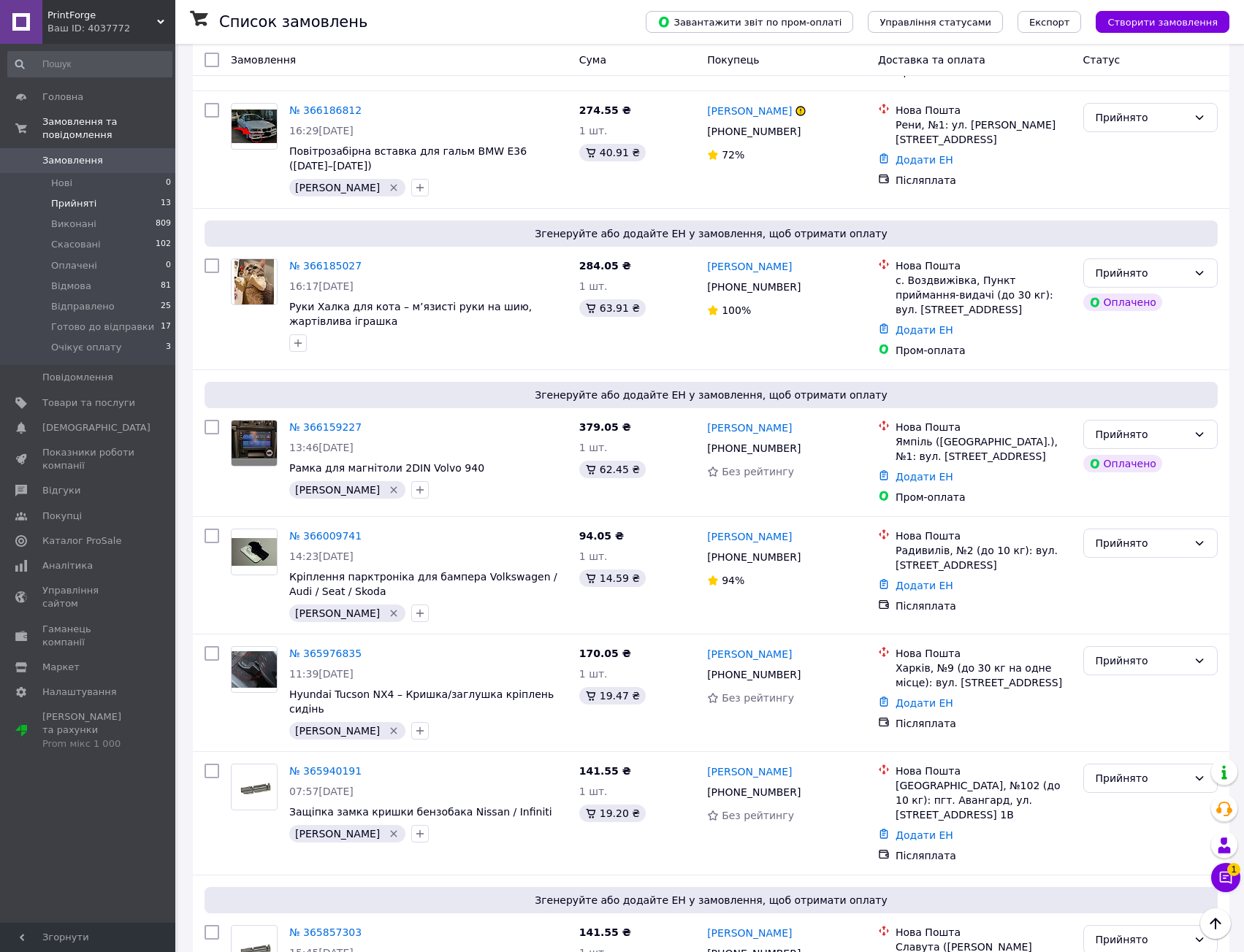
scroll to position [0, 0]
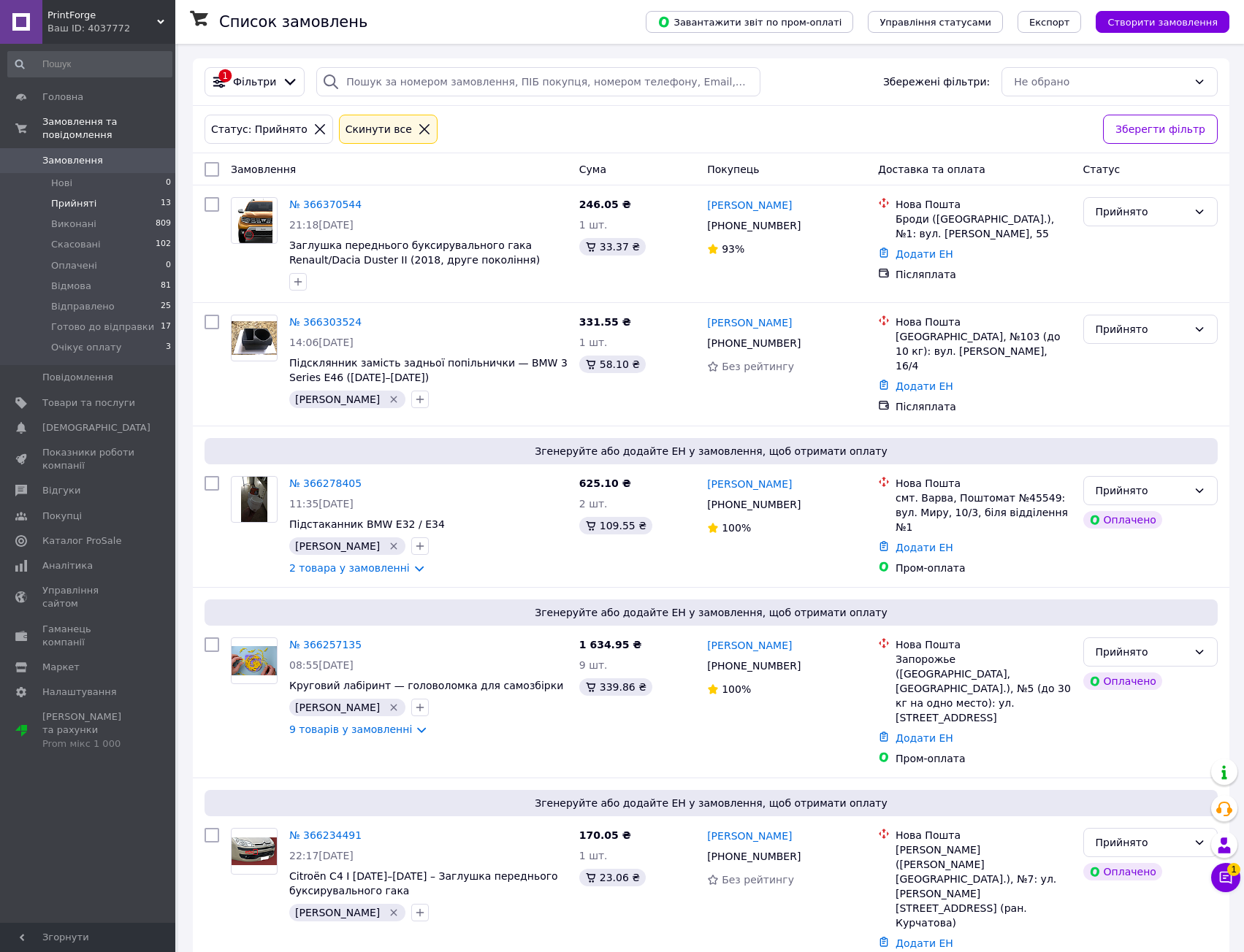
drag, startPoint x: 540, startPoint y: 137, endPoint x: 539, endPoint y: 148, distance: 11.0
click at [400, 563] on link "2 товара у замовленні" at bounding box center [349, 568] width 120 height 12
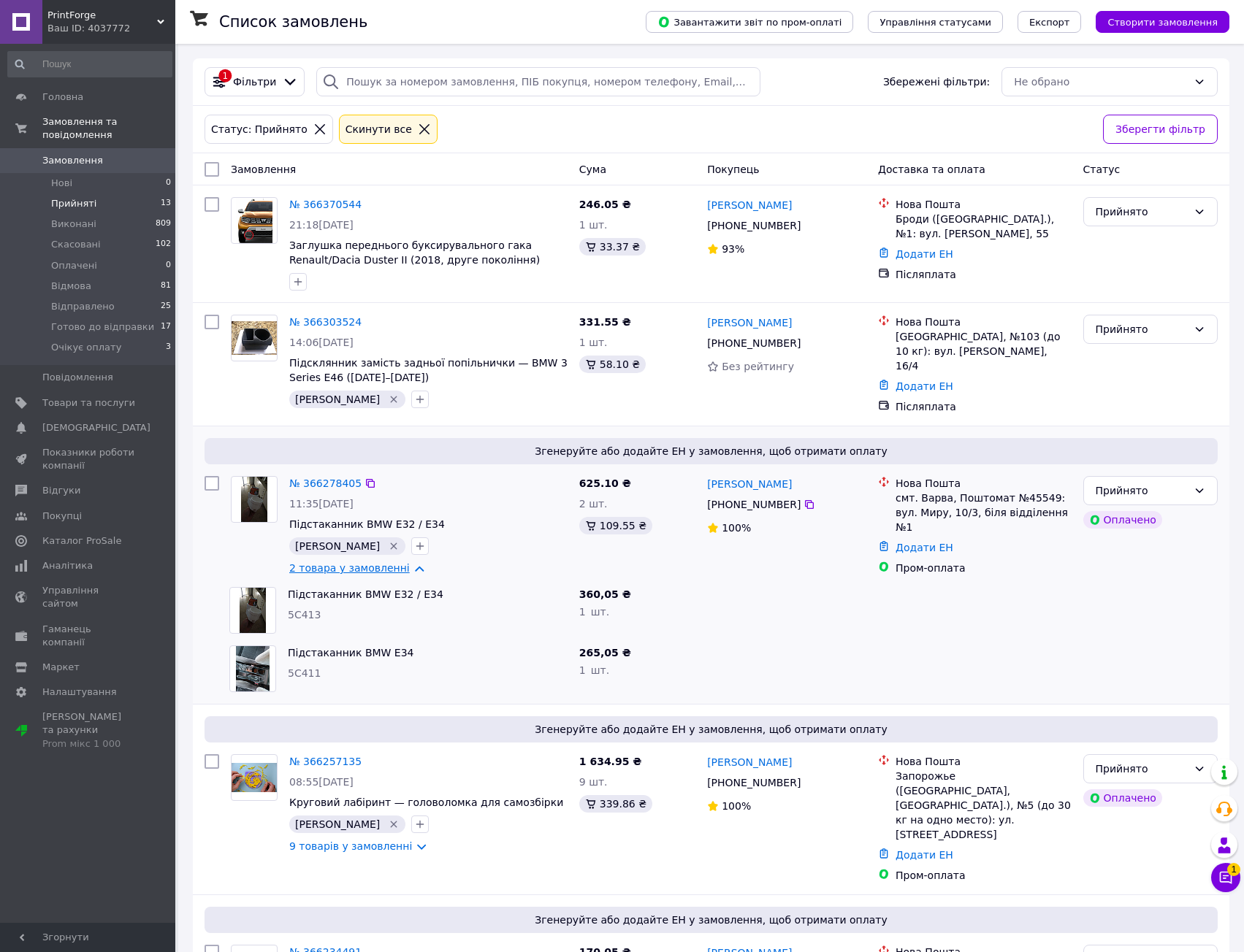
click at [406, 563] on link "2 товара у замовленні" at bounding box center [349, 568] width 120 height 12
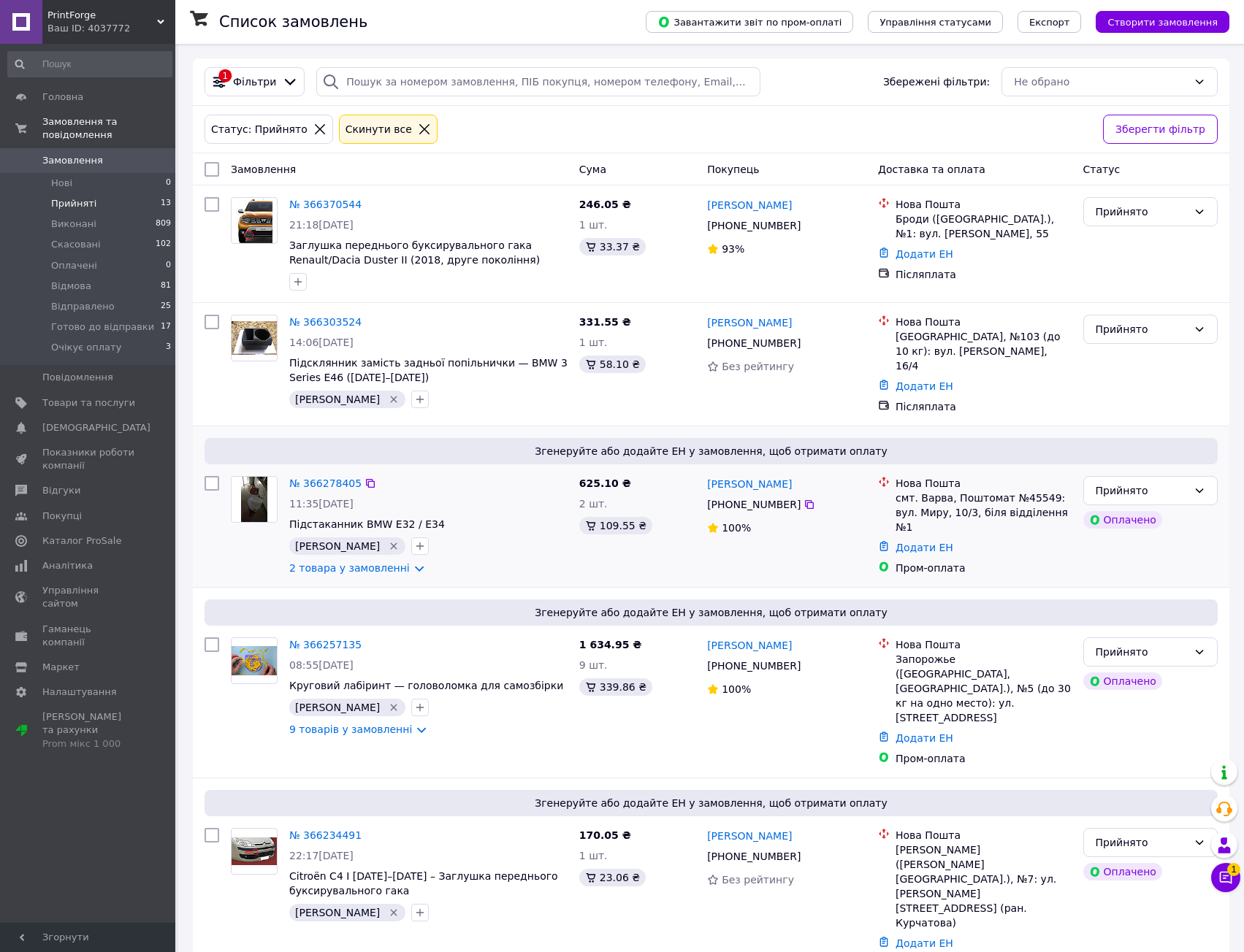
click at [459, 525] on span "Підстаканник BMW E32 / E34" at bounding box center [428, 525] width 279 height 15
drag, startPoint x: 501, startPoint y: 300, endPoint x: 504, endPoint y: 319, distance: 19.2
drag, startPoint x: 490, startPoint y: 473, endPoint x: 489, endPoint y: 462, distance: 11.0
click at [517, 303] on div "№ 366303524 14:06, 12.10.2025 Підсклянник замість задньої попільнички — BMW 3 S…" at bounding box center [711, 364] width 1037 height 123
click at [650, 266] on div "246.05 ₴ 1 шт. 33.37 ₴" at bounding box center [637, 244] width 128 height 105
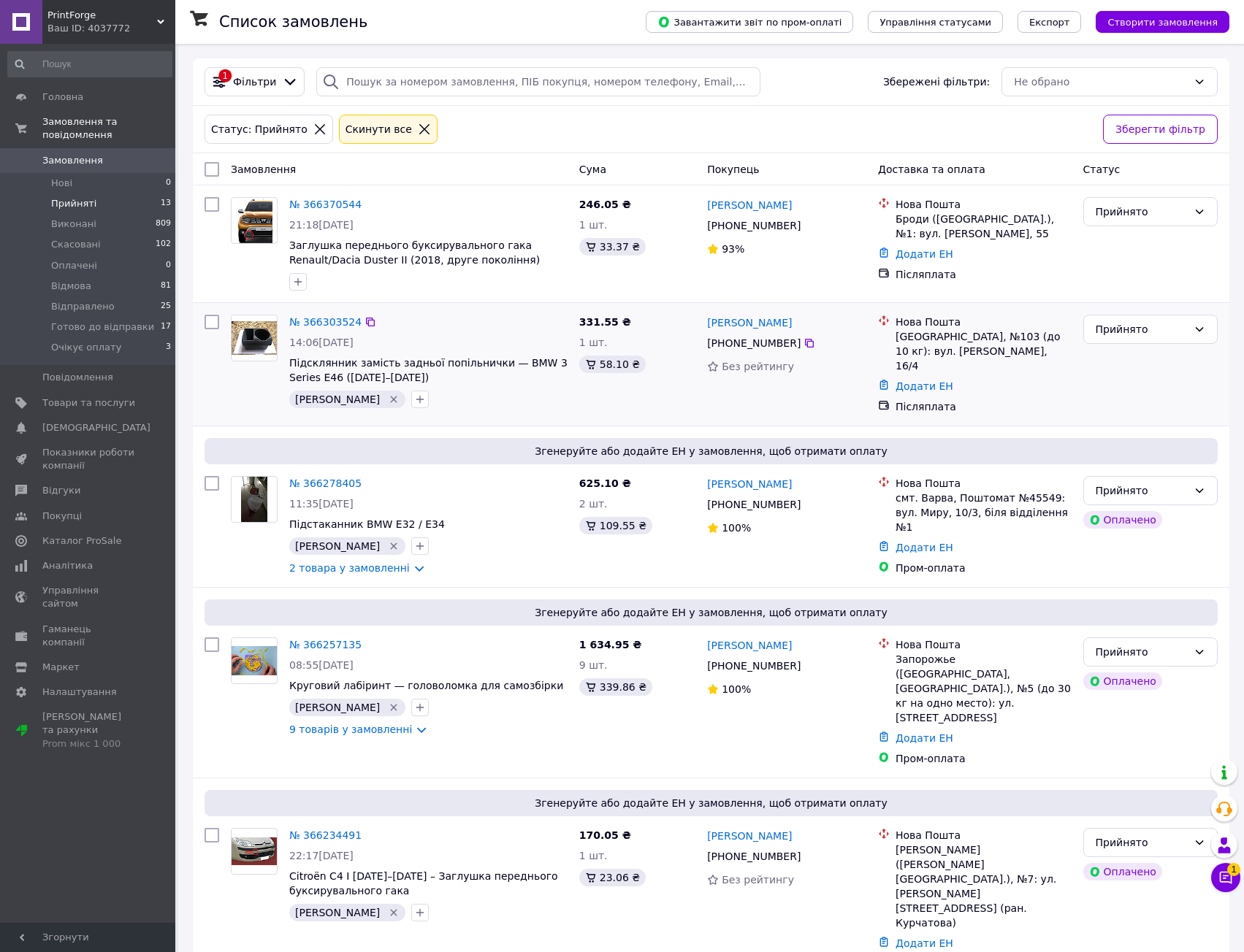
click at [554, 308] on div "№ 366303524 14:06, 12.10.2025 Підсклянник замість задньої попільнички — BMW 3 S…" at bounding box center [711, 364] width 1037 height 123
drag, startPoint x: 542, startPoint y: 289, endPoint x: 556, endPoint y: 352, distance: 64.5
click at [147, 316] on li "Готово до відправки 17" at bounding box center [90, 327] width 180 height 20
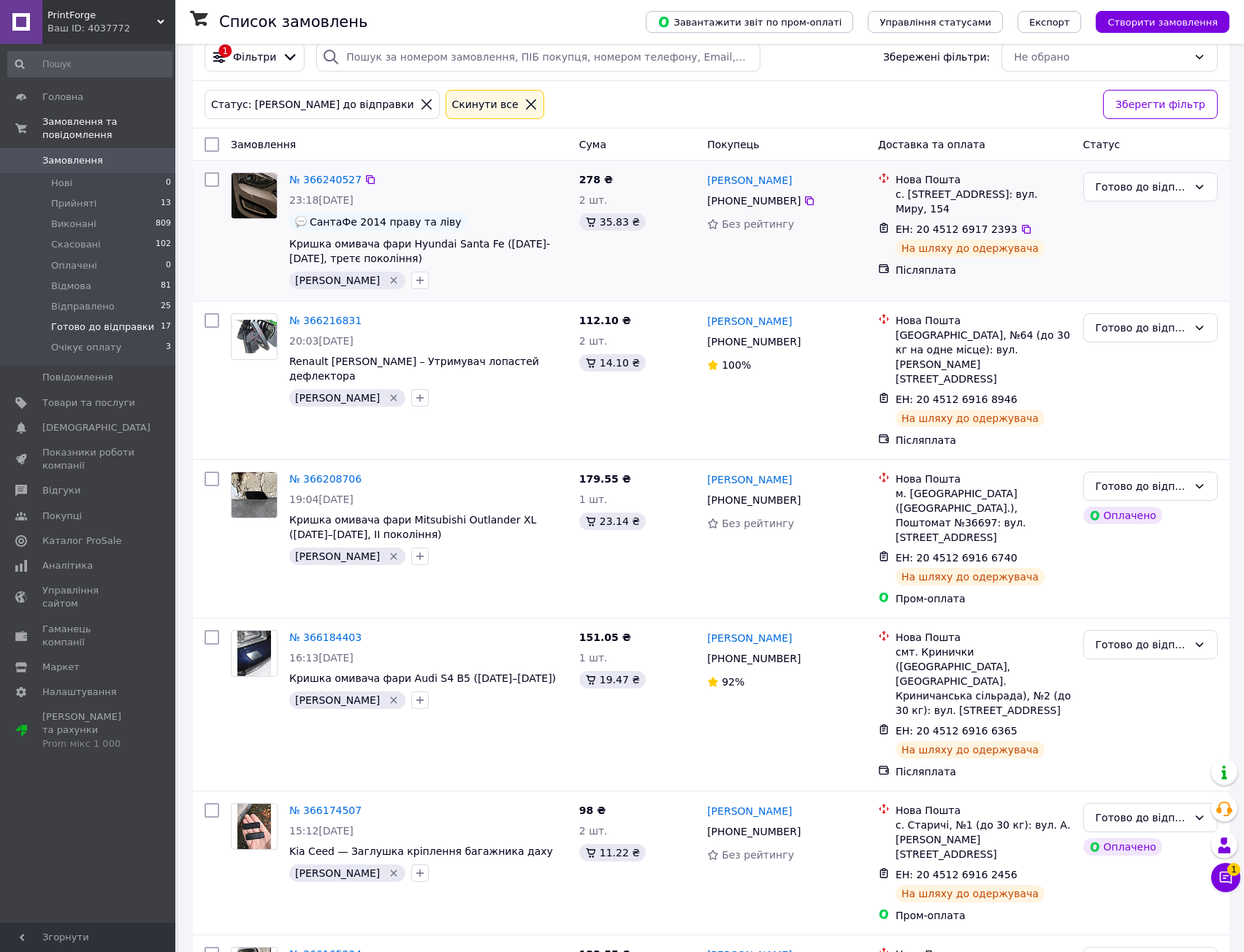
drag, startPoint x: 820, startPoint y: 306, endPoint x: 823, endPoint y: 269, distance: 37.1
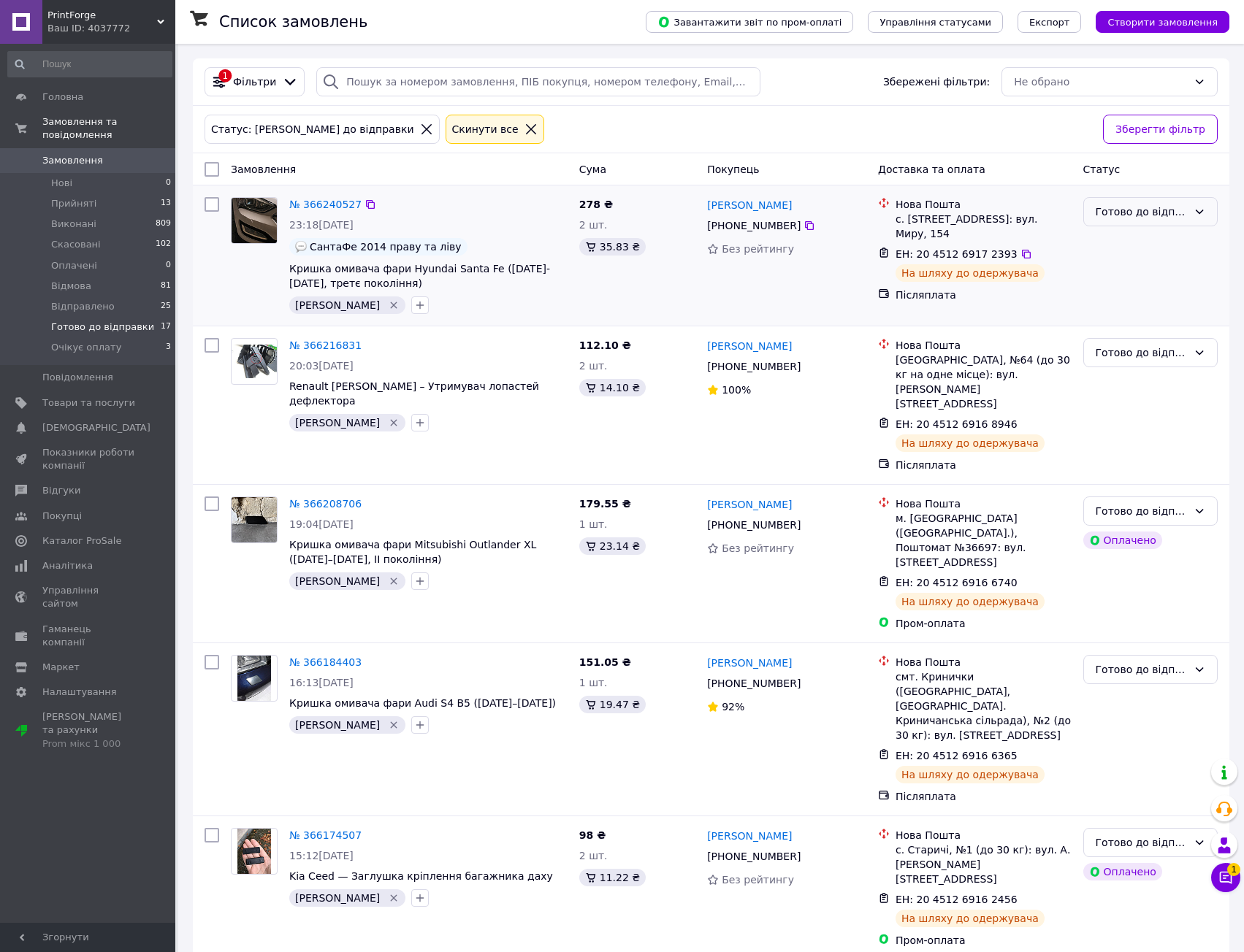
click at [1158, 224] on div "Готово до відправки" at bounding box center [1150, 212] width 134 height 30
click at [1150, 319] on li "Відправлено" at bounding box center [1151, 316] width 133 height 26
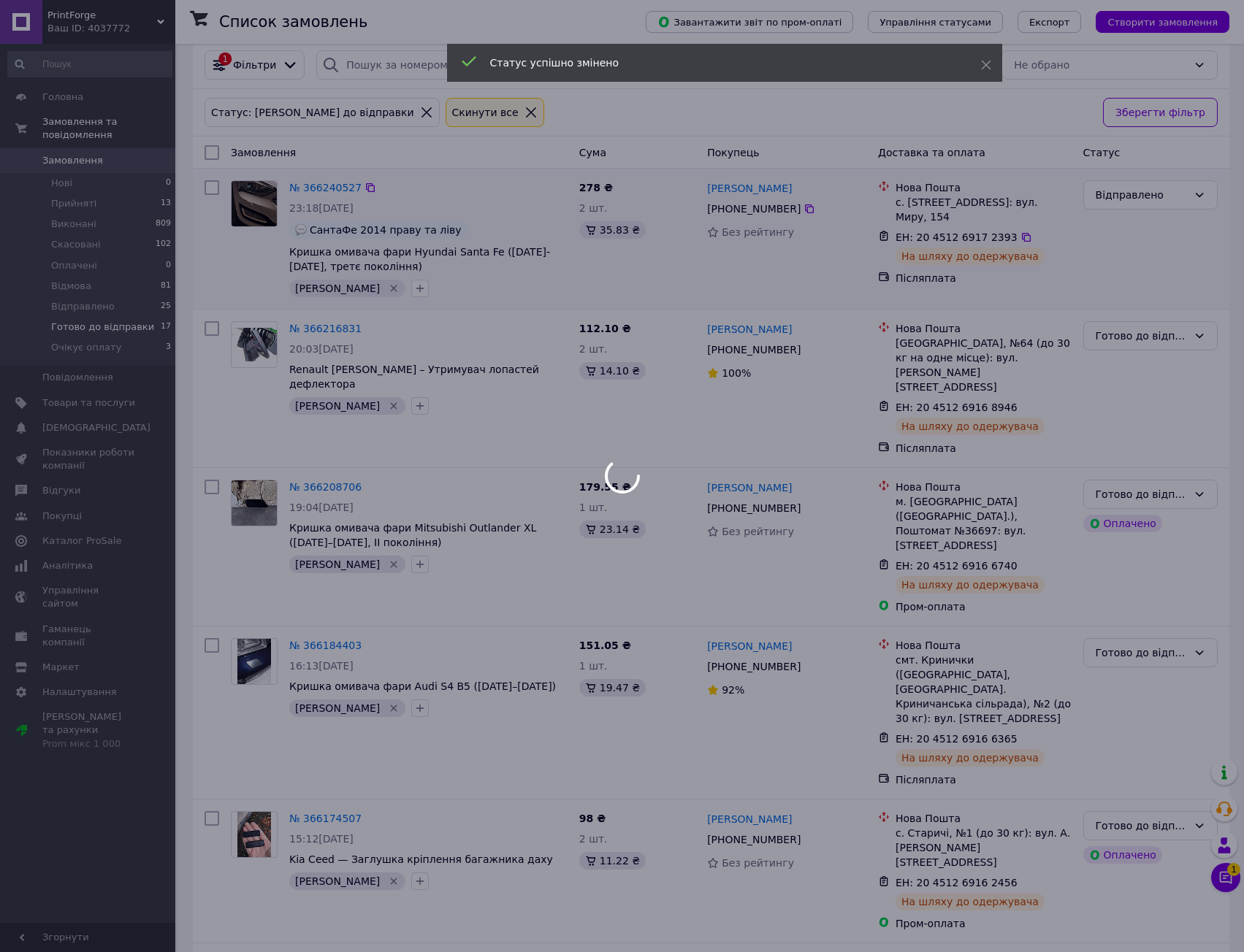
scroll to position [73, 0]
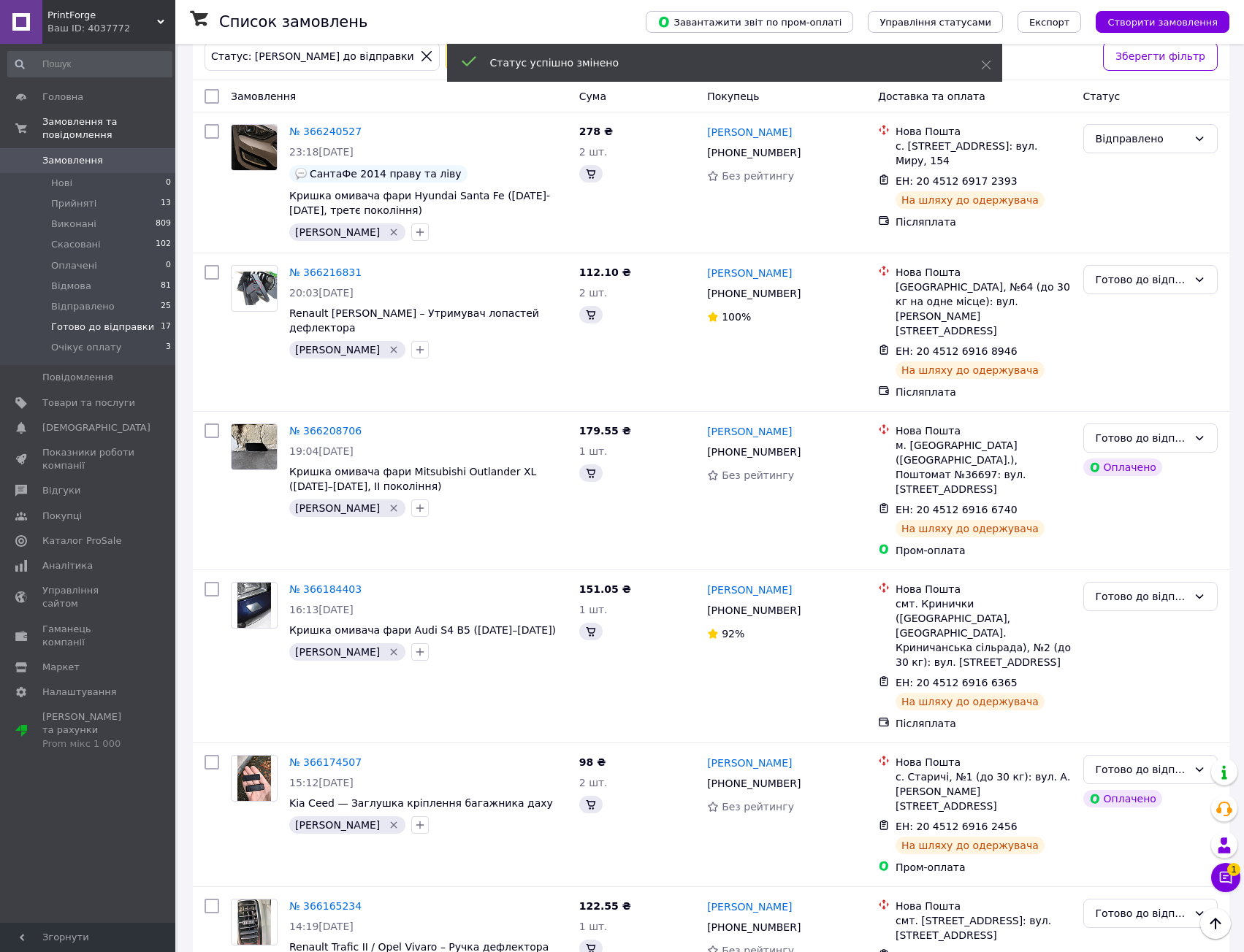
click at [1144, 278] on div "Готово до відправки" at bounding box center [1141, 279] width 92 height 16
click at [1155, 382] on li "Відправлено" at bounding box center [1151, 385] width 133 height 26
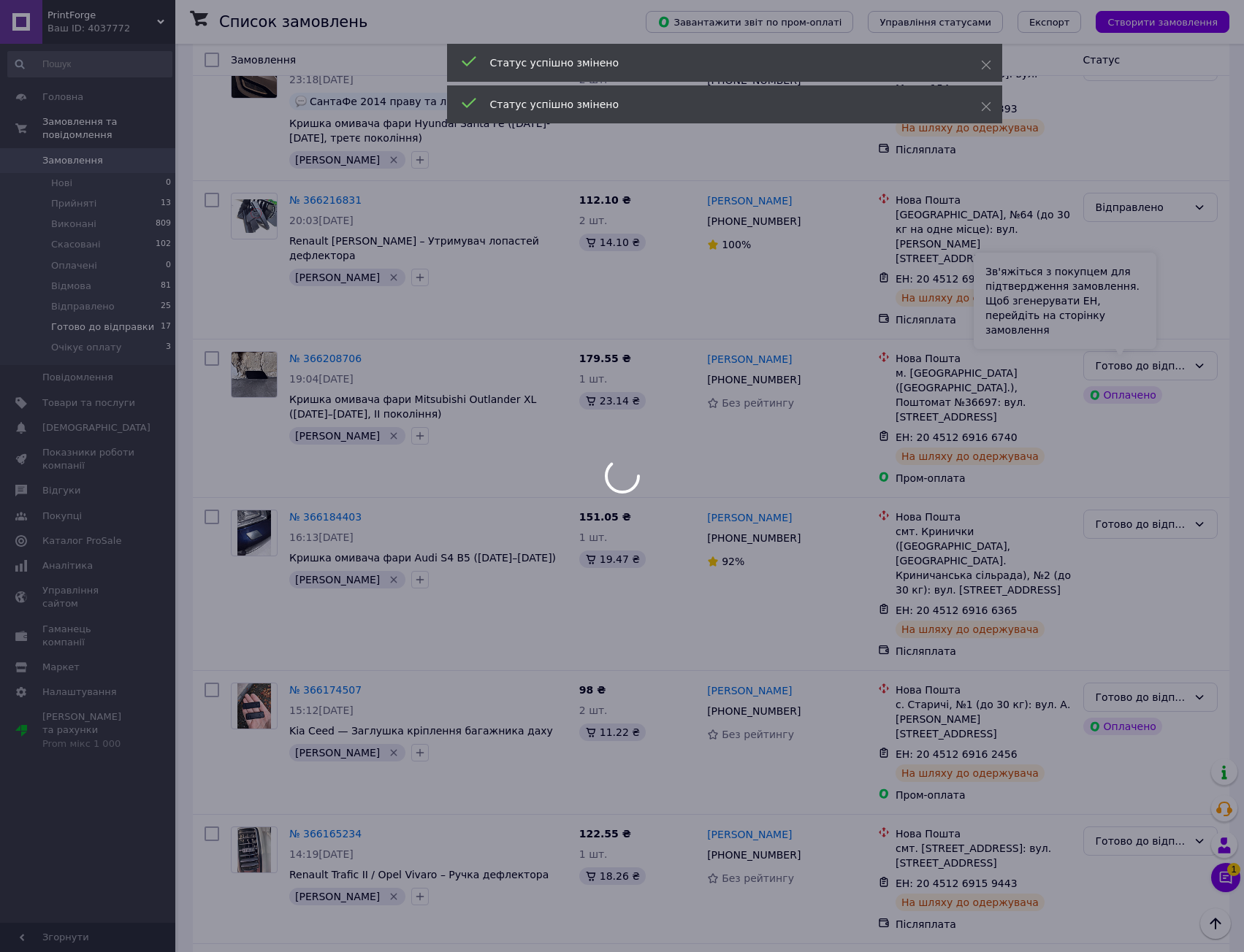
scroll to position [146, 0]
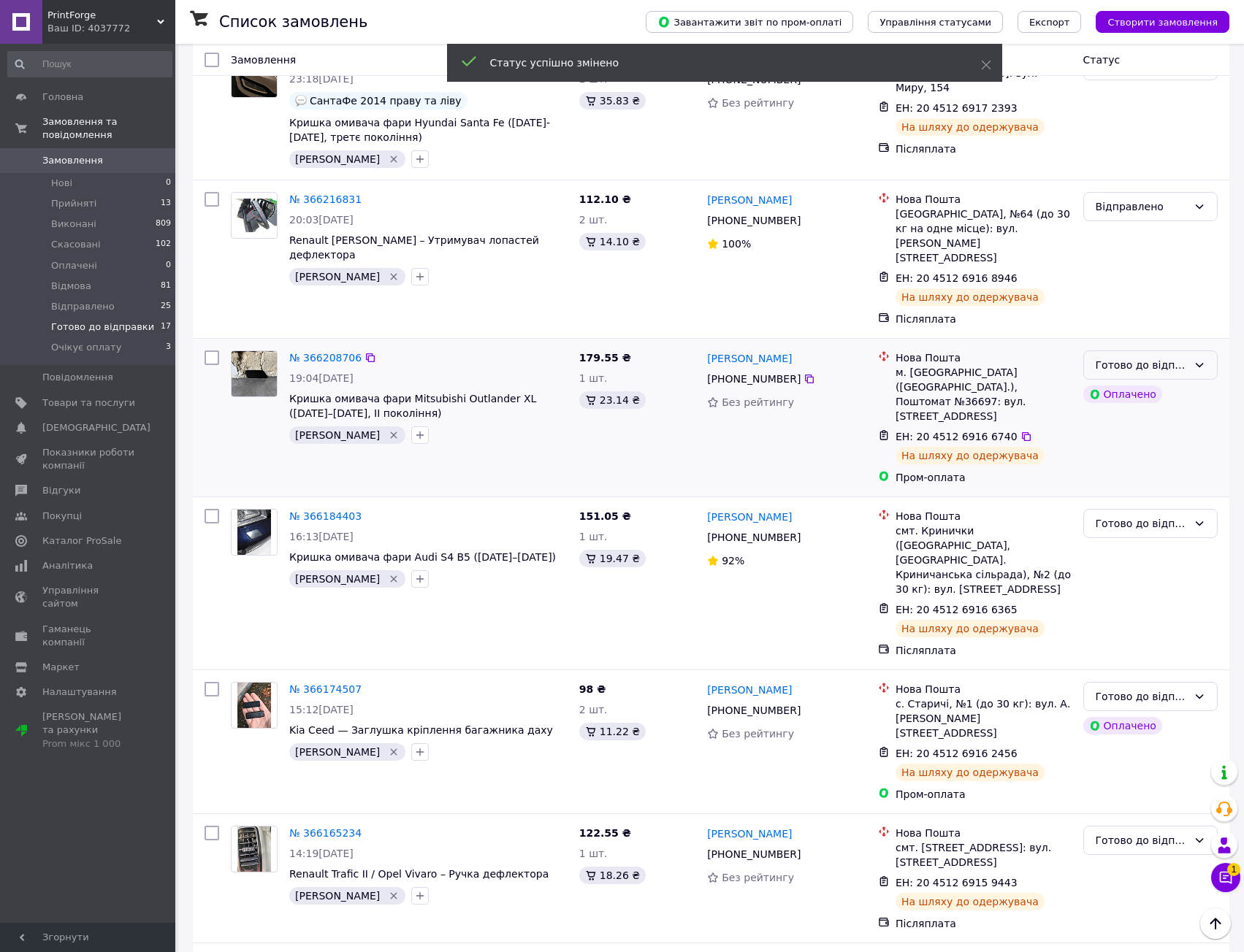
click at [1184, 357] on div "Готово до відправки" at bounding box center [1141, 365] width 92 height 16
click at [1162, 441] on li "Відправлено" at bounding box center [1151, 440] width 133 height 26
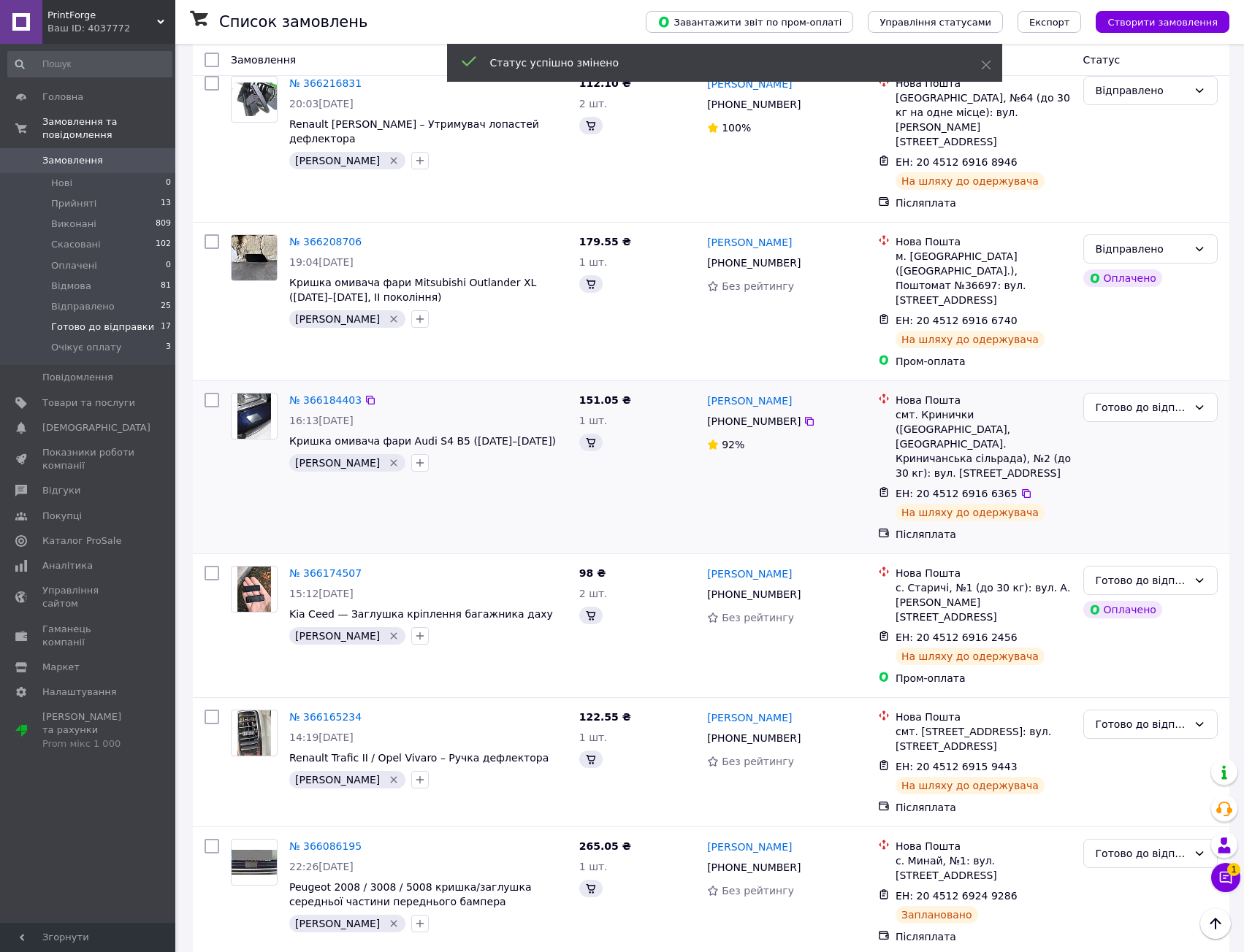
scroll to position [292, 0]
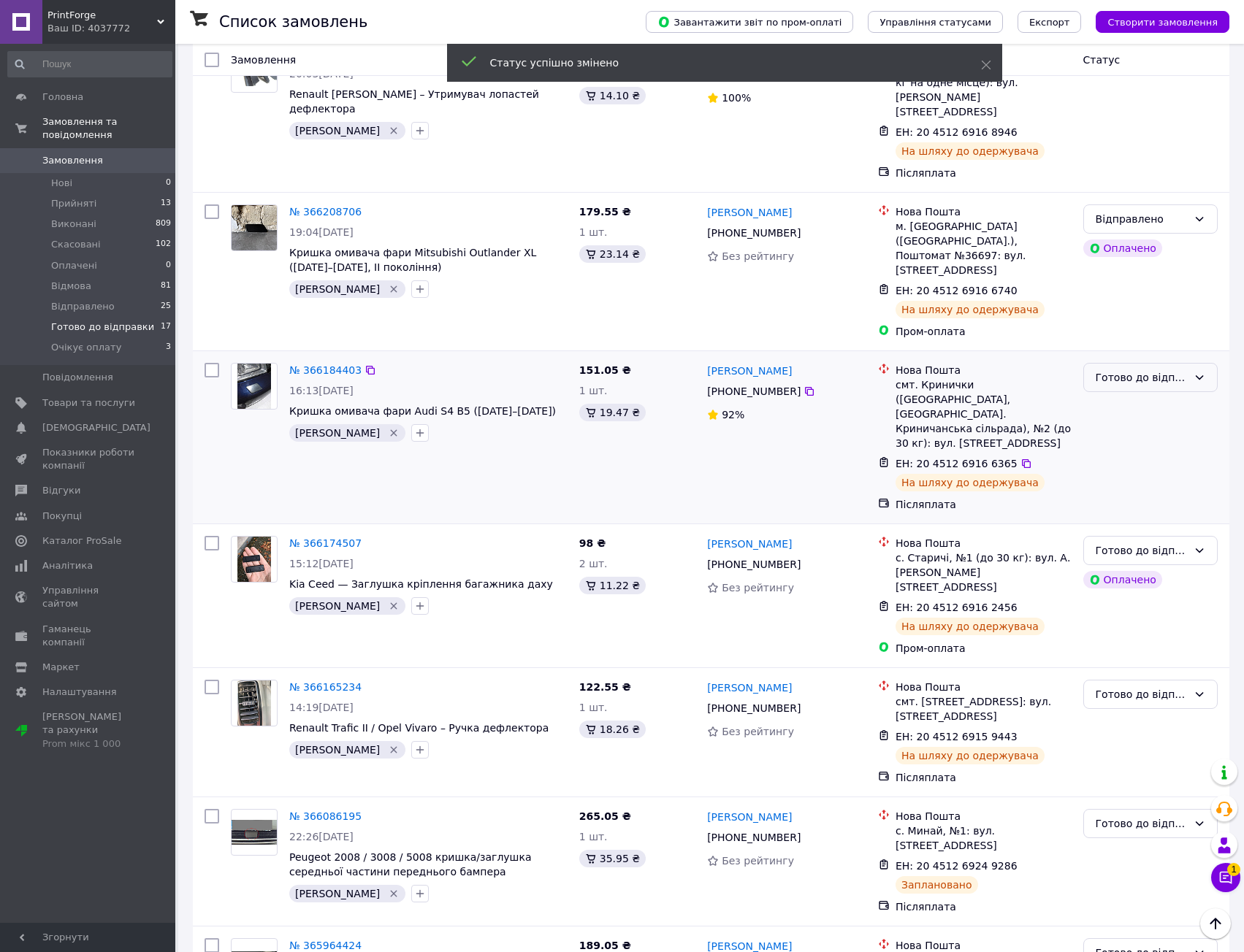
click at [1184, 369] on div "Готово до відправки" at bounding box center [1141, 377] width 92 height 16
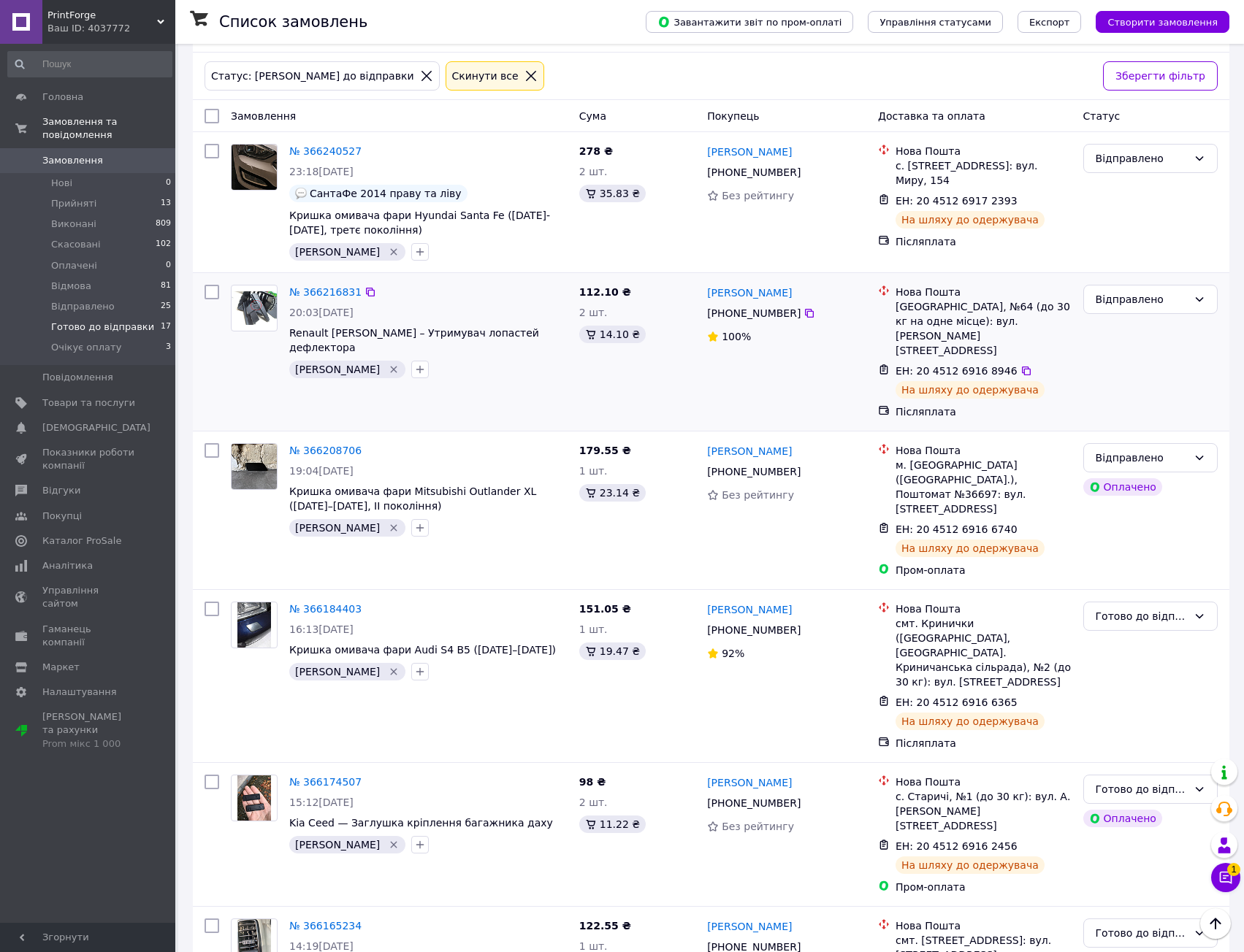
scroll to position [0, 0]
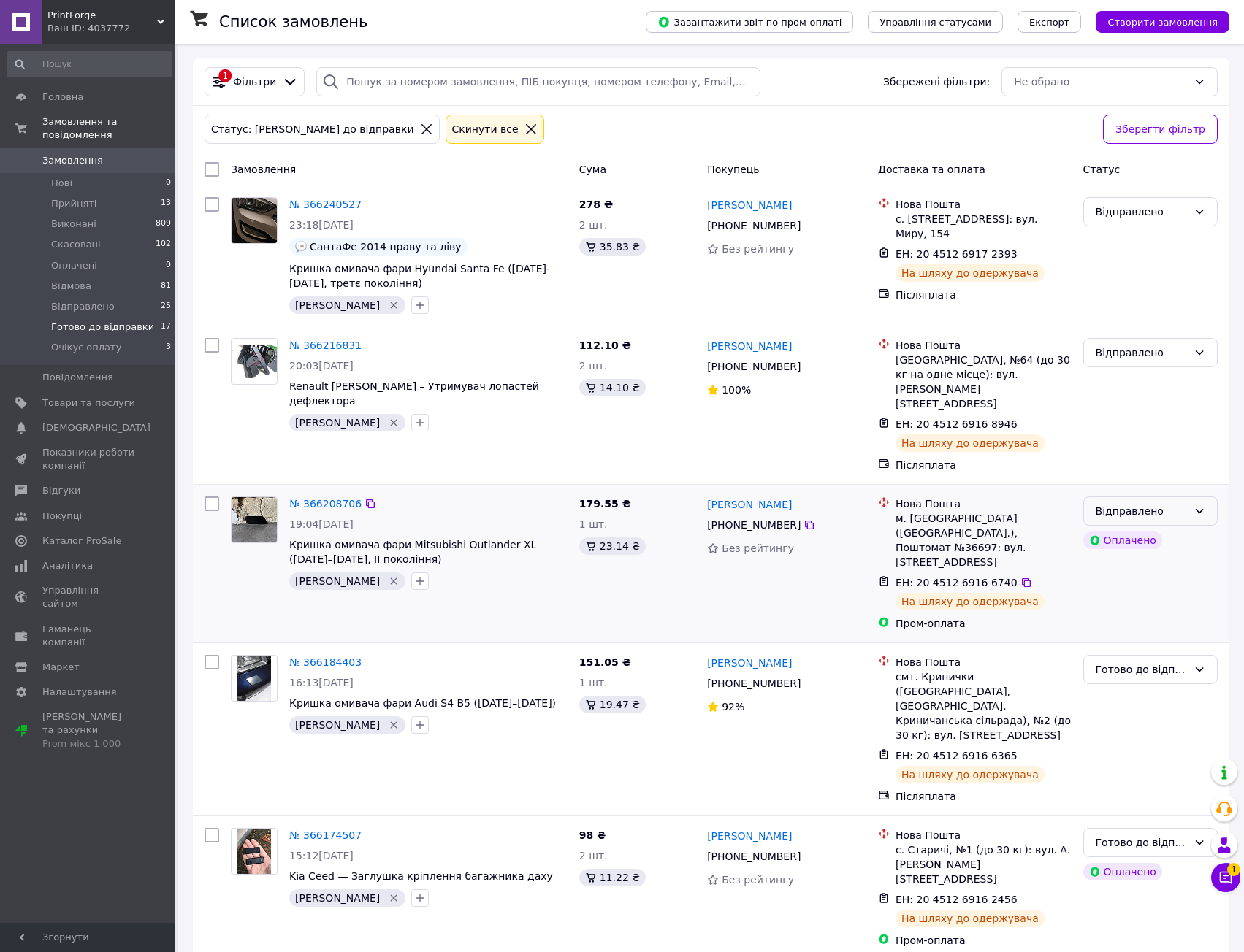
click at [1188, 497] on div "Відправлено" at bounding box center [1150, 512] width 134 height 30
click at [1163, 590] on li "Готово до відправки" at bounding box center [1151, 594] width 133 height 41
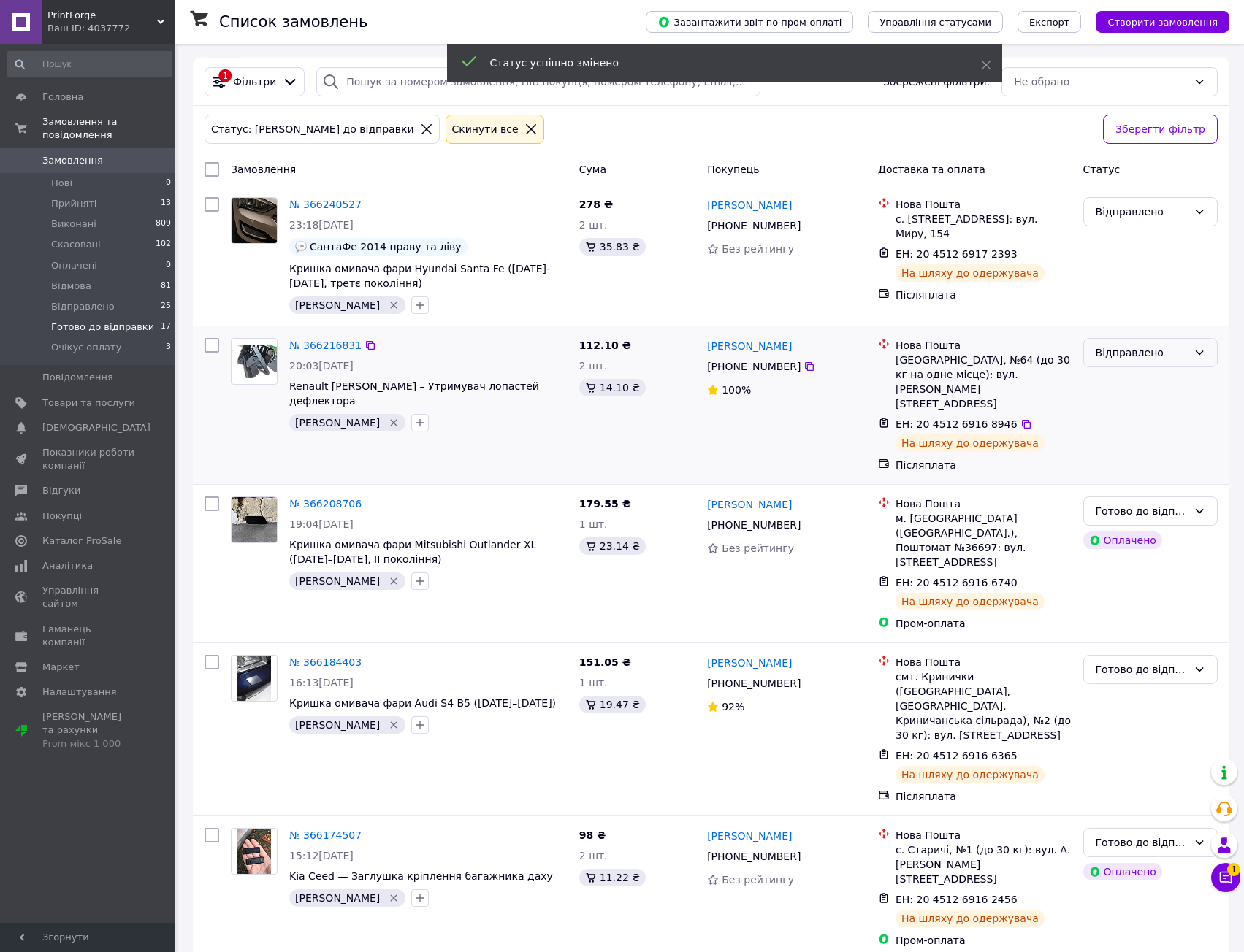
click at [1179, 347] on div "Відправлено" at bounding box center [1141, 352] width 92 height 16
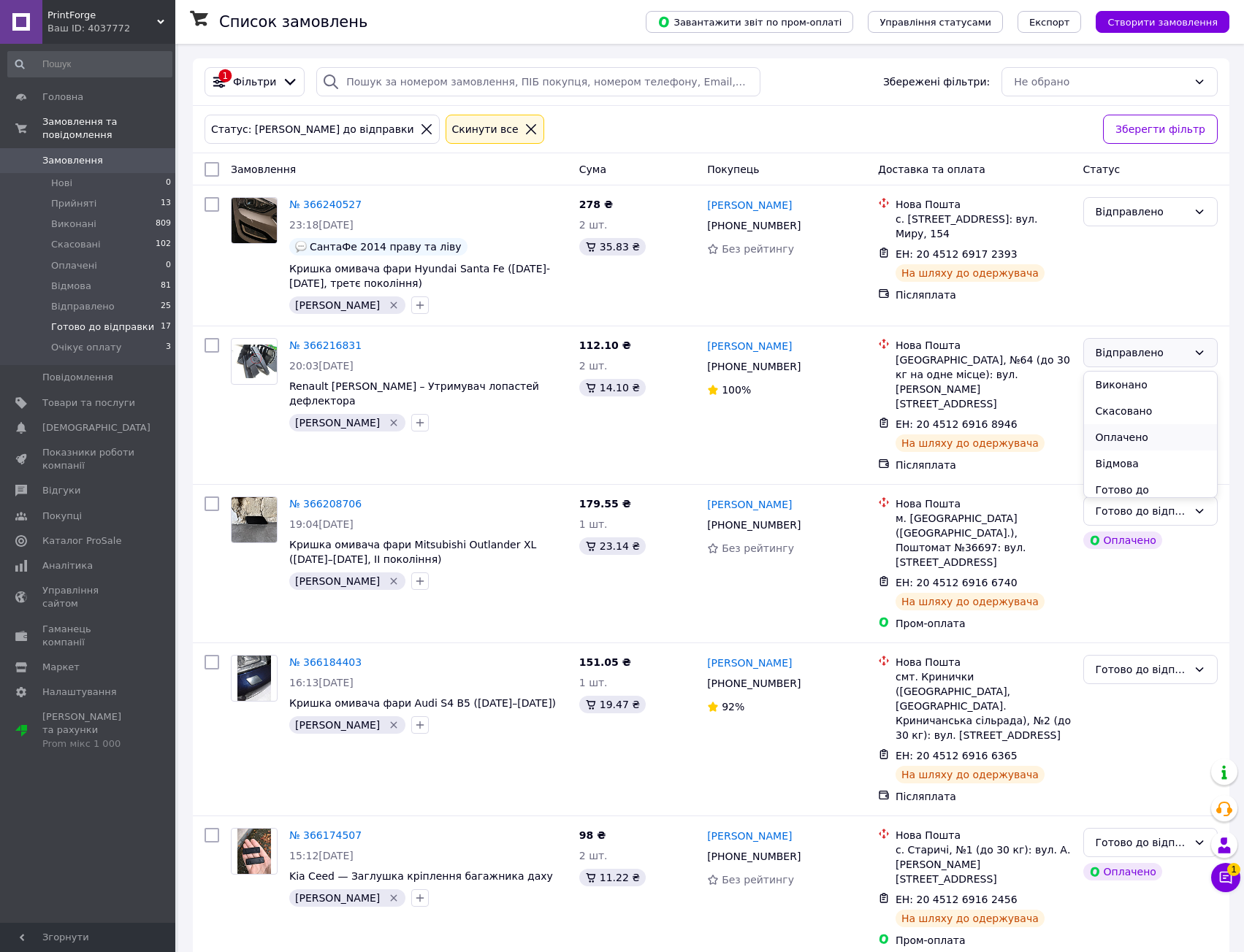
scroll to position [0, 0]
click at [1162, 460] on li "Готово до відправки" at bounding box center [1151, 465] width 133 height 41
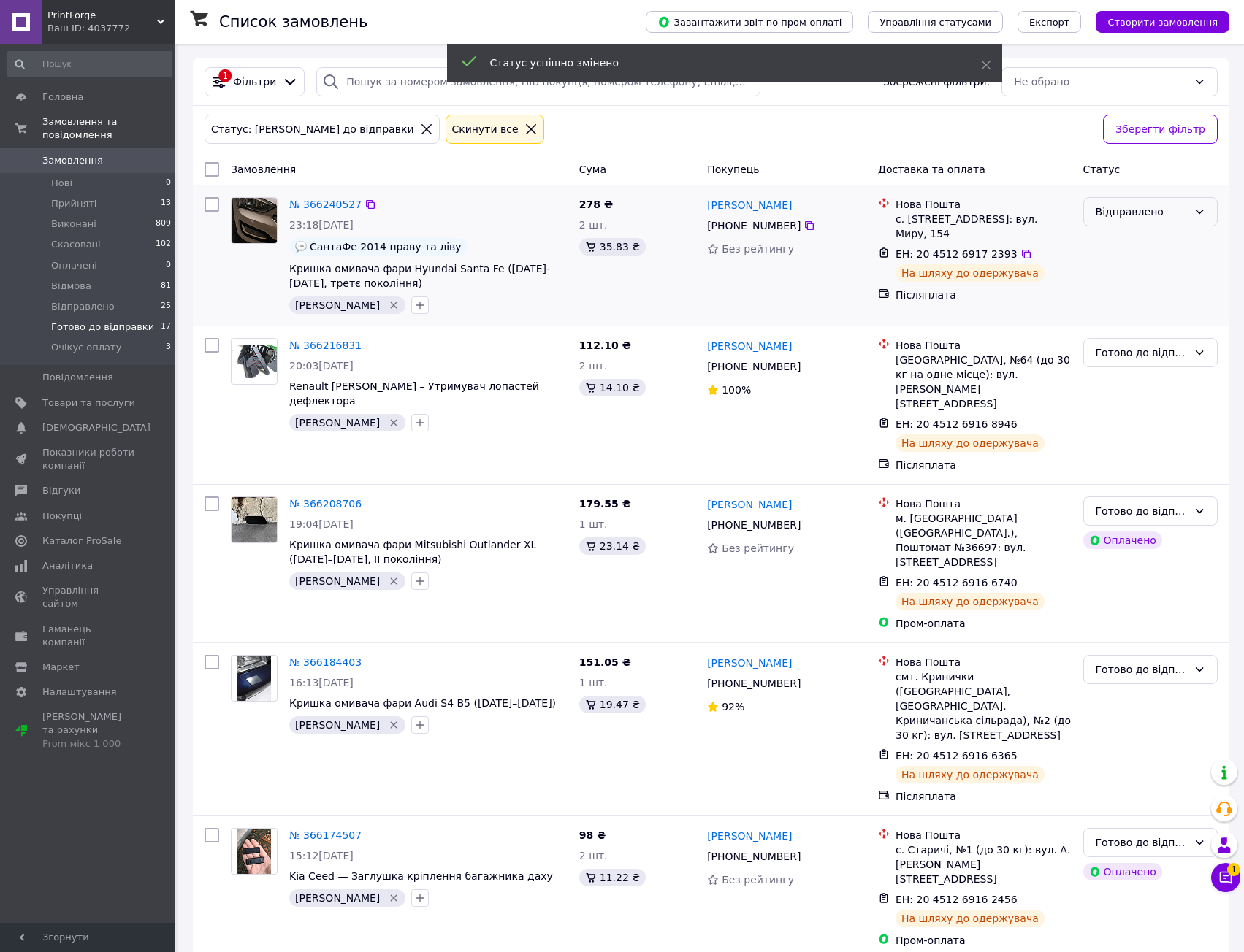
click at [1176, 220] on div "Відправлено" at bounding box center [1141, 211] width 92 height 16
click at [1164, 316] on li "Готово до відправки" at bounding box center [1151, 324] width 133 height 41
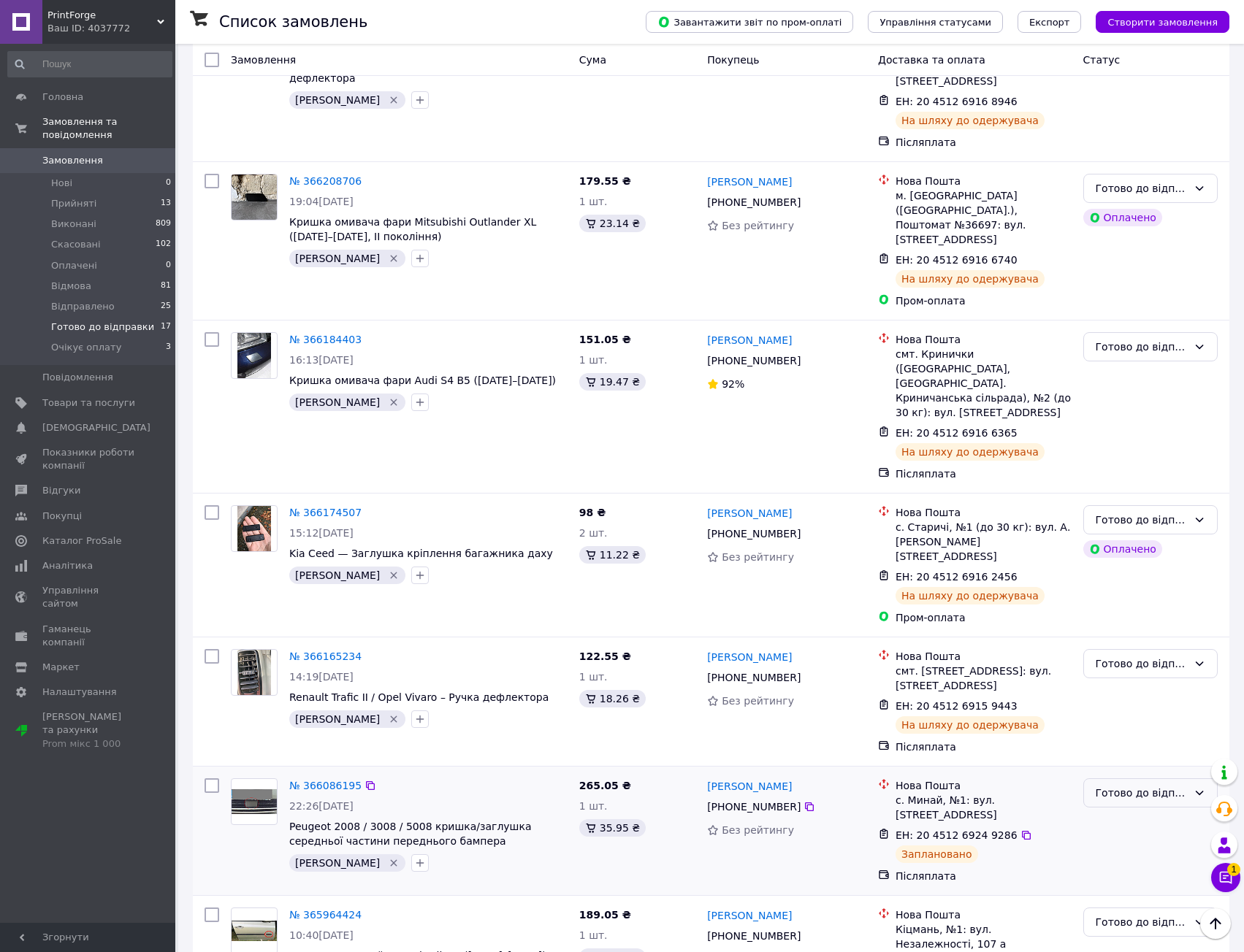
click at [1131, 785] on div "Готово до відправки" at bounding box center [1141, 792] width 92 height 16
click at [1140, 813] on li "Відправлено" at bounding box center [1151, 810] width 133 height 26
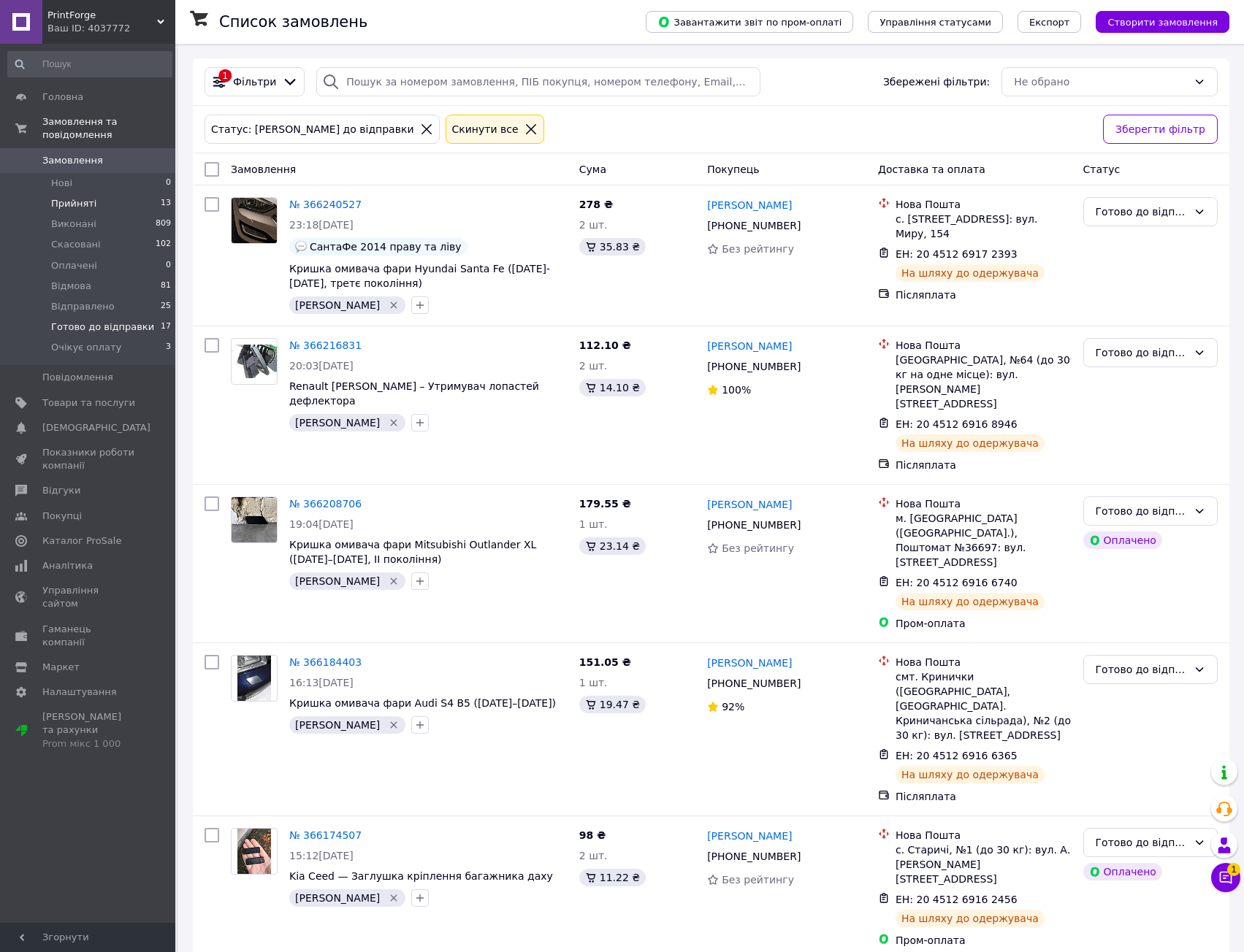
click at [140, 196] on li "Прийняті 13" at bounding box center [90, 204] width 180 height 20
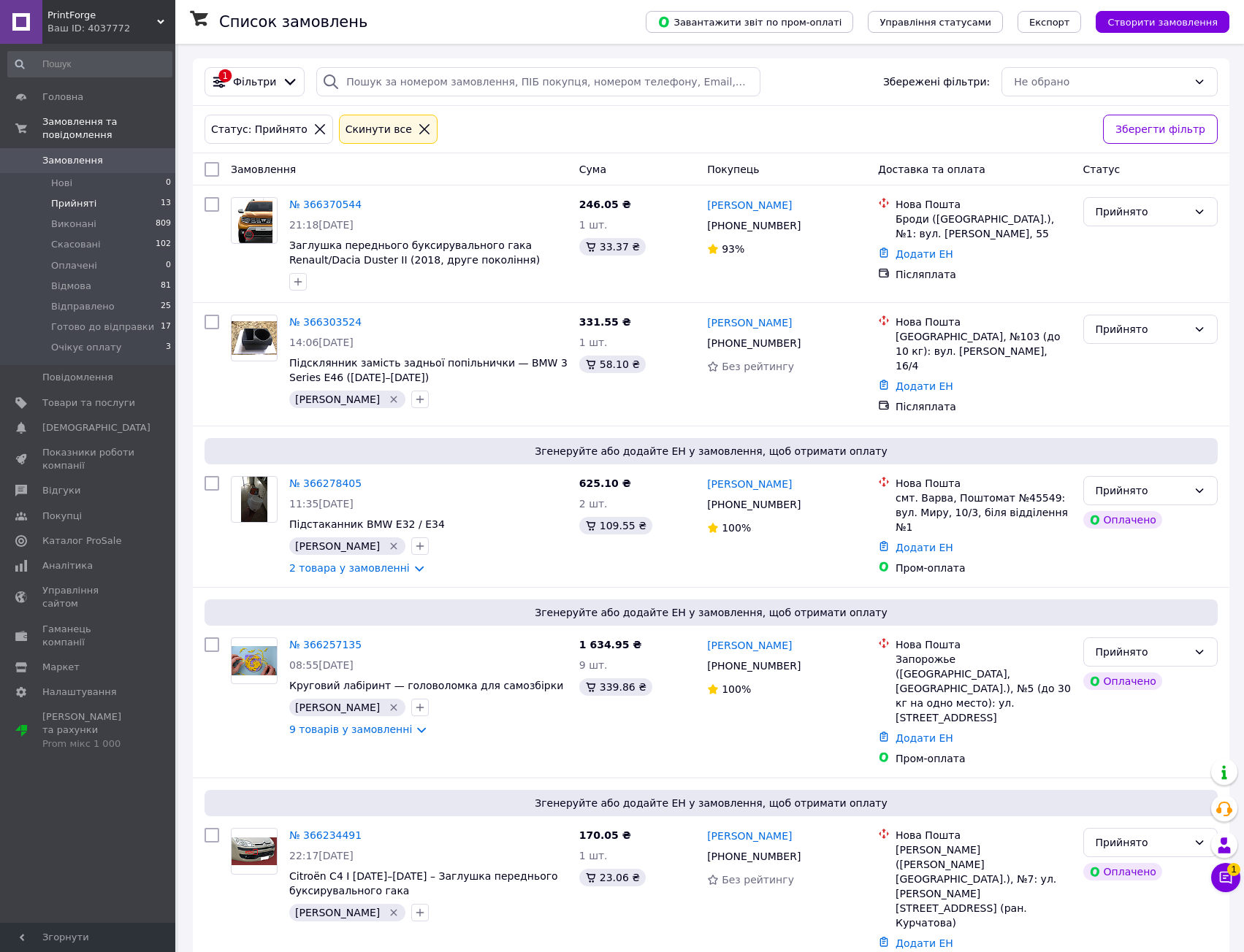
click at [480, 133] on div "Статус: Прийнято Cкинути все" at bounding box center [648, 130] width 892 height 35
click at [92, 101] on span "Головна" at bounding box center [89, 97] width 93 height 13
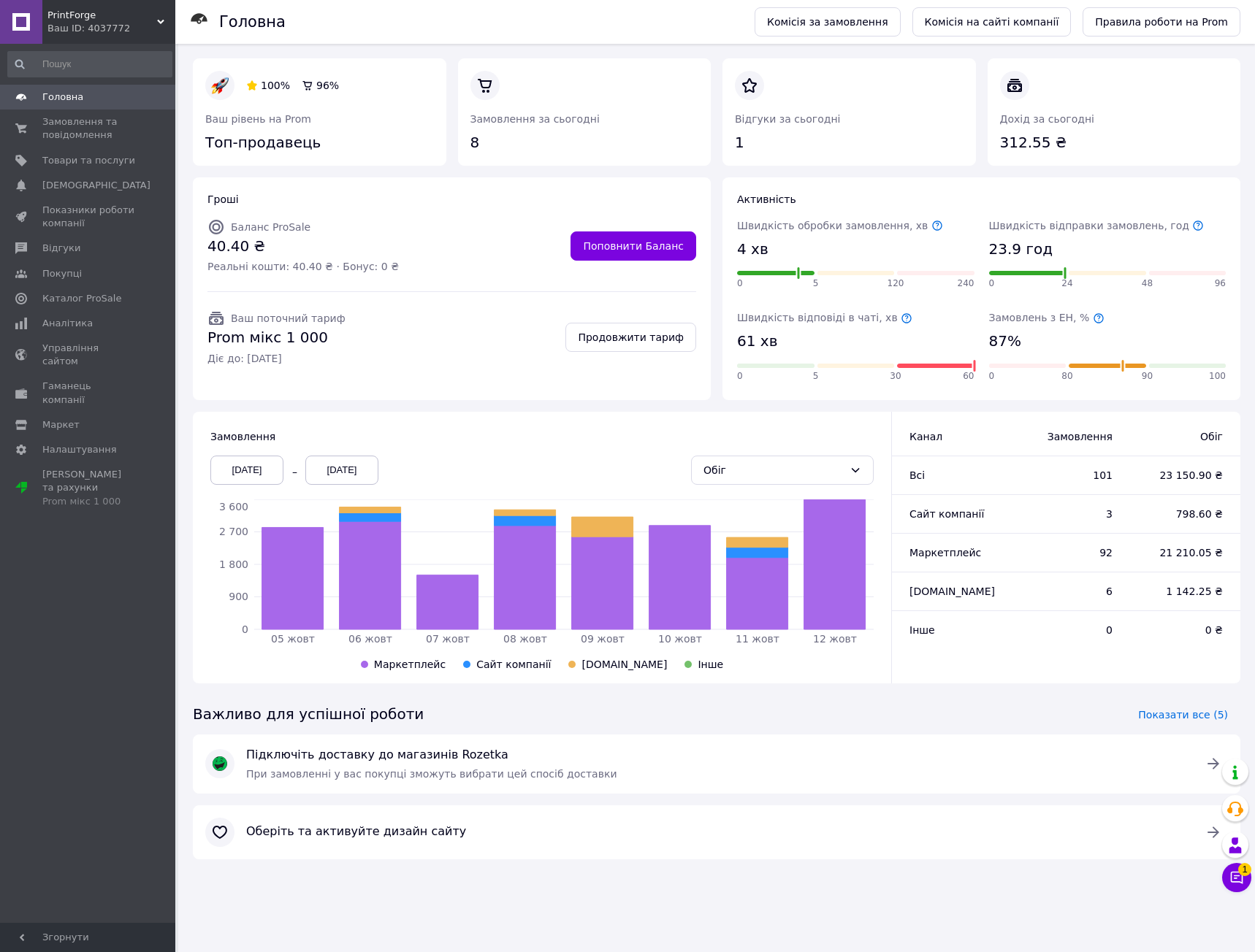
click at [721, 22] on div "Головна" at bounding box center [479, 21] width 521 height 43
click at [492, 414] on div "Замовлення 05.10.2025 12.10.2025 Обіг 05 жовт 06 жовт 07 жовт 08 жовт 09 жовт 1…" at bounding box center [541, 548] width 698 height 272
drag, startPoint x: 343, startPoint y: 213, endPoint x: 428, endPoint y: 275, distance: 105.2
click at [382, 266] on div "Баланс ProSale 40.40 ₴ Реальні кошти: 40.40 ₴ · Бонус: 0 ₴ Поповнити Баланс" at bounding box center [452, 246] width 489 height 68
click at [428, 275] on div "Баланс ProSale 40.40 ₴ Реальні кошти: 40.40 ₴ · Бонус: 0 ₴ Поповнити Баланс" at bounding box center [452, 246] width 489 height 68
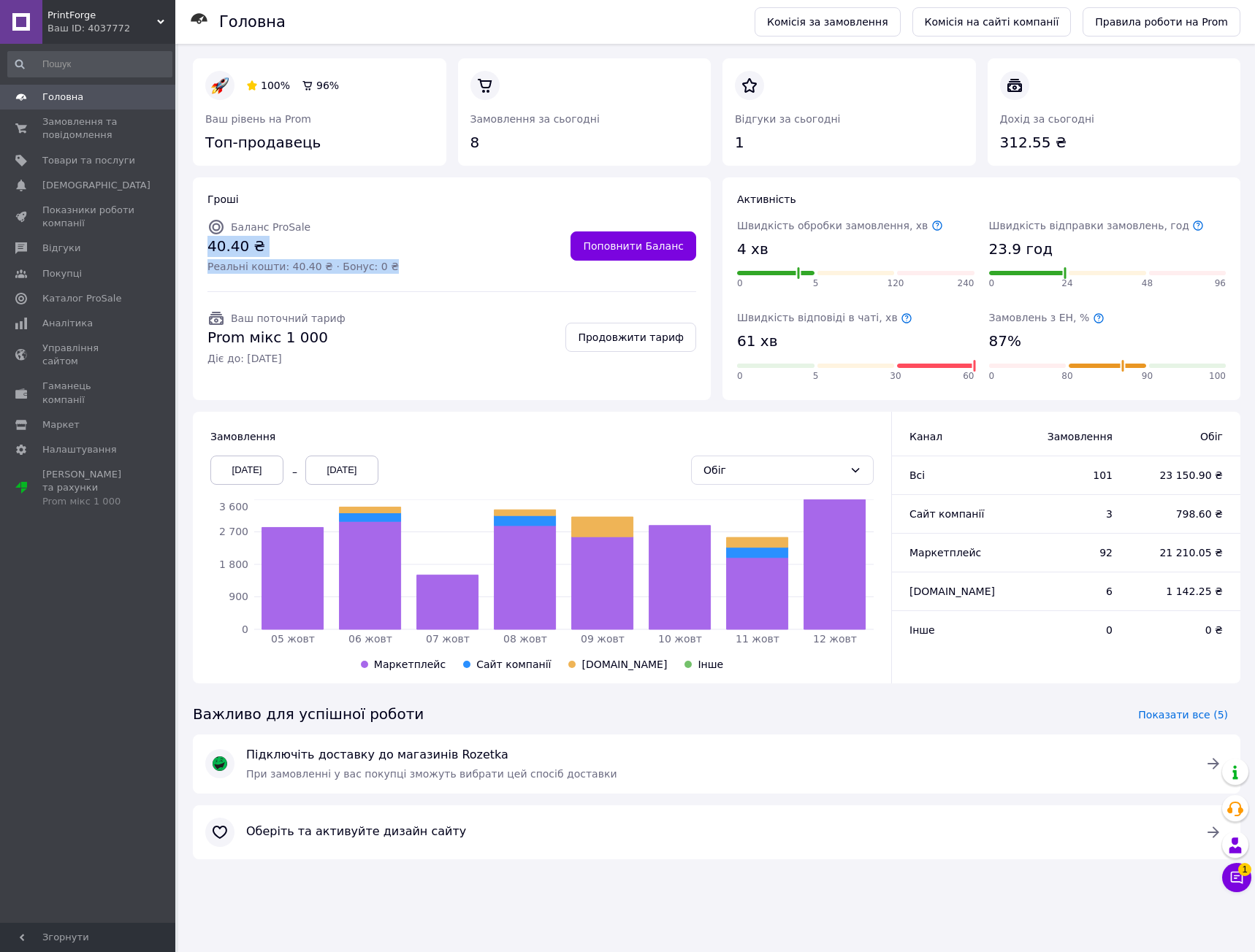
drag, startPoint x: 416, startPoint y: 267, endPoint x: 388, endPoint y: 206, distance: 67.1
click at [388, 206] on div "Гроші Баланс ProSale 40.40 ₴ Реальні кошти: 40.40 ₴ · Бонус: 0 ₴ Поповнити Бала…" at bounding box center [451, 289] width 517 height 223
click at [388, 206] on div "Гроші" at bounding box center [452, 200] width 489 height 15
drag, startPoint x: 388, startPoint y: 206, endPoint x: 395, endPoint y: 254, distance: 48.5
click at [395, 253] on div "Гроші Баланс ProSale 40.40 ₴ Реальні кошти: 40.40 ₴ · Бонус: 0 ₴ Поповнити Бала…" at bounding box center [451, 289] width 517 height 223
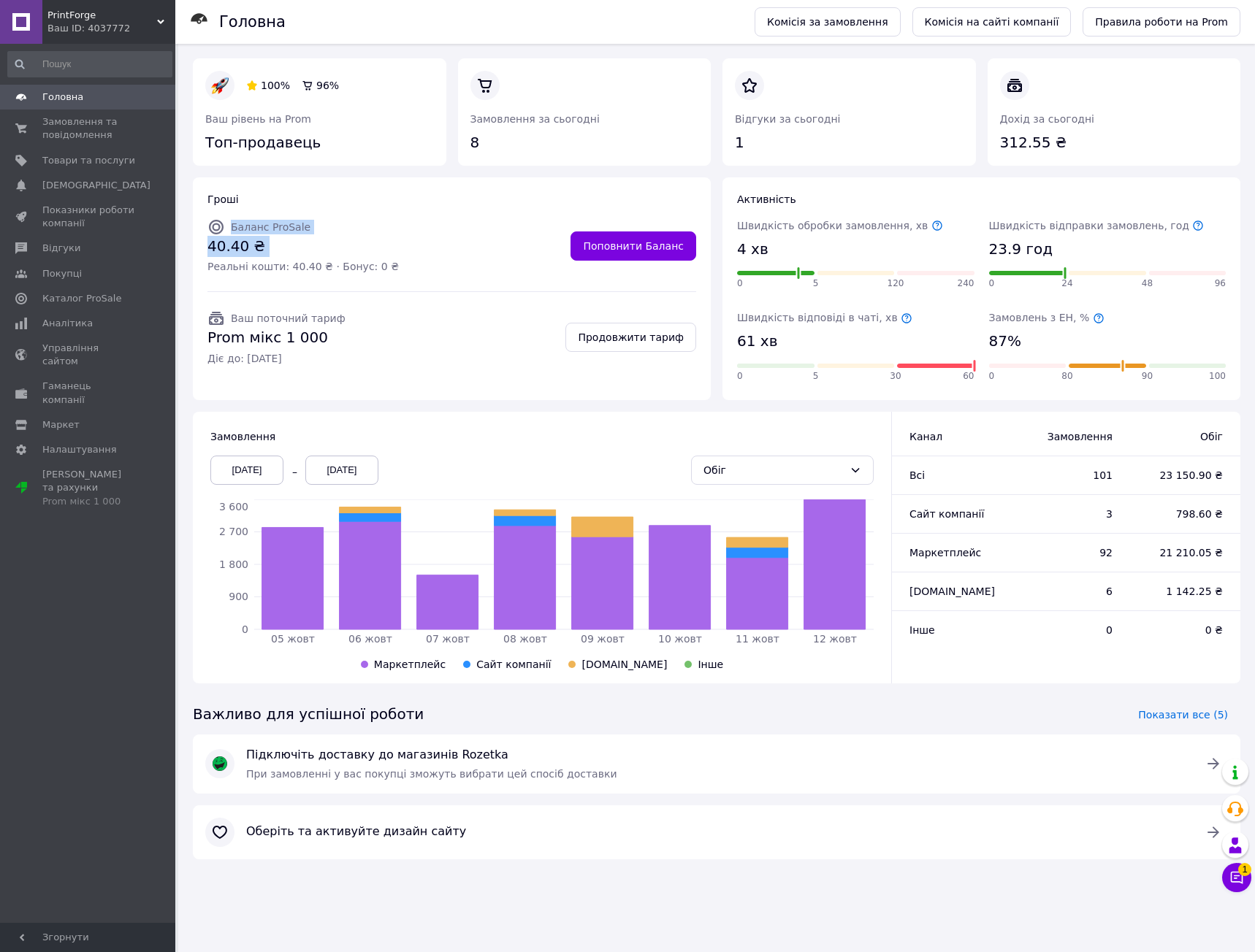
click at [395, 254] on div "Баланс ProSale 40.40 ₴ Реальні кошти: 40.40 ₴ · Бонус: 0 ₴ Поповнити Баланс" at bounding box center [452, 246] width 489 height 68
drag, startPoint x: 404, startPoint y: 268, endPoint x: 400, endPoint y: 229, distance: 39.2
click at [400, 232] on div "Баланс ProSale 40.40 ₴ Реальні кошти: 40.40 ₴ · Бонус: 0 ₴ Поповнити Баланс" at bounding box center [452, 246] width 489 height 68
click at [400, 229] on div "Баланс ProSale 40.40 ₴ Реальні кошти: 40.40 ₴ · Бонус: 0 ₴ Поповнити Баланс" at bounding box center [452, 246] width 489 height 68
drag, startPoint x: 396, startPoint y: 216, endPoint x: 416, endPoint y: 285, distance: 71.8
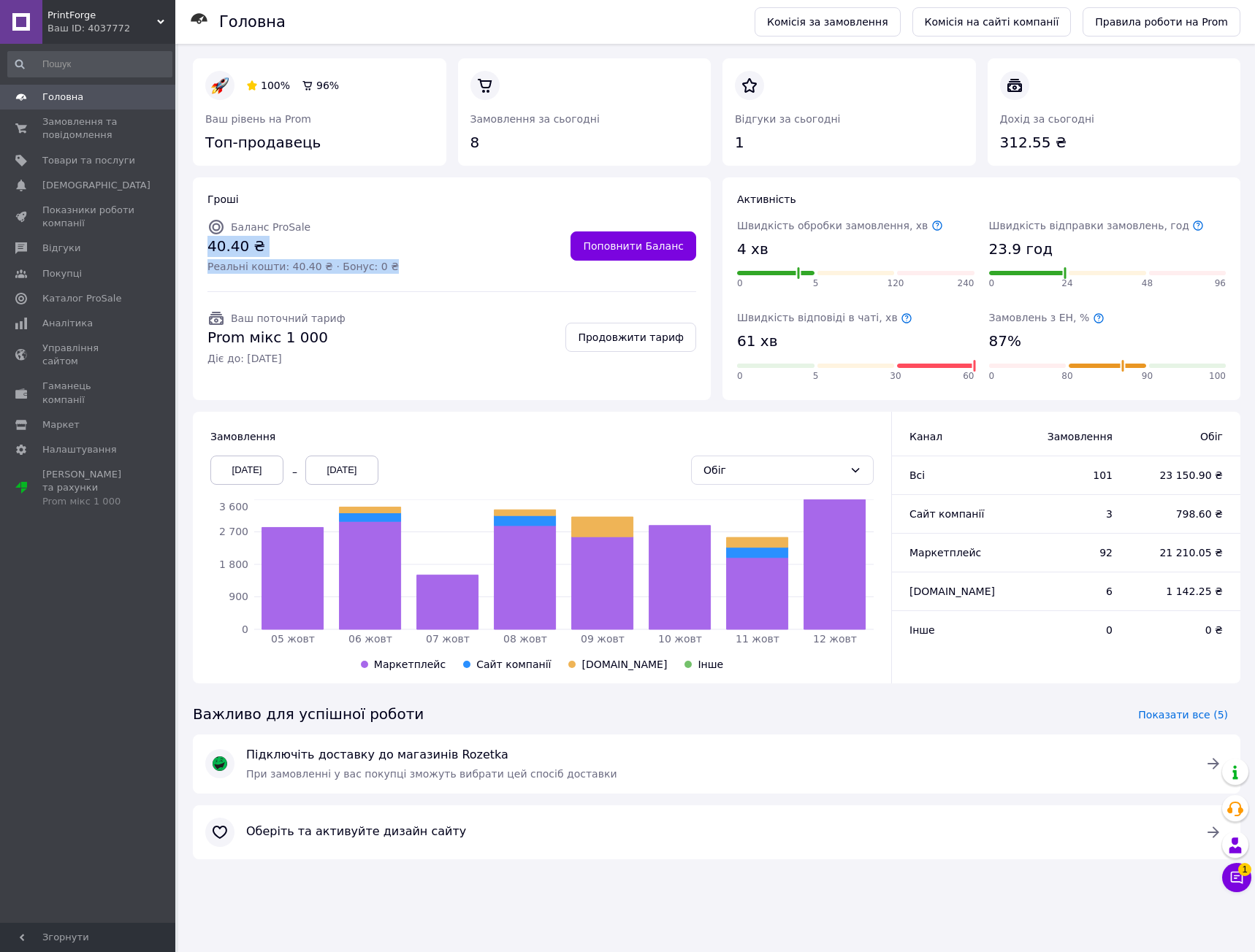
click at [411, 273] on div "Баланс ProSale 40.40 ₴ Реальні кошти: 40.40 ₴ · Бонус: 0 ₴ Поповнити Баланс" at bounding box center [452, 246] width 489 height 68
click at [416, 285] on div at bounding box center [452, 291] width 506 height 19
drag, startPoint x: 286, startPoint y: 707, endPoint x: 397, endPoint y: 698, distance: 111.4
click at [372, 705] on div "Важливо для успішної роботи" at bounding box center [308, 714] width 242 height 33
click at [400, 698] on div "Важливо для успішної роботи Показати все (5)" at bounding box center [716, 714] width 1059 height 40
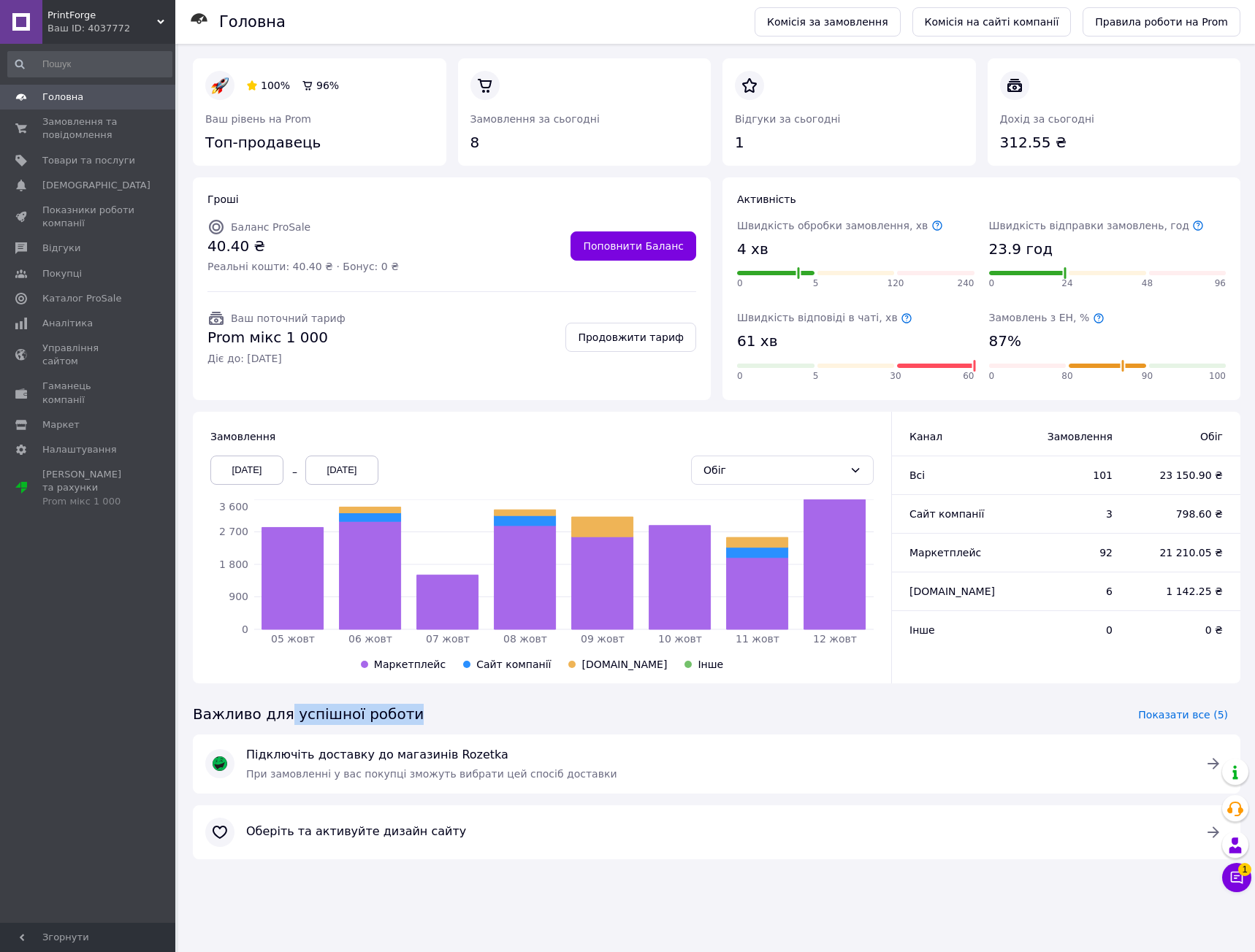
drag, startPoint x: 417, startPoint y: 711, endPoint x: 255, endPoint y: 725, distance: 162.6
click at [263, 725] on div "Важливо для успішної роботи Показати все (5)" at bounding box center [716, 714] width 1059 height 40
click at [255, 725] on span "Важливо для успішної роботи" at bounding box center [307, 714] width 230 height 21
click at [724, 167] on div "Відгуки за сьогодні 1" at bounding box center [849, 112] width 265 height 119
